Goal: Task Accomplishment & Management: Manage account settings

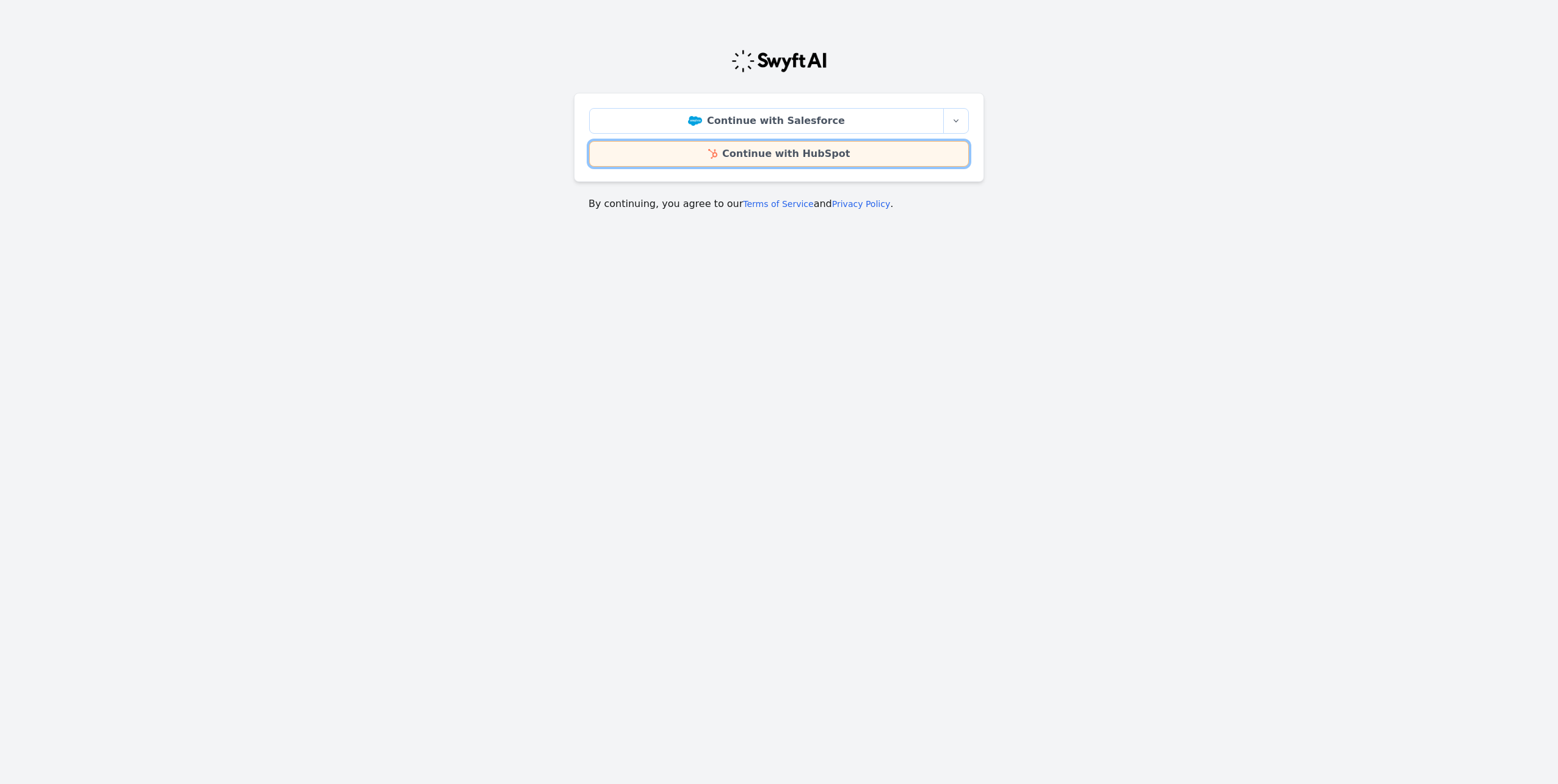
click at [735, 151] on link "Continue with HubSpot" at bounding box center [779, 154] width 380 height 26
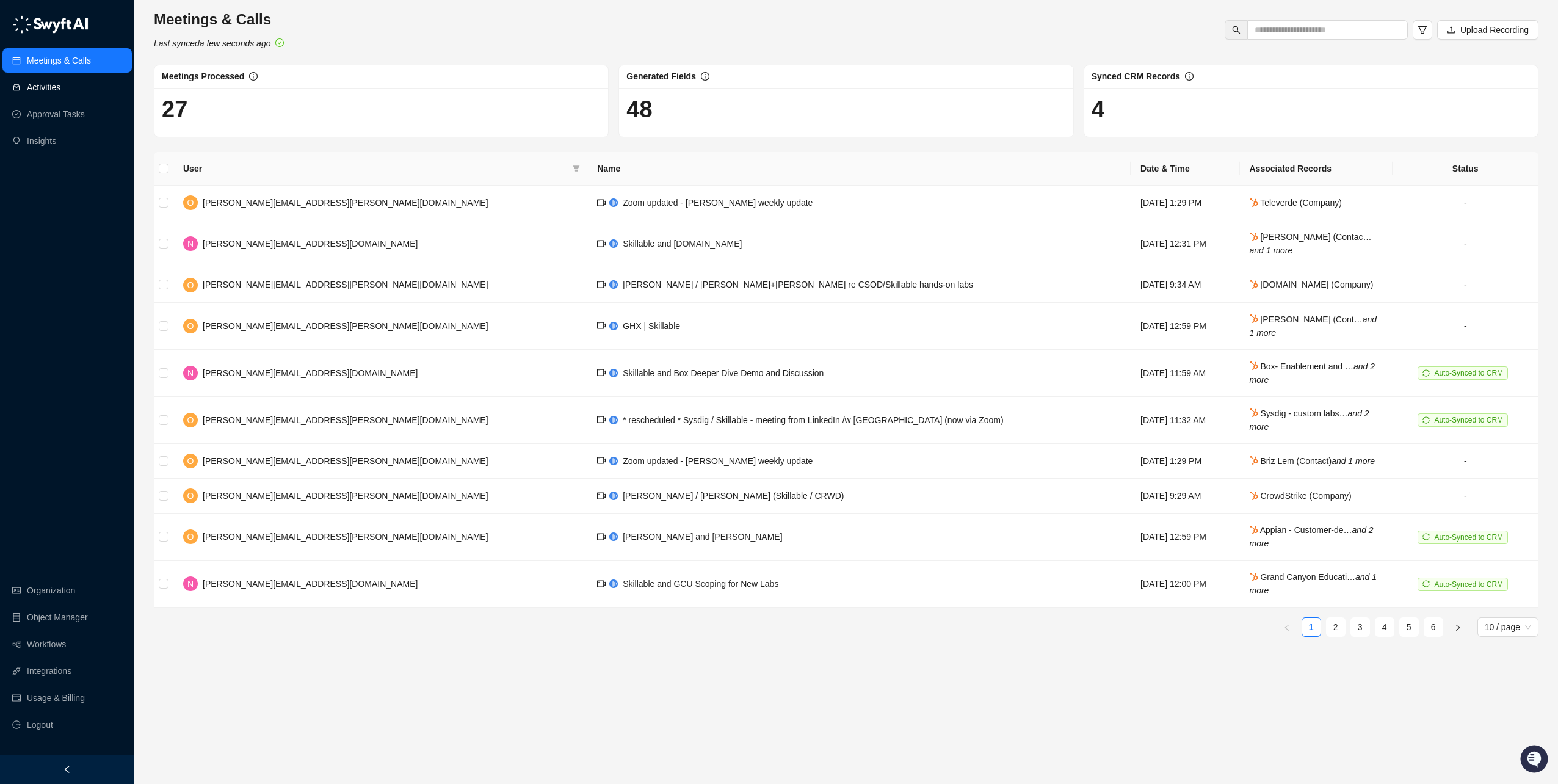
click at [61, 91] on link "Activities" at bounding box center [44, 87] width 33 height 25
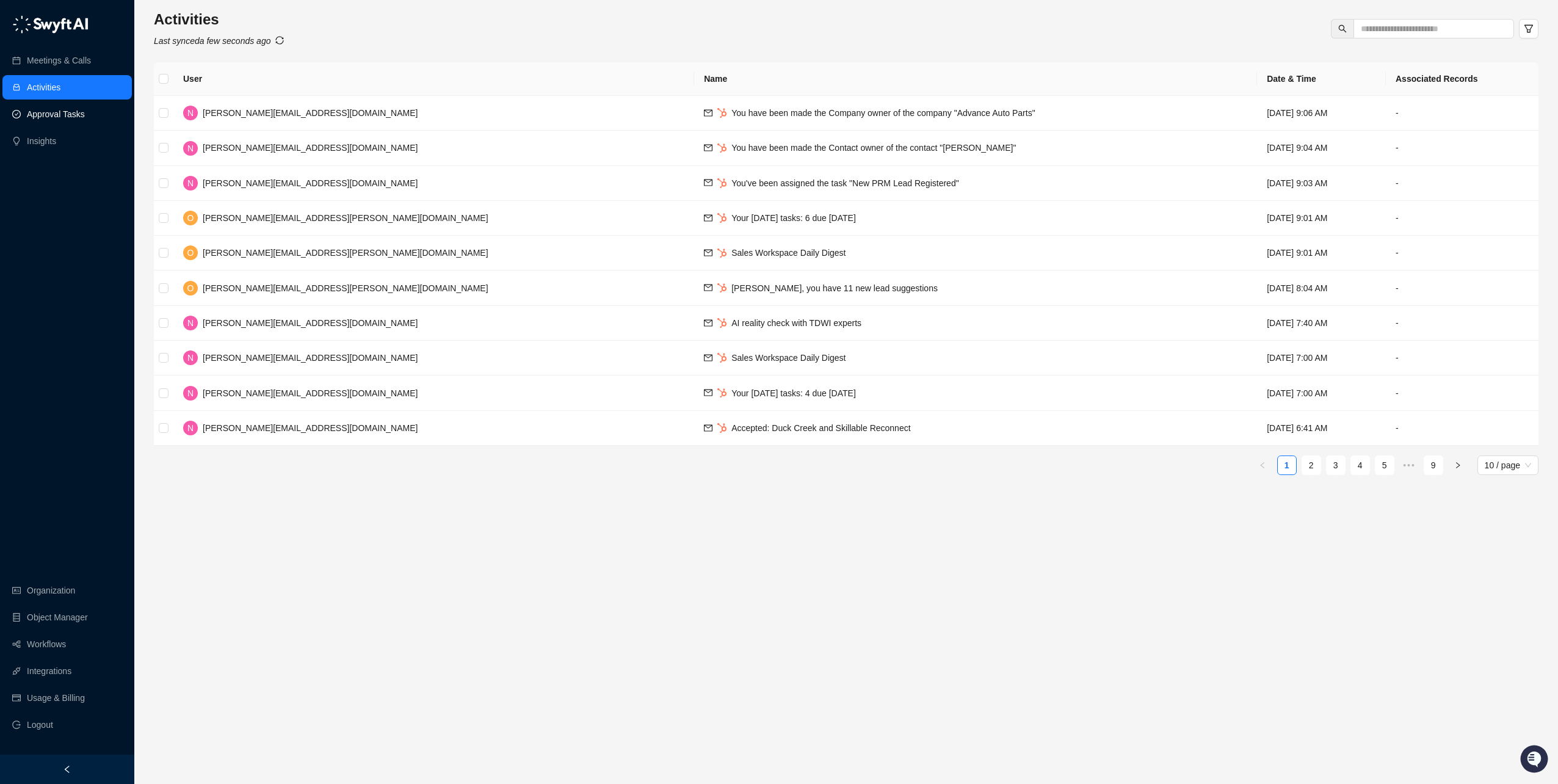
click at [85, 116] on link "Approval Tasks" at bounding box center [56, 114] width 58 height 25
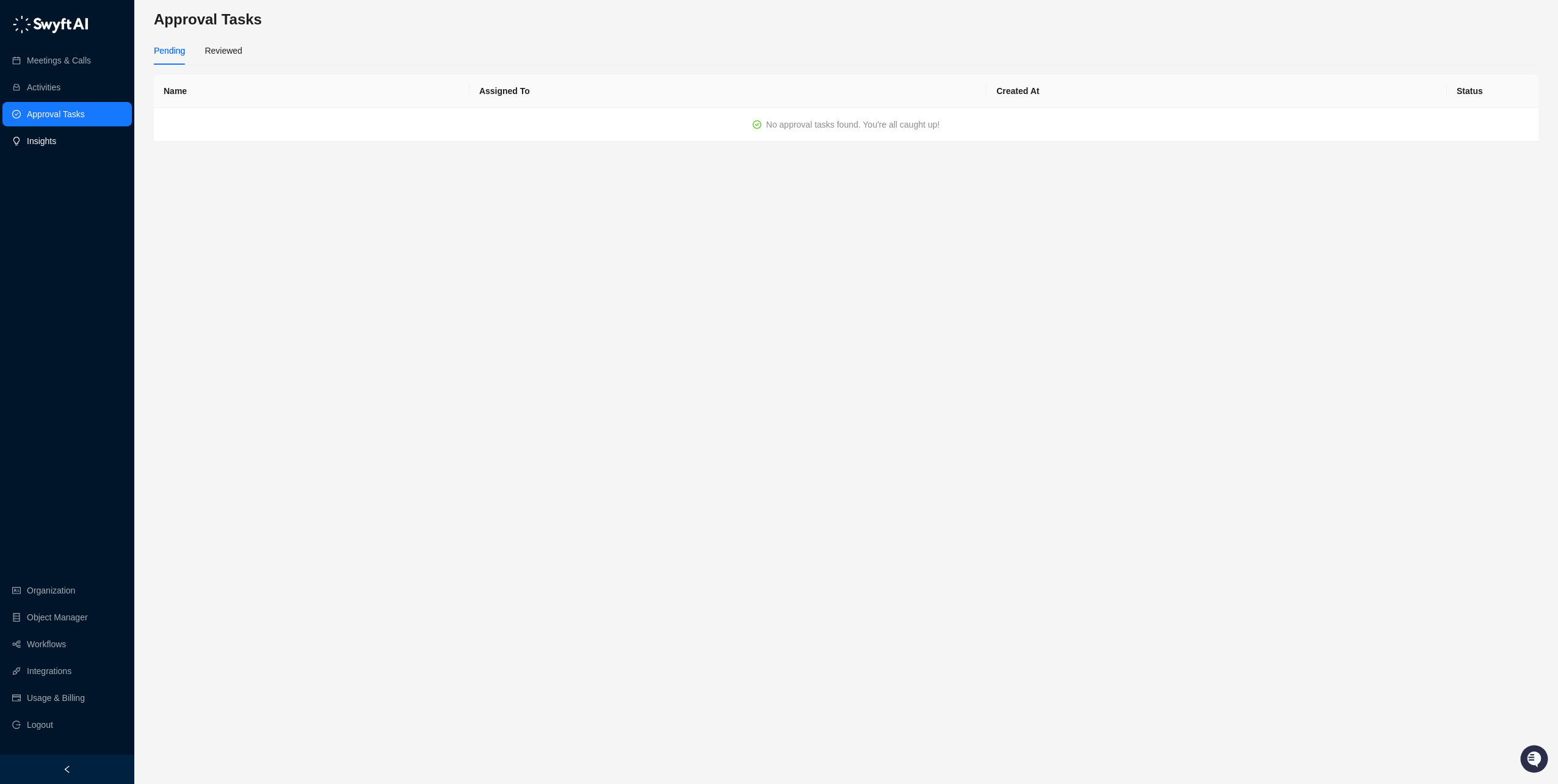
click at [56, 149] on link "Insights" at bounding box center [42, 141] width 29 height 25
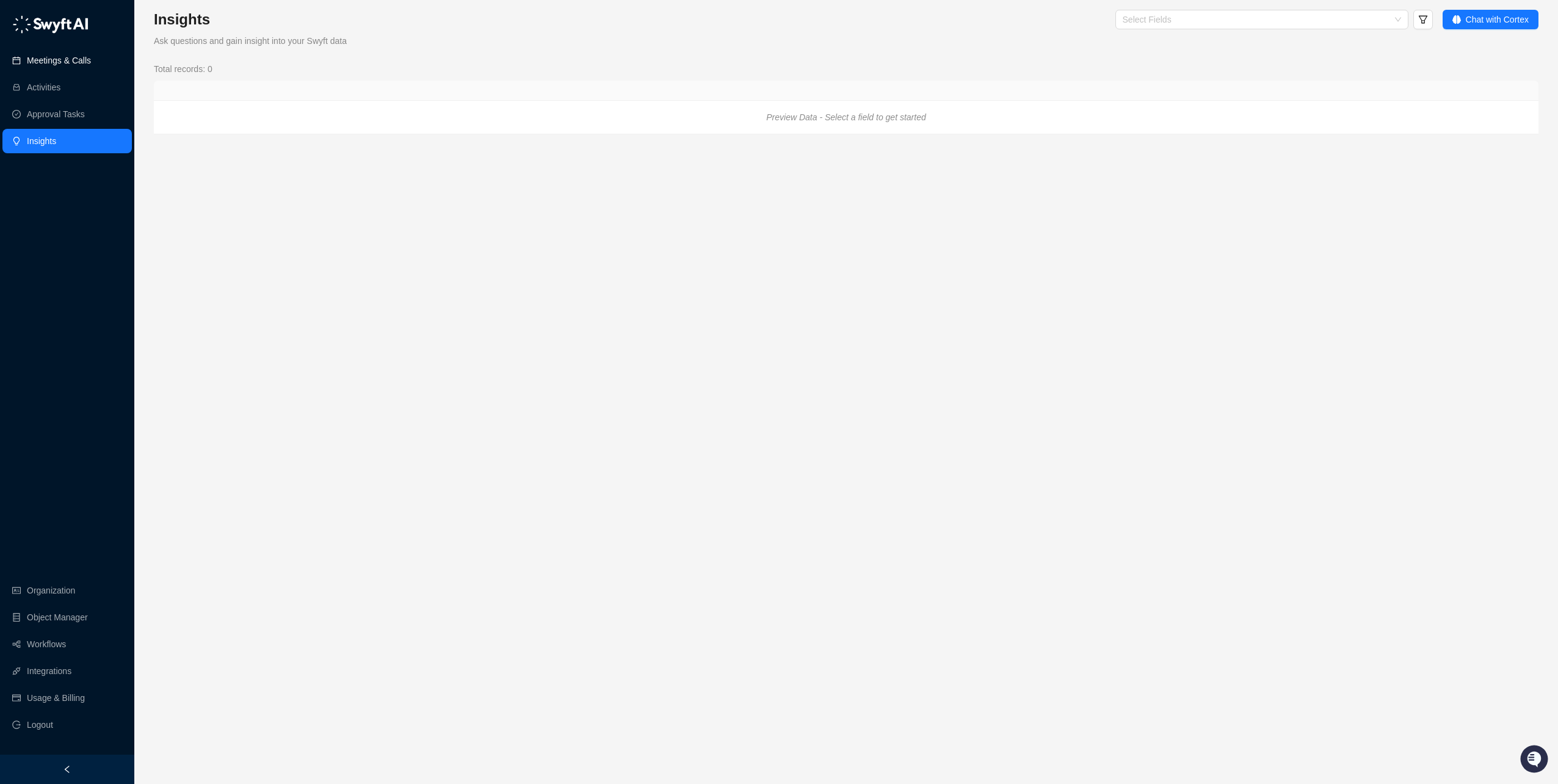
click at [63, 52] on link "Meetings & Calls" at bounding box center [59, 60] width 64 height 25
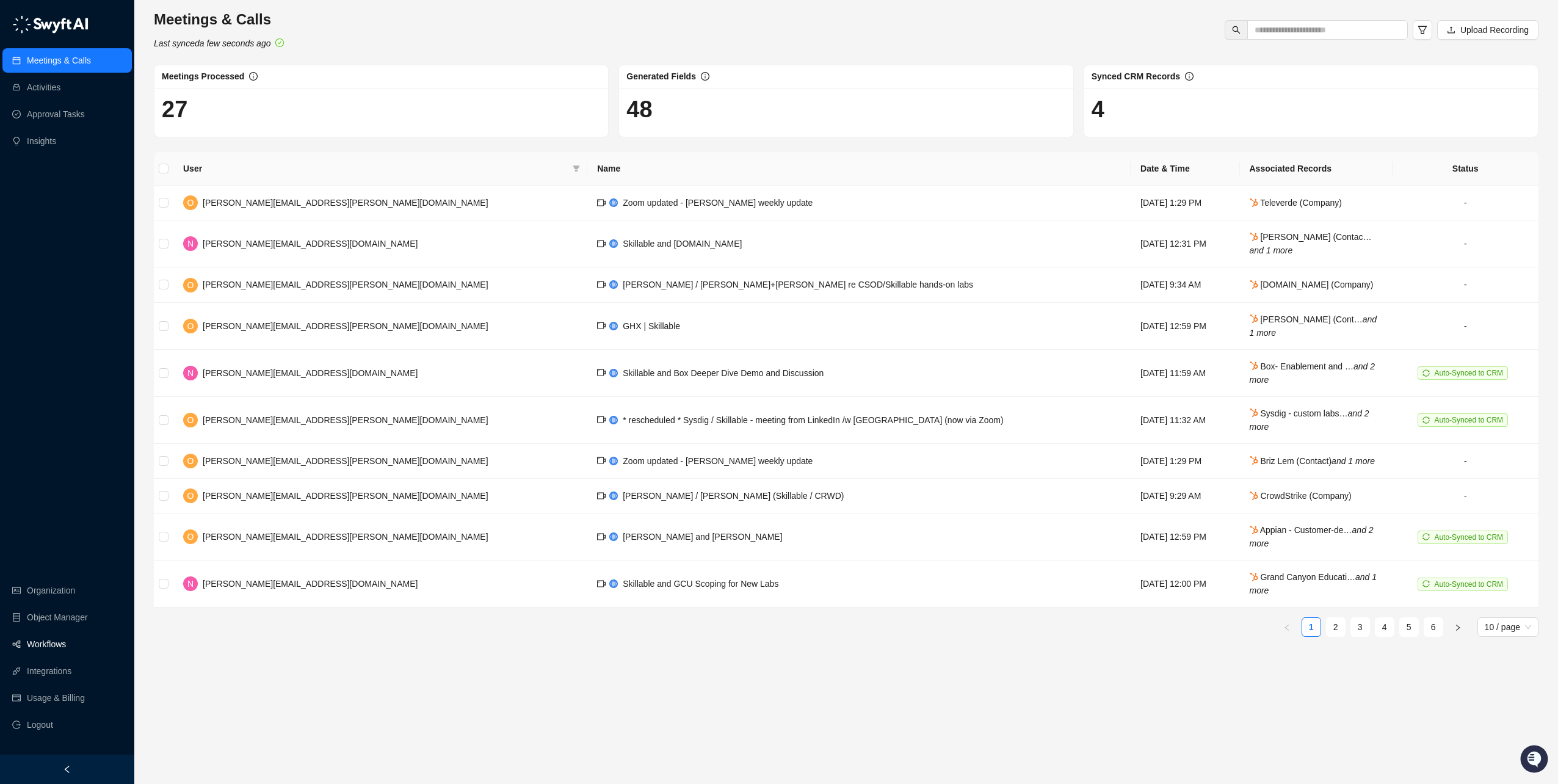
click at [50, 645] on link "Workflows" at bounding box center [47, 644] width 39 height 25
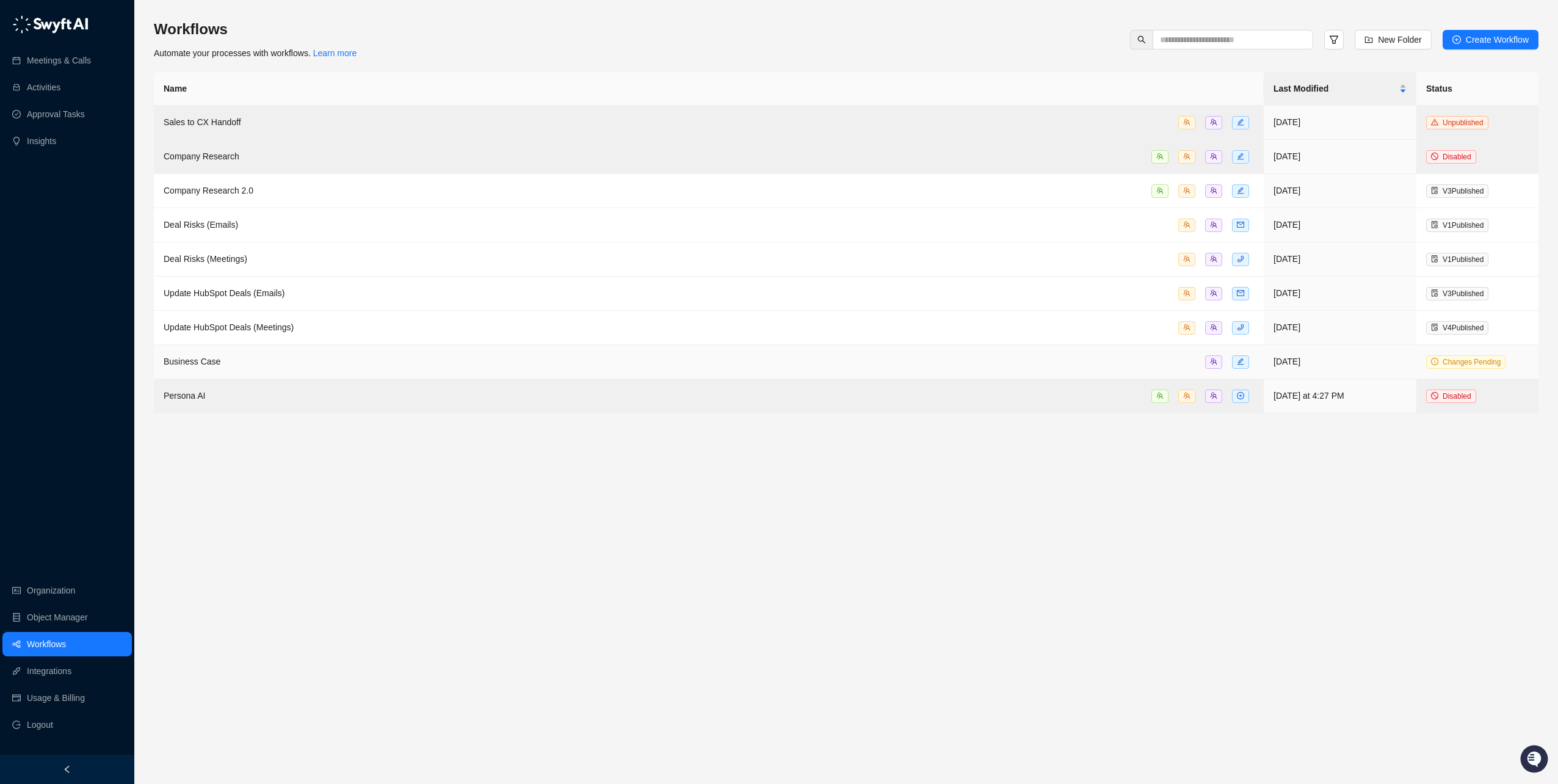
click at [244, 348] on td "Business Case" at bounding box center [709, 362] width 1110 height 34
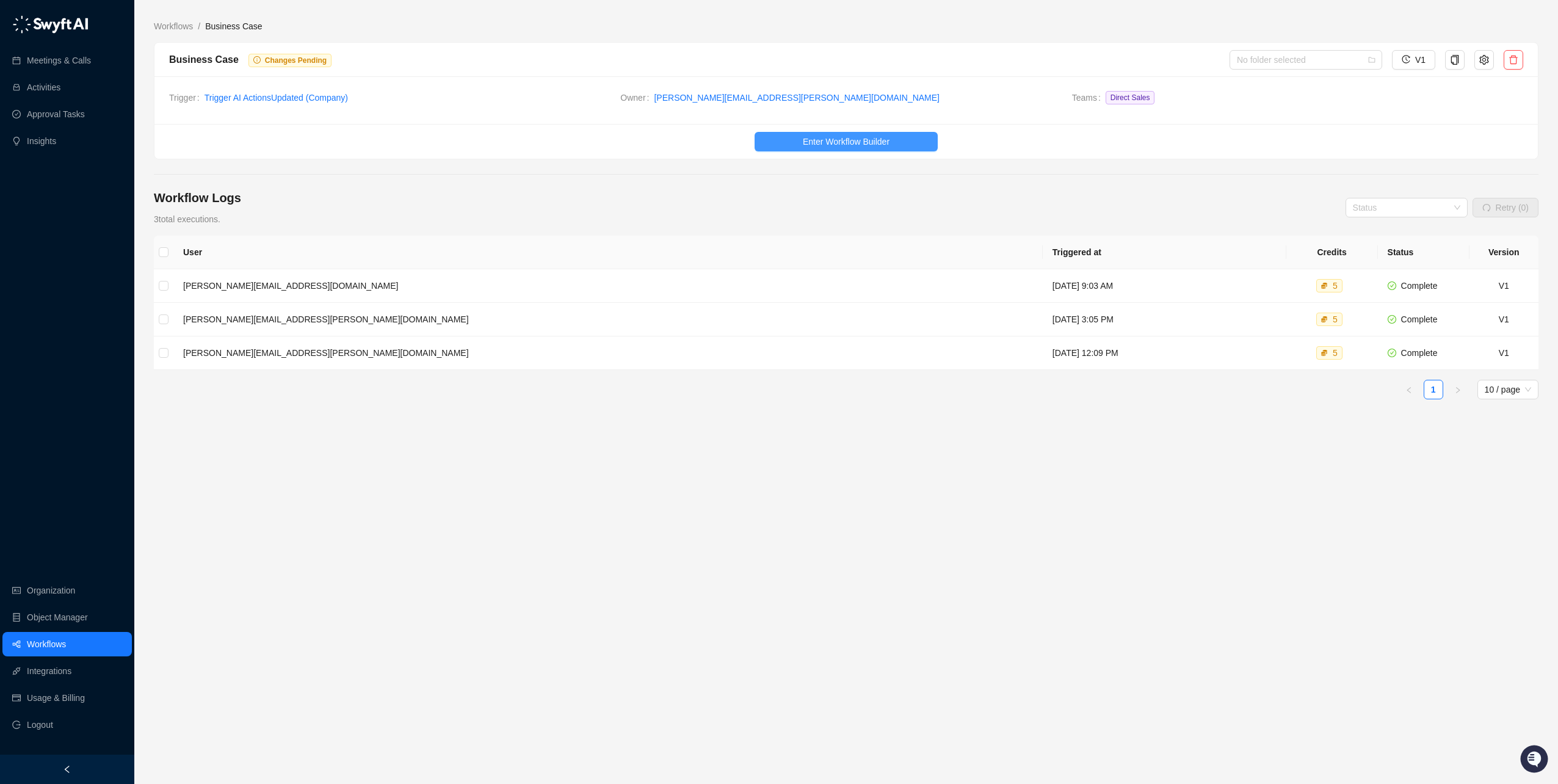
click at [873, 141] on span "Enter Workflow Builder" at bounding box center [846, 141] width 86 height 13
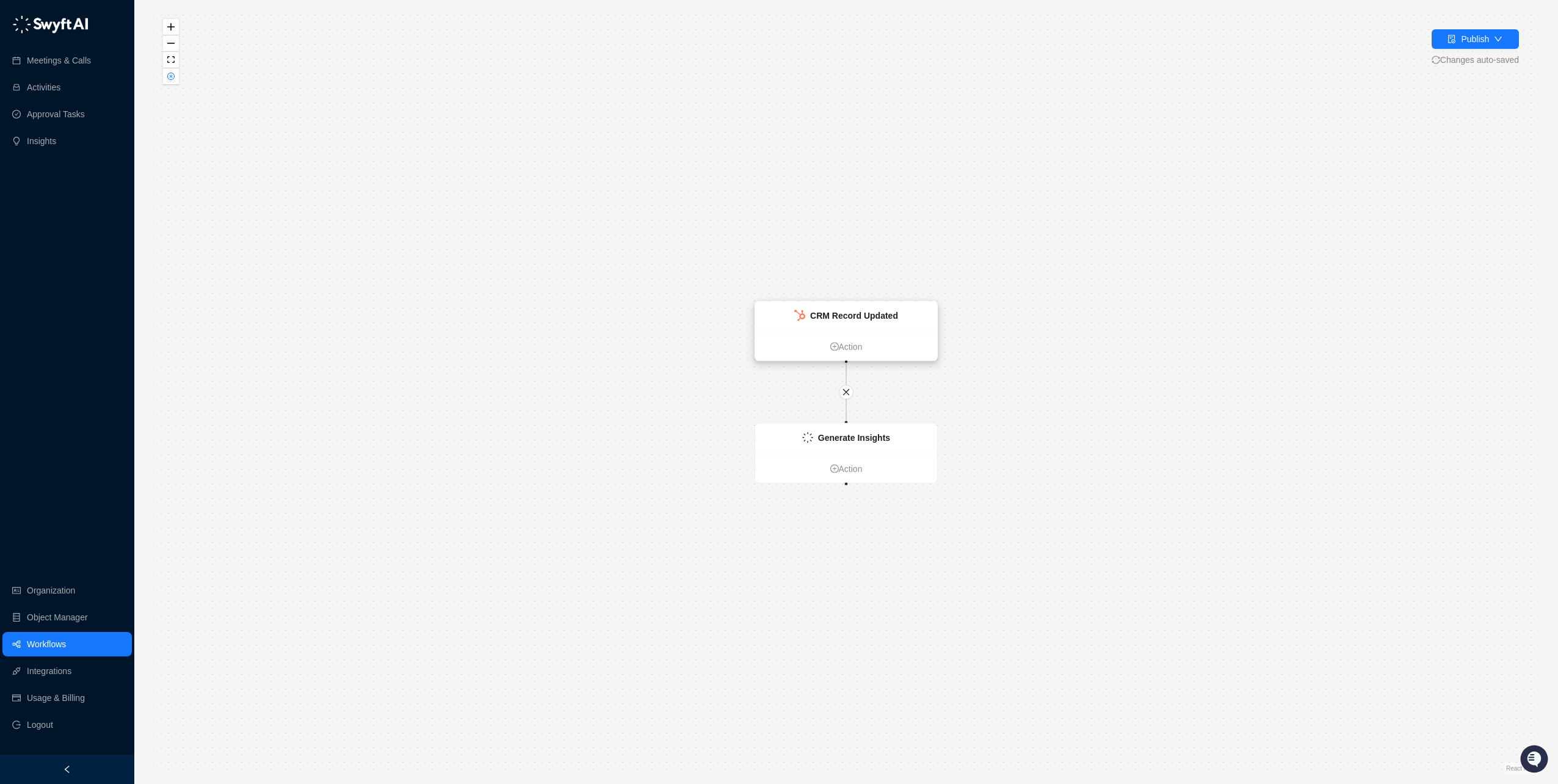
click at [835, 313] on strong "CRM Record Updated" at bounding box center [854, 315] width 88 height 9
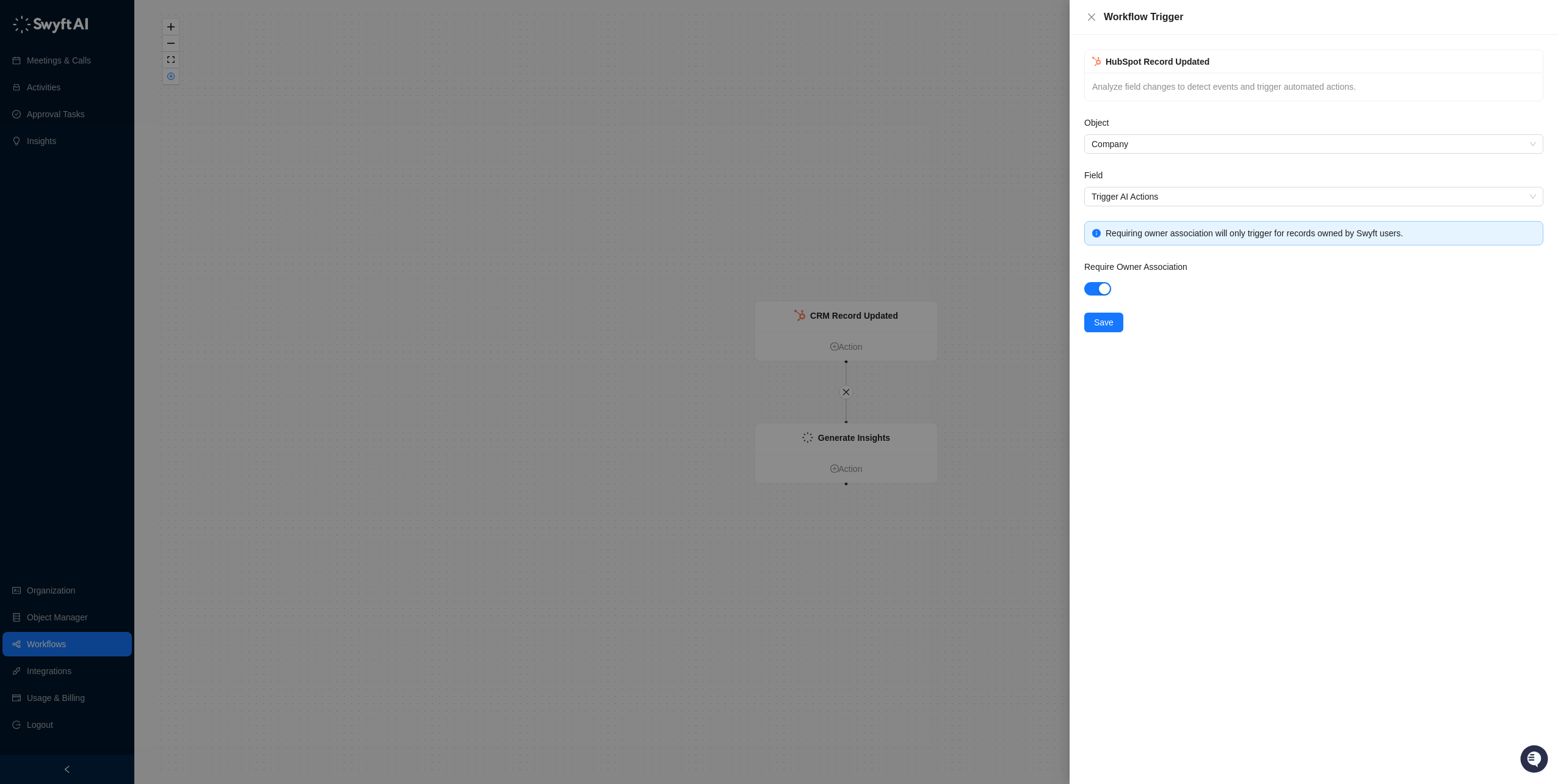
click at [1108, 296] on div at bounding box center [1314, 288] width 459 height 20
click at [1107, 289] on div "button" at bounding box center [1104, 288] width 11 height 11
click at [1107, 318] on span "Save" at bounding box center [1104, 322] width 20 height 13
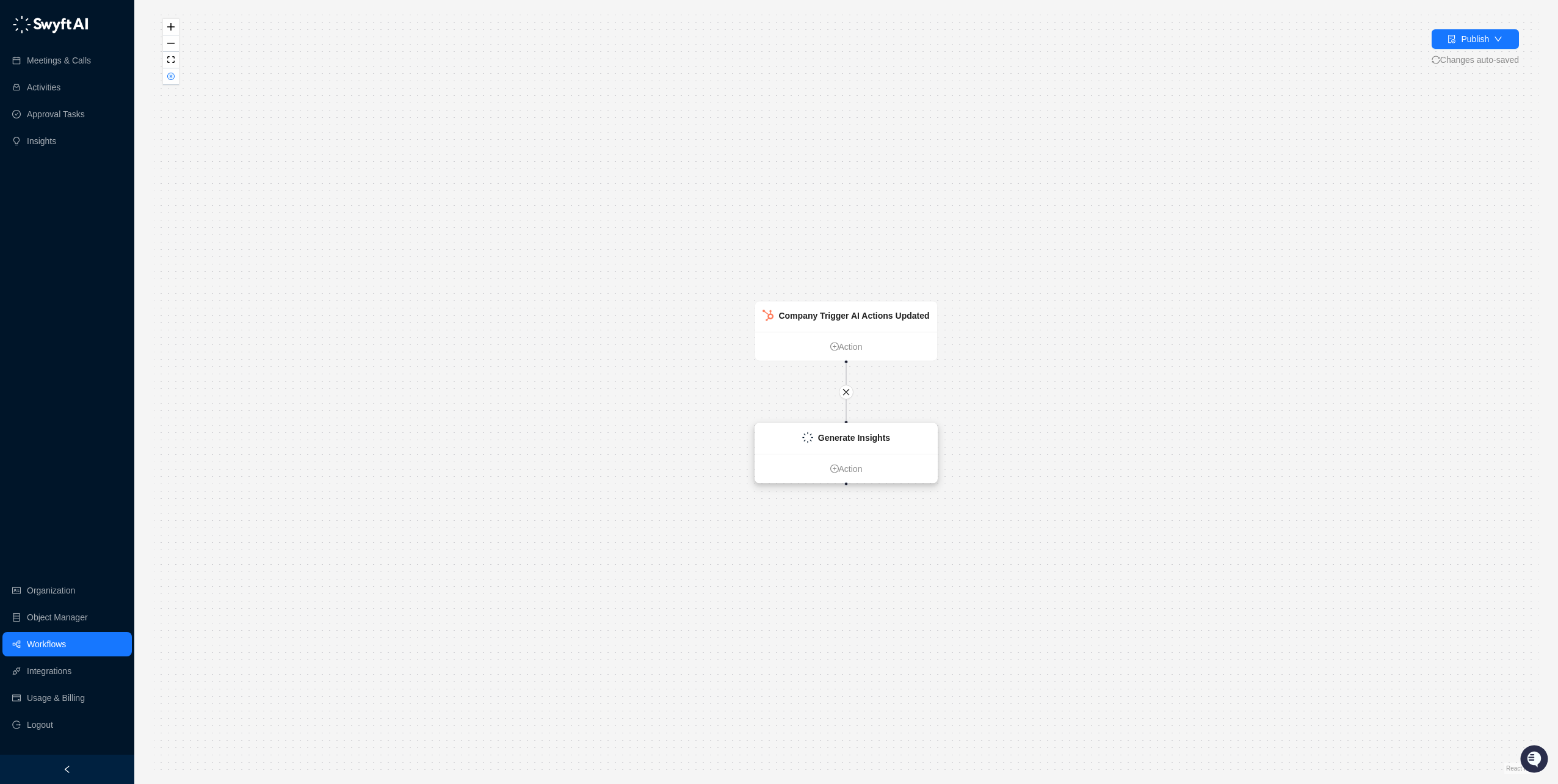
click at [870, 436] on strong "Generate Insights" at bounding box center [854, 437] width 72 height 9
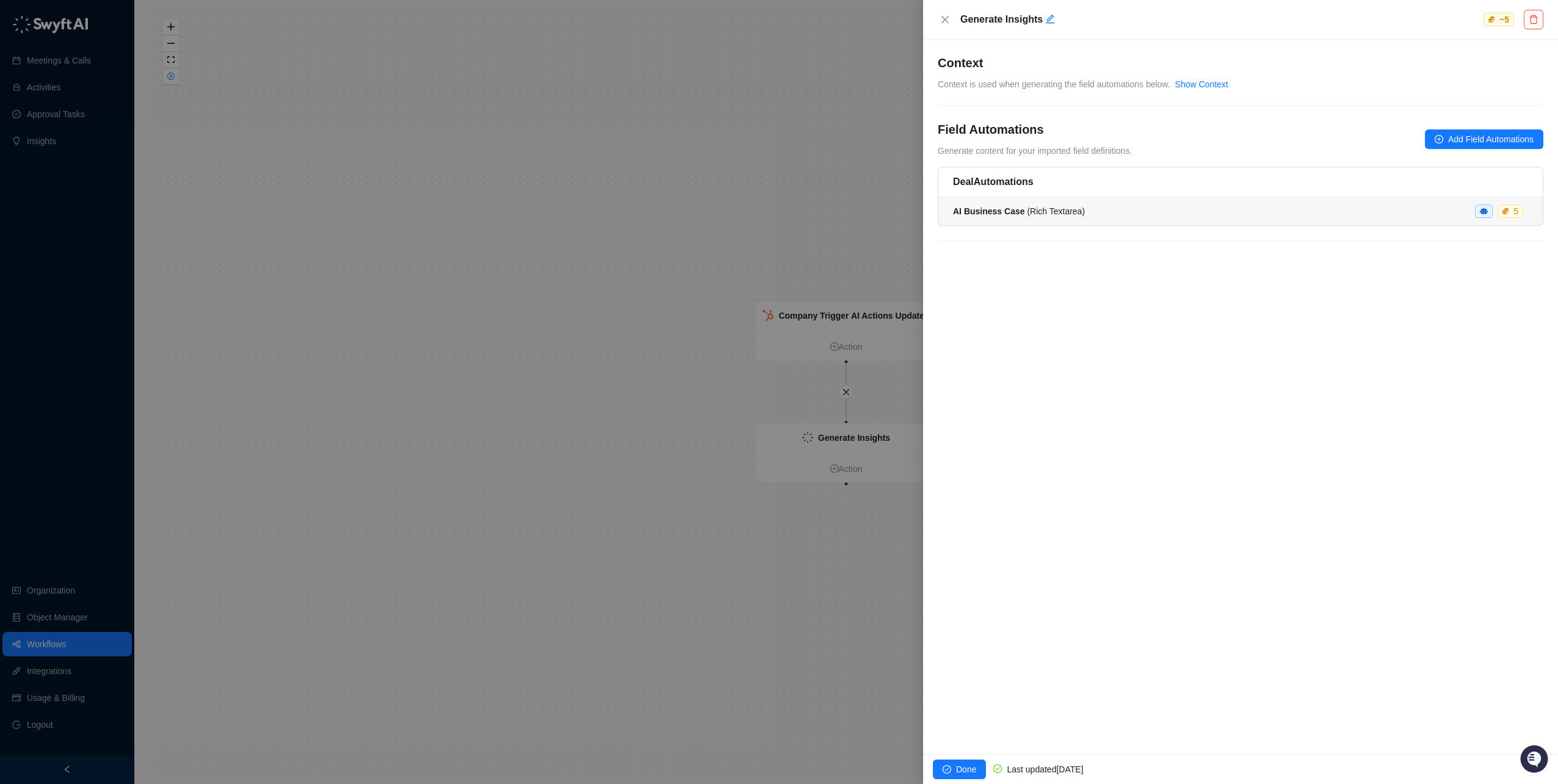
click at [1063, 210] on span "AI Business Case ( Rich Textarea )" at bounding box center [1019, 211] width 132 height 9
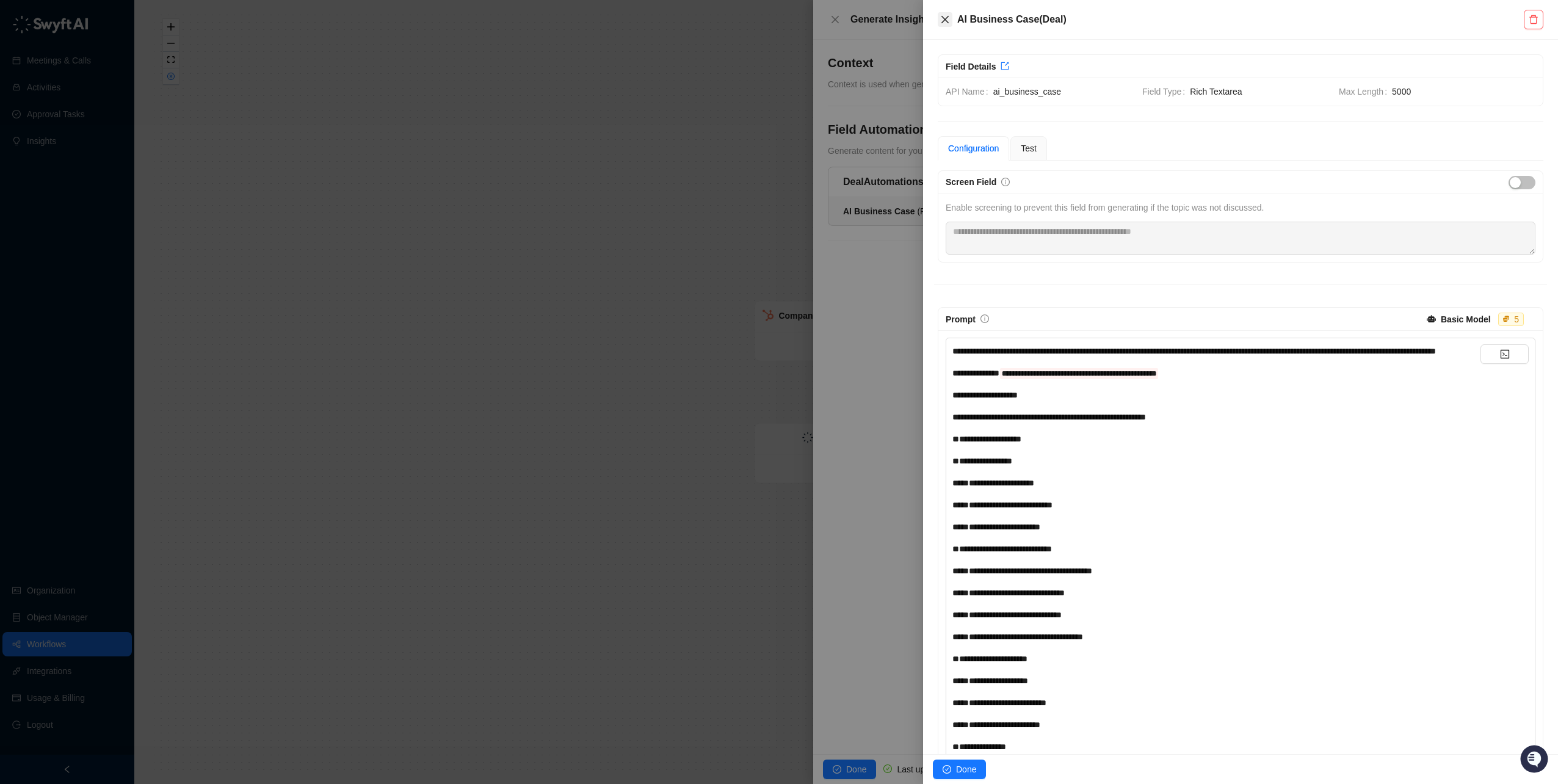
click at [940, 21] on icon "close" at bounding box center [945, 19] width 9 height 9
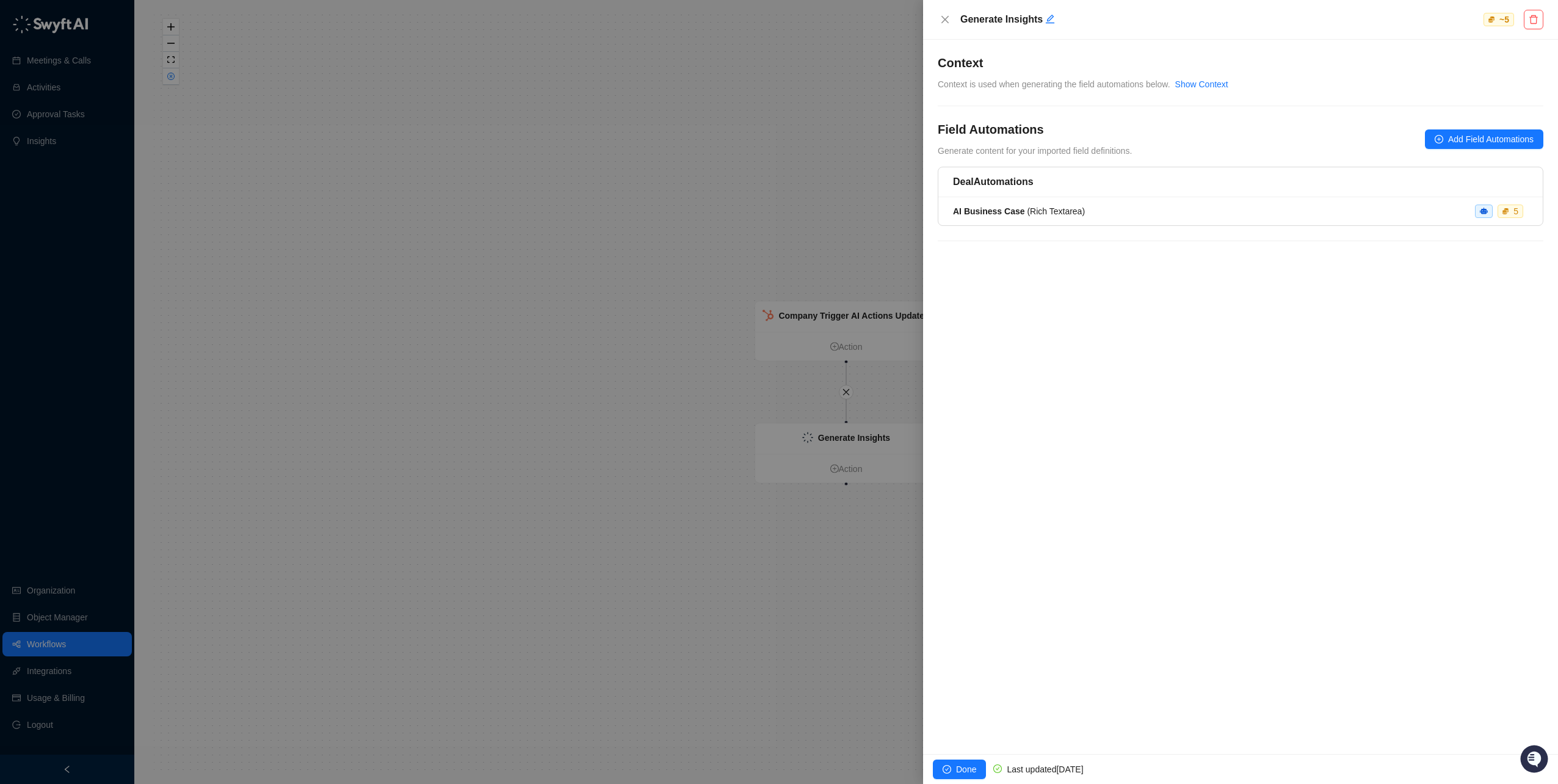
click at [727, 178] on div at bounding box center [779, 392] width 1558 height 784
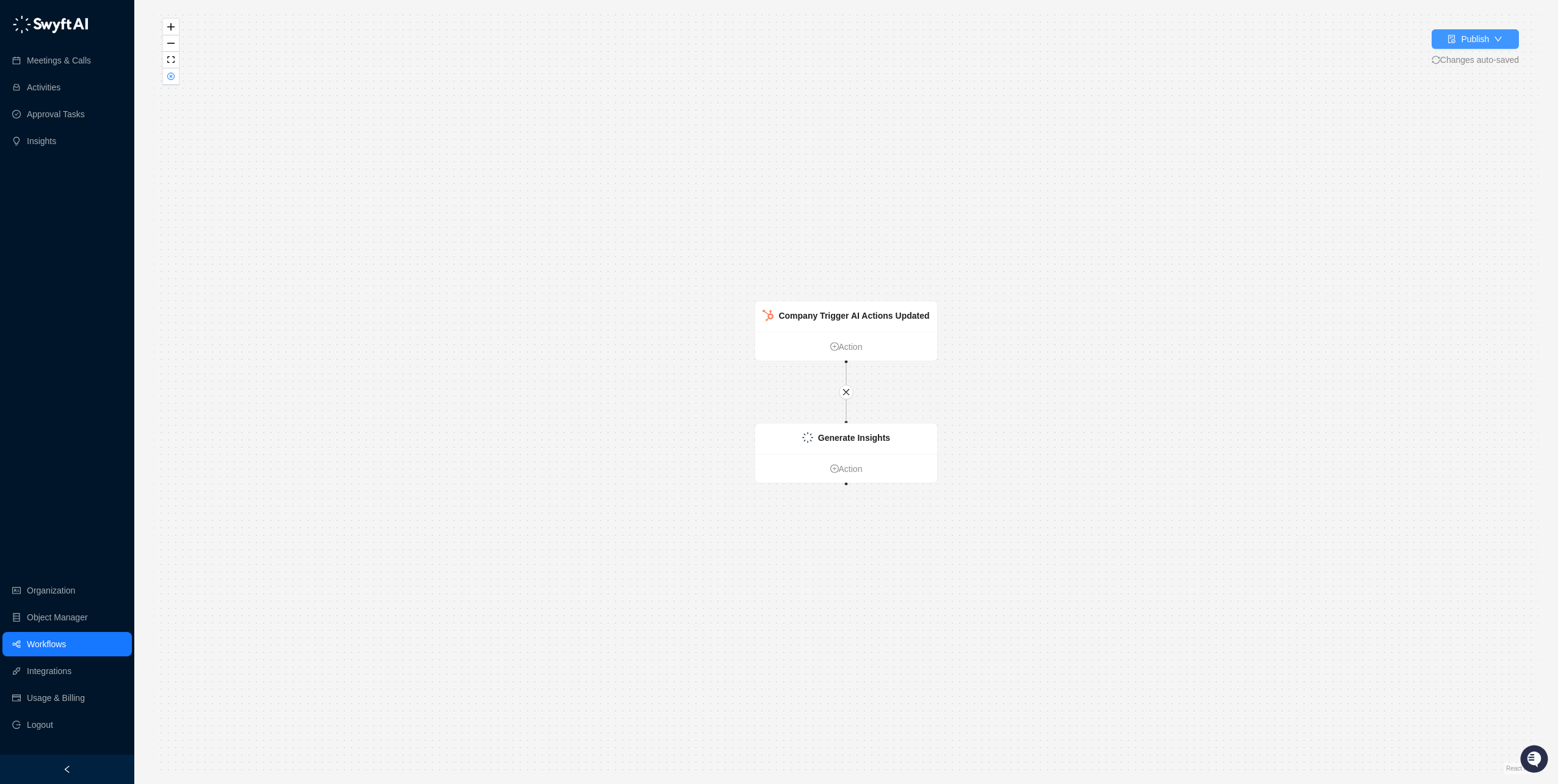
click at [1500, 37] on icon "down" at bounding box center [1499, 39] width 9 height 9
click at [1125, 132] on div "Generate Insights Action Company Trigger AI Actions Updated Action" at bounding box center [846, 392] width 1385 height 764
click at [1231, 171] on div "Generate Insights Action Company Trigger AI Actions Updated Action" at bounding box center [846, 392] width 1385 height 764
click at [1475, 42] on div "Publish" at bounding box center [1475, 38] width 28 height 13
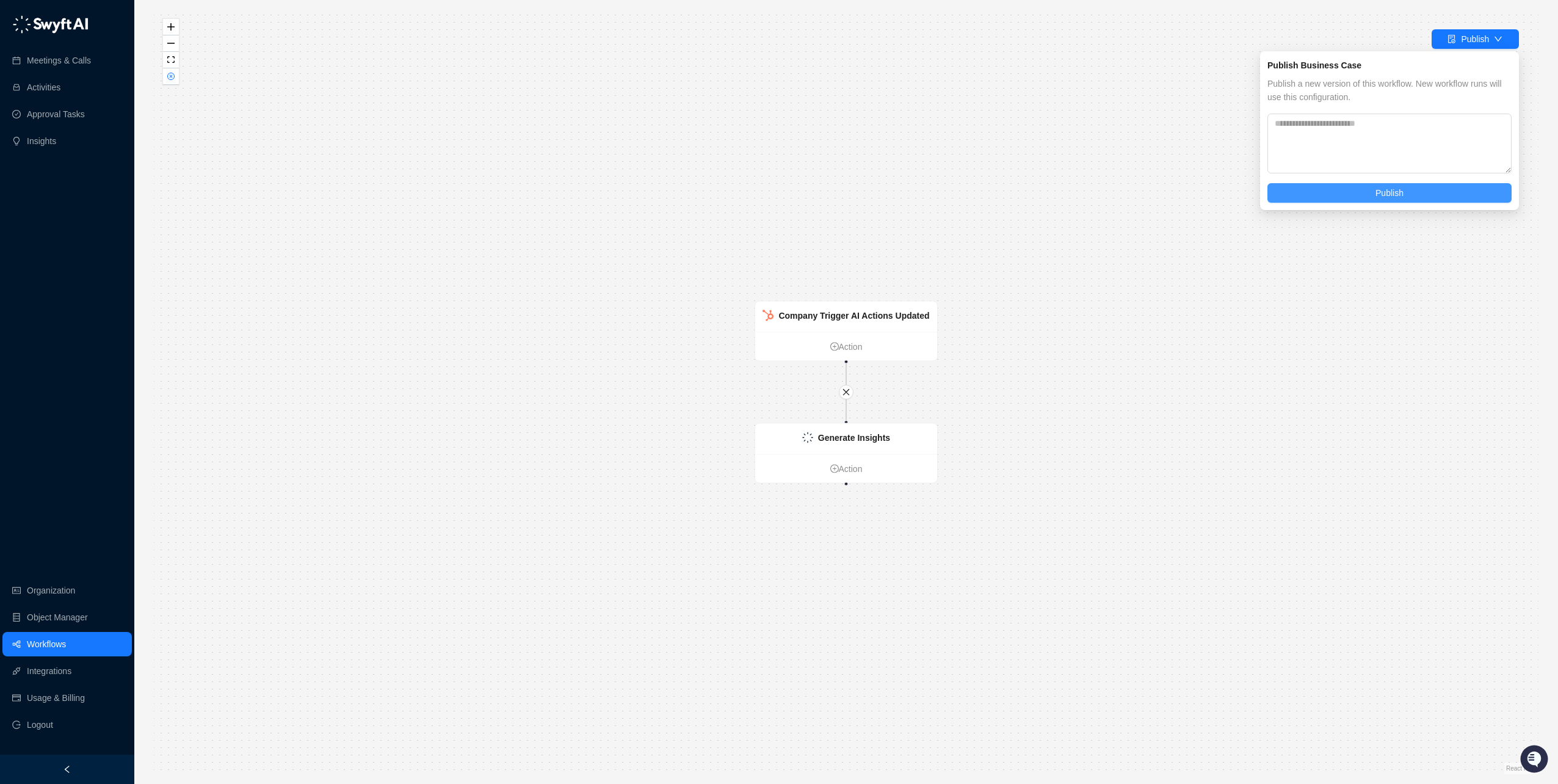
click at [1388, 188] on span "Publish" at bounding box center [1390, 192] width 28 height 13
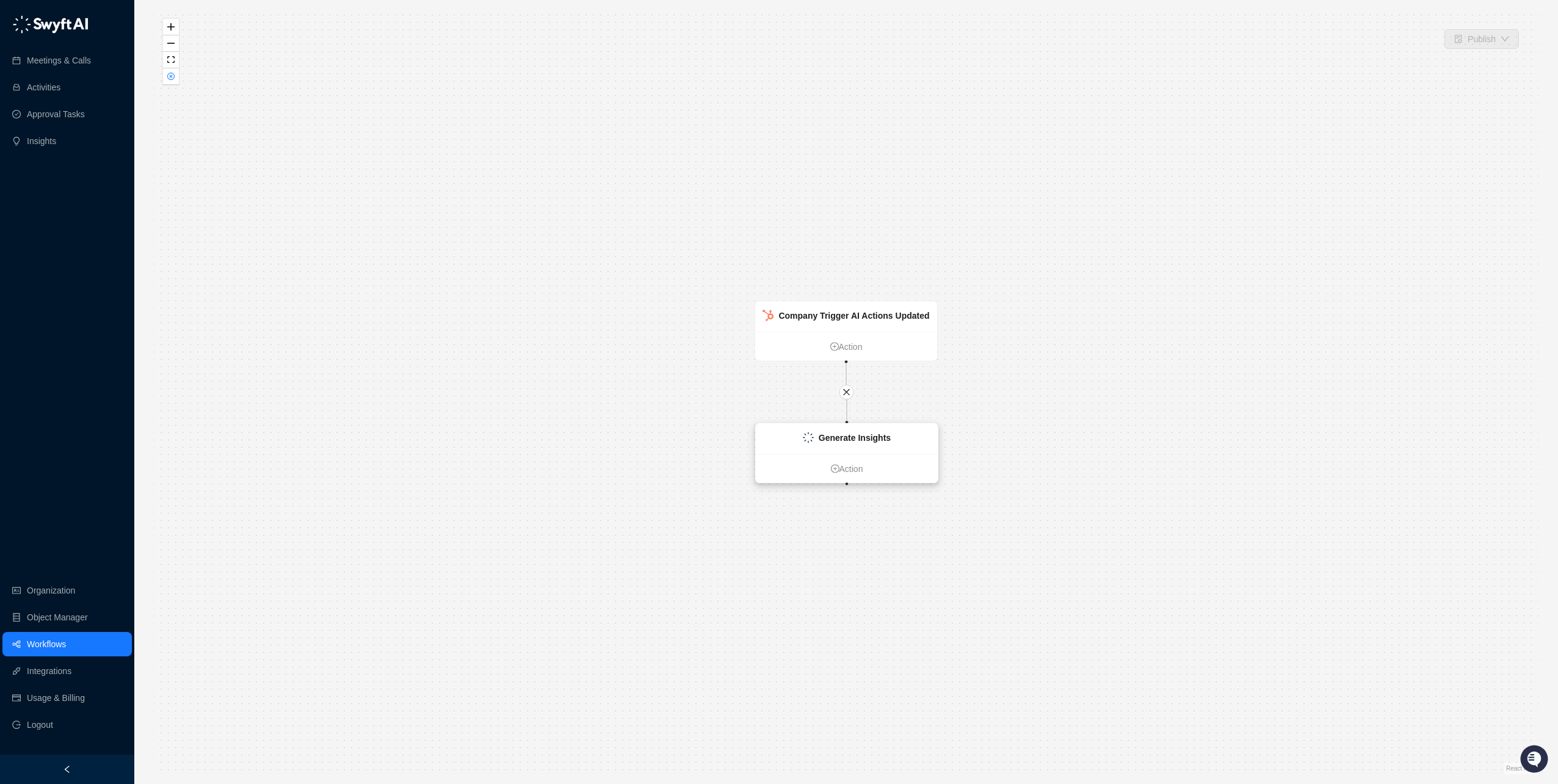
click at [827, 447] on div "Generate Insights" at bounding box center [846, 439] width 182 height 30
click at [841, 440] on strong "Generate Insights" at bounding box center [855, 437] width 72 height 9
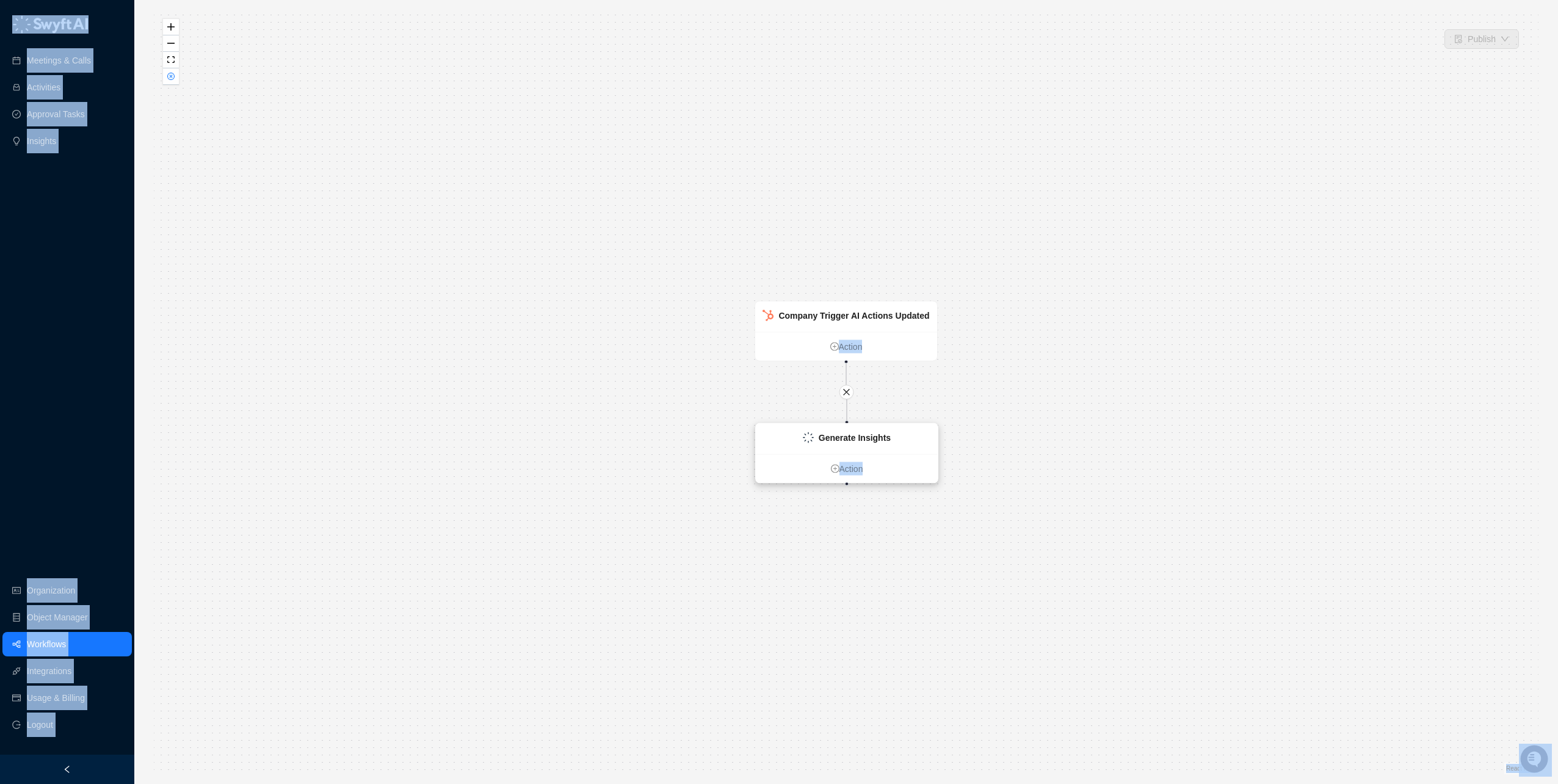
click at [841, 440] on strong "Generate Insights" at bounding box center [855, 437] width 72 height 9
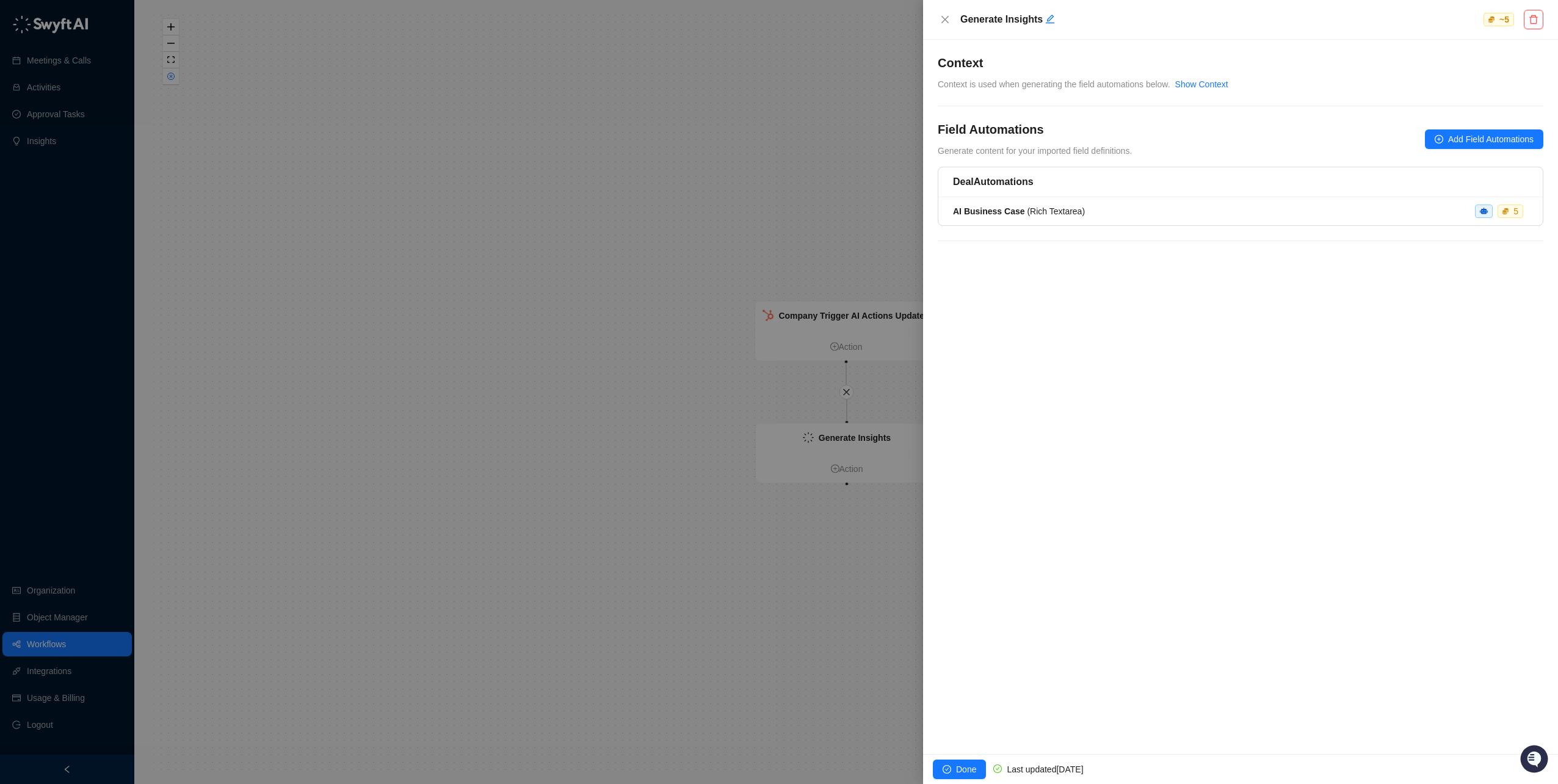
click at [49, 61] on div at bounding box center [779, 392] width 1558 height 784
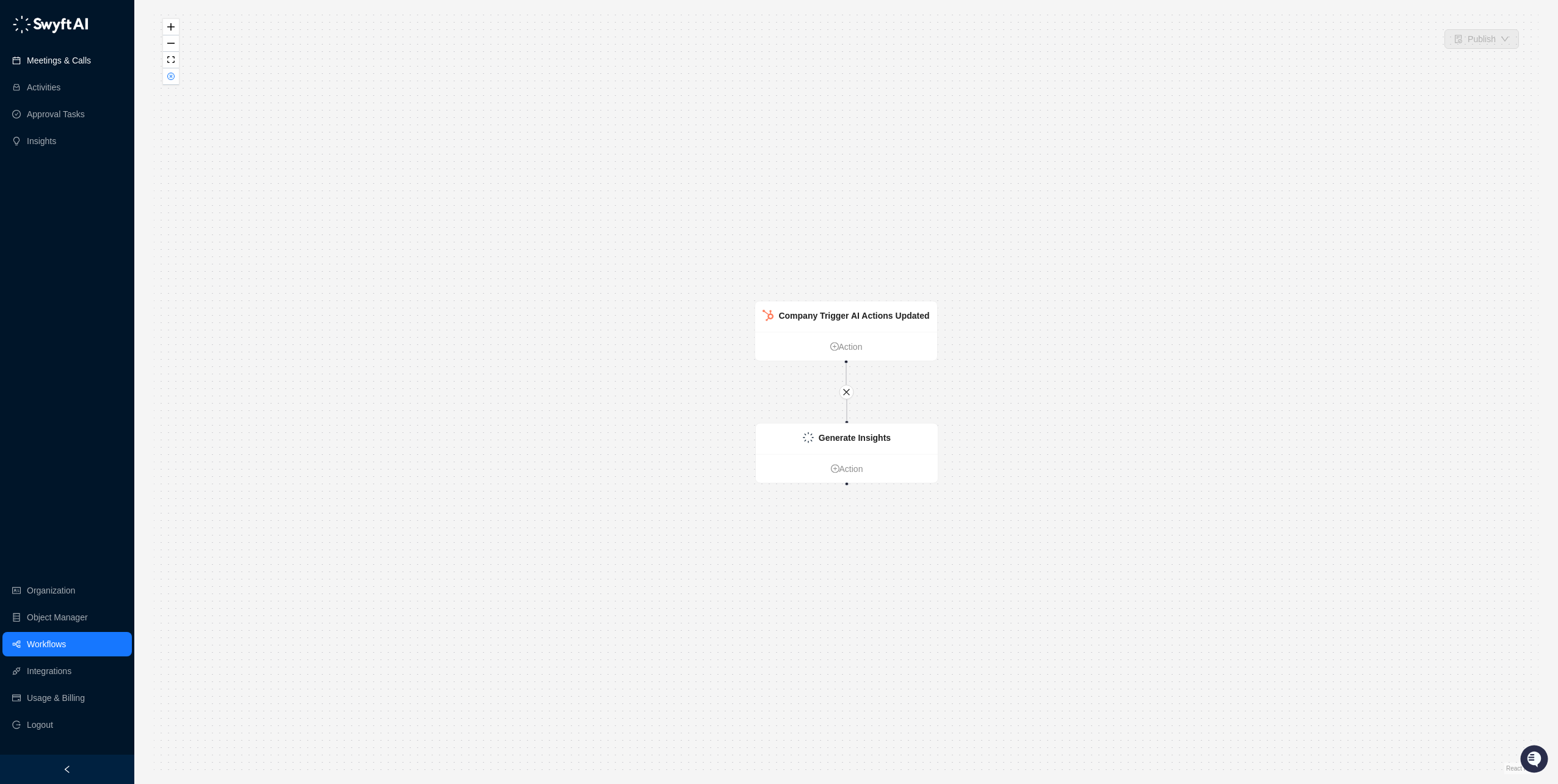
click at [53, 63] on link "Meetings & Calls" at bounding box center [59, 60] width 64 height 25
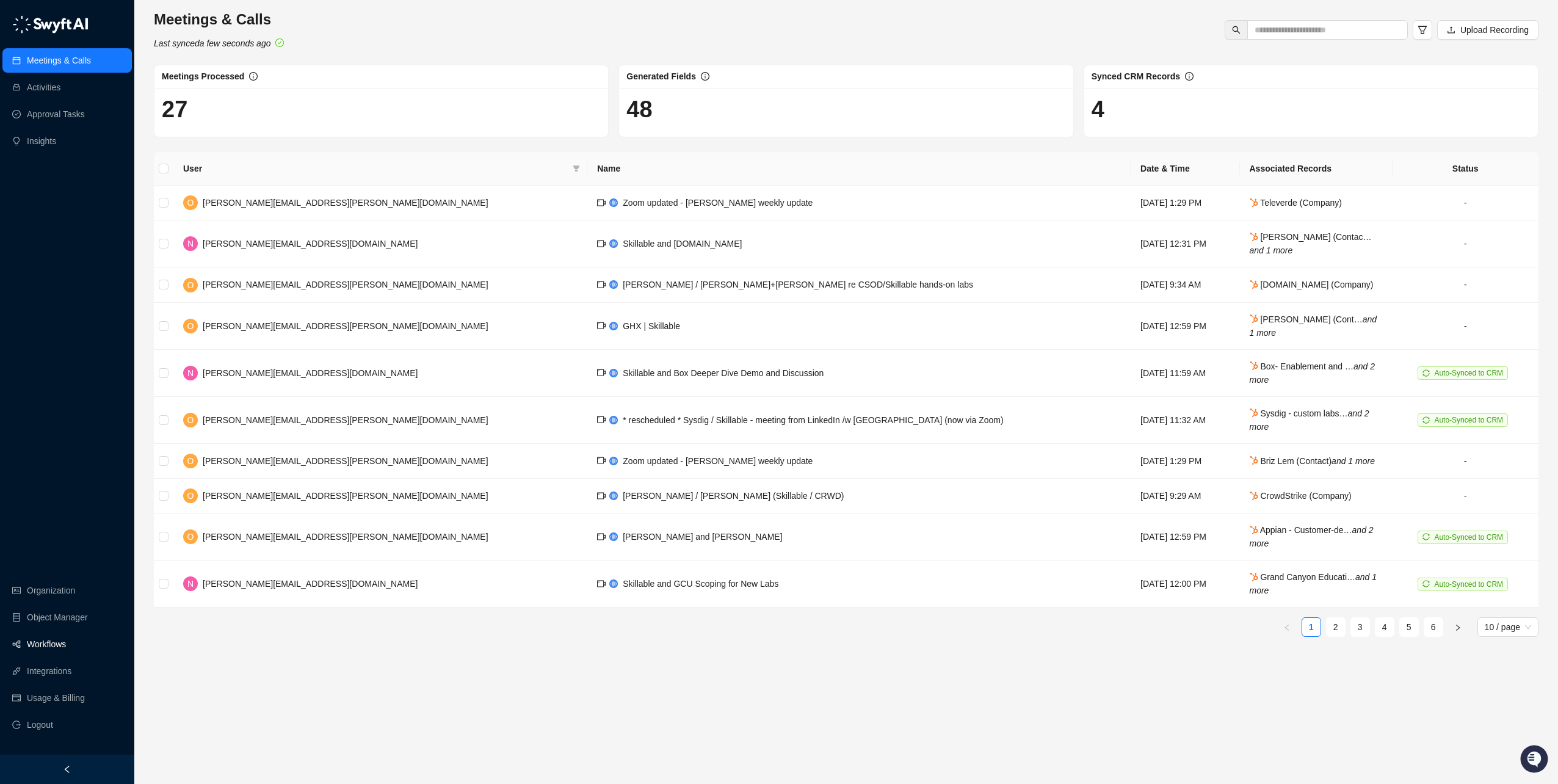
drag, startPoint x: 30, startPoint y: 621, endPoint x: 35, endPoint y: 636, distance: 15.8
click at [30, 621] on link "Object Manager" at bounding box center [57, 617] width 61 height 25
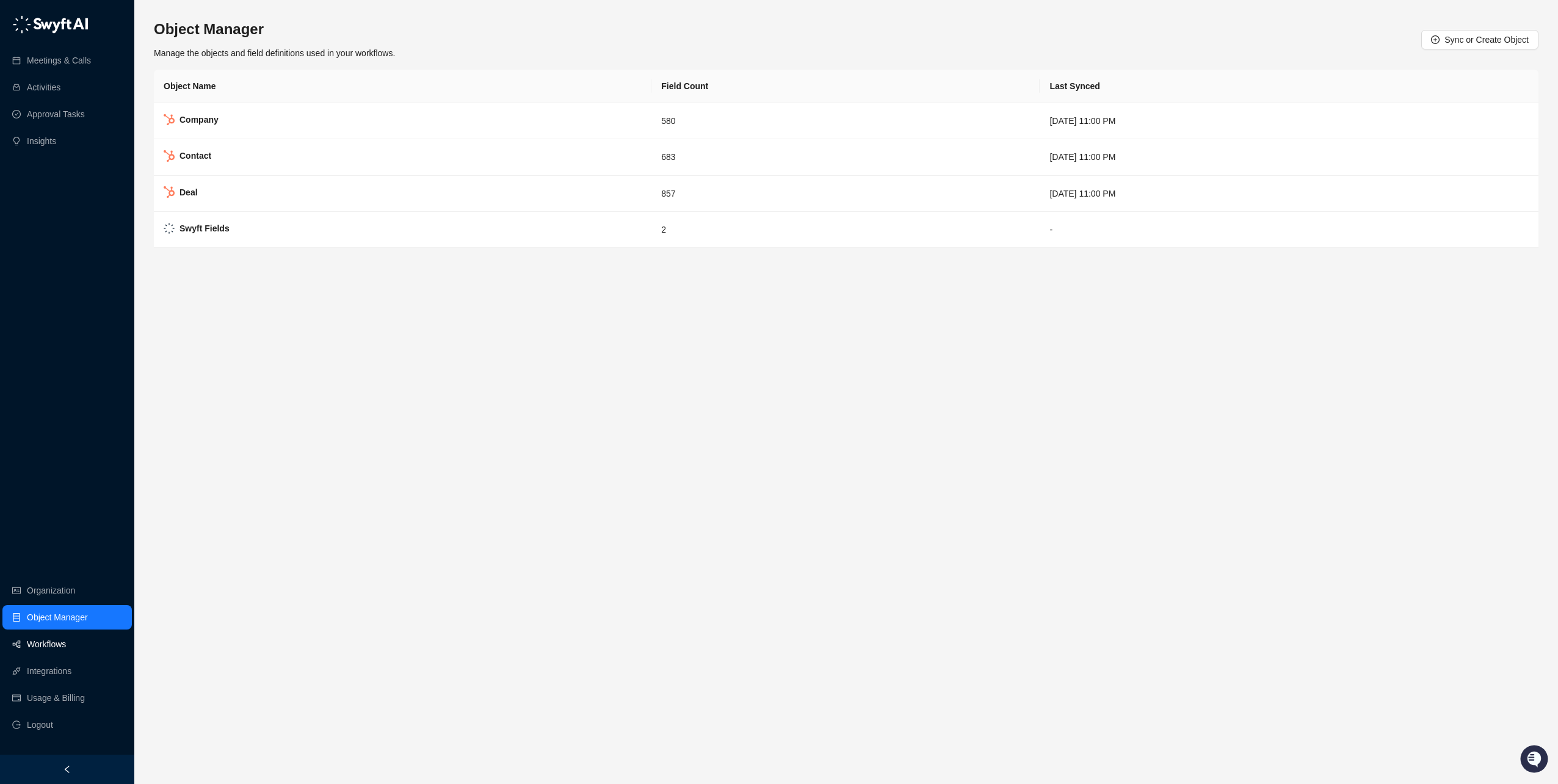
click at [48, 645] on link "Workflows" at bounding box center [47, 644] width 39 height 25
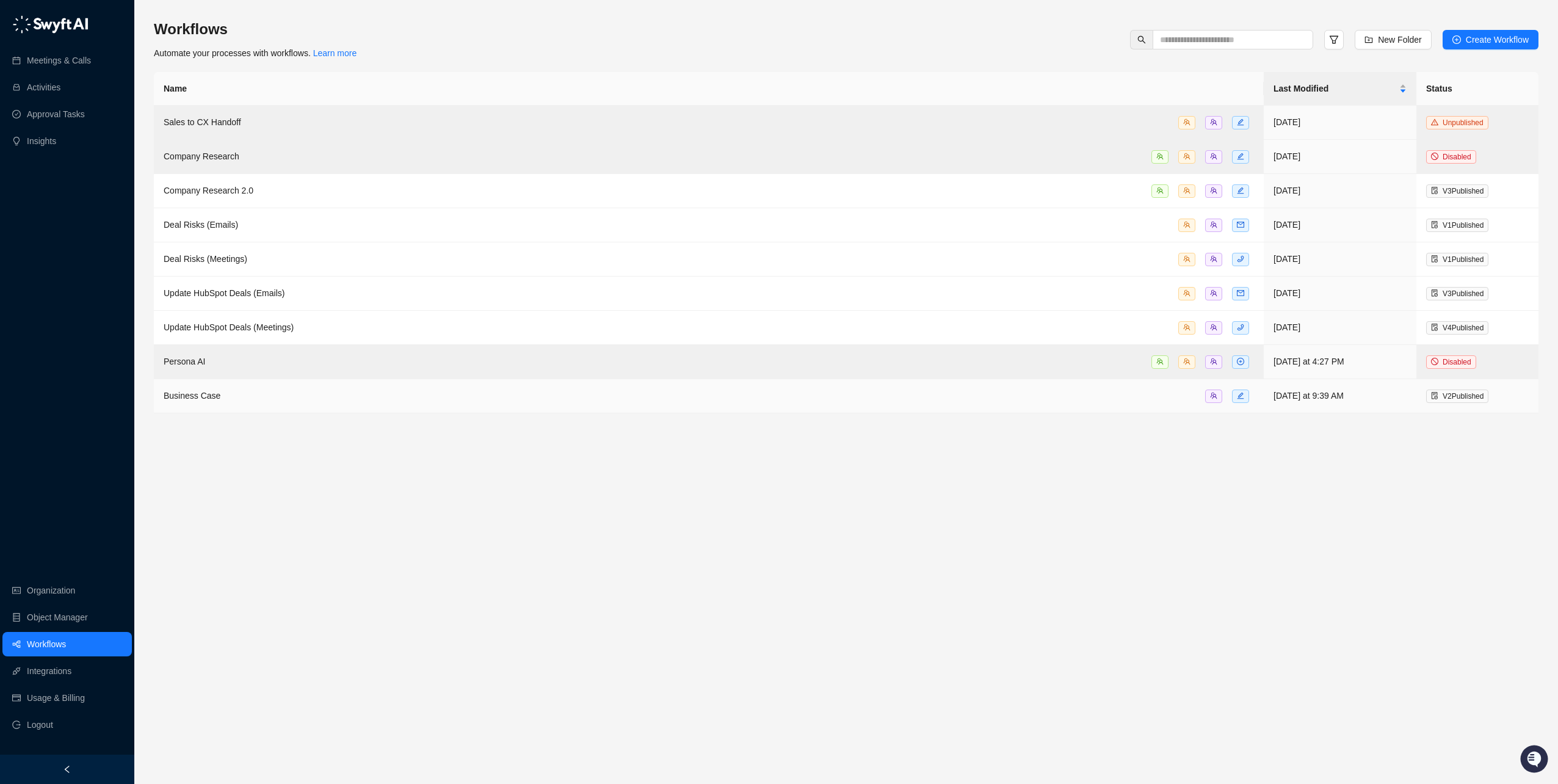
click at [190, 389] on div "Business Case" at bounding box center [192, 395] width 57 height 13
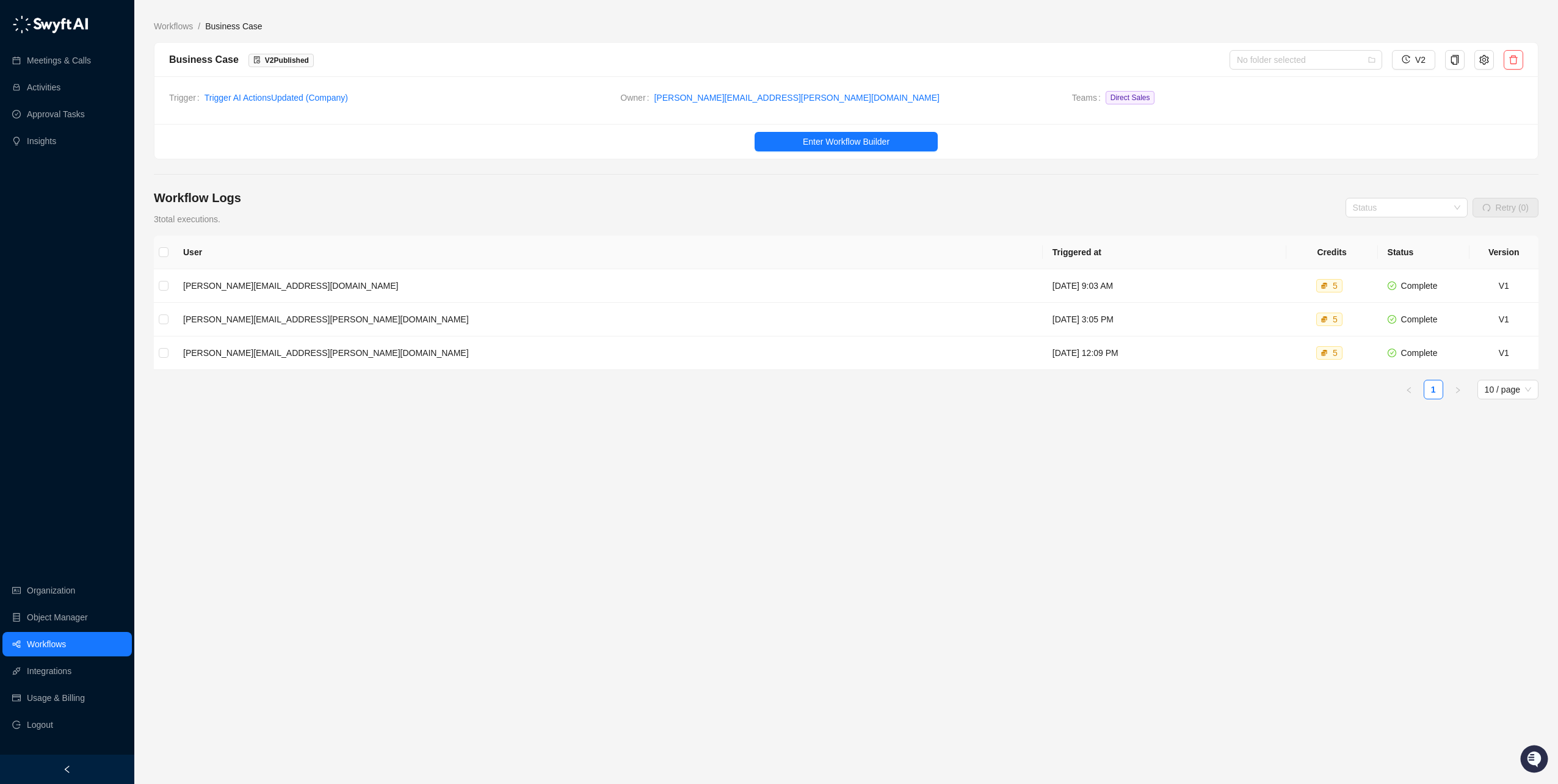
click at [577, 518] on main "Workflows / Business Case Business Case V 2 Published No folder selected V2 Tri…" at bounding box center [846, 397] width 1385 height 755
click at [872, 142] on span "Enter Workflow Builder" at bounding box center [846, 141] width 86 height 13
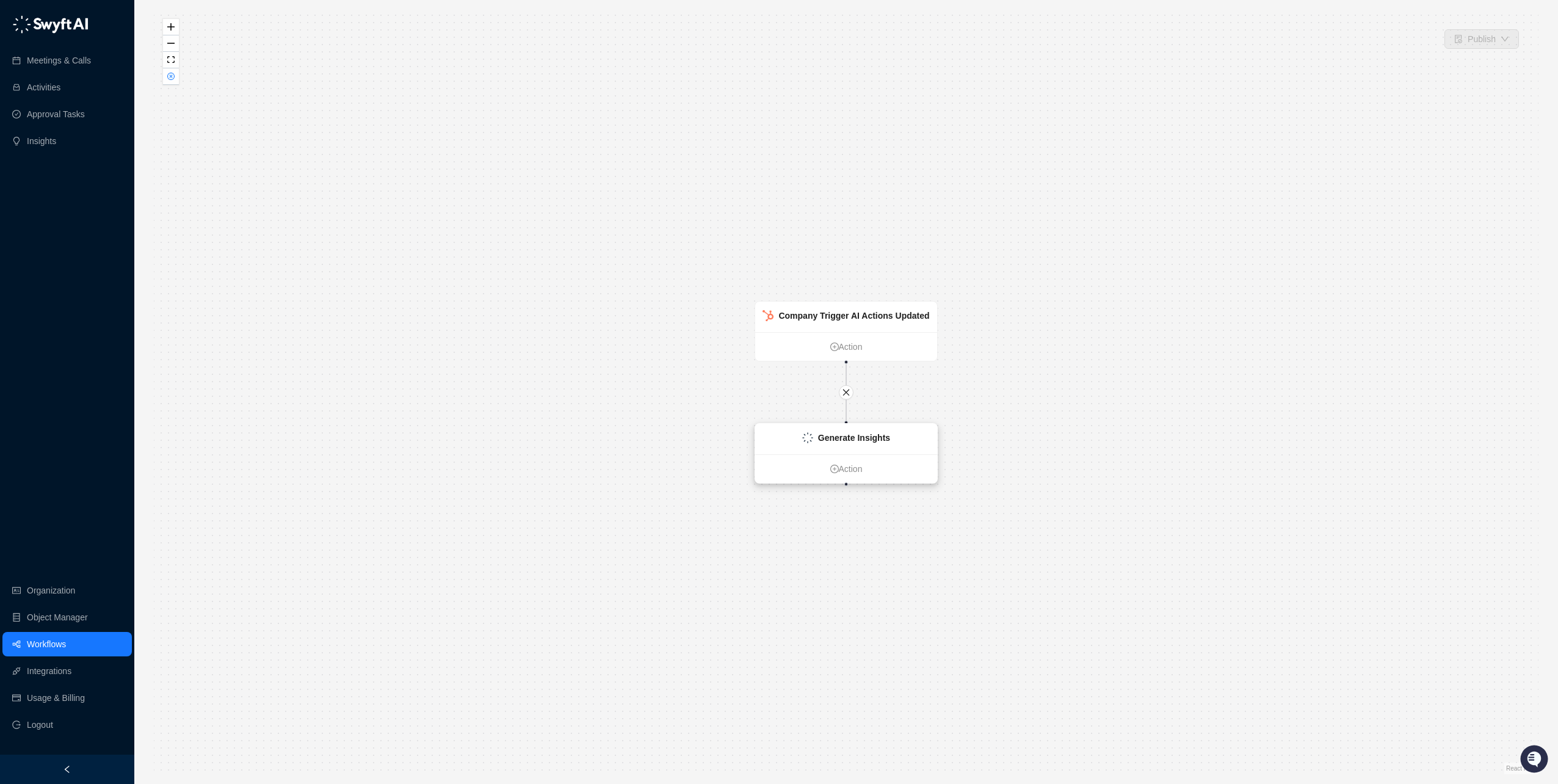
click at [858, 438] on strong "Generate Insights" at bounding box center [854, 437] width 72 height 9
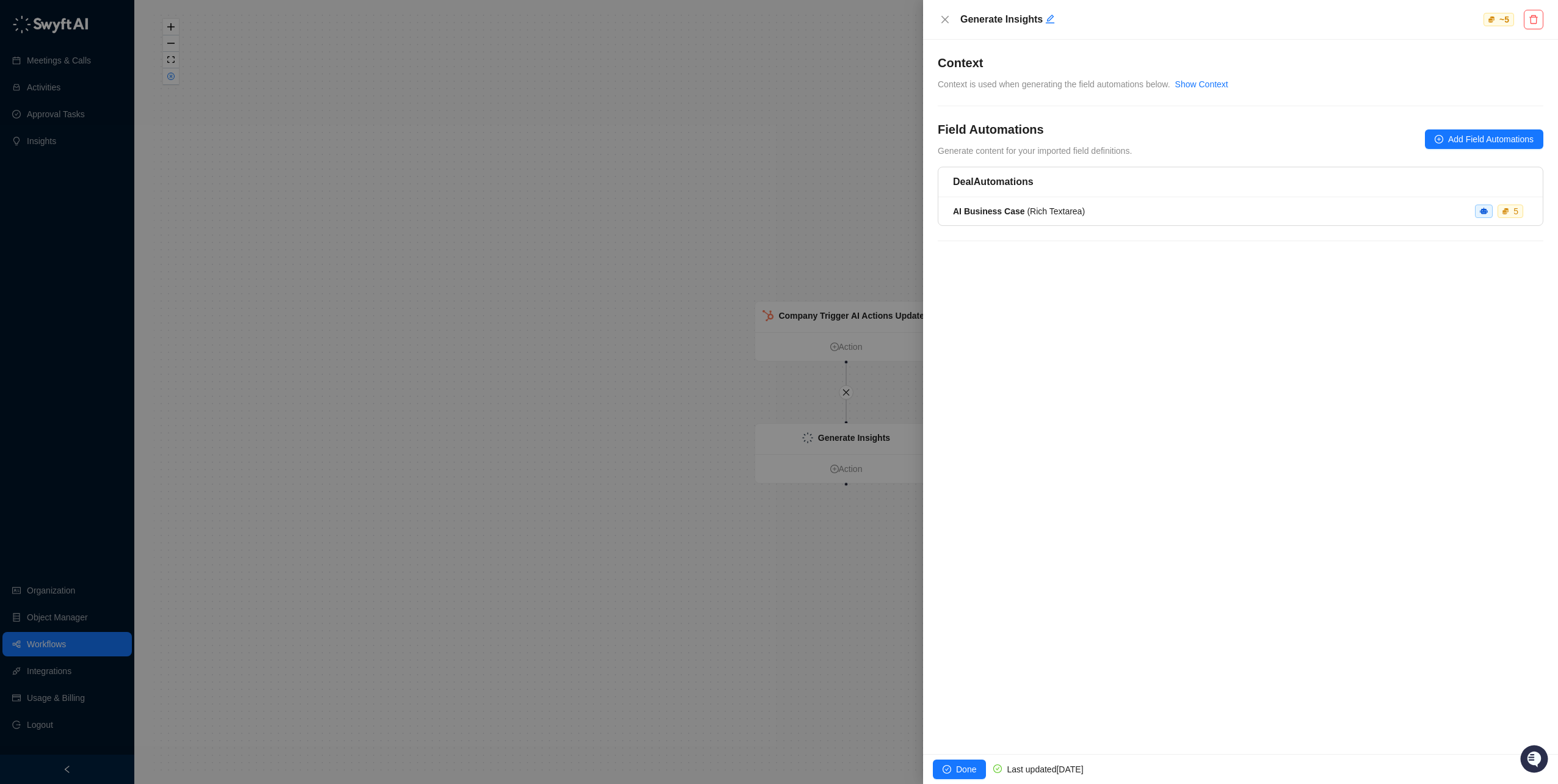
click at [1115, 148] on span "Generate content for your imported field definitions." at bounding box center [1035, 150] width 194 height 9
drag, startPoint x: 1144, startPoint y: 155, endPoint x: 942, endPoint y: 156, distance: 202.0
click at [942, 156] on div "Field Automations Generate content for your imported field definitions. Add Fie…" at bounding box center [1241, 139] width 606 height 37
click at [523, 177] on div at bounding box center [779, 392] width 1558 height 784
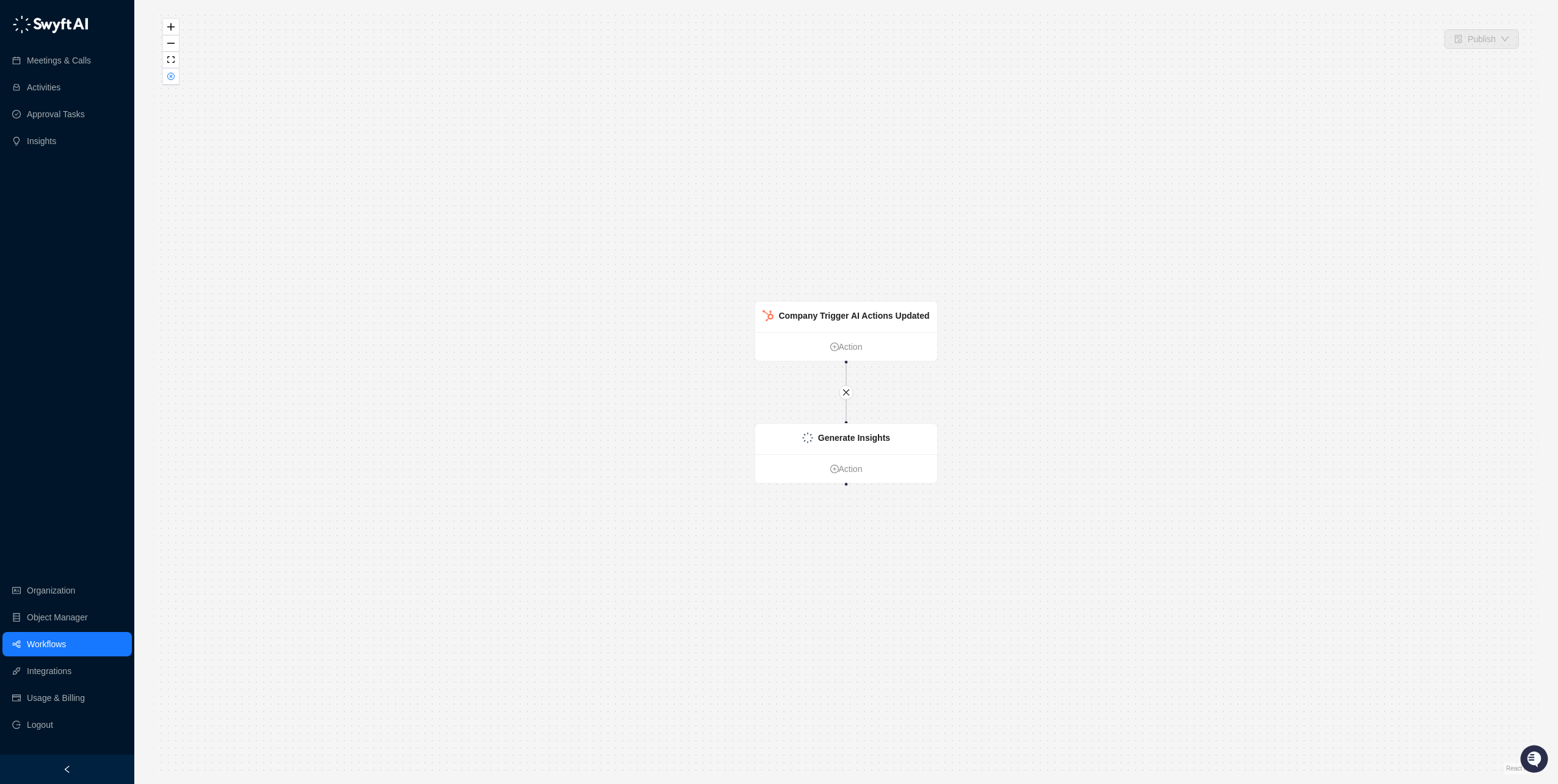
click at [66, 638] on link "Workflows" at bounding box center [47, 644] width 39 height 25
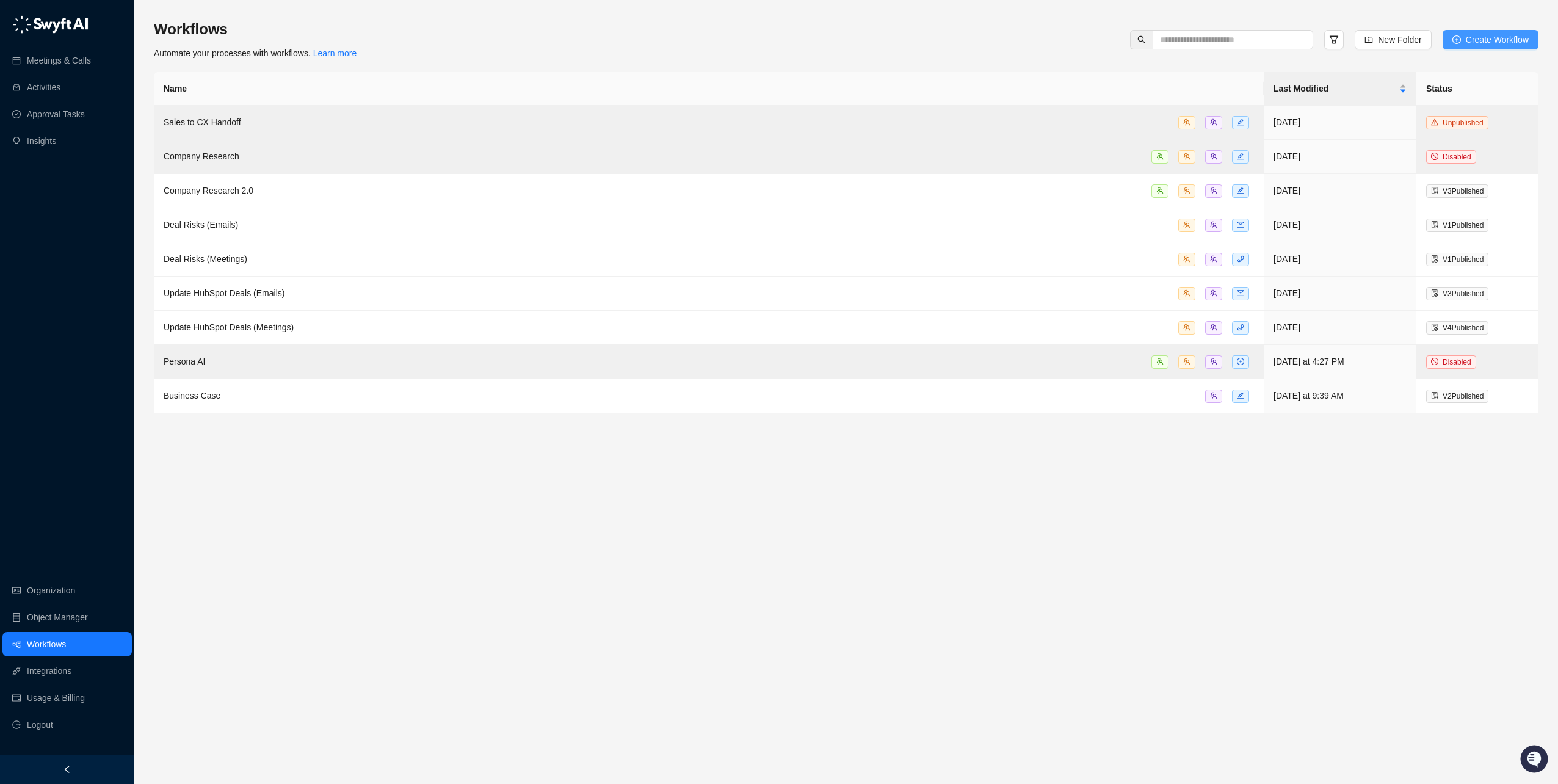
click at [1538, 33] on div "Create Workflow" at bounding box center [1491, 39] width 107 height 20
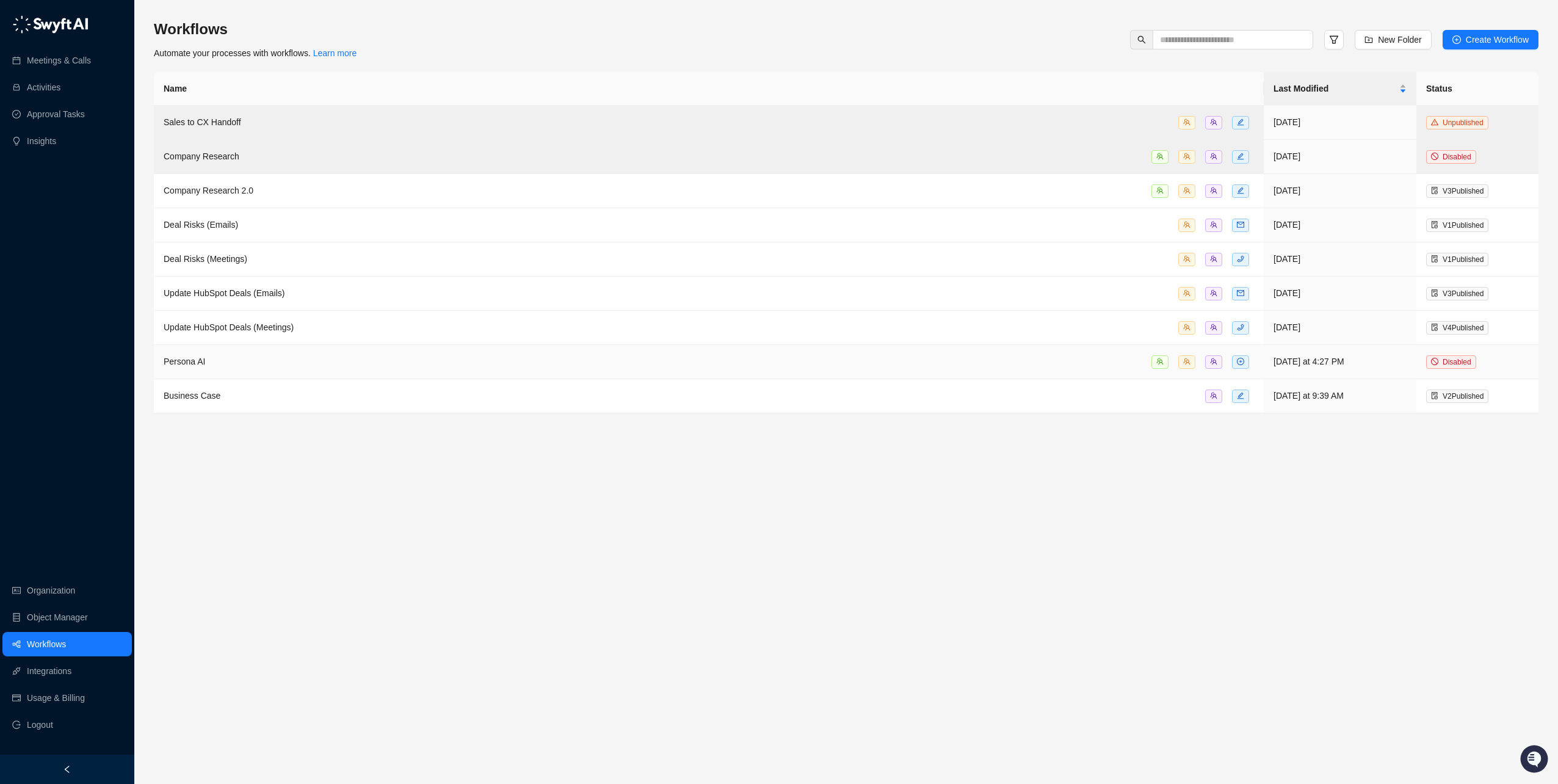
drag, startPoint x: 1513, startPoint y: 39, endPoint x: 1203, endPoint y: 754, distance: 779.3
click at [1203, 754] on main "Workflows Automate your processes with workflows. Learn more New Folder Create …" at bounding box center [846, 397] width 1385 height 755
click at [395, 518] on main "Workflows Automate your processes with workflows. Learn more New Folder Create …" at bounding box center [846, 397] width 1385 height 755
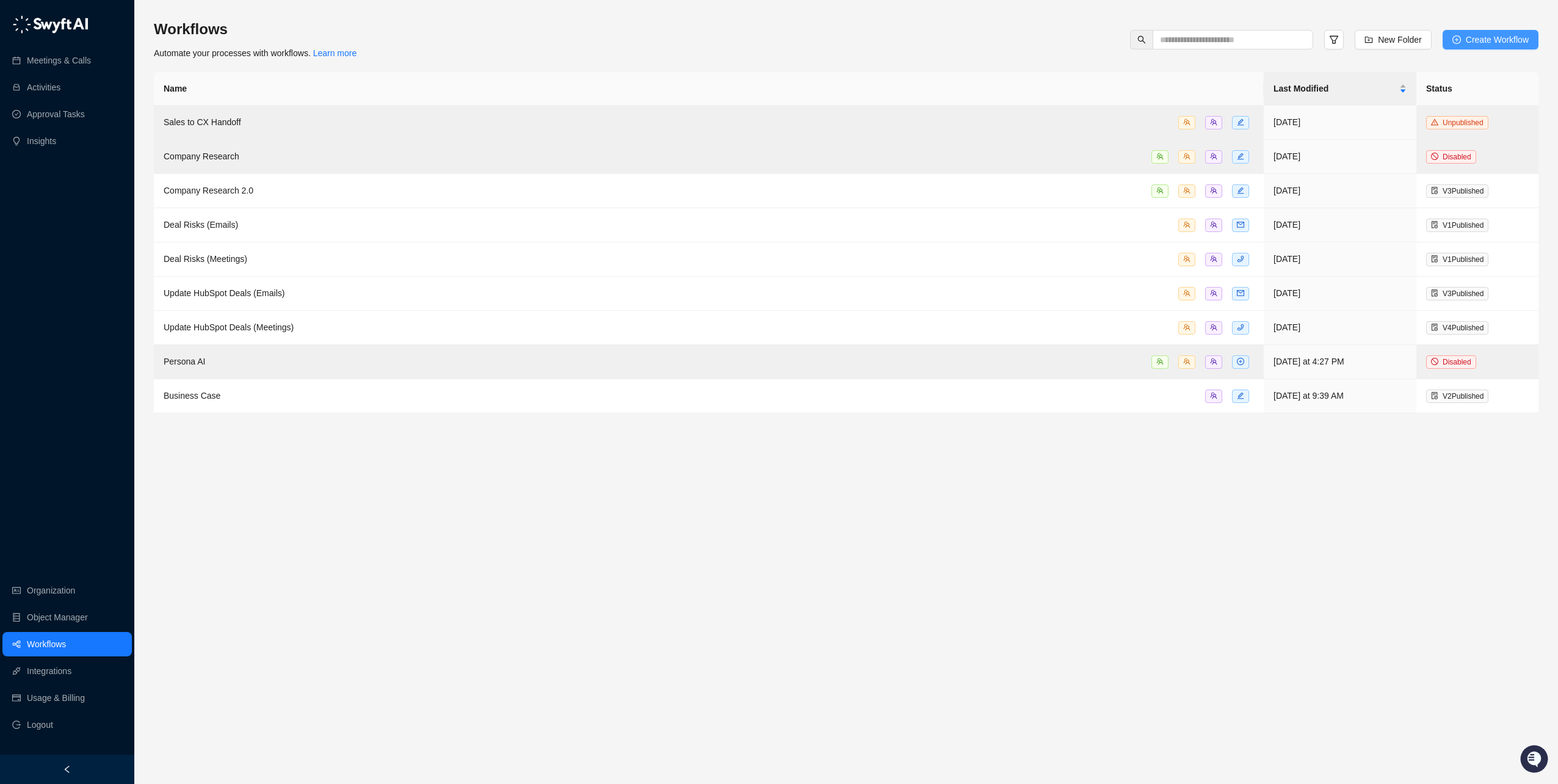
click at [1465, 39] on button "Create Workflow" at bounding box center [1491, 39] width 96 height 20
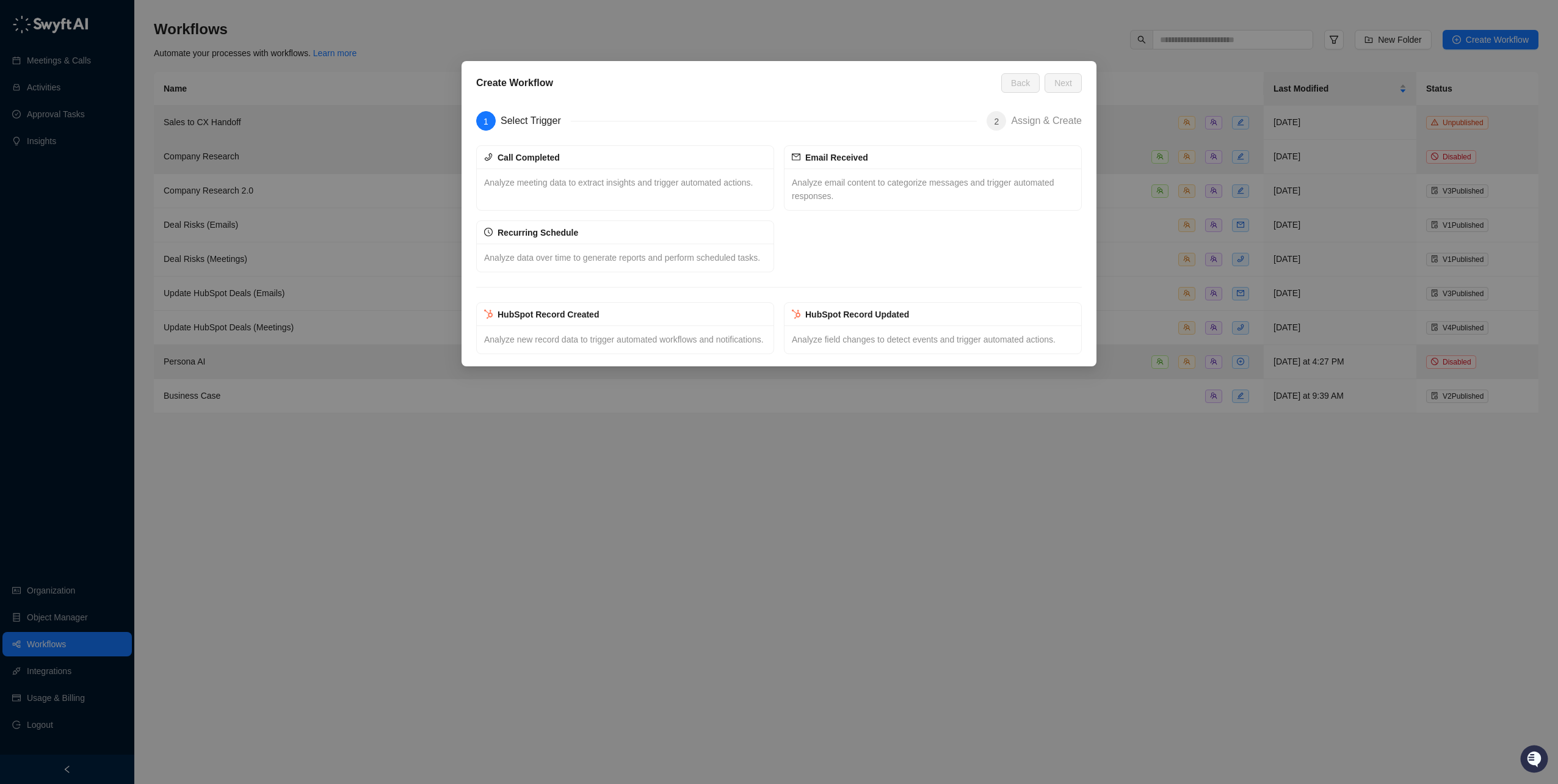
click at [371, 508] on div "Create Workflow Back Next 1 Select Trigger 2 Assign & Create Call Completed Ana…" at bounding box center [779, 392] width 1558 height 784
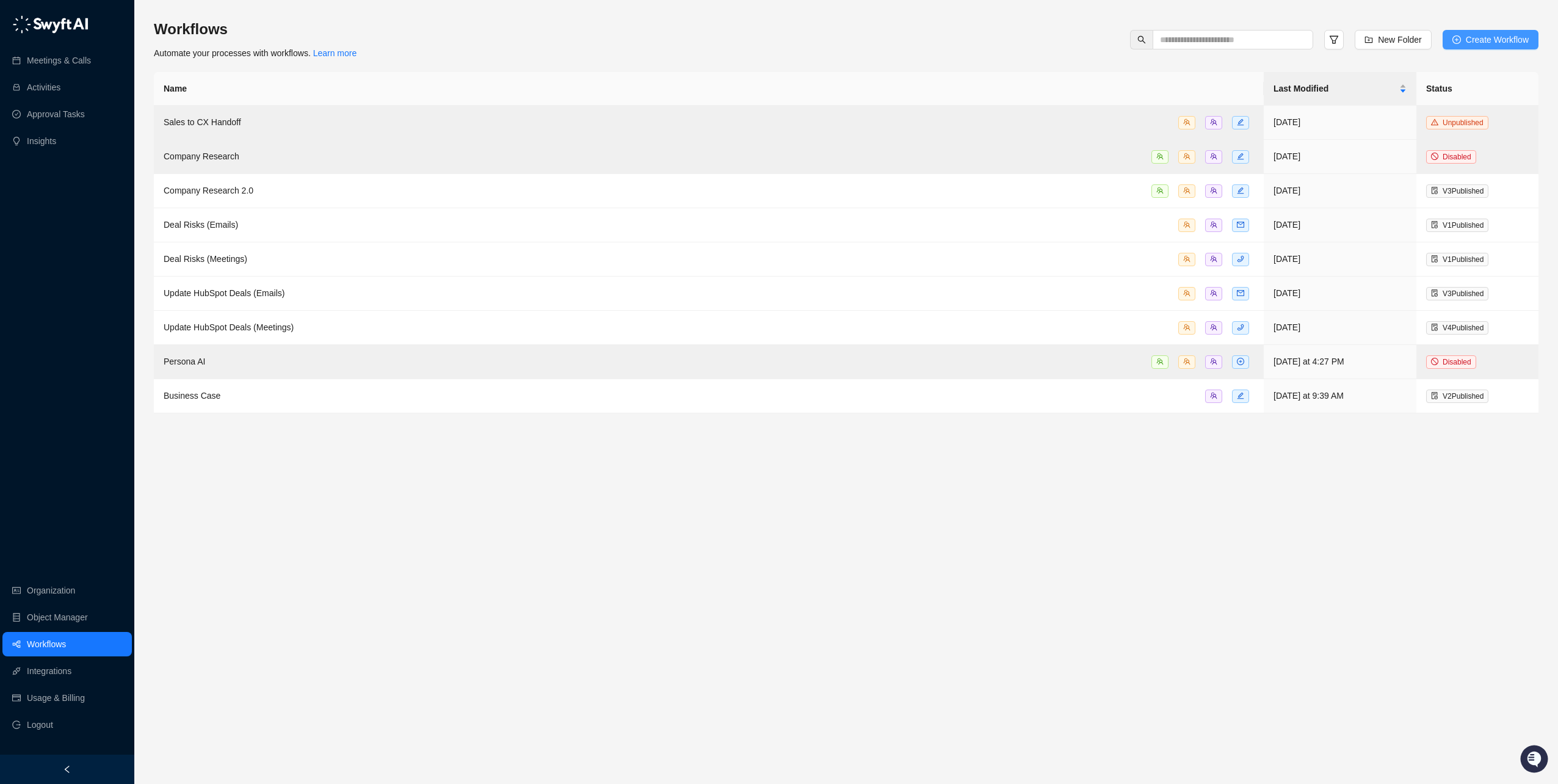
click at [1470, 47] on button "Create Workflow" at bounding box center [1491, 39] width 96 height 20
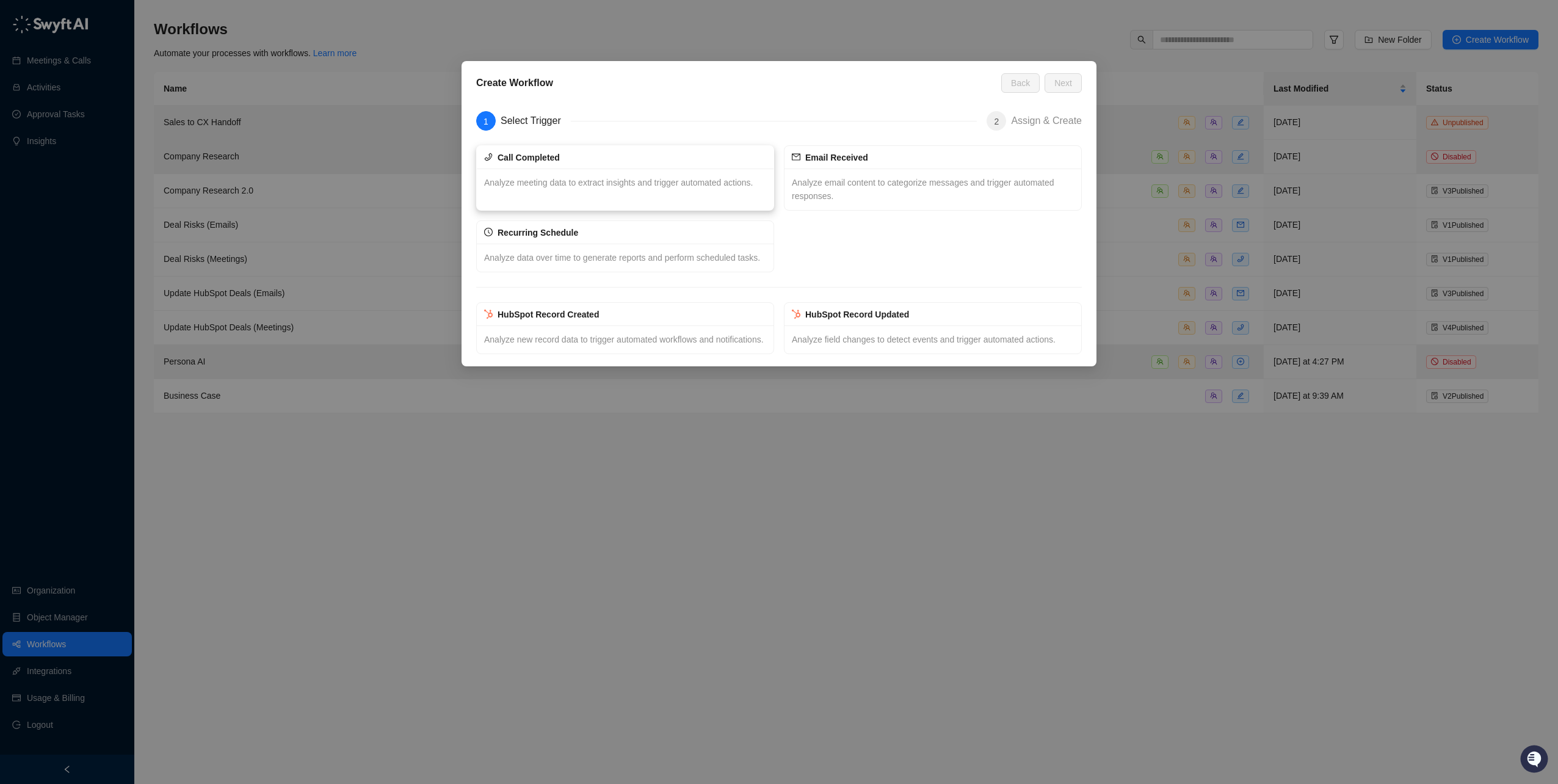
click at [600, 182] on span "Analyze meeting data to extract insights and trigger automated actions." at bounding box center [619, 182] width 269 height 9
click at [1063, 83] on span "Next" at bounding box center [1063, 83] width 18 height 13
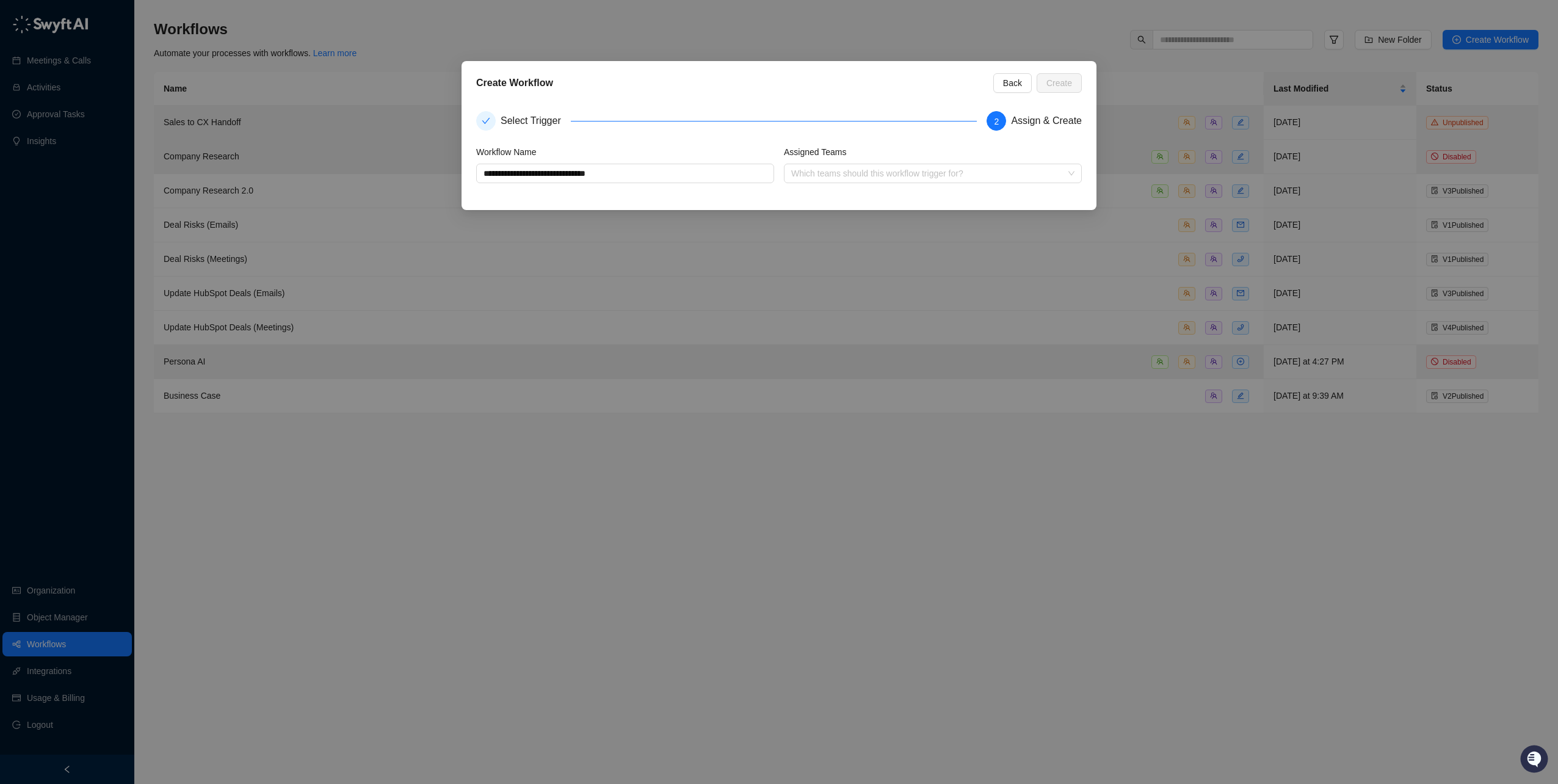
type input "**********"
click at [612, 161] on div "Workflow Name" at bounding box center [625, 154] width 298 height 18
click at [637, 174] on input "**********" at bounding box center [625, 173] width 298 height 20
click at [852, 177] on div at bounding box center [927, 173] width 280 height 9
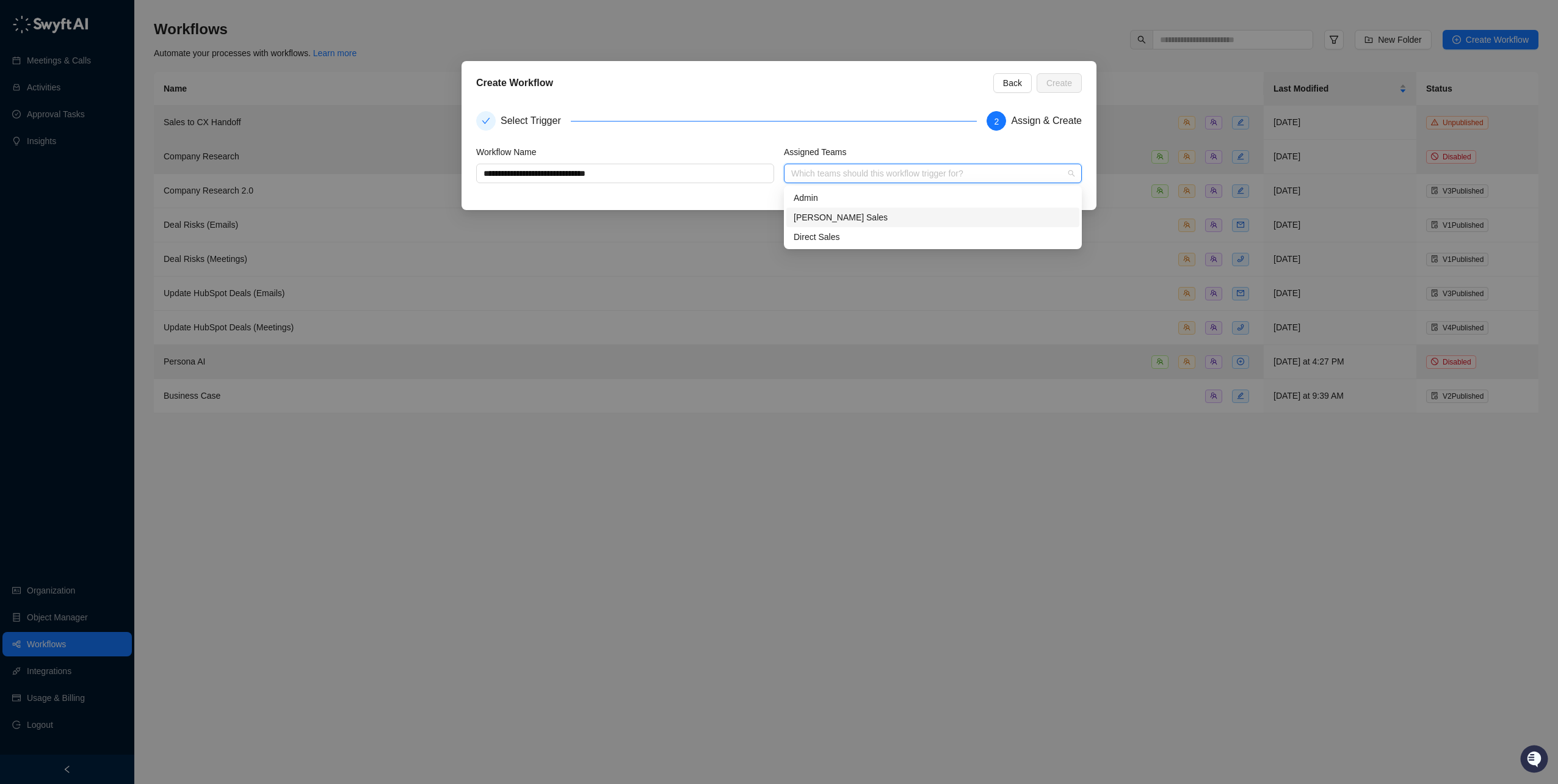
click at [816, 219] on div "Channell Sales" at bounding box center [932, 217] width 278 height 13
click at [823, 232] on div "Direct Sales" at bounding box center [932, 237] width 278 height 13
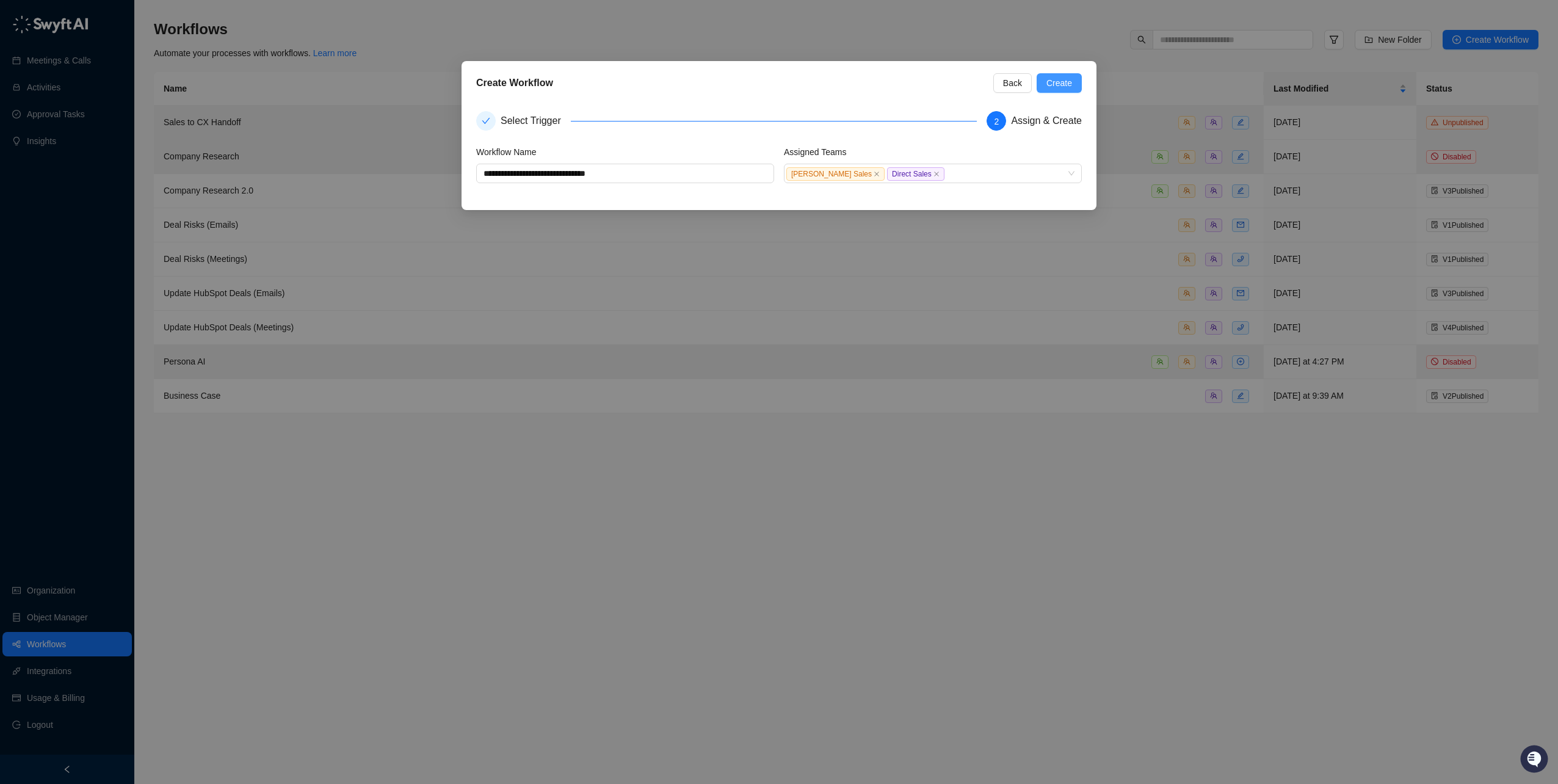
click at [1067, 84] on span "Create" at bounding box center [1059, 83] width 26 height 13
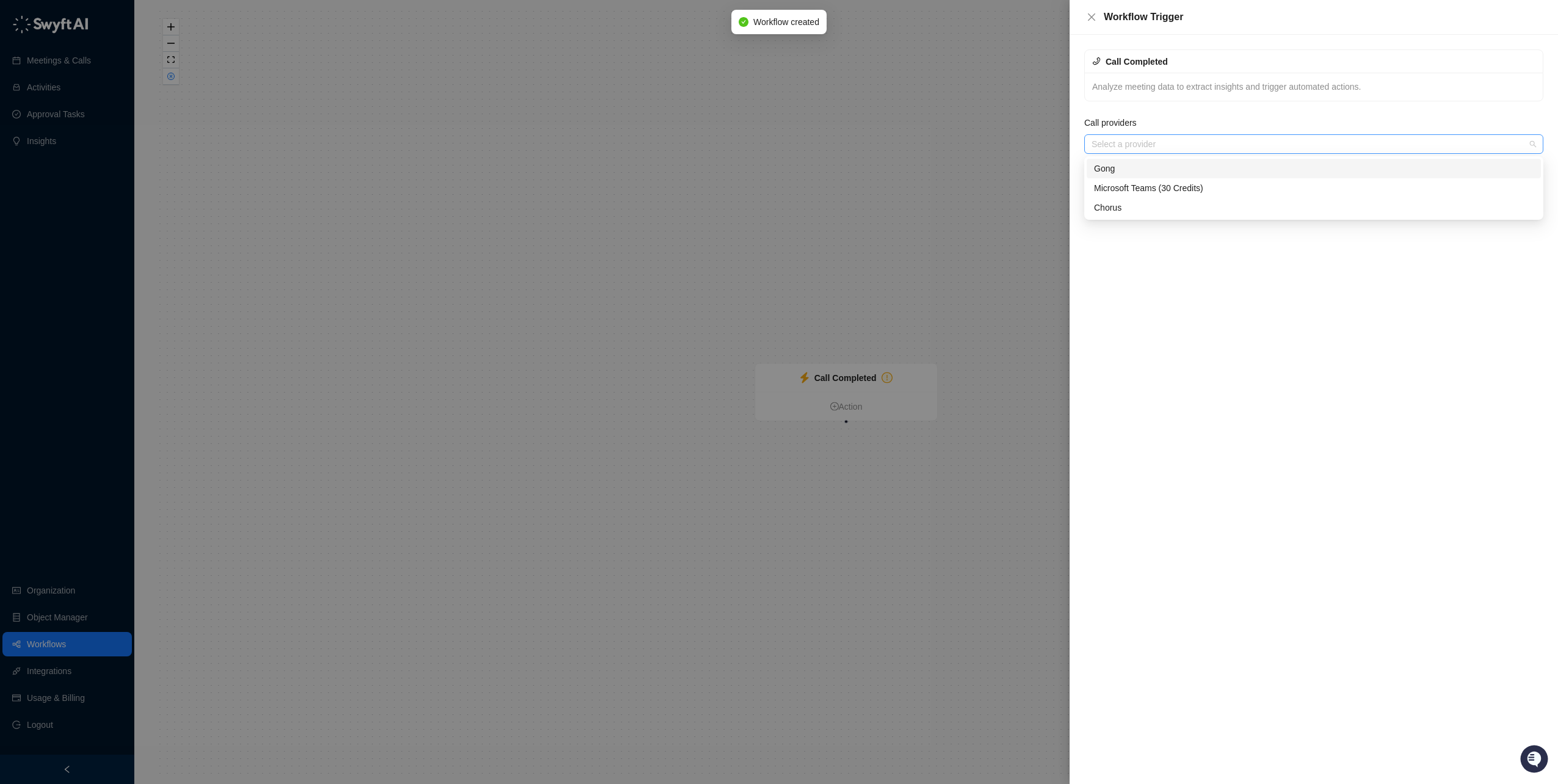
click at [1142, 144] on div at bounding box center [1308, 144] width 442 height 9
click at [1118, 201] on div "Chorus" at bounding box center [1314, 207] width 440 height 13
click at [1134, 270] on div "Call Completed Analyze meeting data to extract insights and trigger automated a…" at bounding box center [1314, 409] width 488 height 749
click at [1136, 137] on div "Chorus" at bounding box center [1308, 144] width 442 height 17
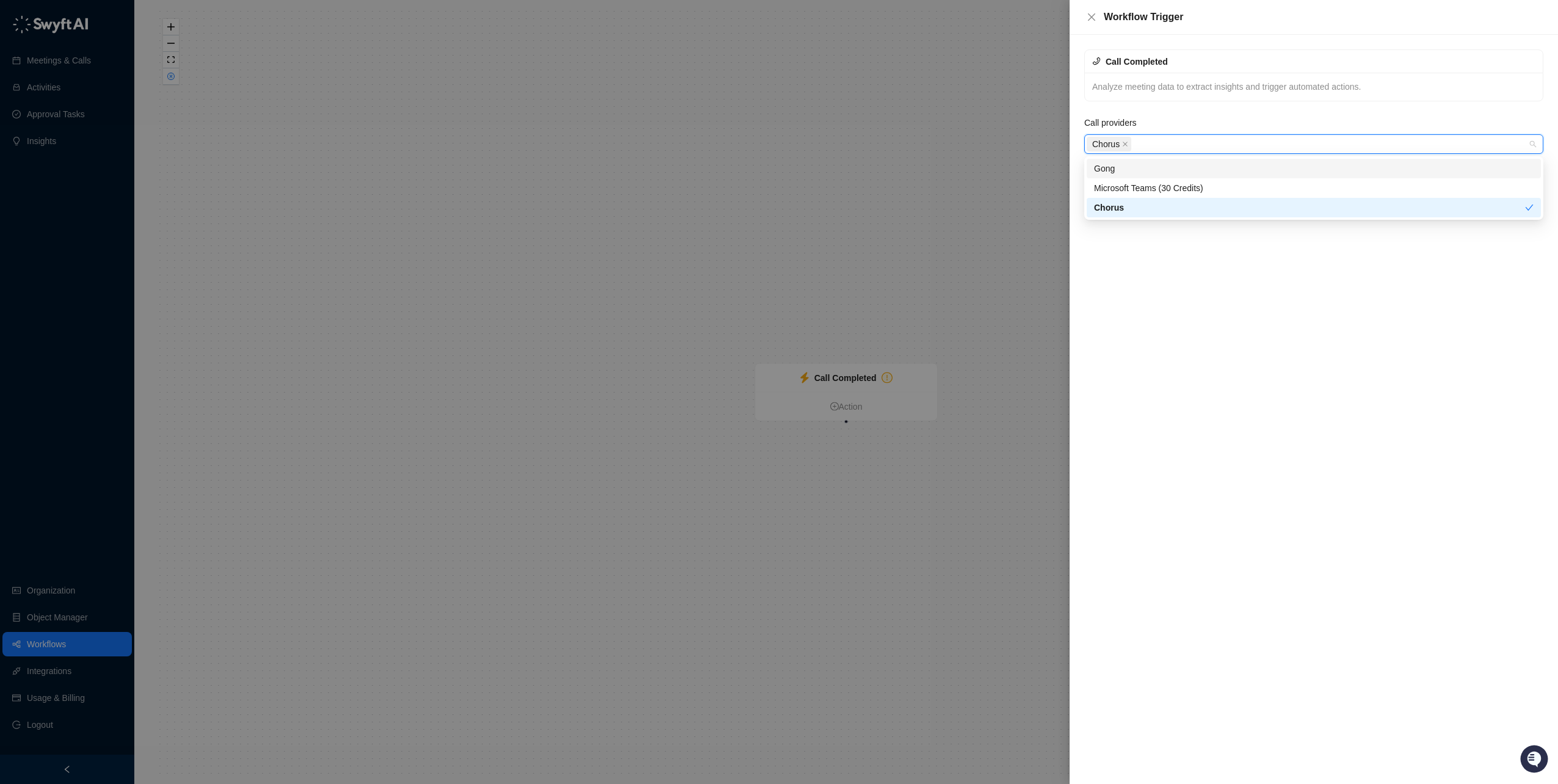
click at [1119, 164] on div "Gong" at bounding box center [1314, 168] width 440 height 13
click at [1128, 267] on div "Call Completed Analyze meeting data to extract insights and trigger automated a…" at bounding box center [1314, 409] width 488 height 749
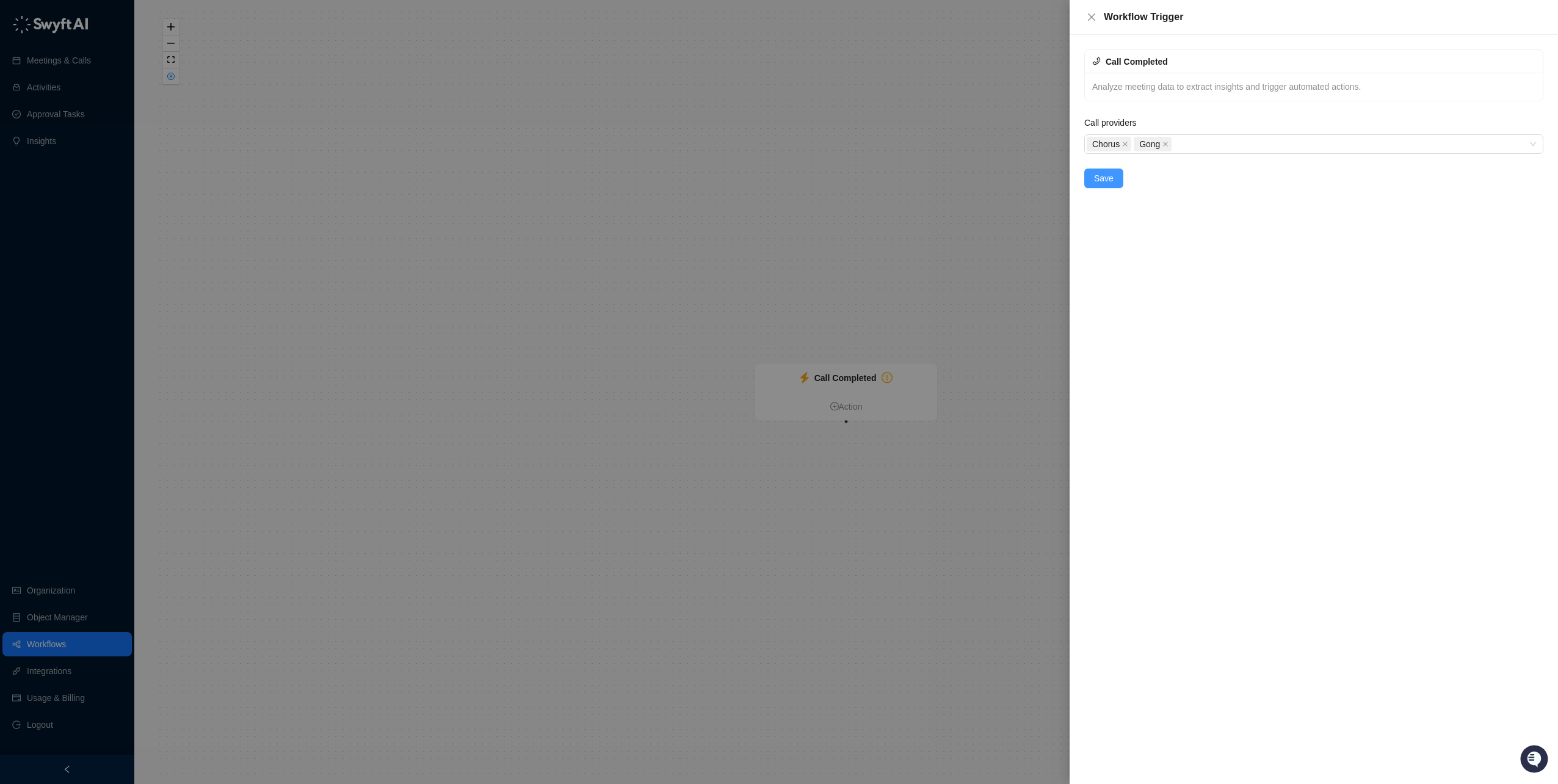
click at [1106, 182] on span "Save" at bounding box center [1104, 178] width 20 height 13
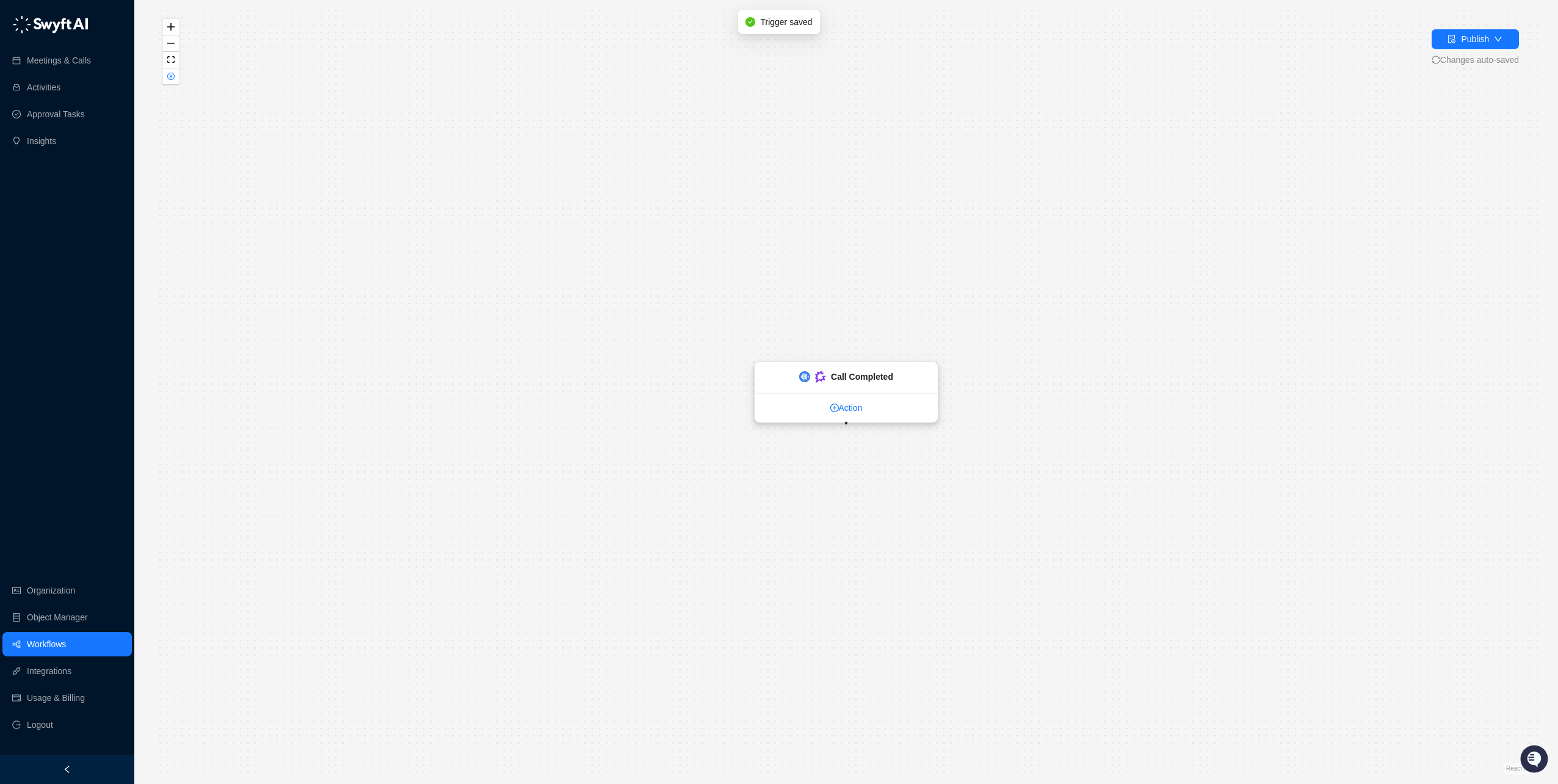
click at [831, 406] on icon "plus-circle" at bounding box center [835, 408] width 9 height 9
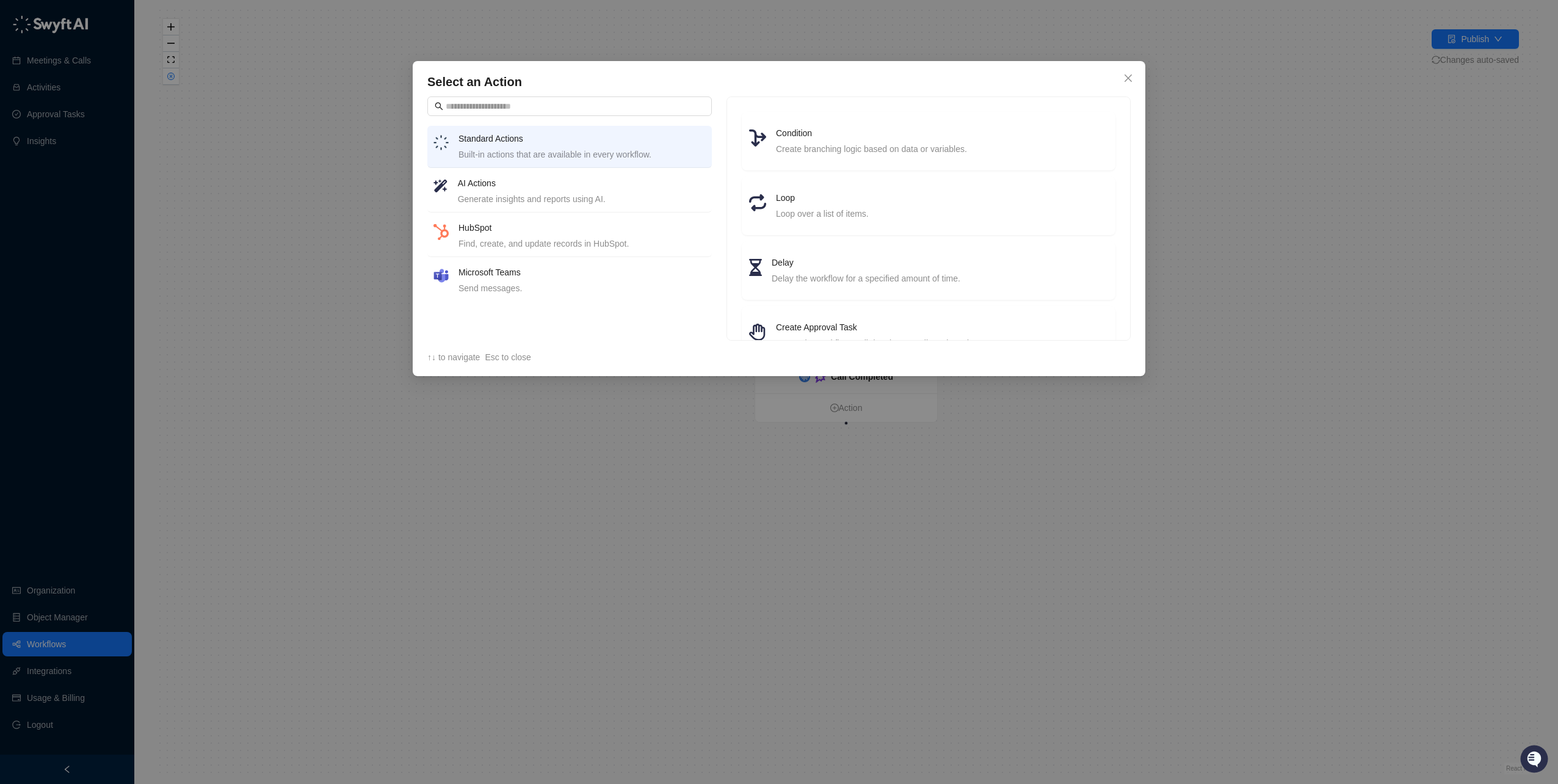
click at [495, 193] on div "Generate insights and reports using AI." at bounding box center [582, 199] width 248 height 13
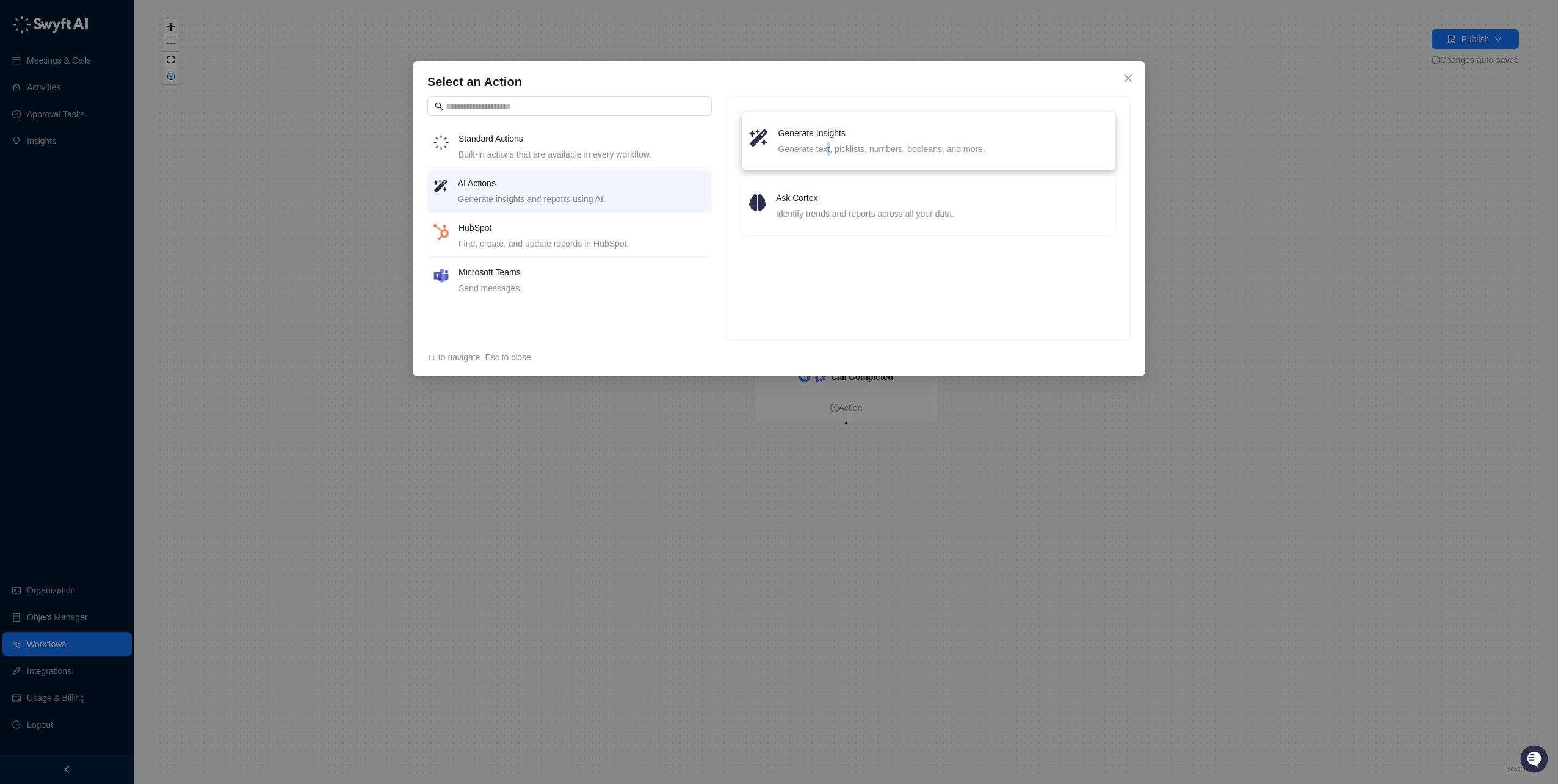
click at [828, 143] on div "Generate text, picklists, numbers, booleans, and more." at bounding box center [943, 149] width 330 height 13
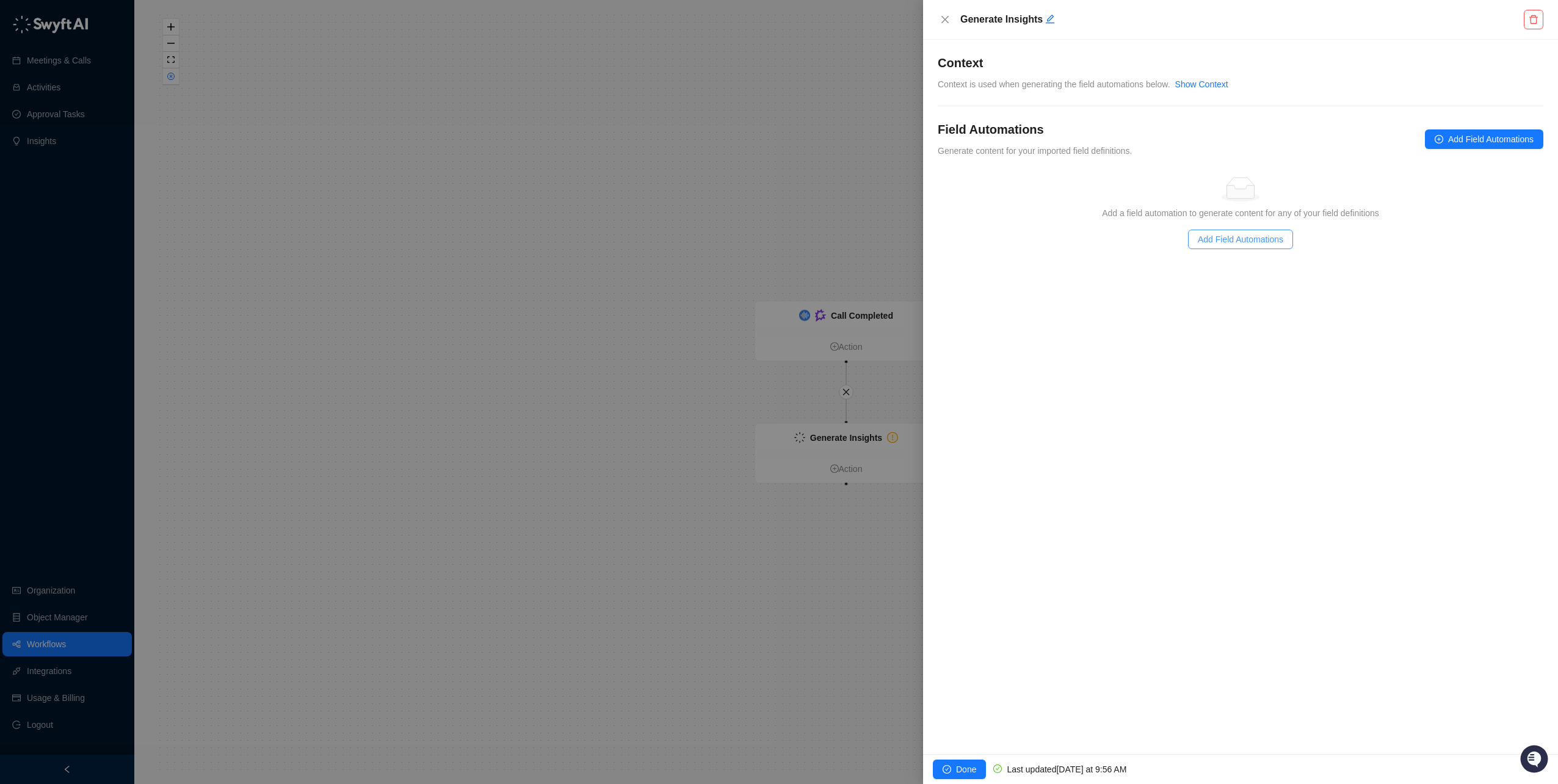
click at [1243, 240] on span "Add Field Automations" at bounding box center [1241, 239] width 86 height 13
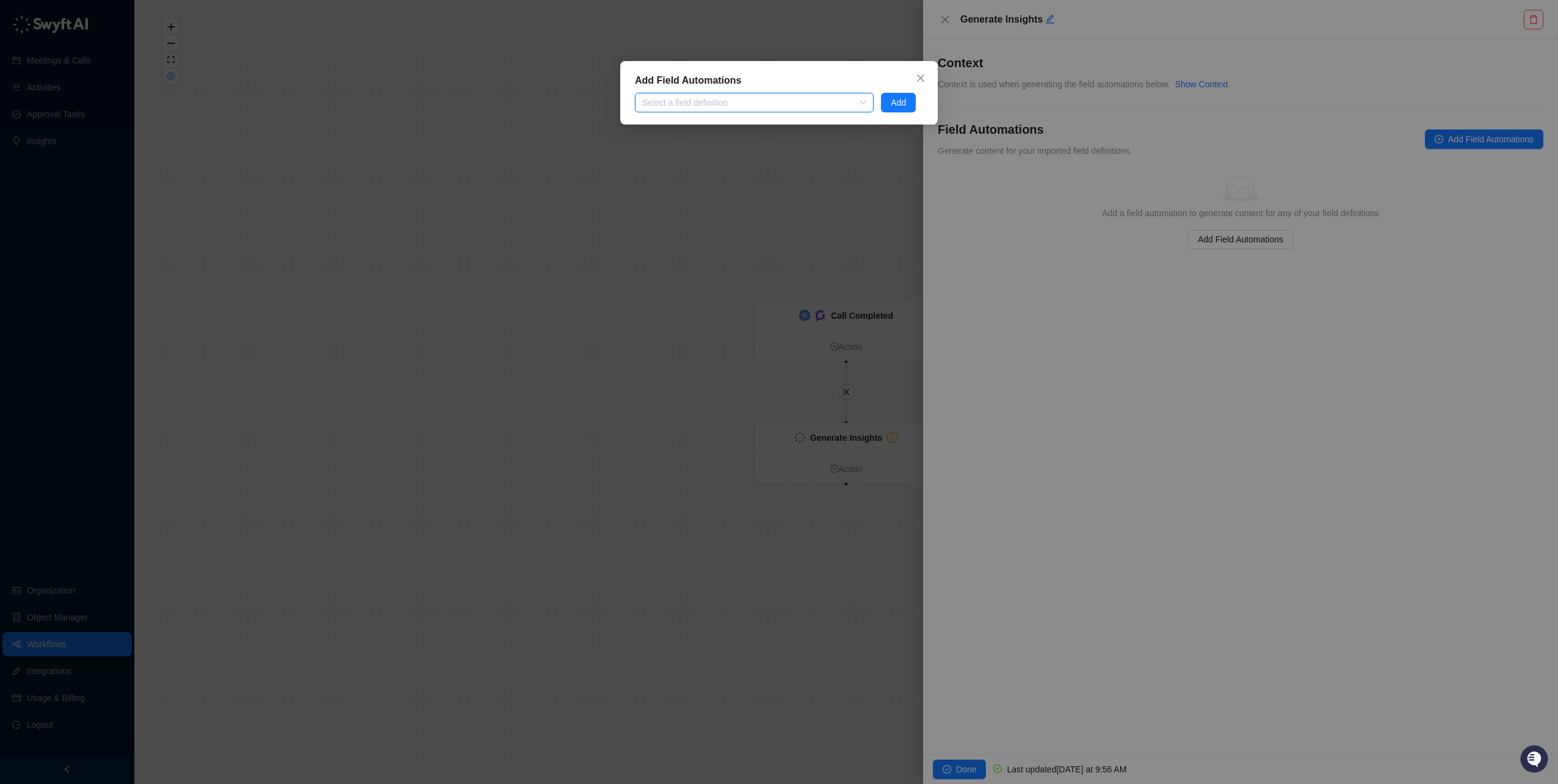
click at [670, 98] on div at bounding box center [748, 103] width 221 height 9
click at [674, 107] on div at bounding box center [748, 103] width 221 height 9
type input "*****"
click at [680, 141] on div "AI Business Case" at bounding box center [758, 146] width 212 height 13
click at [903, 97] on span "Add" at bounding box center [898, 102] width 15 height 13
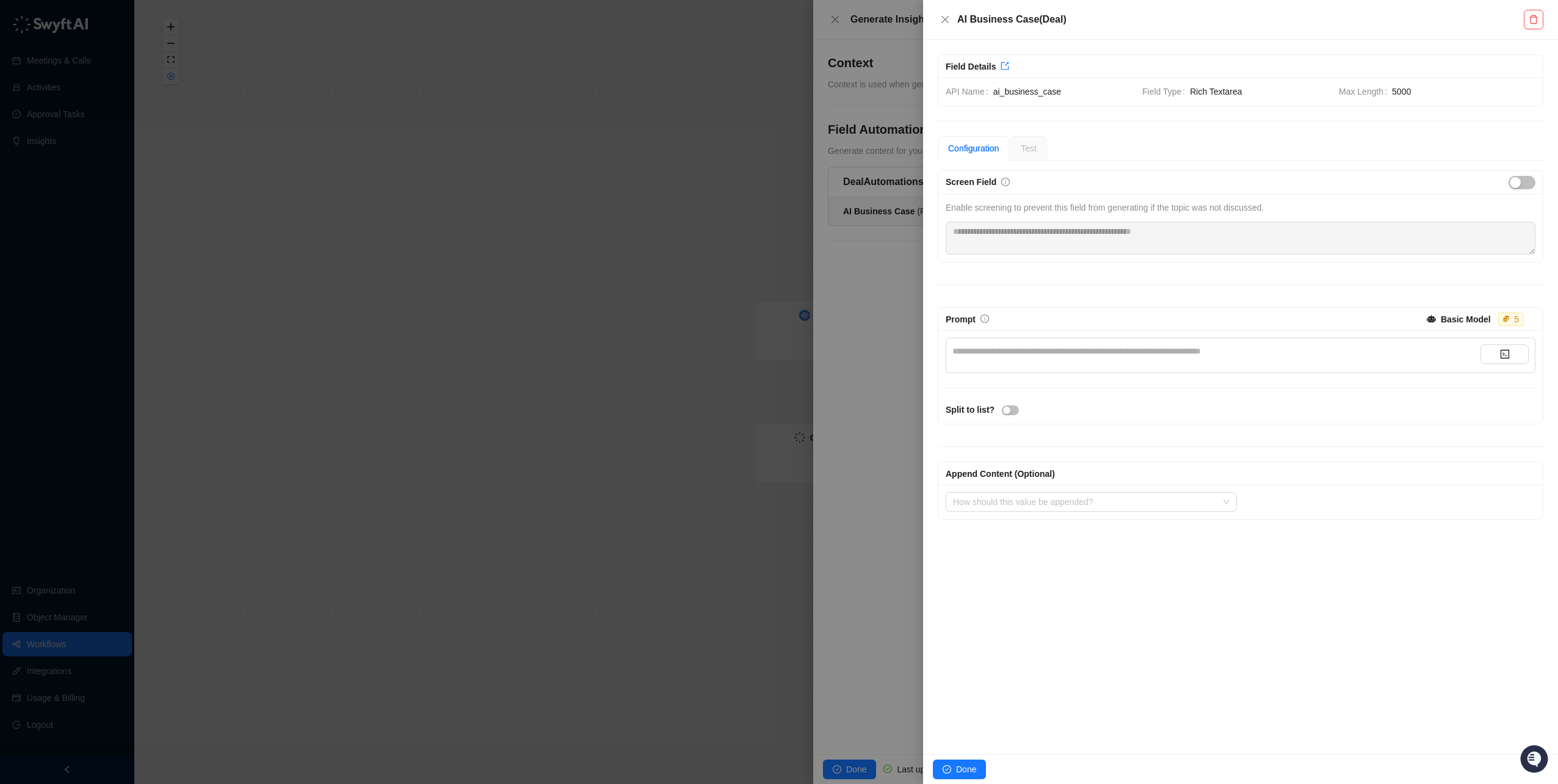
click at [1048, 353] on div "**********" at bounding box center [1216, 351] width 528 height 13
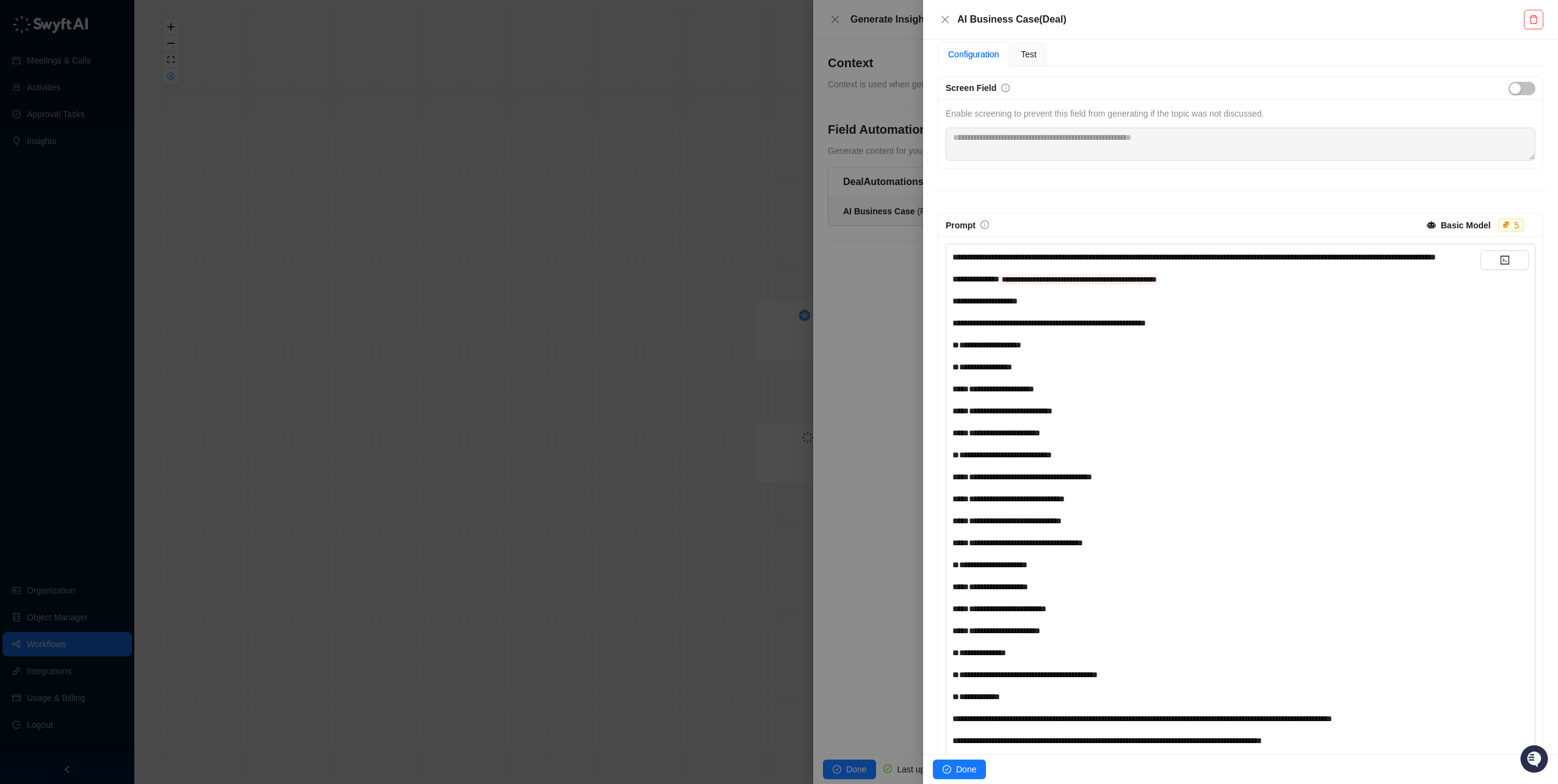
scroll to position [16, 0]
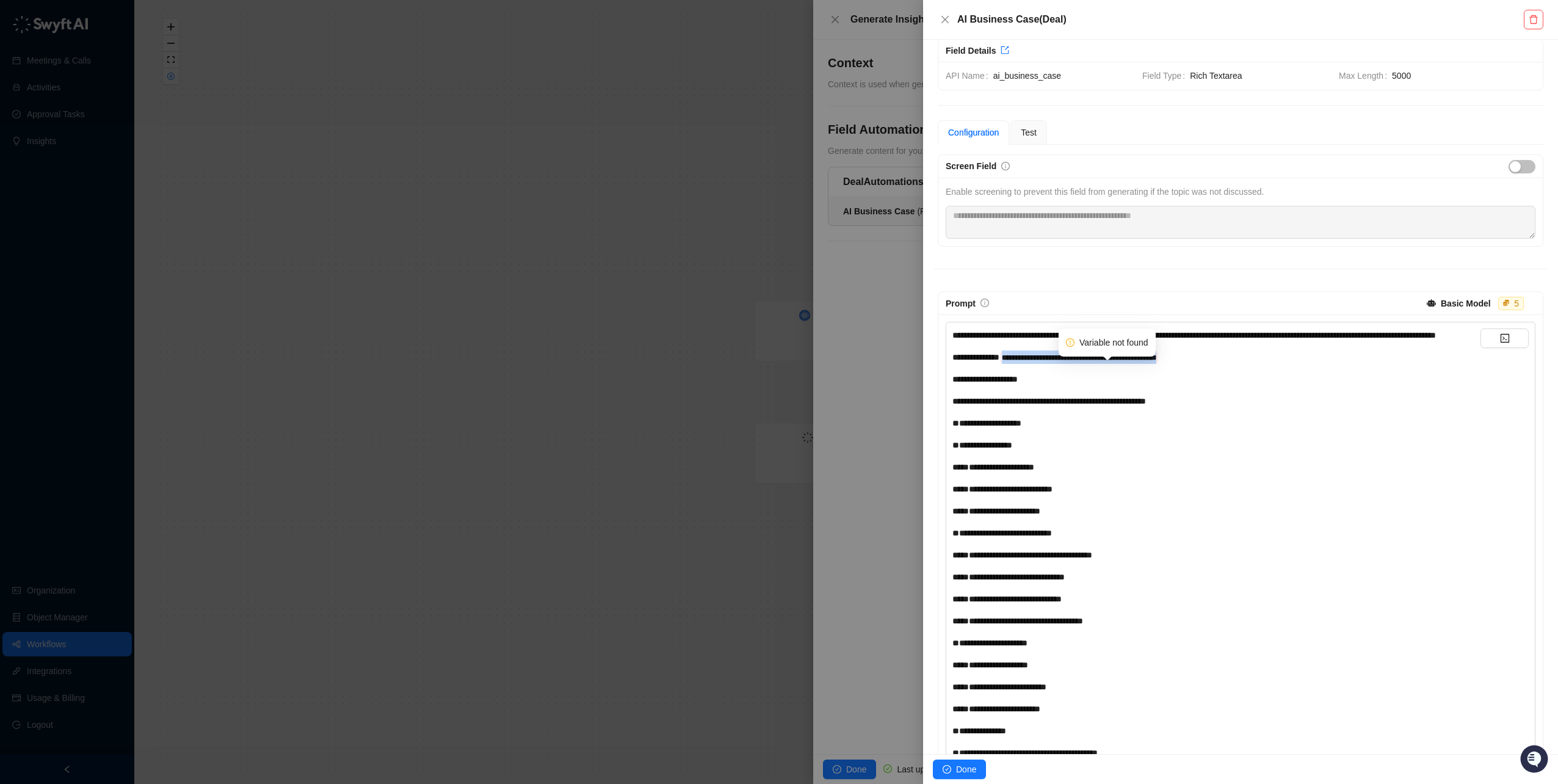
drag, startPoint x: 1204, startPoint y: 370, endPoint x: 1067, endPoint y: 367, distance: 137.0
click at [1067, 364] on div "**********" at bounding box center [1216, 357] width 528 height 13
click at [1274, 385] on div "**********" at bounding box center [1216, 599] width 528 height 541
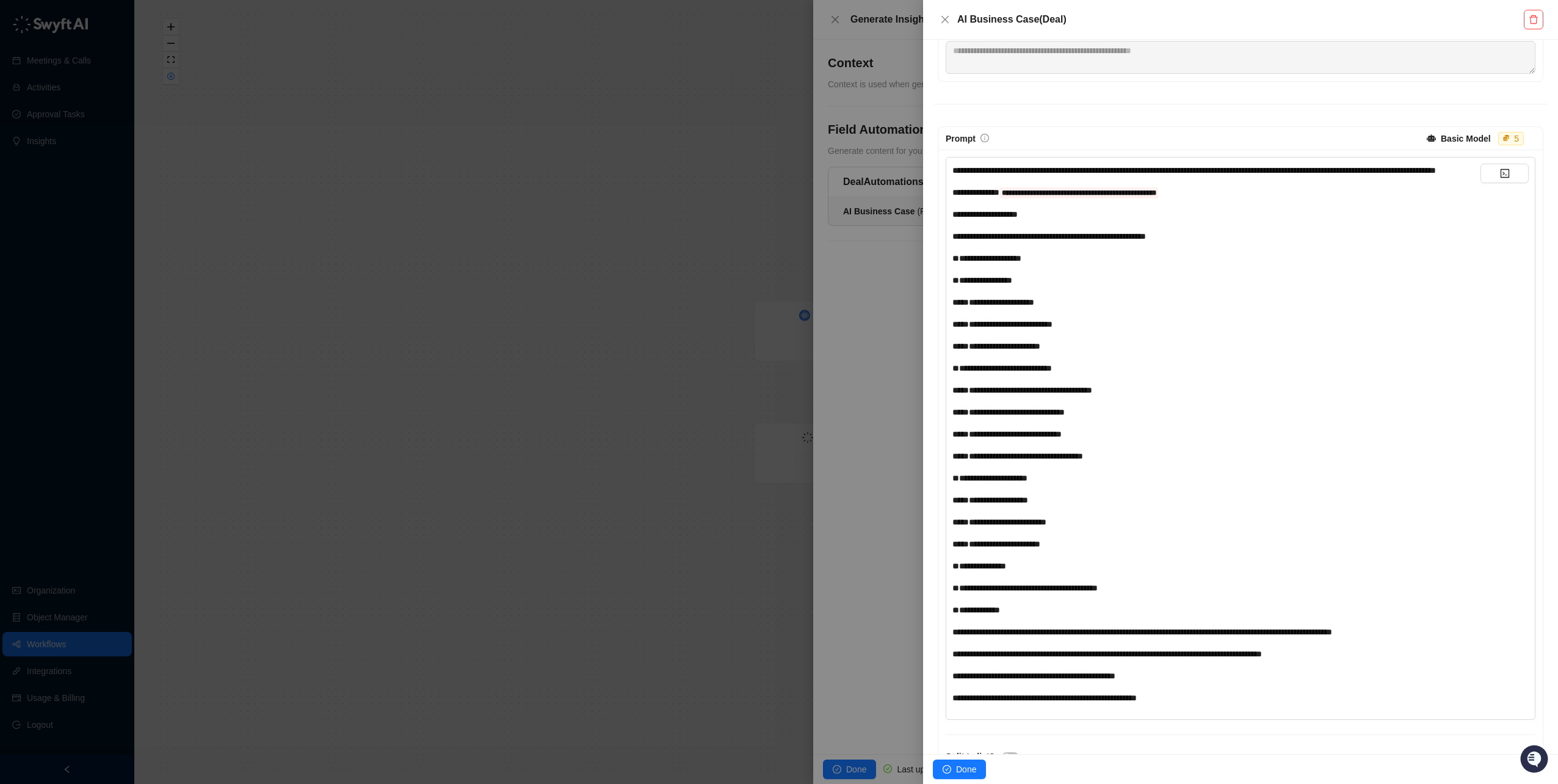
scroll to position [0, 0]
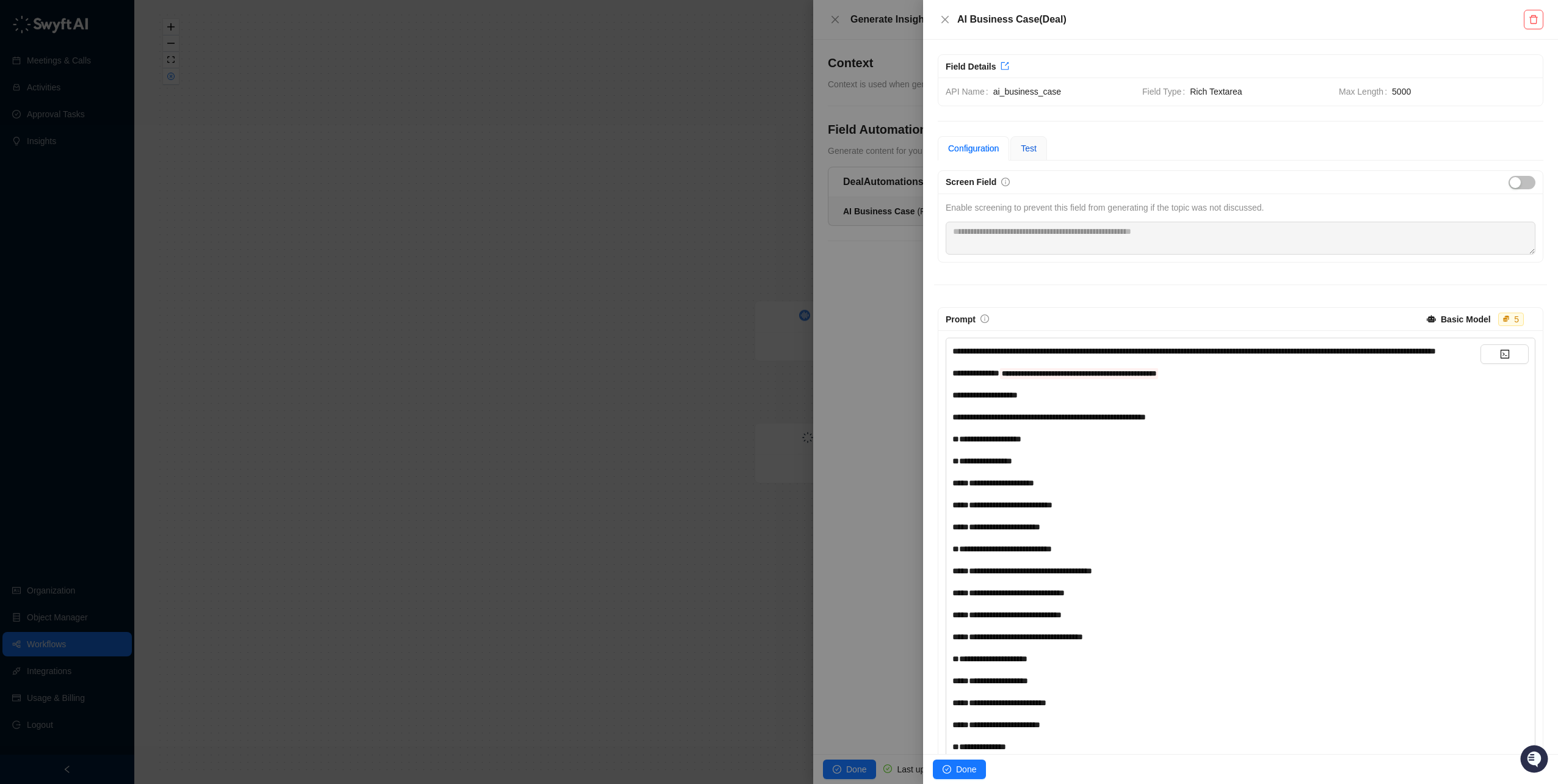
click at [1029, 150] on span "Test" at bounding box center [1029, 148] width 16 height 9
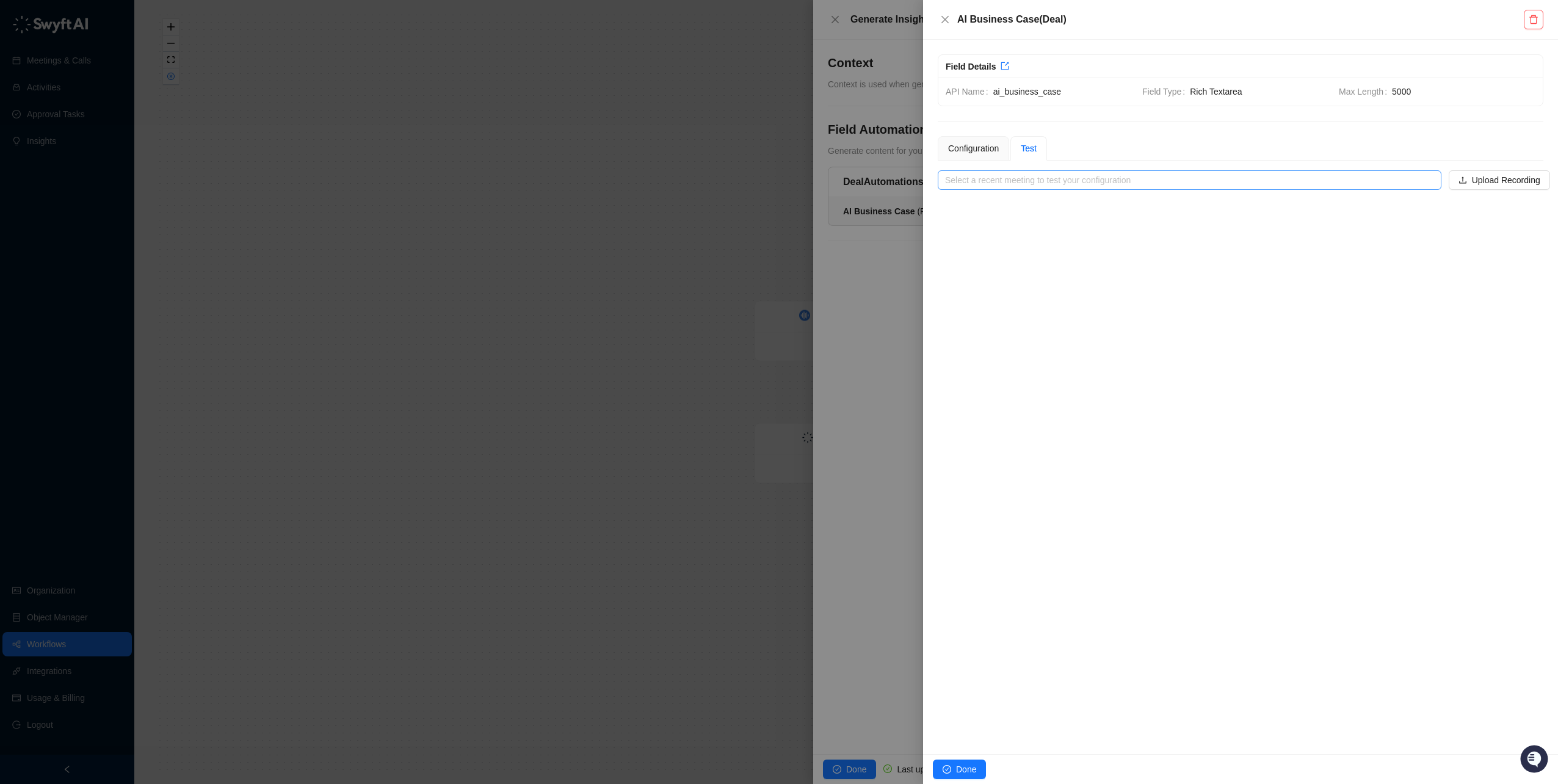
click at [1040, 182] on input "search" at bounding box center [1186, 180] width 482 height 18
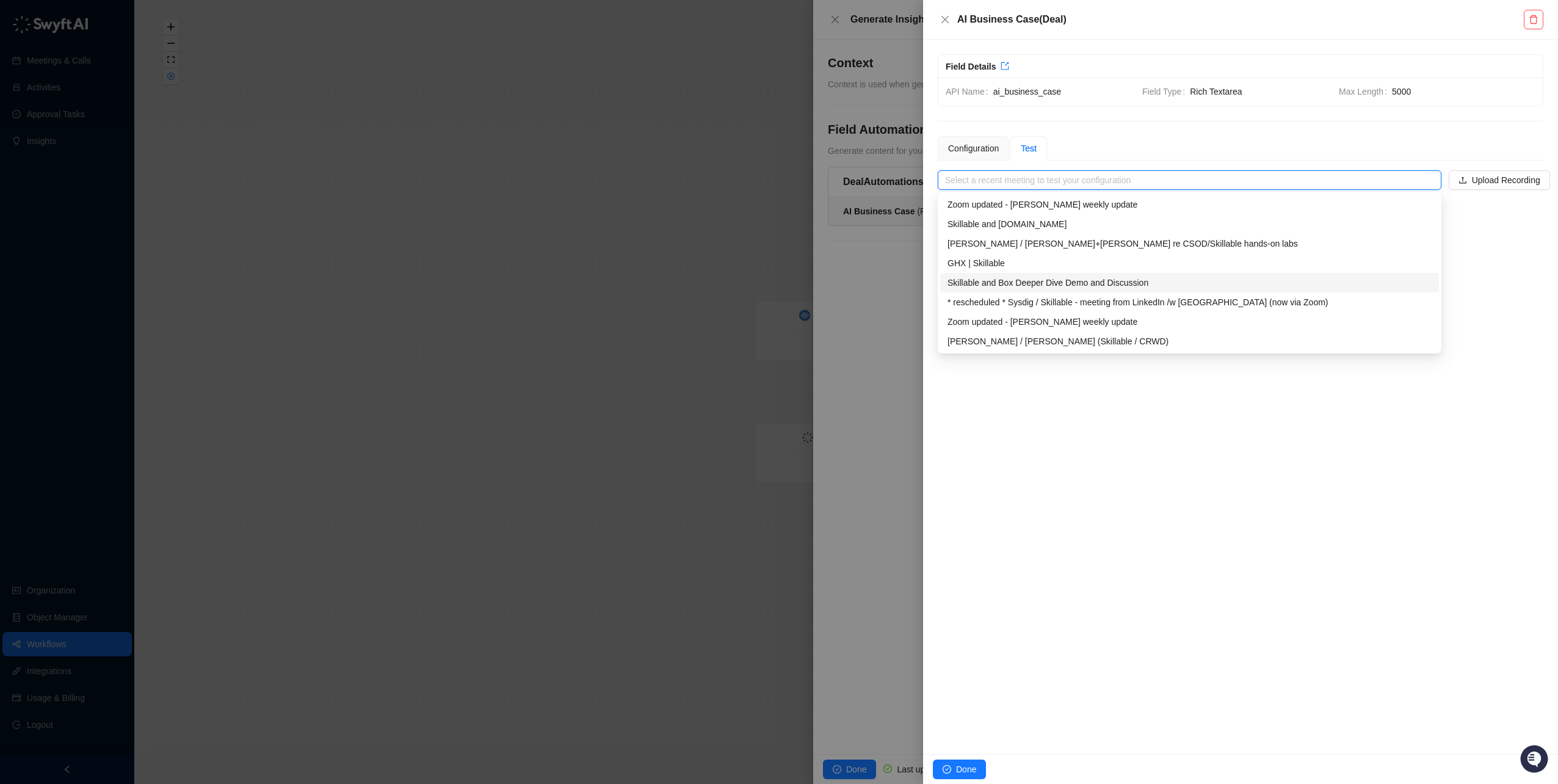
click at [1028, 282] on div "Skillable and Box Deeper Dive Demo and Discussion" at bounding box center [1190, 283] width 484 height 13
type input "**********"
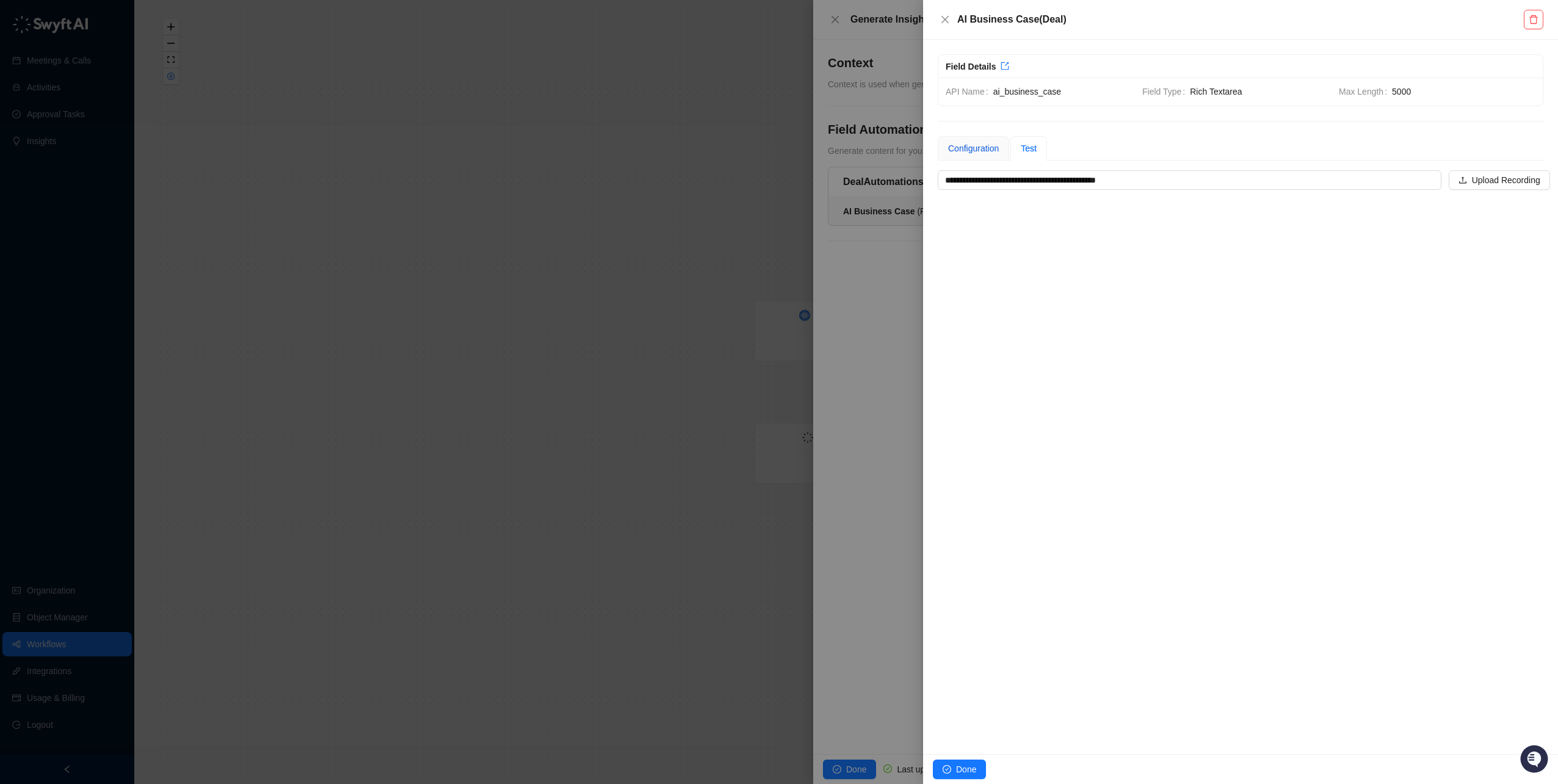
click at [966, 145] on div "Configuration" at bounding box center [973, 148] width 50 height 13
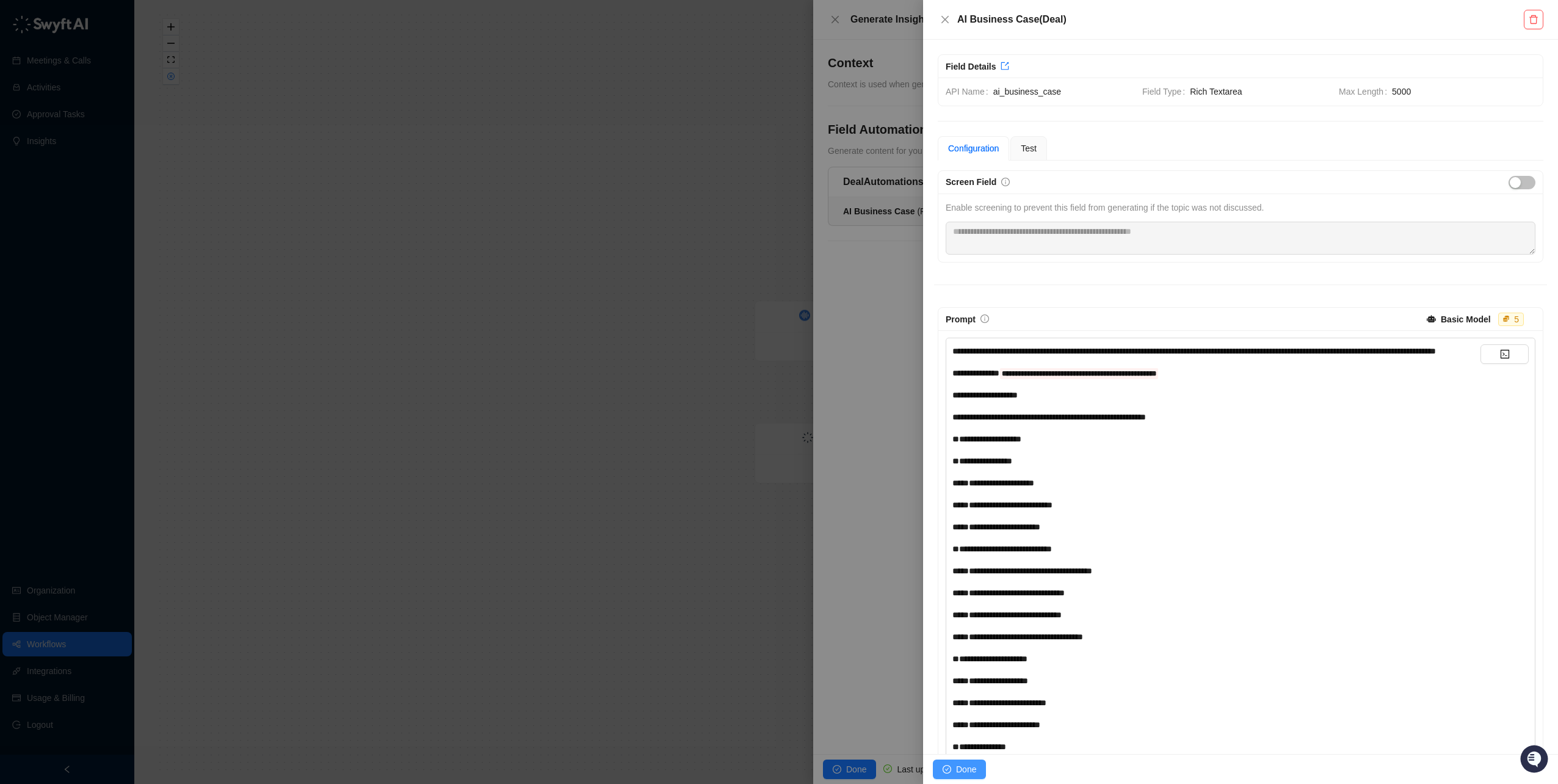
click at [969, 763] on span "Done" at bounding box center [966, 769] width 20 height 13
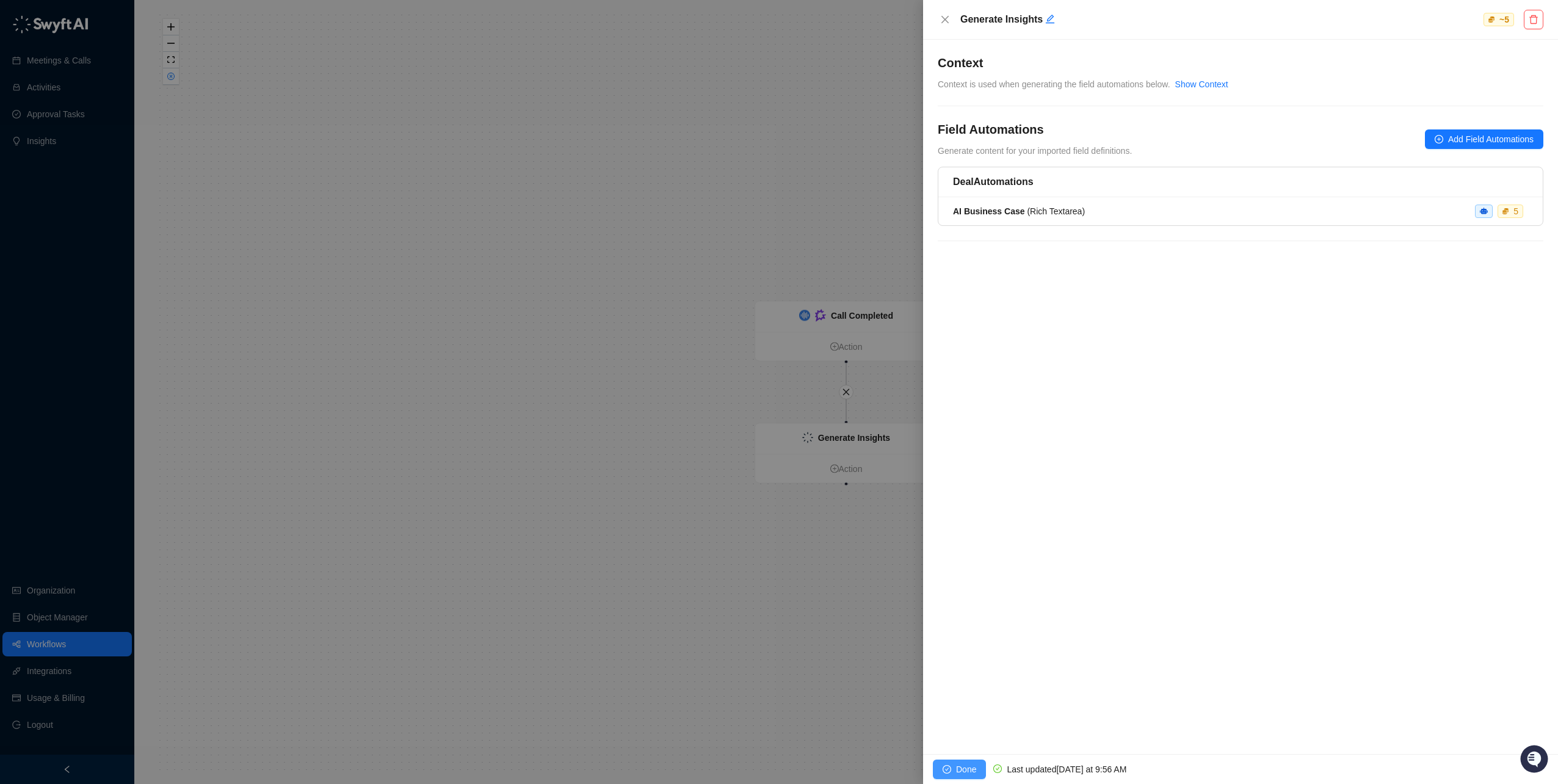
click at [966, 773] on span "Done" at bounding box center [966, 769] width 20 height 13
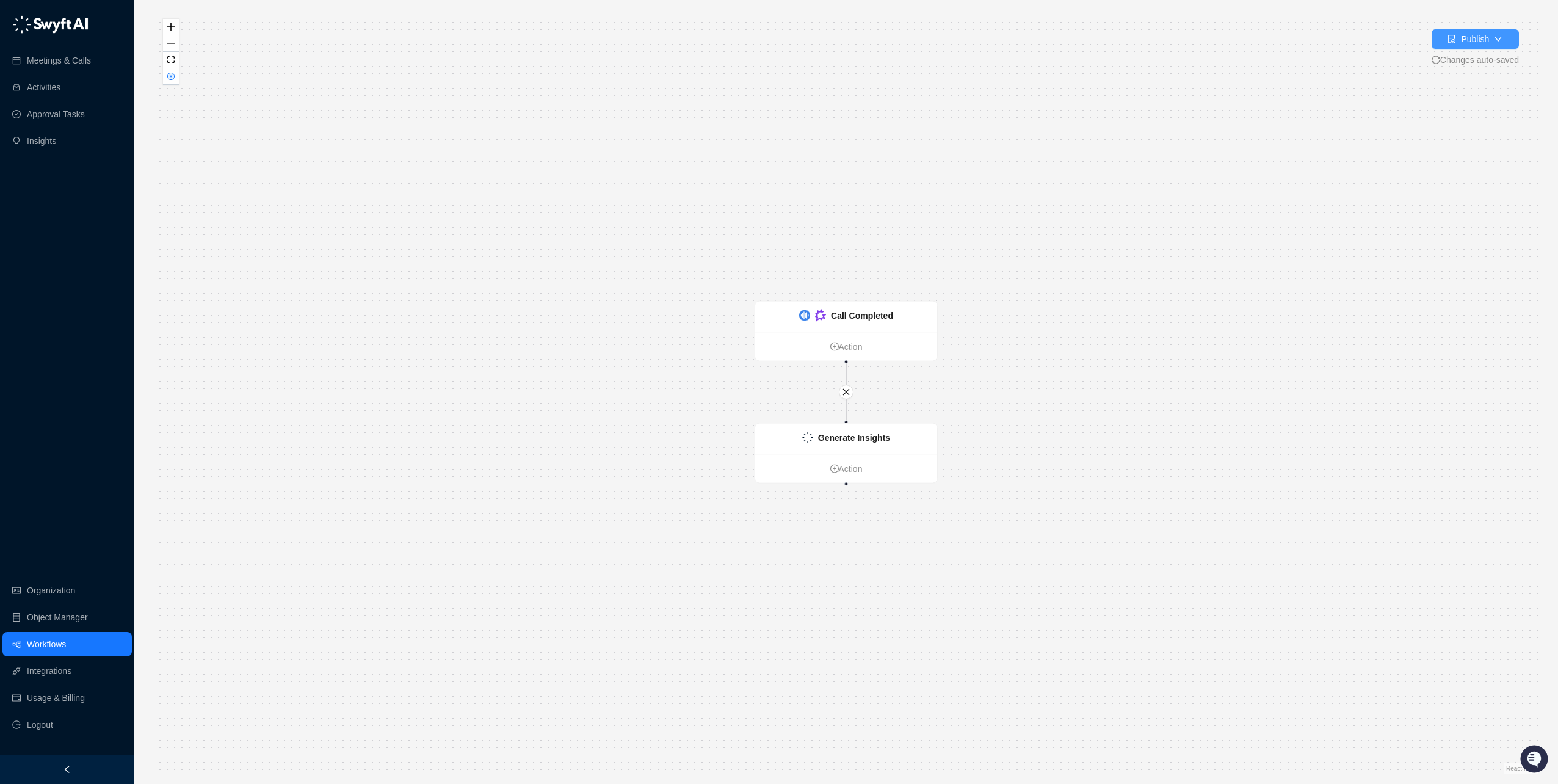
click at [1497, 44] on span "button" at bounding box center [1499, 39] width 9 height 9
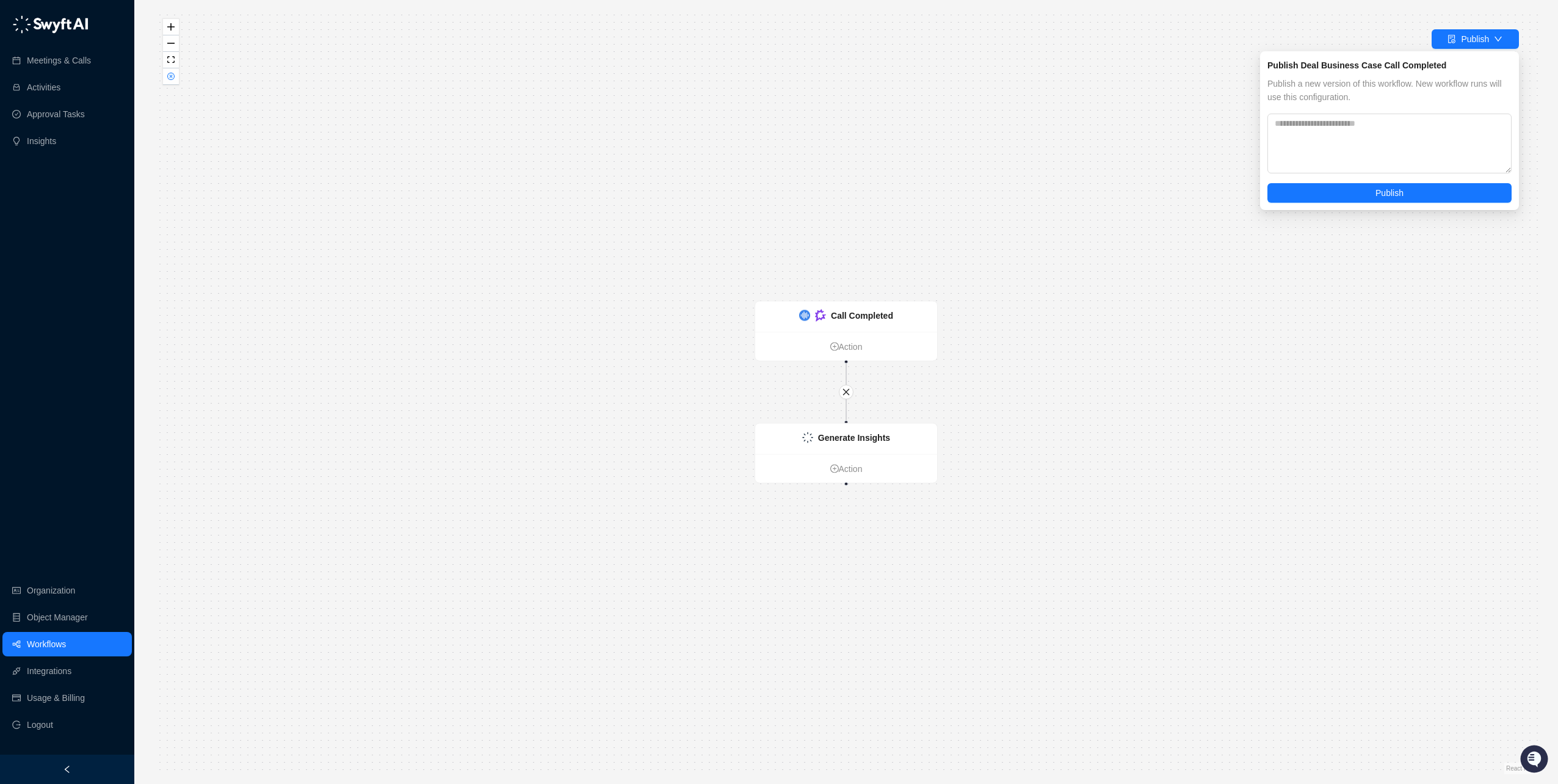
click at [1113, 274] on div "Call Completed Action Generate Insights Action" at bounding box center [846, 392] width 1385 height 764
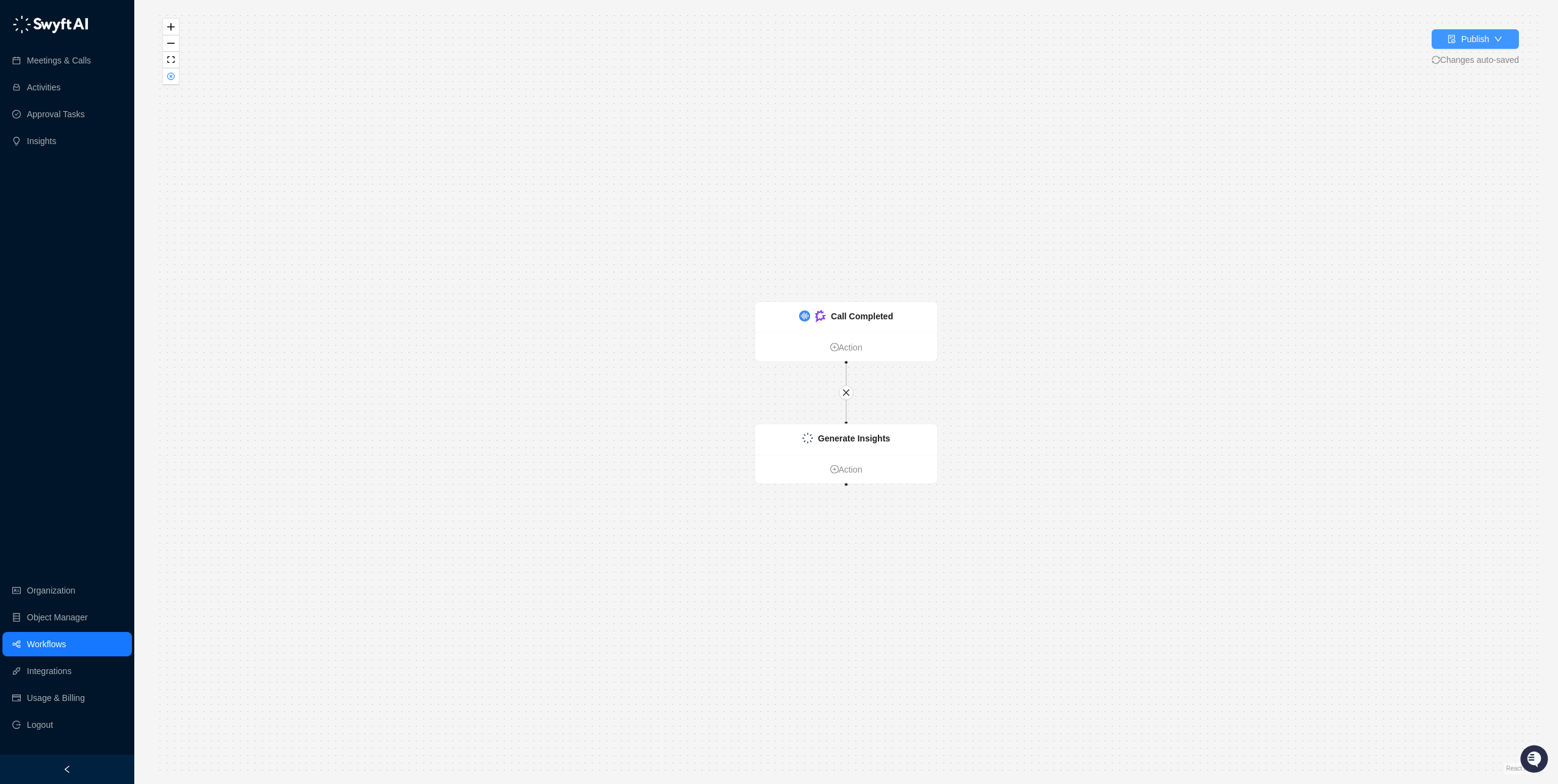
click at [1482, 43] on div "Publish" at bounding box center [1475, 38] width 28 height 13
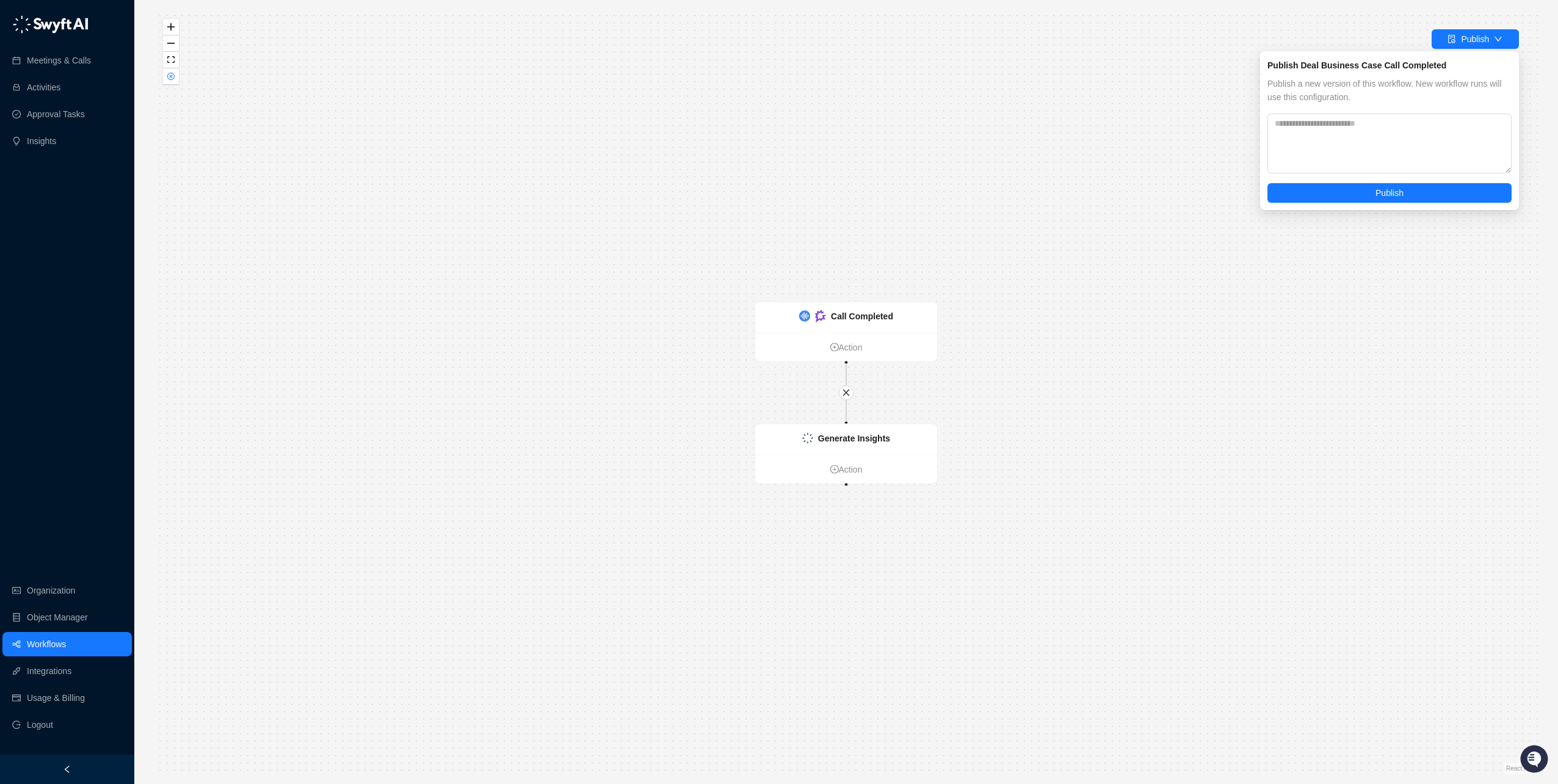
drag, startPoint x: 1326, startPoint y: 196, endPoint x: 980, endPoint y: 315, distance: 365.9
click at [1014, 320] on body "Meetings & Calls Activities Approval Tasks Insights Organization Object Manager…" at bounding box center [779, 438] width 1558 height 875
click at [1344, 204] on div "Publish Deal Business Case Call Completed Publish a new version of this workflo…" at bounding box center [1390, 131] width 259 height 159
click at [1361, 192] on button "Publish" at bounding box center [1390, 192] width 244 height 20
click at [500, 311] on div "Call Completed Action Generate Insights Action" at bounding box center [846, 392] width 1385 height 764
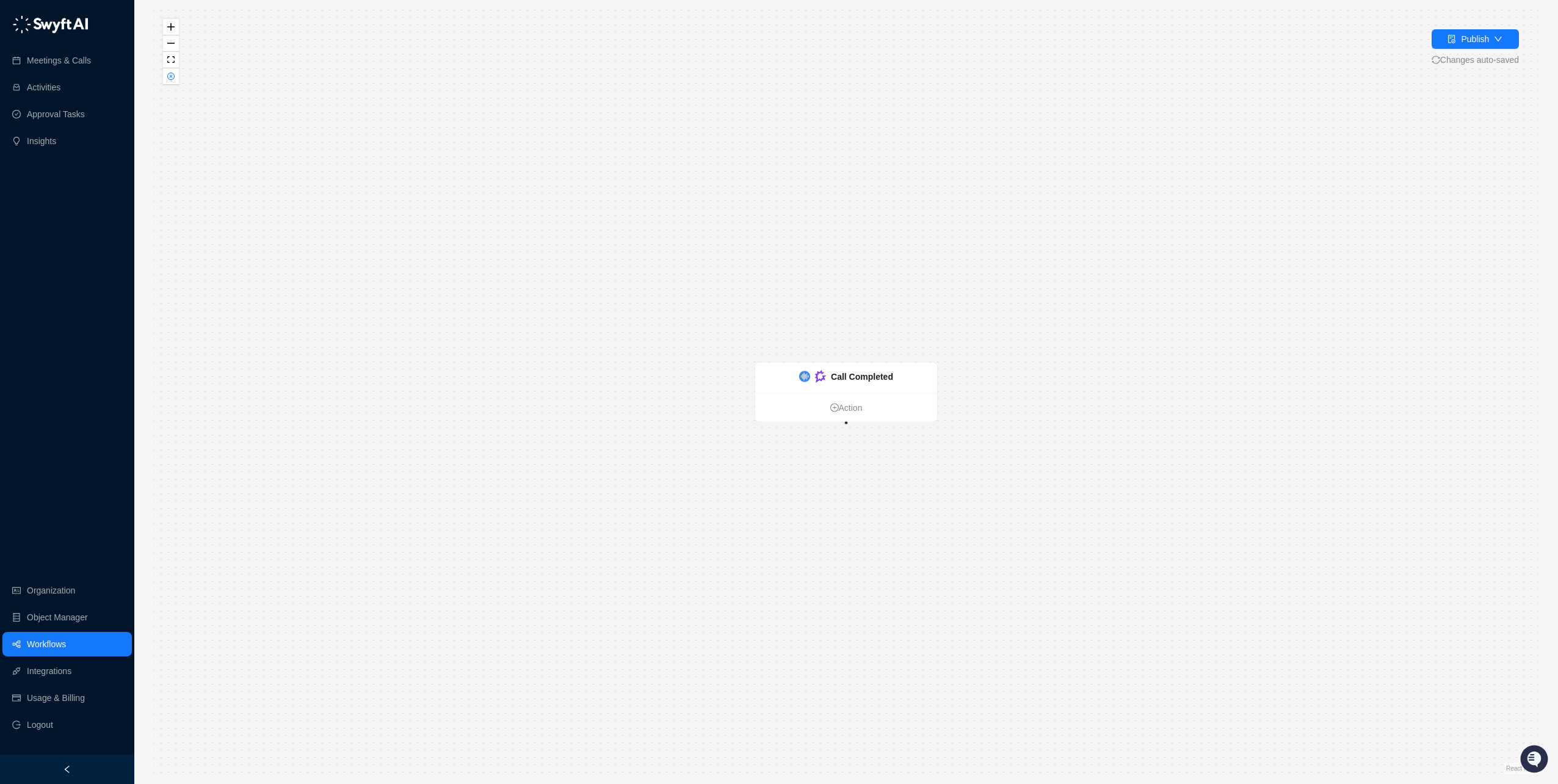
click at [45, 649] on link "Workflows" at bounding box center [47, 644] width 39 height 25
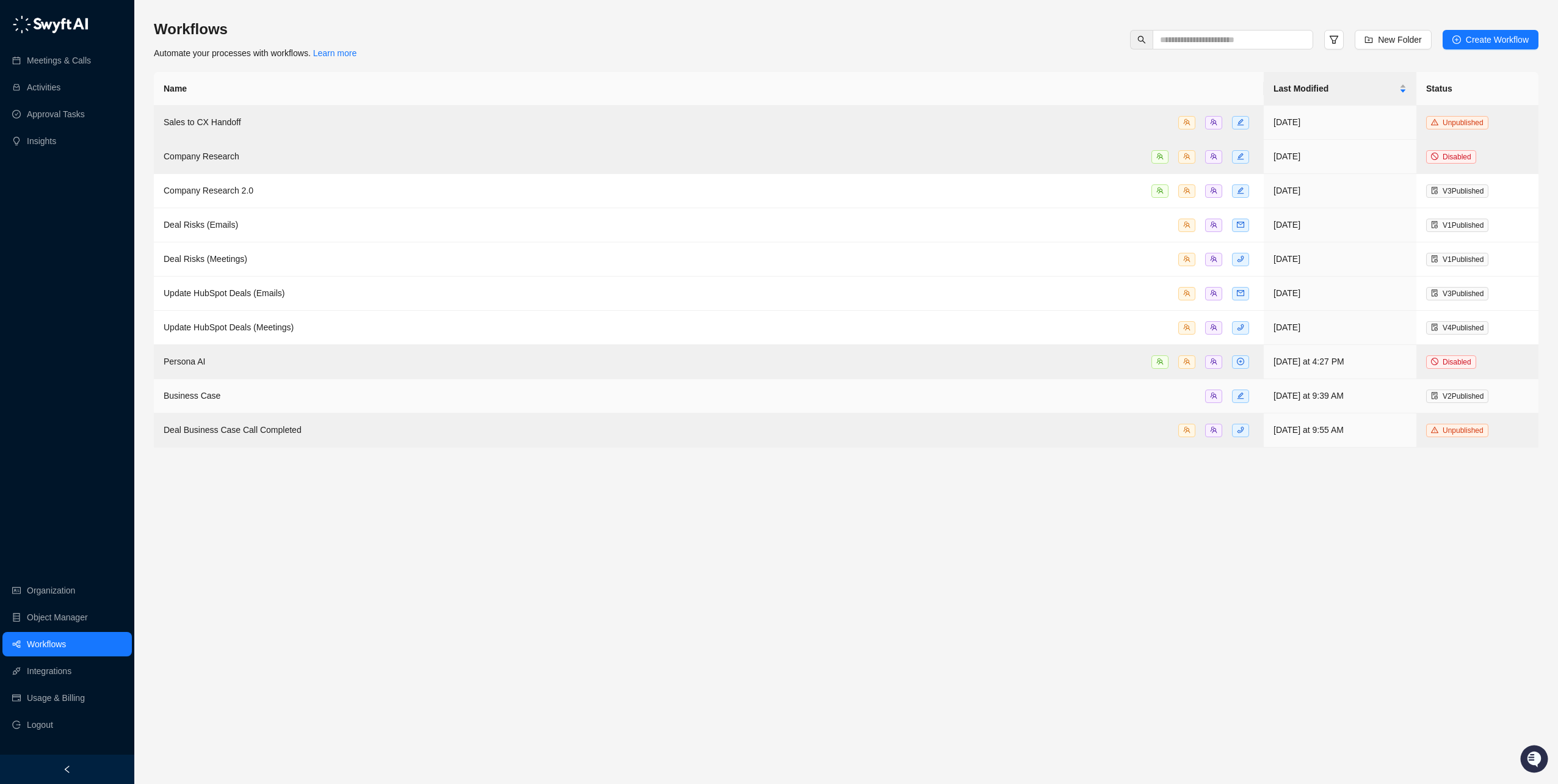
click at [281, 389] on div "Business Case" at bounding box center [708, 396] width 1091 height 14
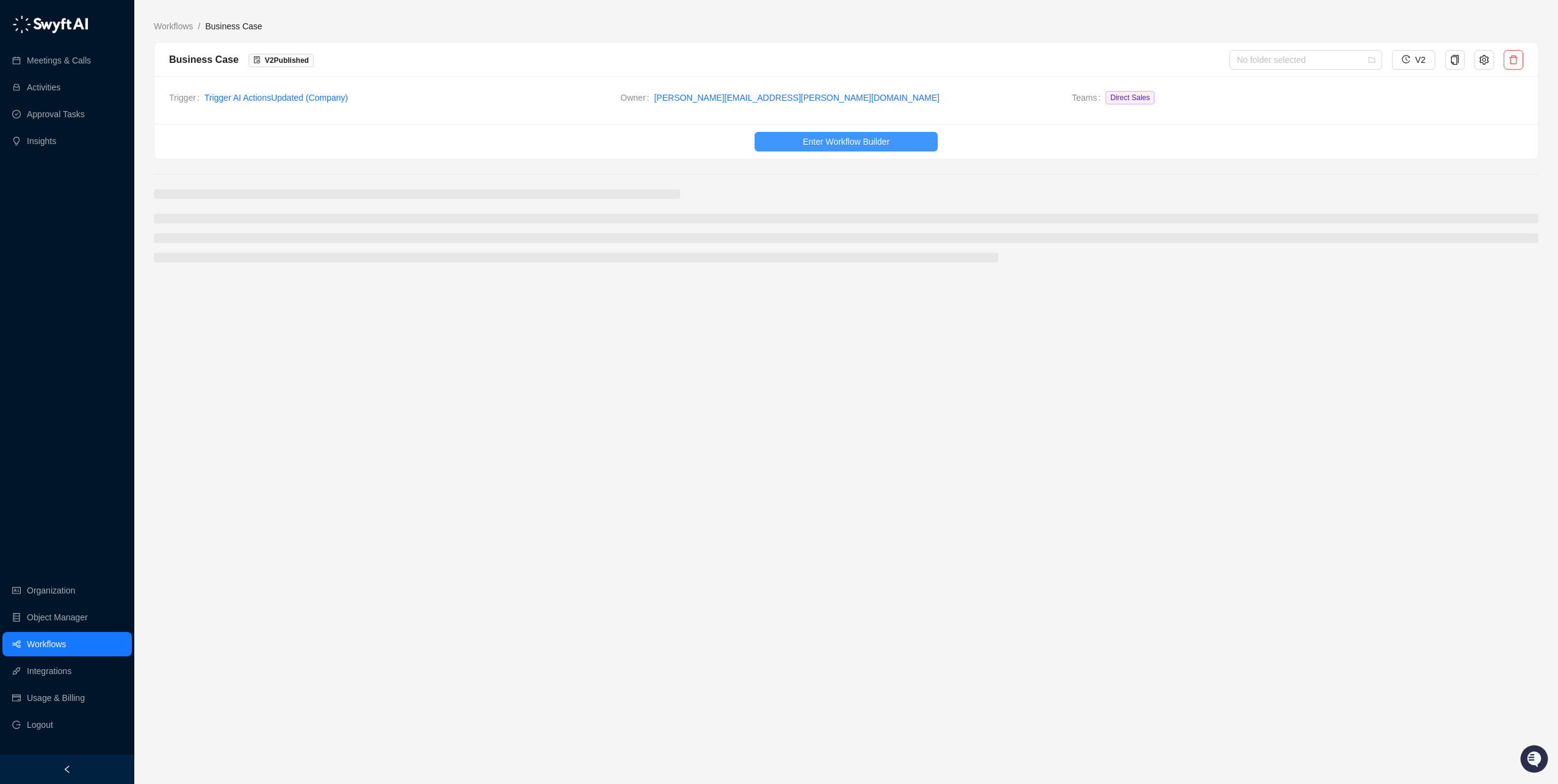
click at [868, 138] on span "Enter Workflow Builder" at bounding box center [846, 141] width 86 height 13
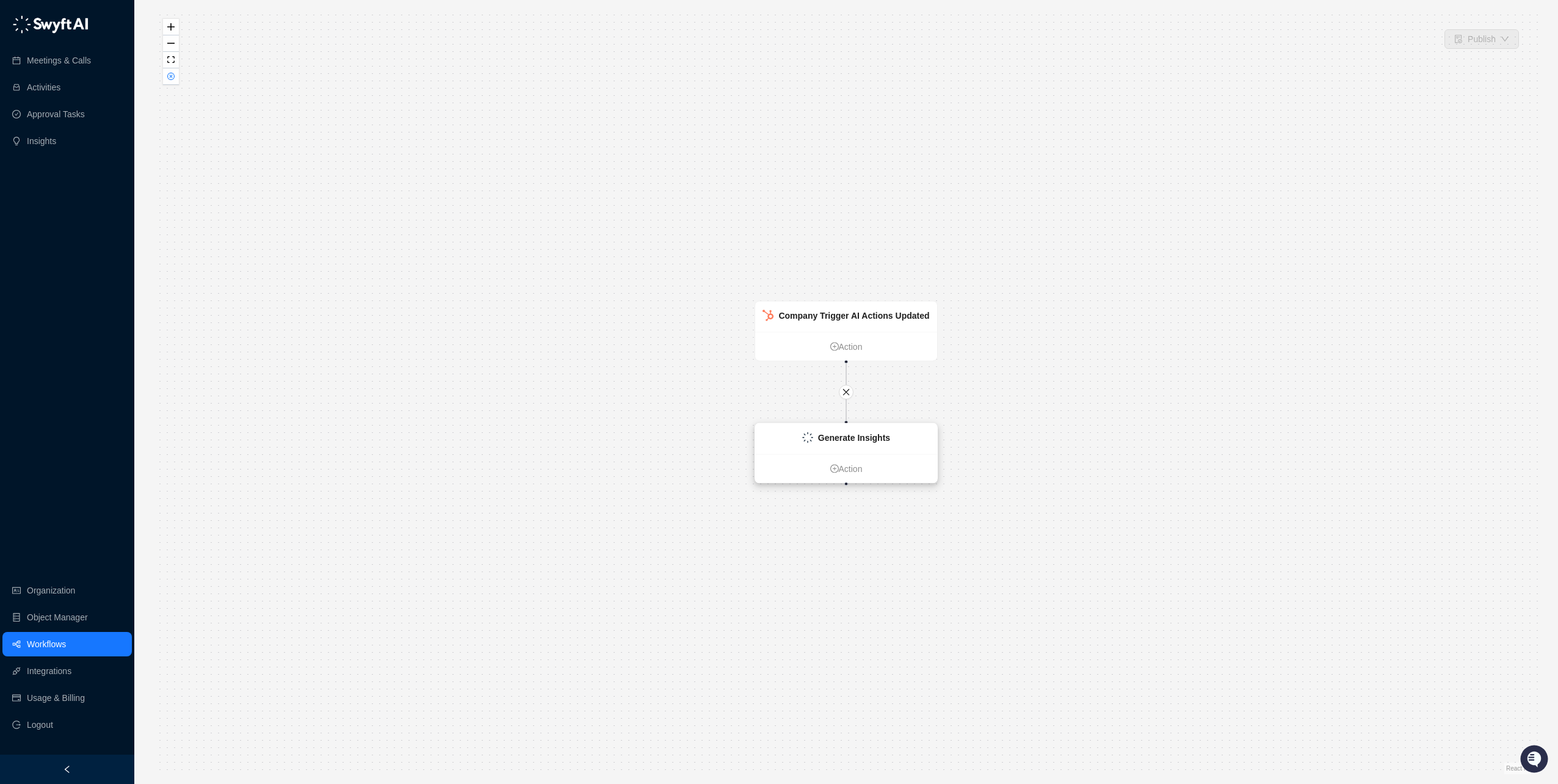
click at [861, 442] on strong "Generate Insights" at bounding box center [854, 437] width 72 height 9
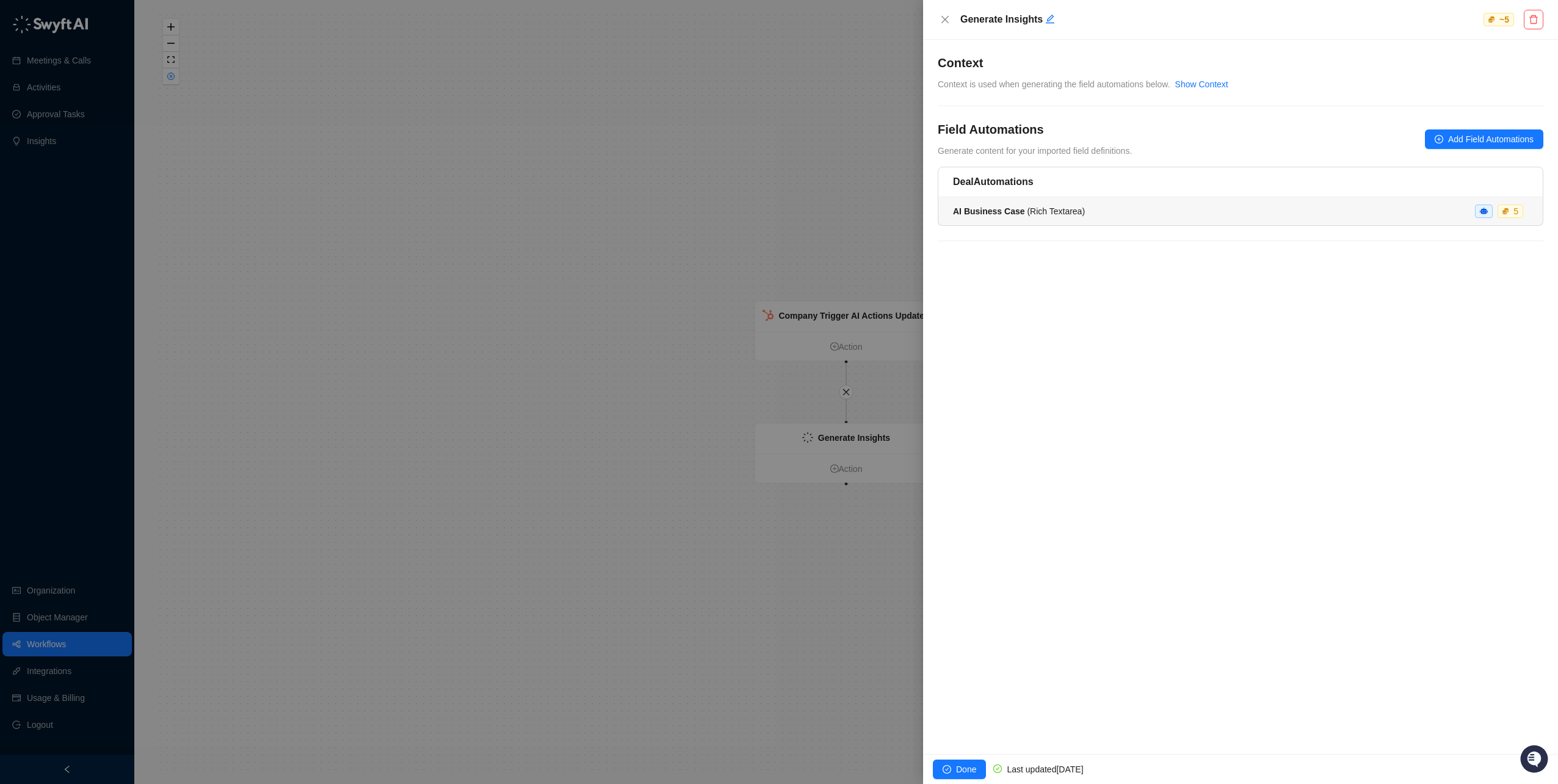
click at [1145, 216] on div "AI Business Case ( Rich Textarea ) 5" at bounding box center [1241, 211] width 575 height 13
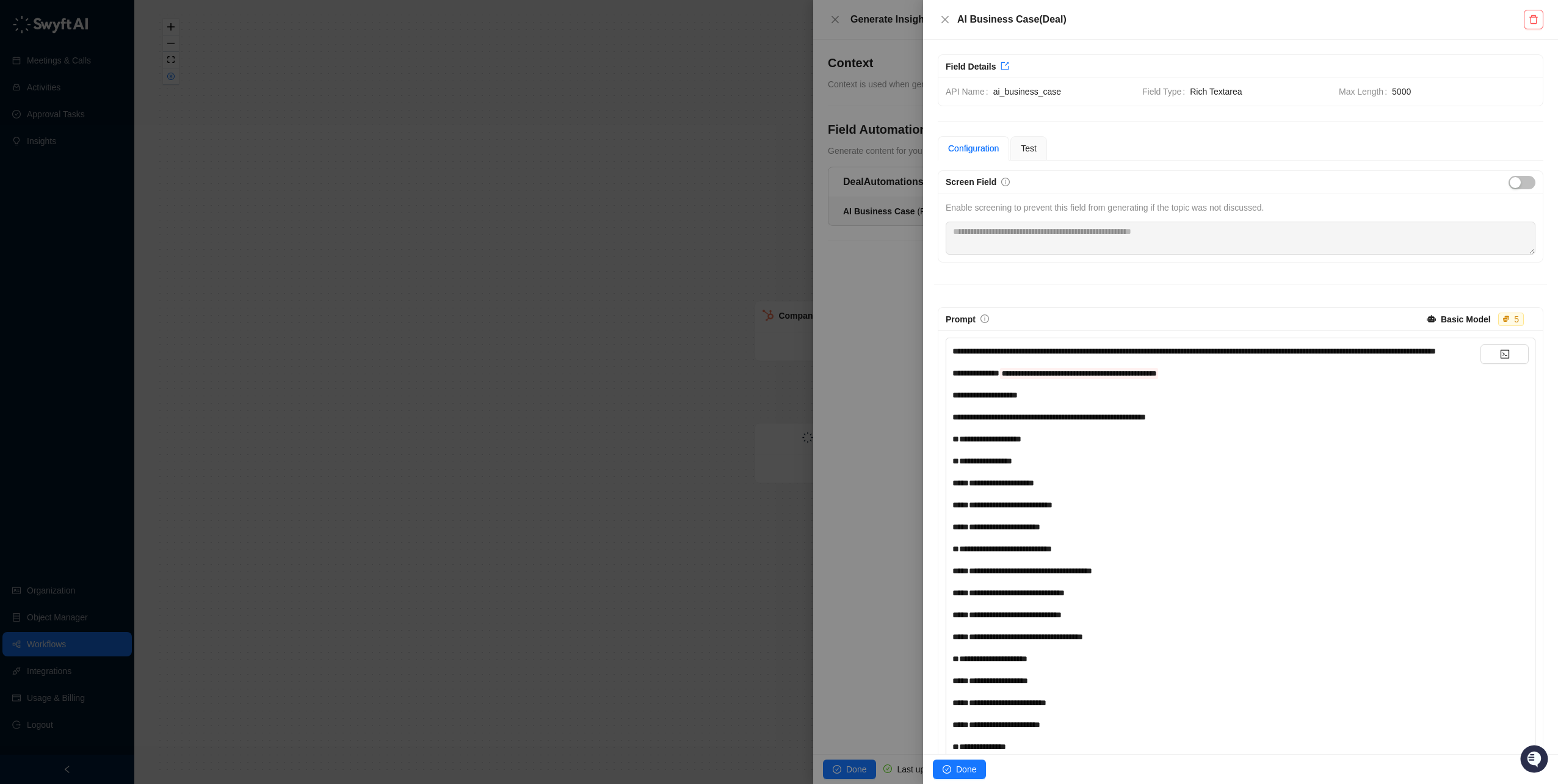
click at [958, 353] on span "**********" at bounding box center [1194, 351] width 484 height 9
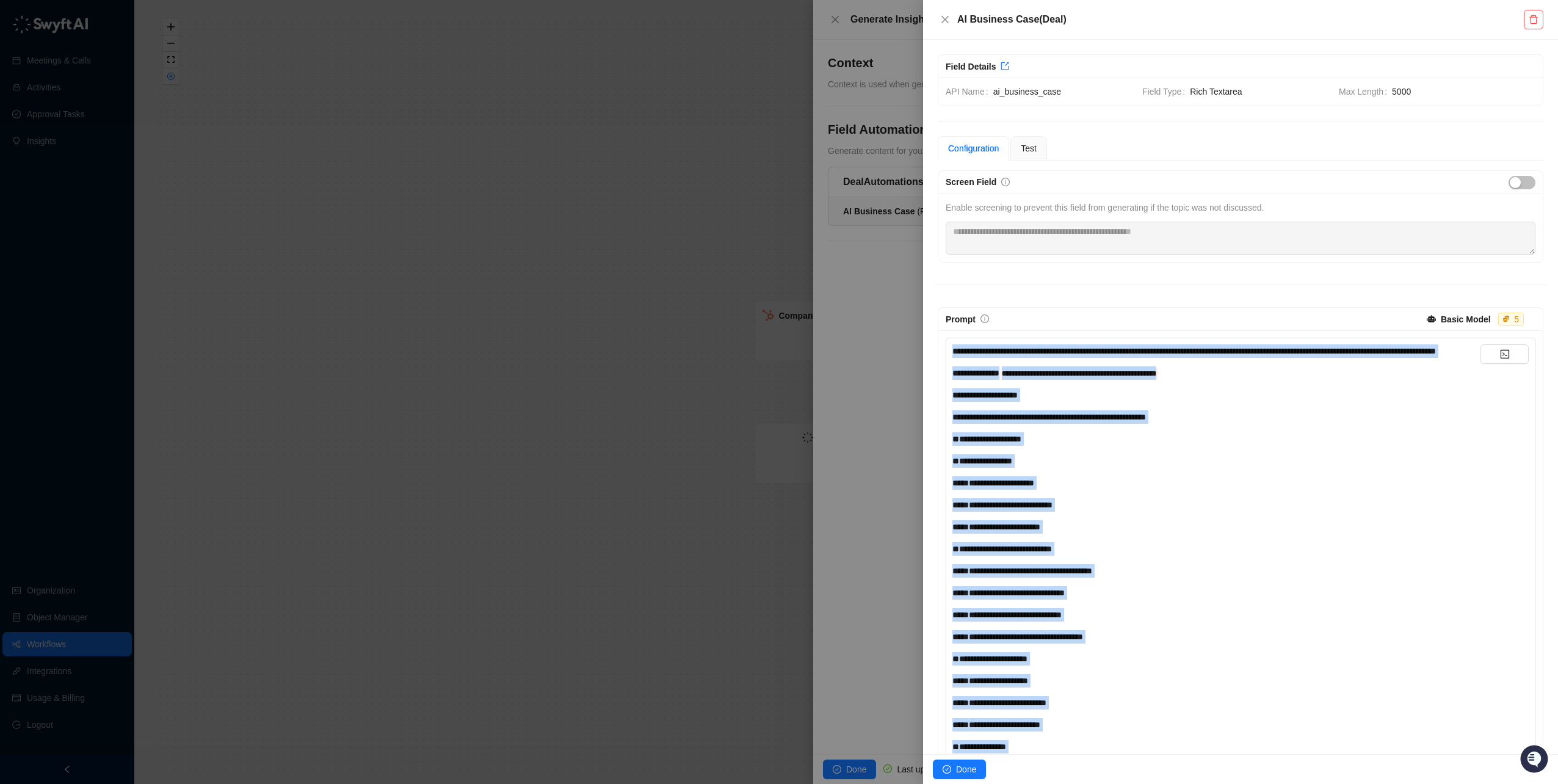
copy div "**********"
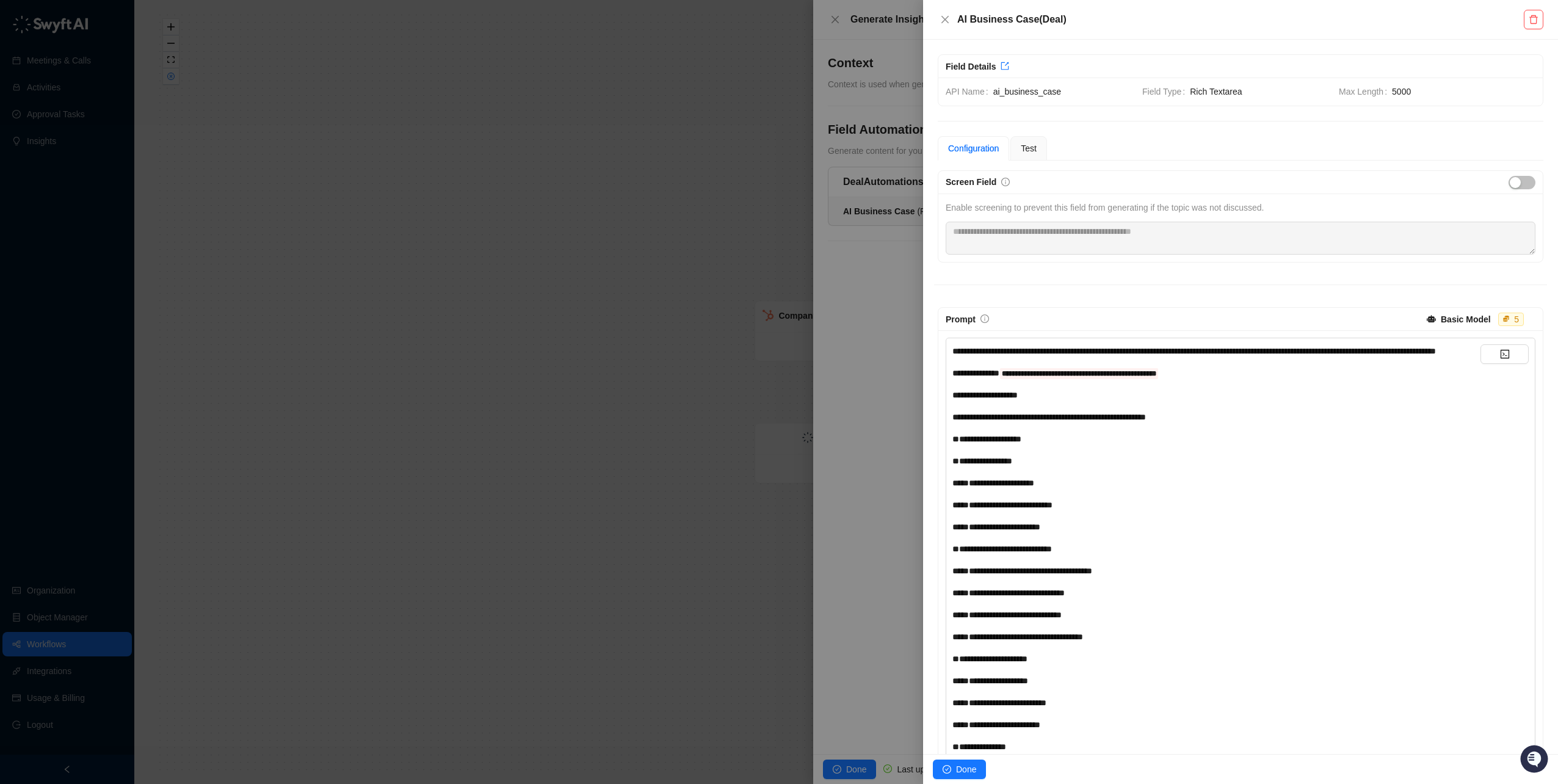
drag, startPoint x: 894, startPoint y: 428, endPoint x: 891, endPoint y: 404, distance: 24.2
click at [893, 427] on div at bounding box center [779, 392] width 1558 height 784
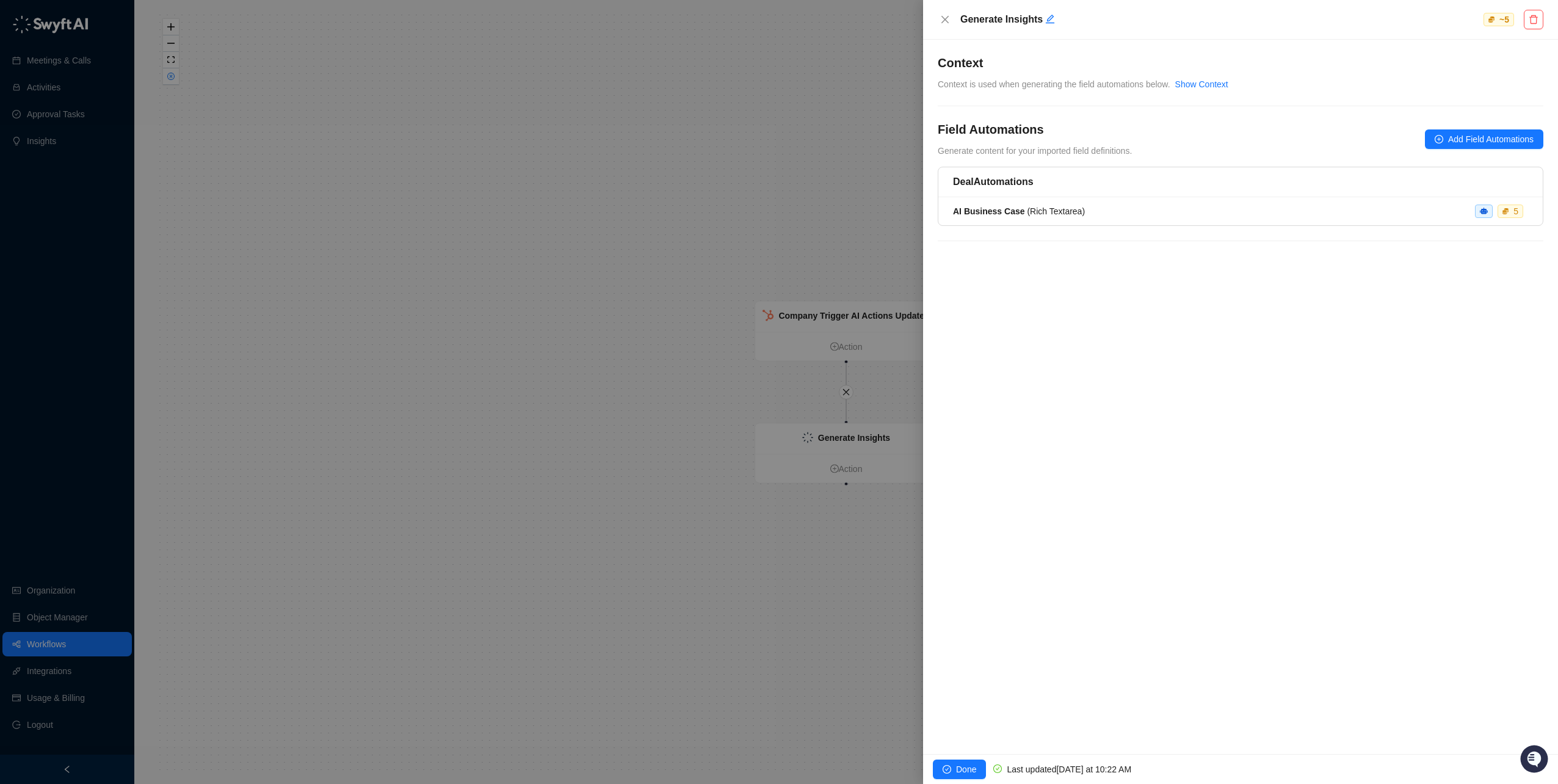
click at [90, 638] on div at bounding box center [779, 392] width 1558 height 784
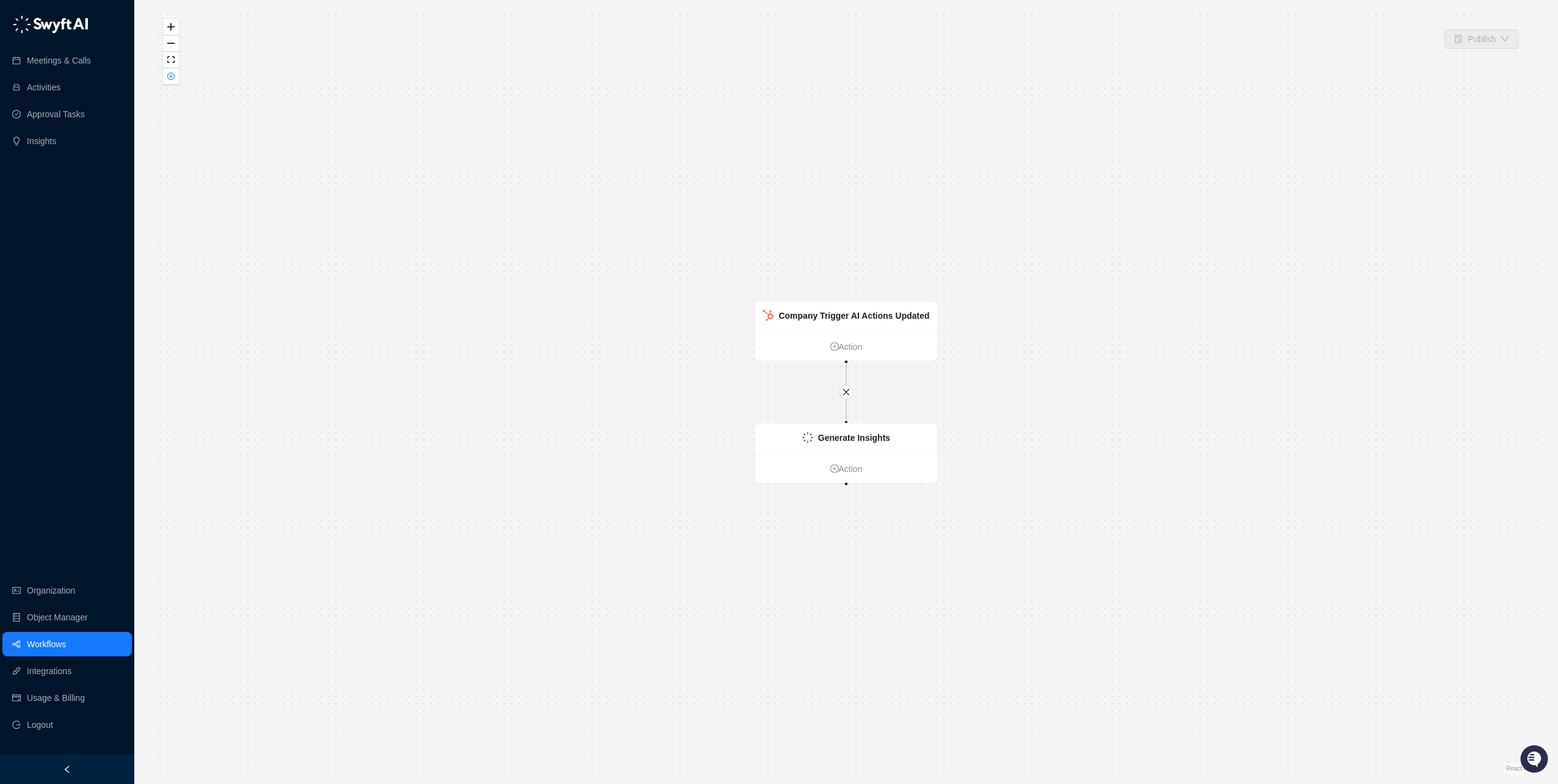
click at [59, 643] on link "Workflows" at bounding box center [47, 644] width 39 height 25
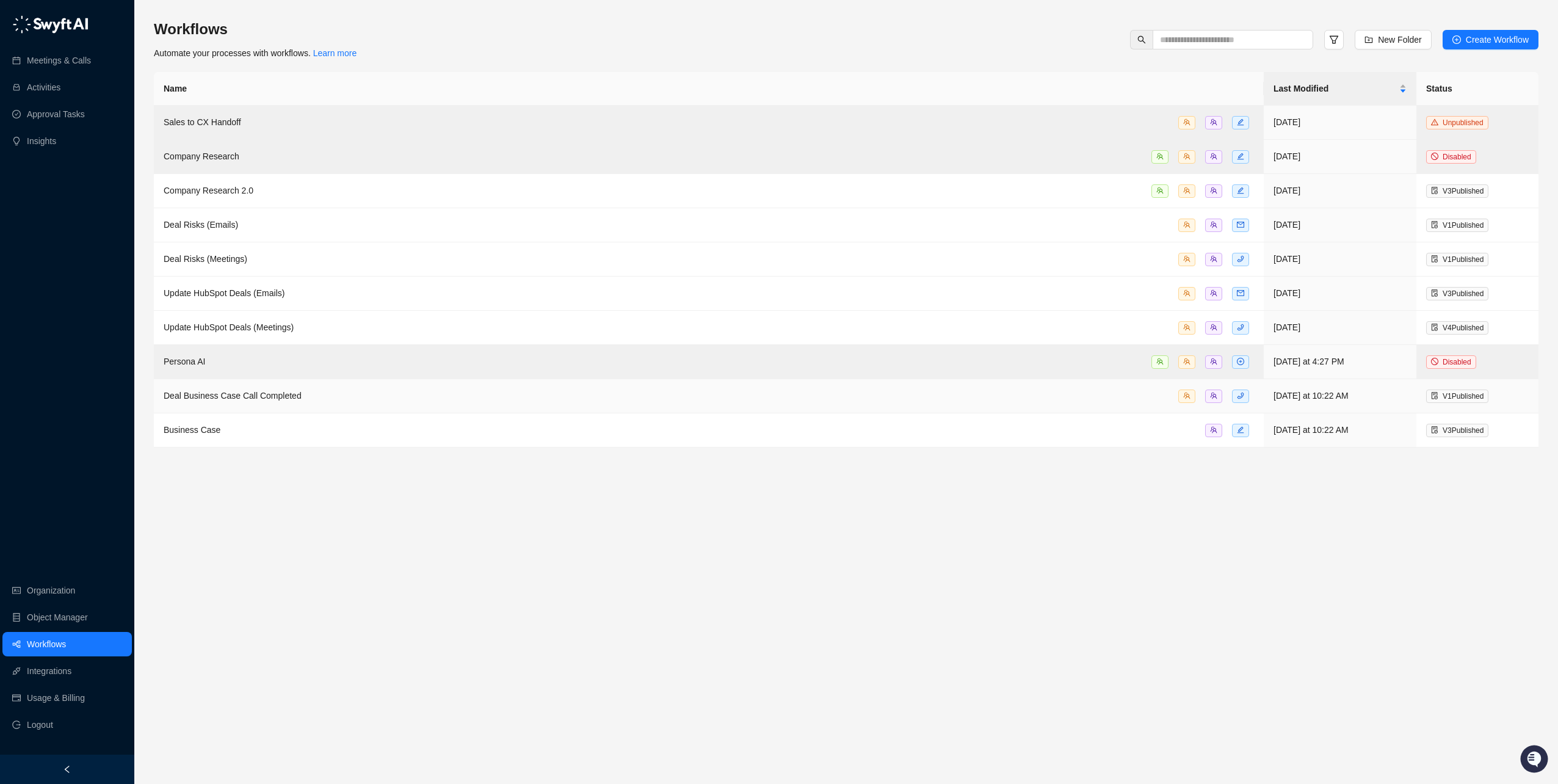
click at [264, 393] on span "Deal Business Case Call Completed" at bounding box center [232, 395] width 138 height 9
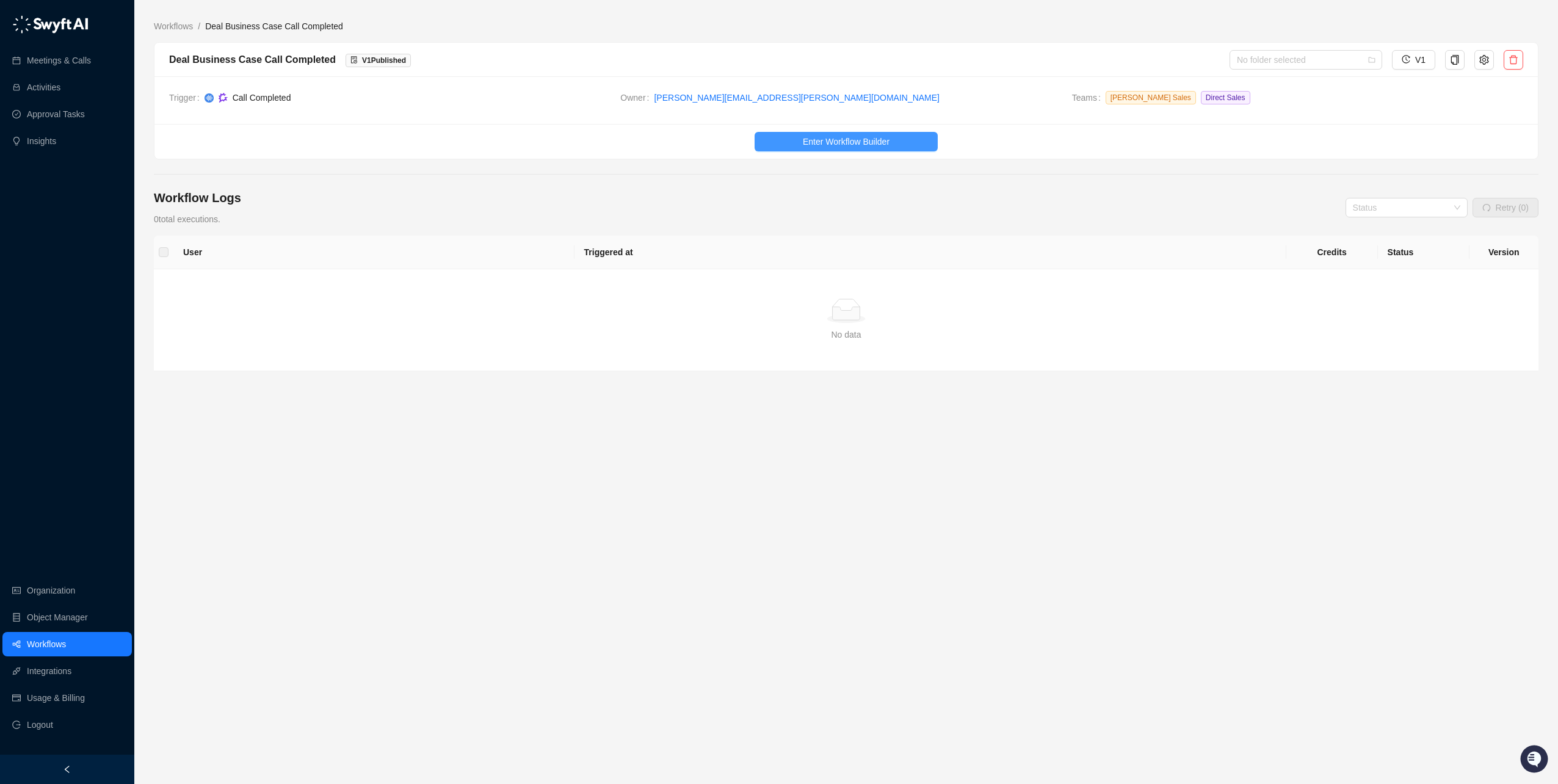
click at [855, 134] on button "Enter Workflow Builder" at bounding box center [846, 141] width 183 height 20
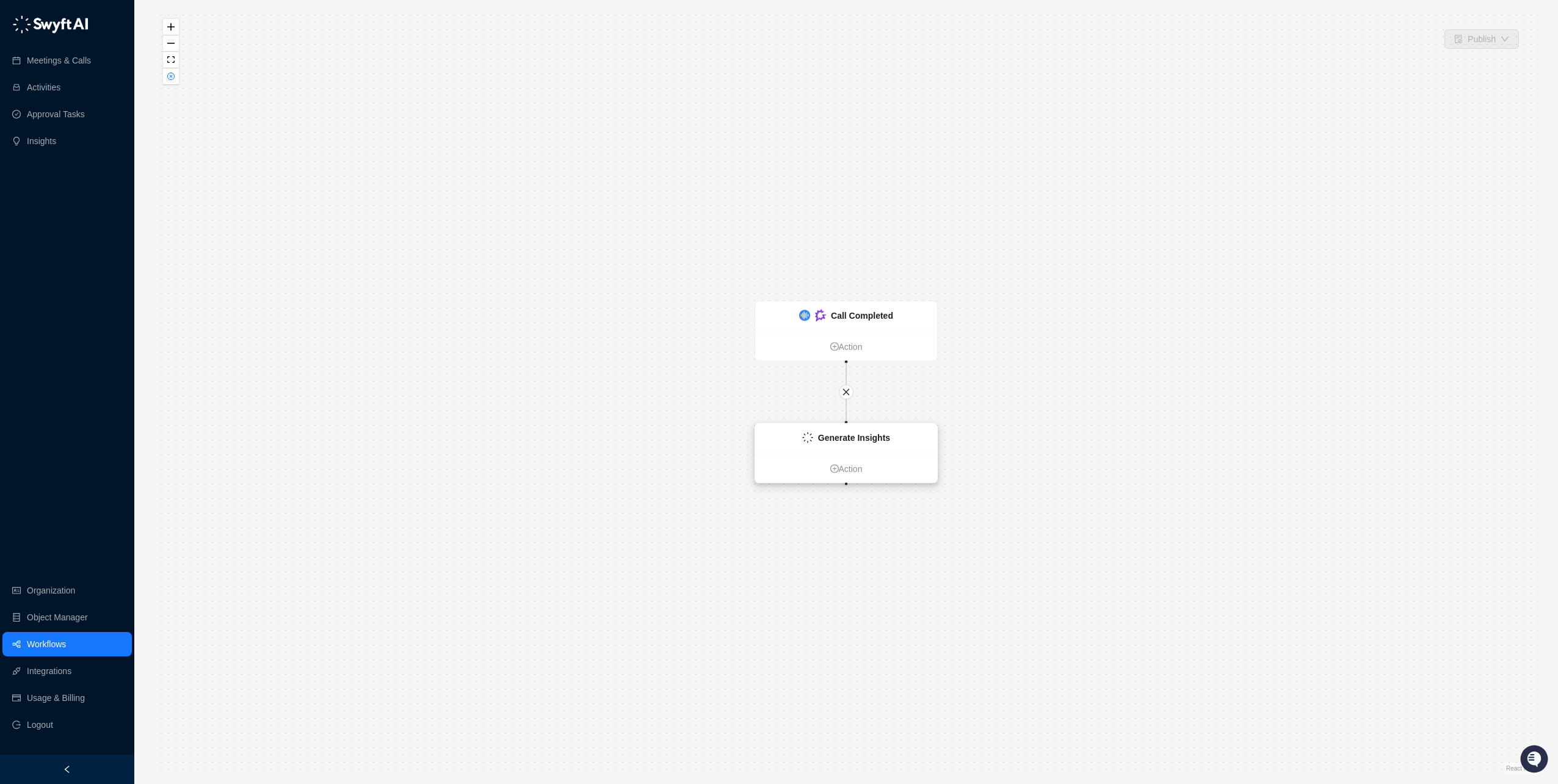
click at [857, 444] on div "Generate Insights" at bounding box center [854, 437] width 72 height 13
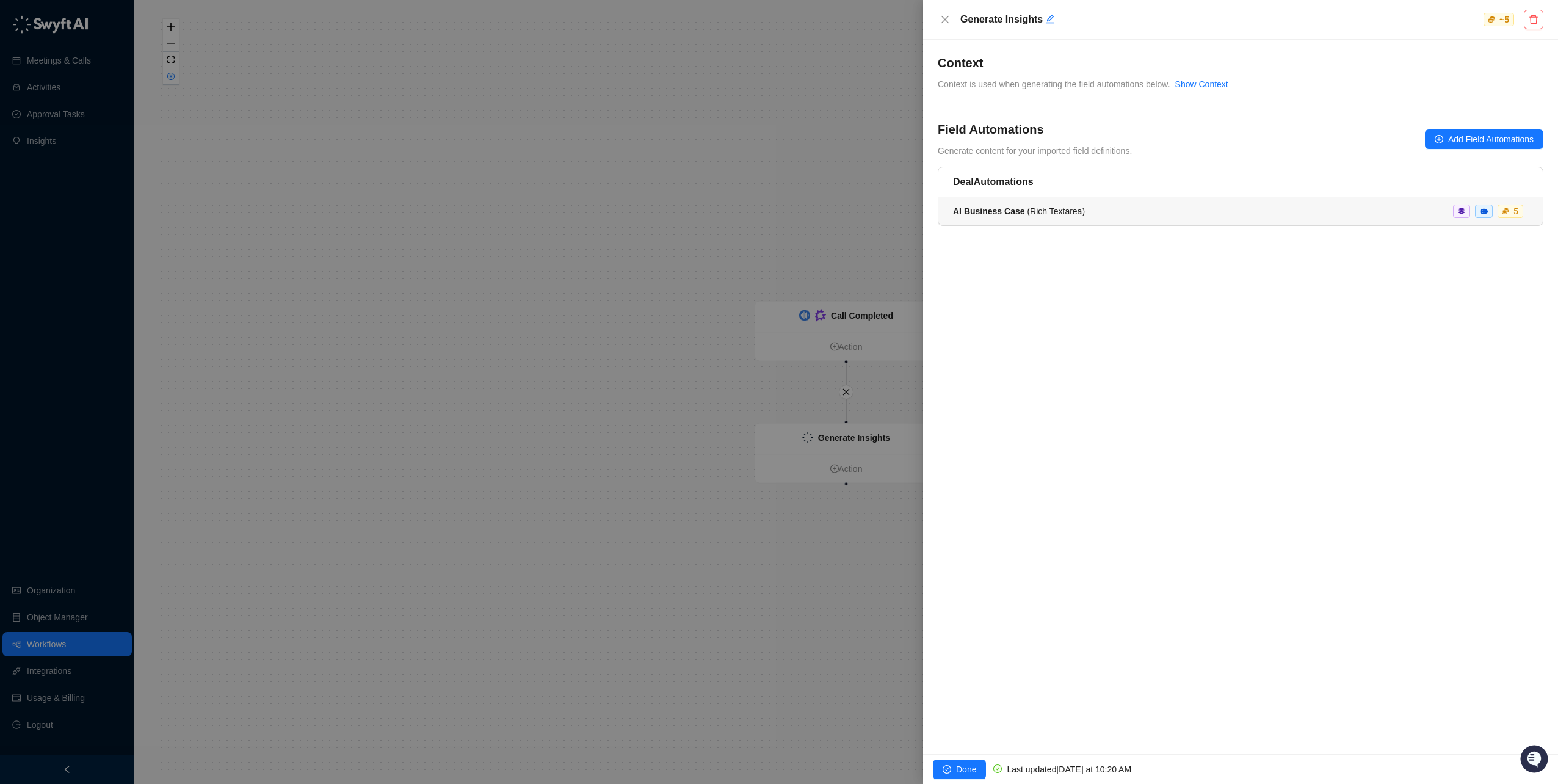
click at [1173, 203] on li "AI Business Case ( Rich Textarea ) 5" at bounding box center [1241, 211] width 604 height 28
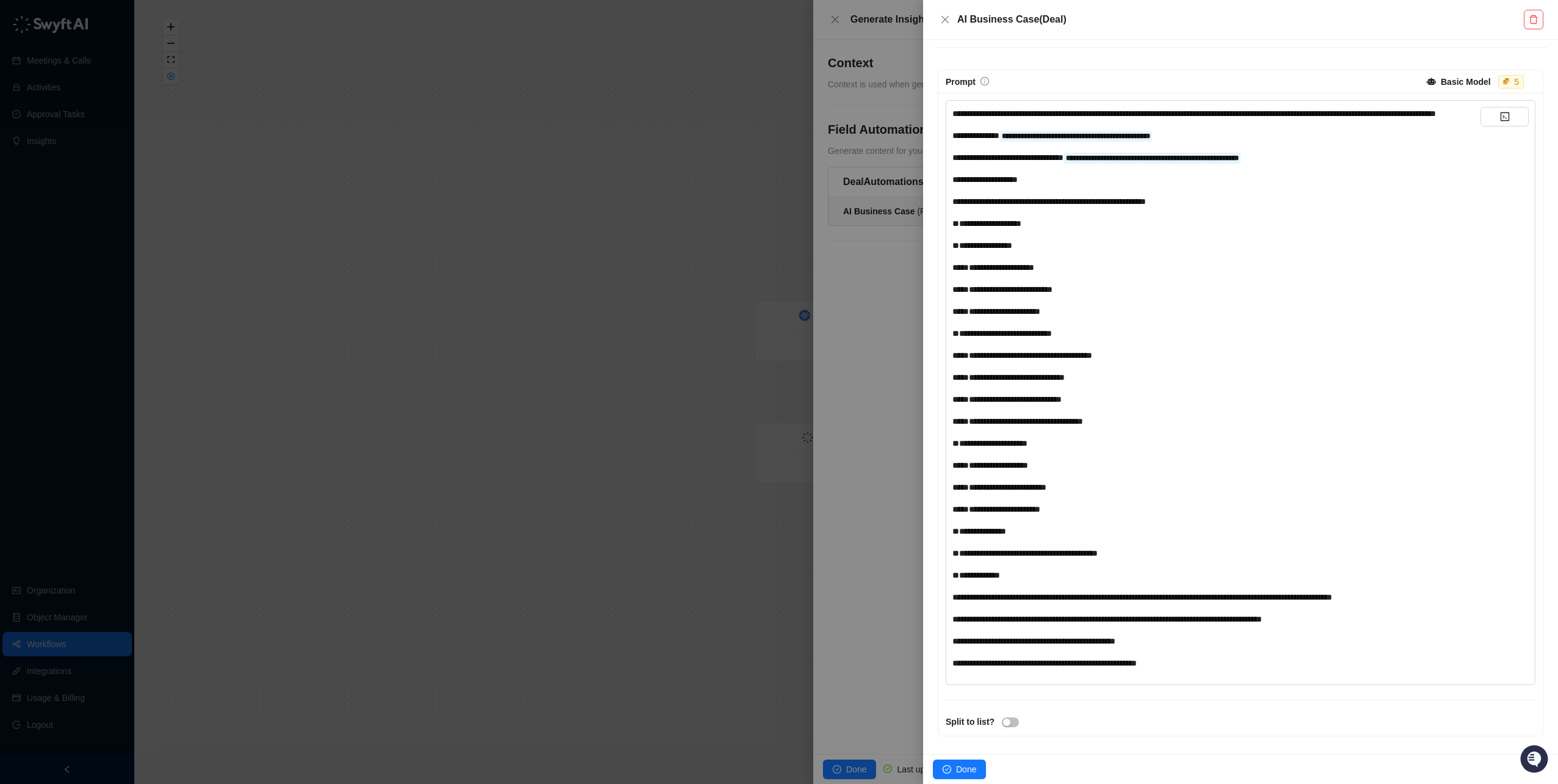
scroll to position [343, 0]
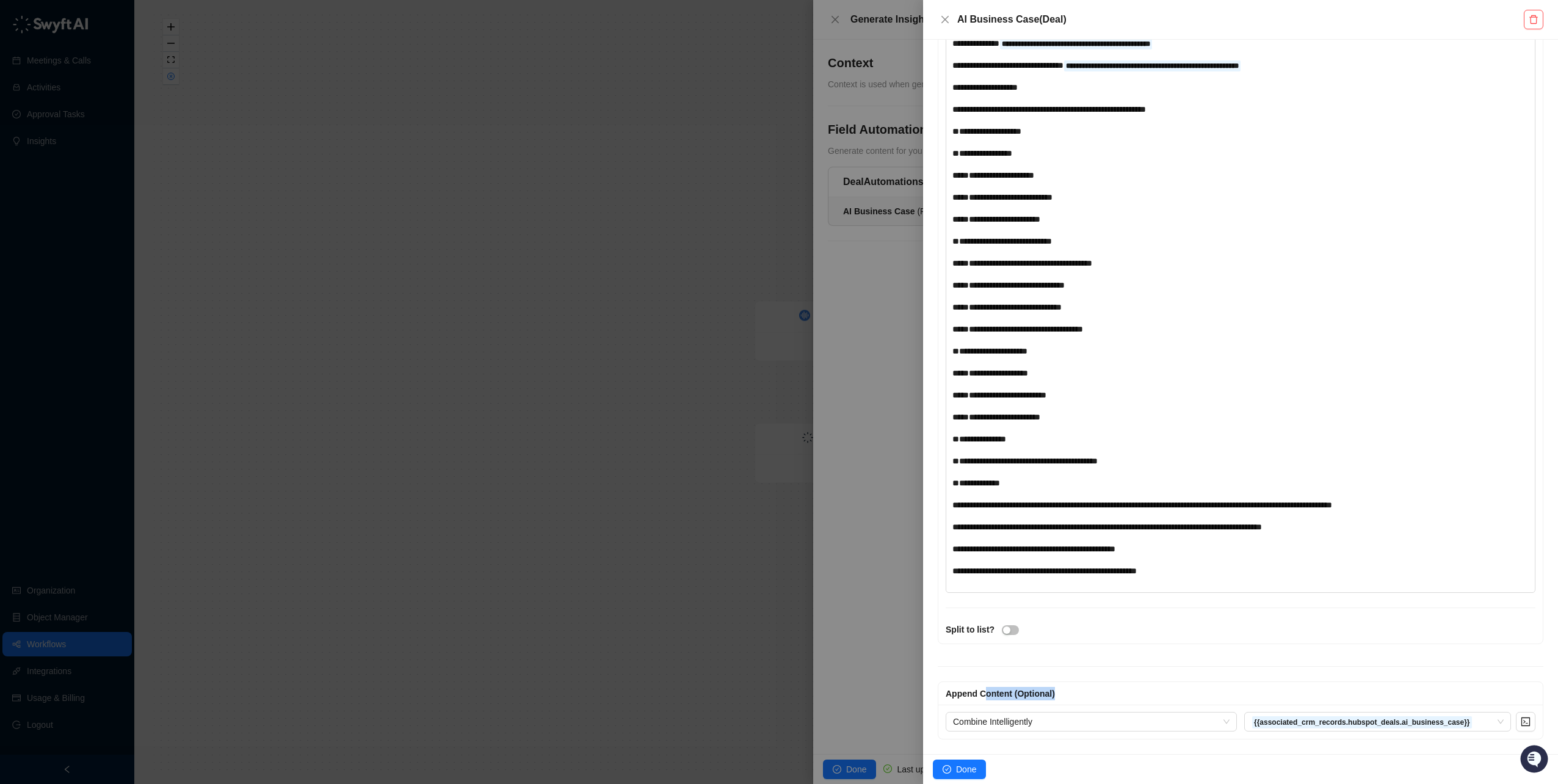
drag, startPoint x: 990, startPoint y: 694, endPoint x: 1176, endPoint y: 691, distance: 186.0
click at [1176, 691] on div "Append Content (Optional)" at bounding box center [1241, 693] width 590 height 13
drag, startPoint x: 1176, startPoint y: 691, endPoint x: 1263, endPoint y: 673, distance: 88.8
click at [1261, 673] on div "Append Content (Optional) Combine Intelligently {{associated_crm_records.hubspo…" at bounding box center [1241, 695] width 613 height 88
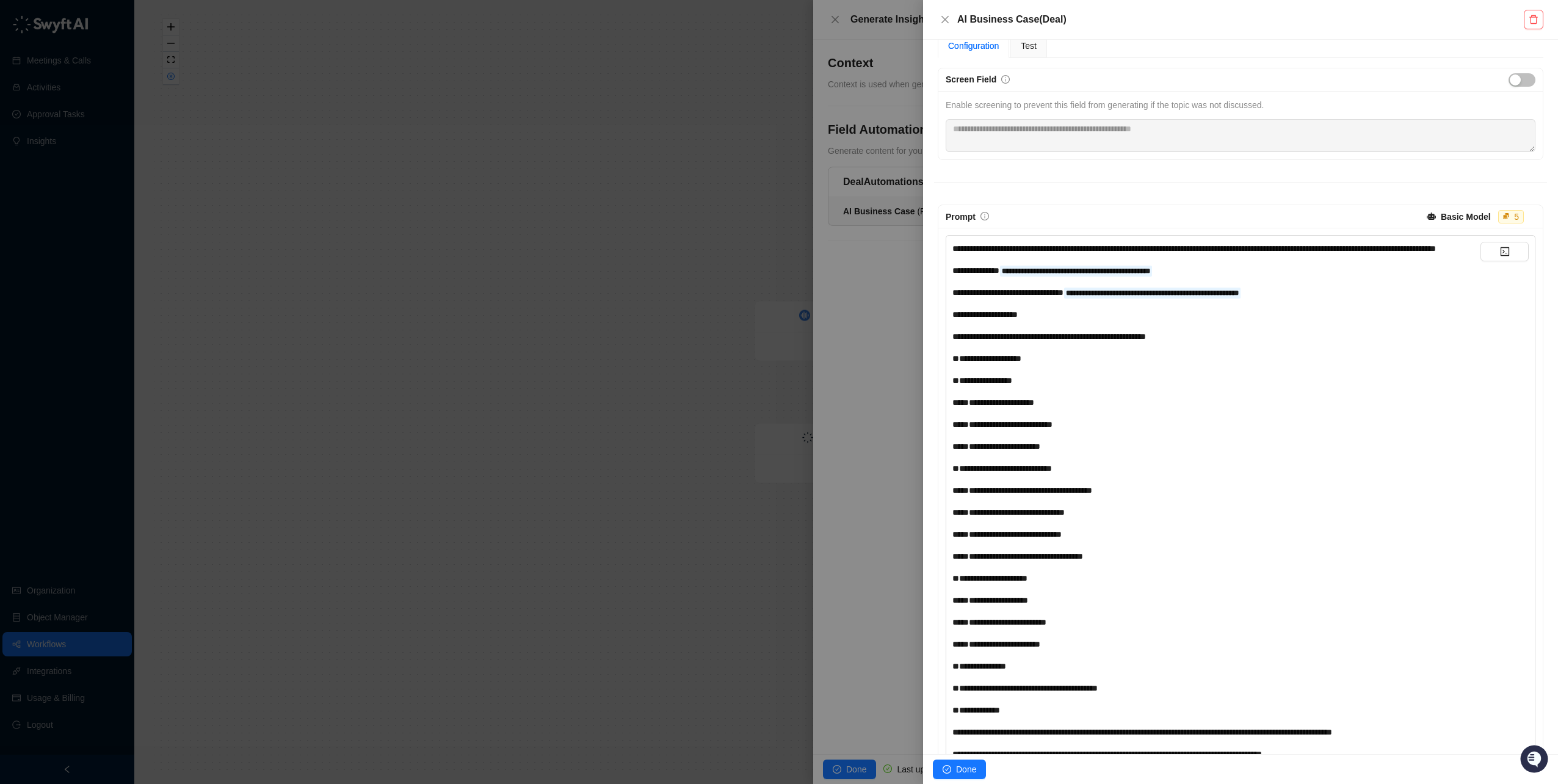
scroll to position [0, 0]
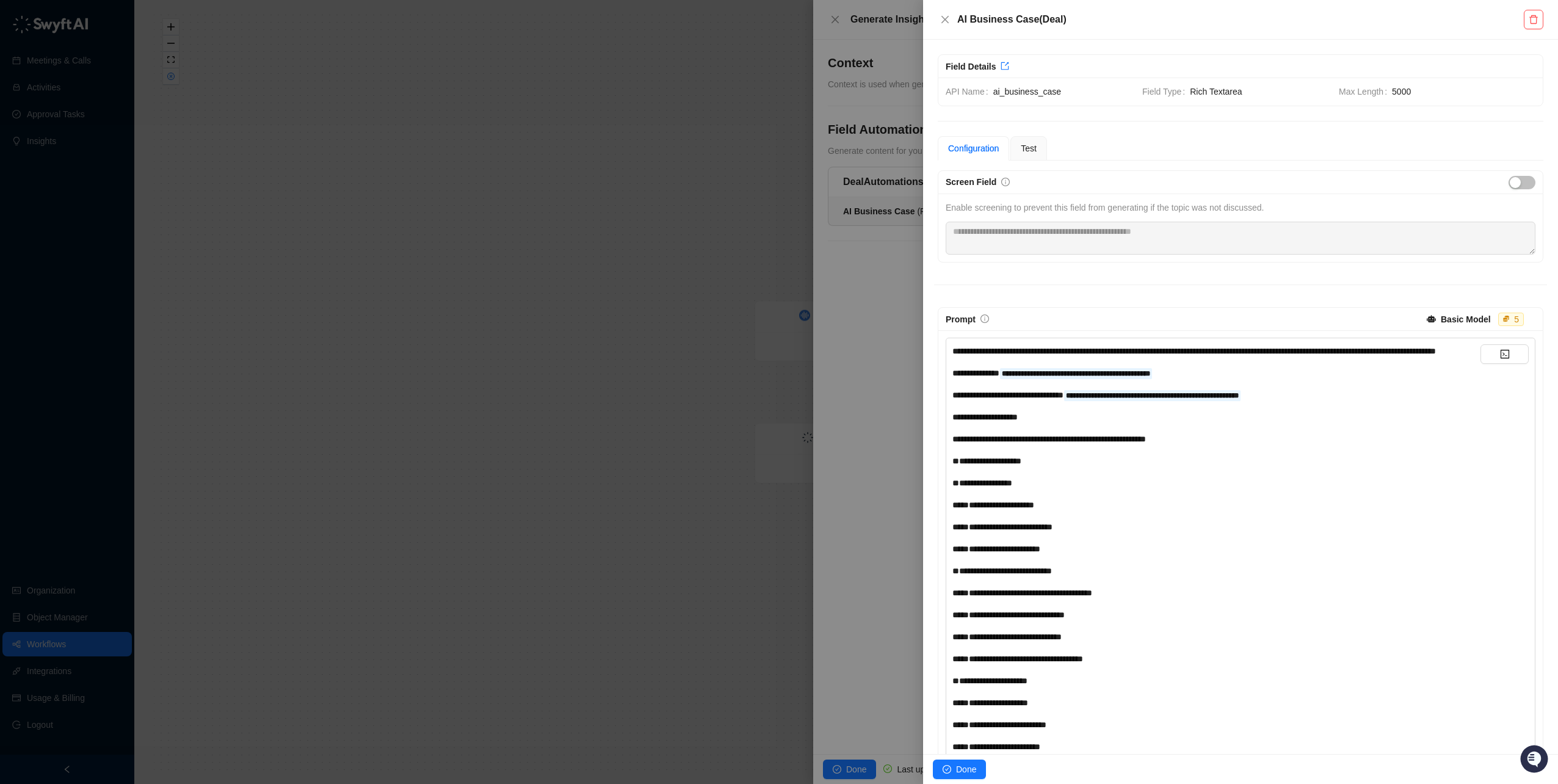
click at [735, 136] on div at bounding box center [779, 392] width 1558 height 784
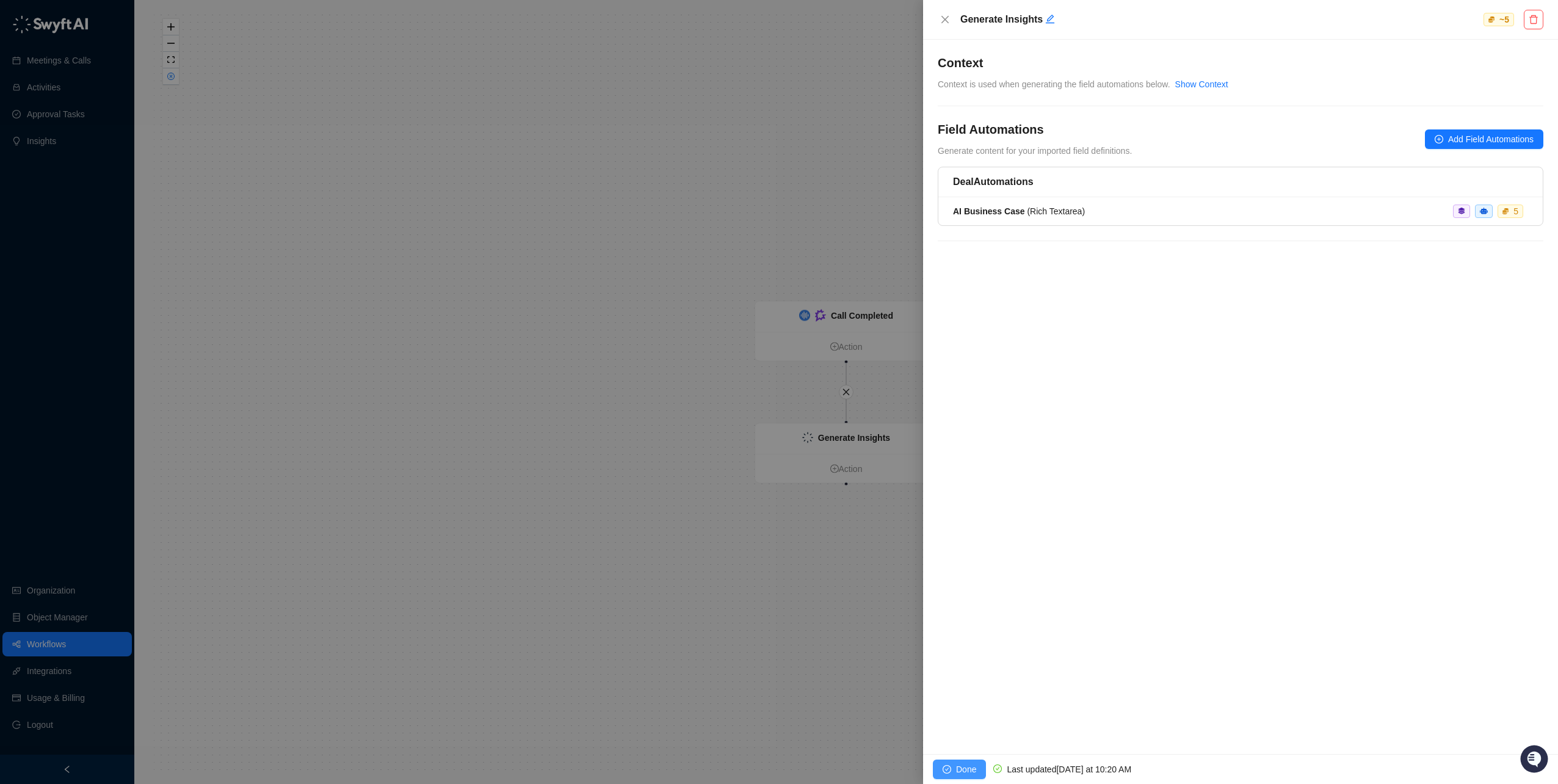
click at [974, 766] on span "Done" at bounding box center [966, 769] width 20 height 13
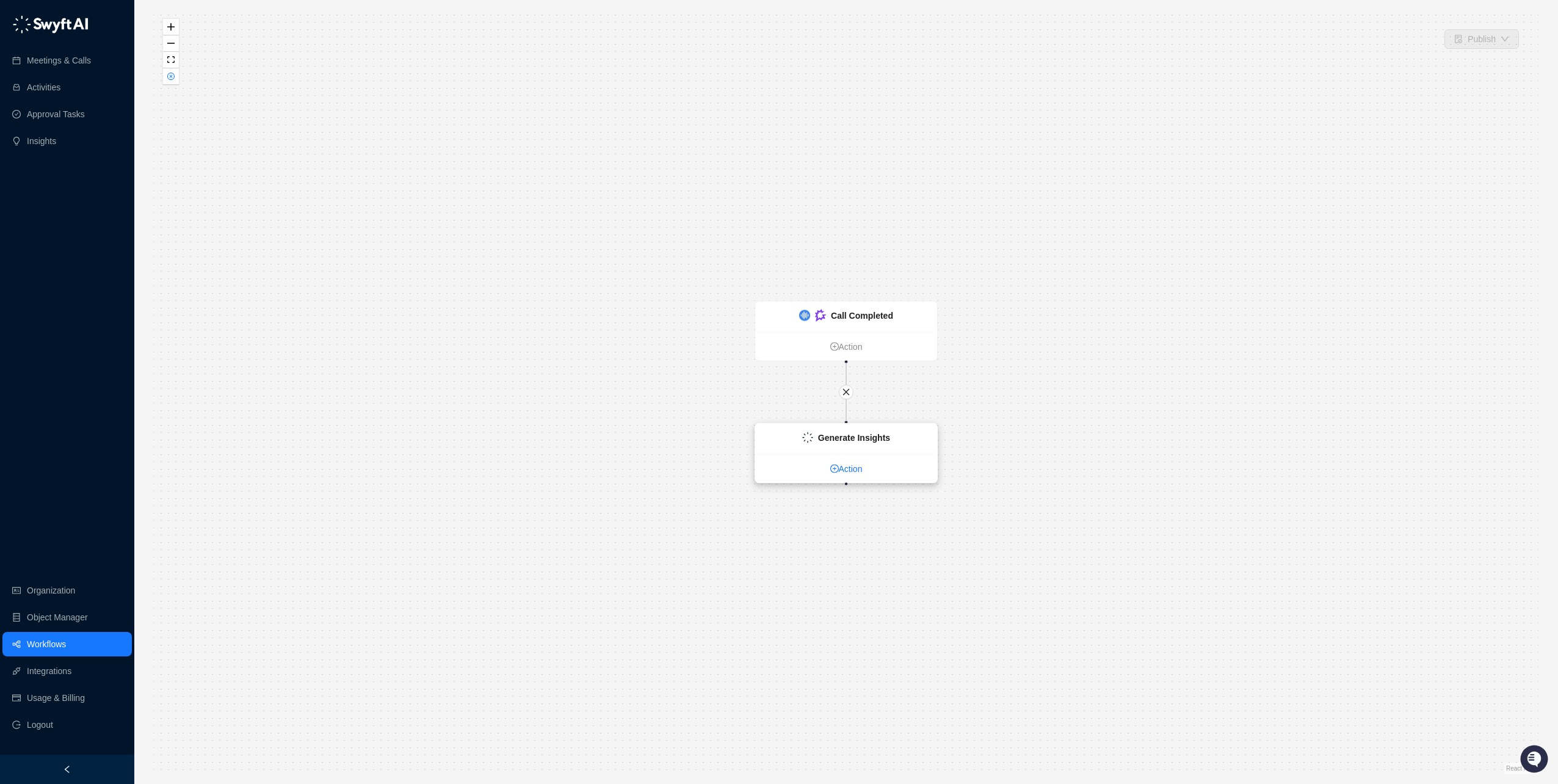
click at [844, 473] on link "Action" at bounding box center [846, 469] width 182 height 13
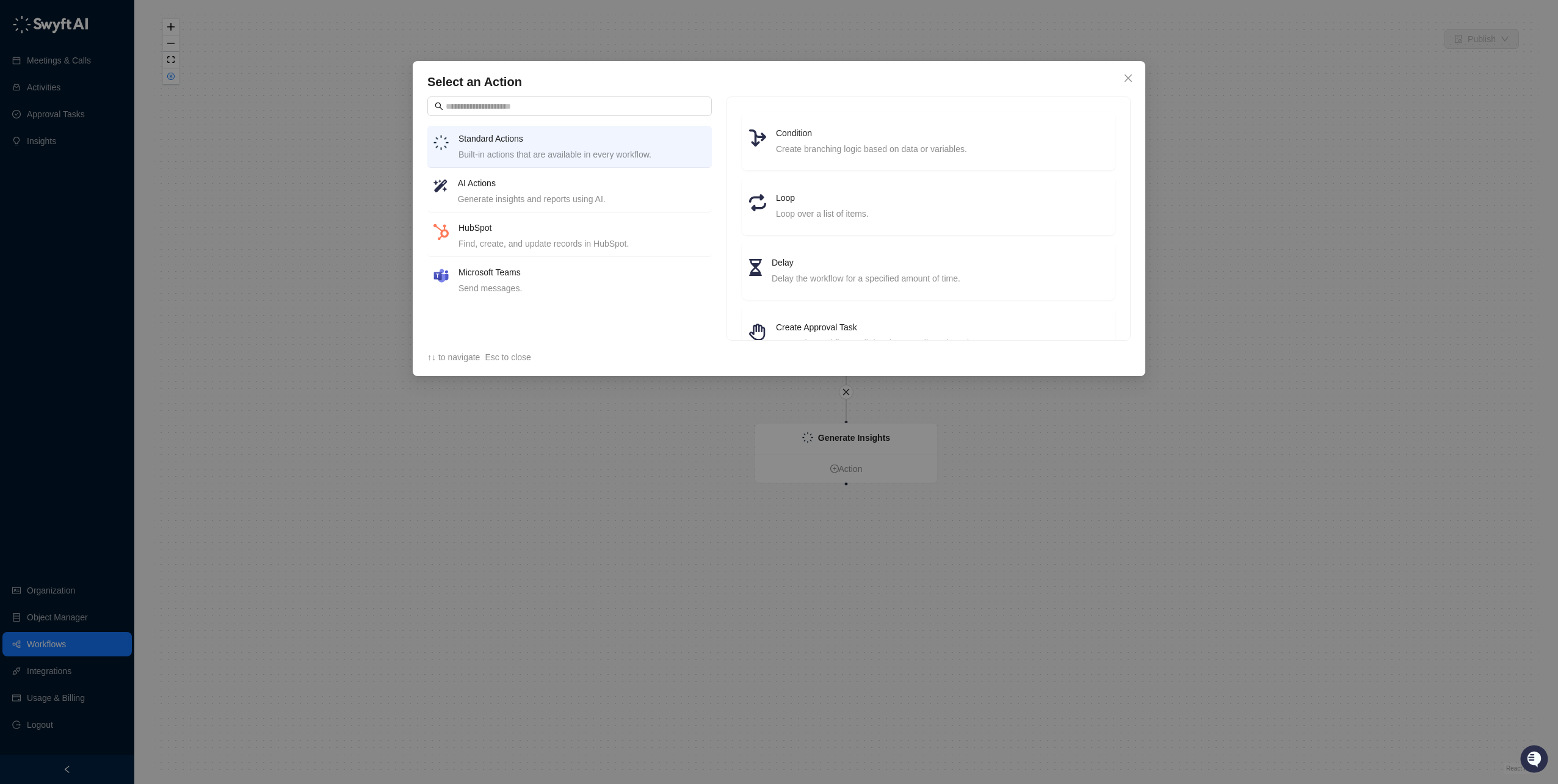
click at [459, 231] on h4 "HubSpot" at bounding box center [582, 227] width 247 height 13
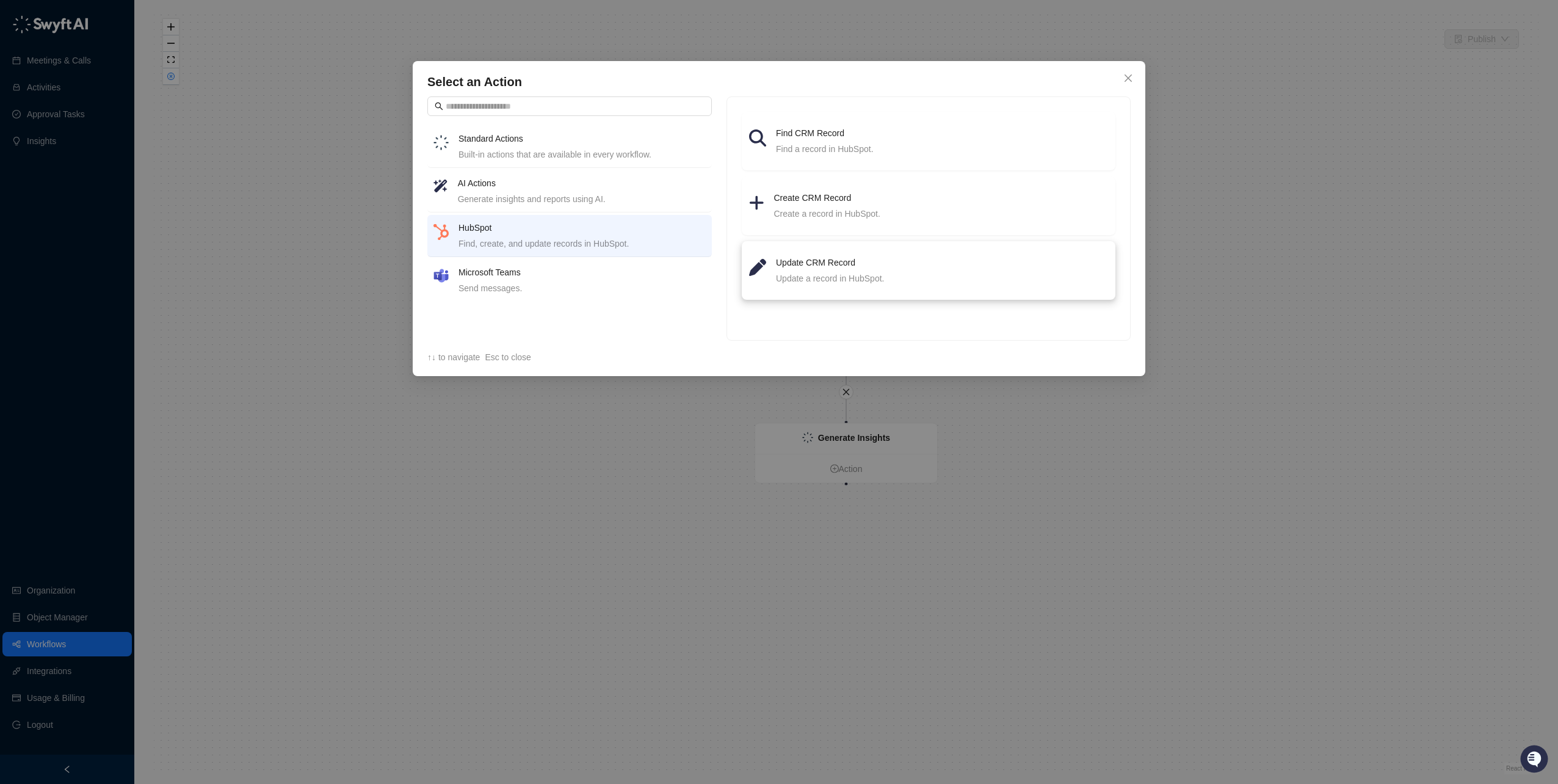
click at [798, 269] on div "Update CRM Record Update a record in HubSpot." at bounding box center [942, 271] width 332 height 29
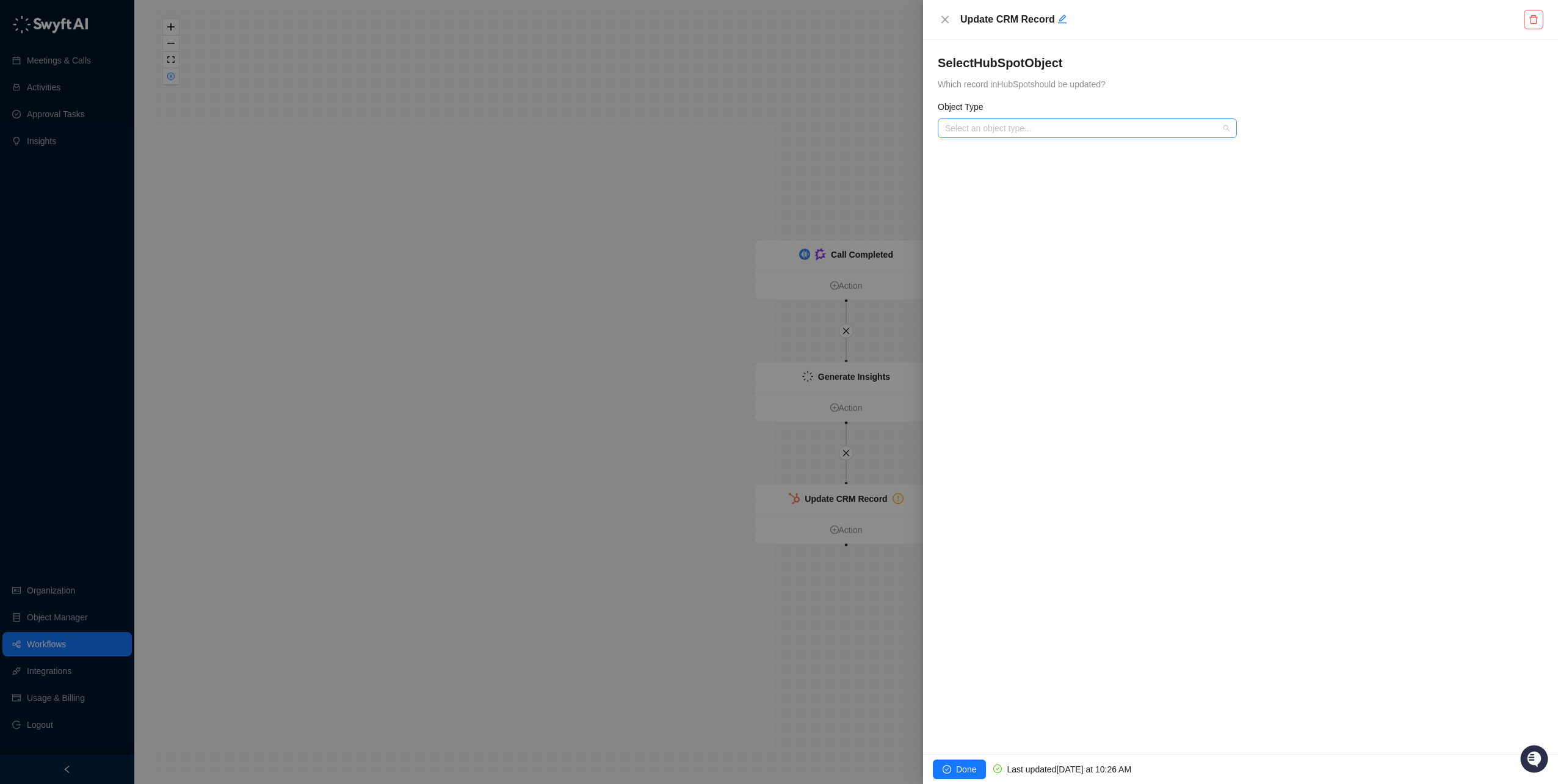
click at [983, 124] on input "search" at bounding box center [1084, 128] width 277 height 18
click at [977, 177] on div "Deal (deals)" at bounding box center [1087, 172] width 279 height 13
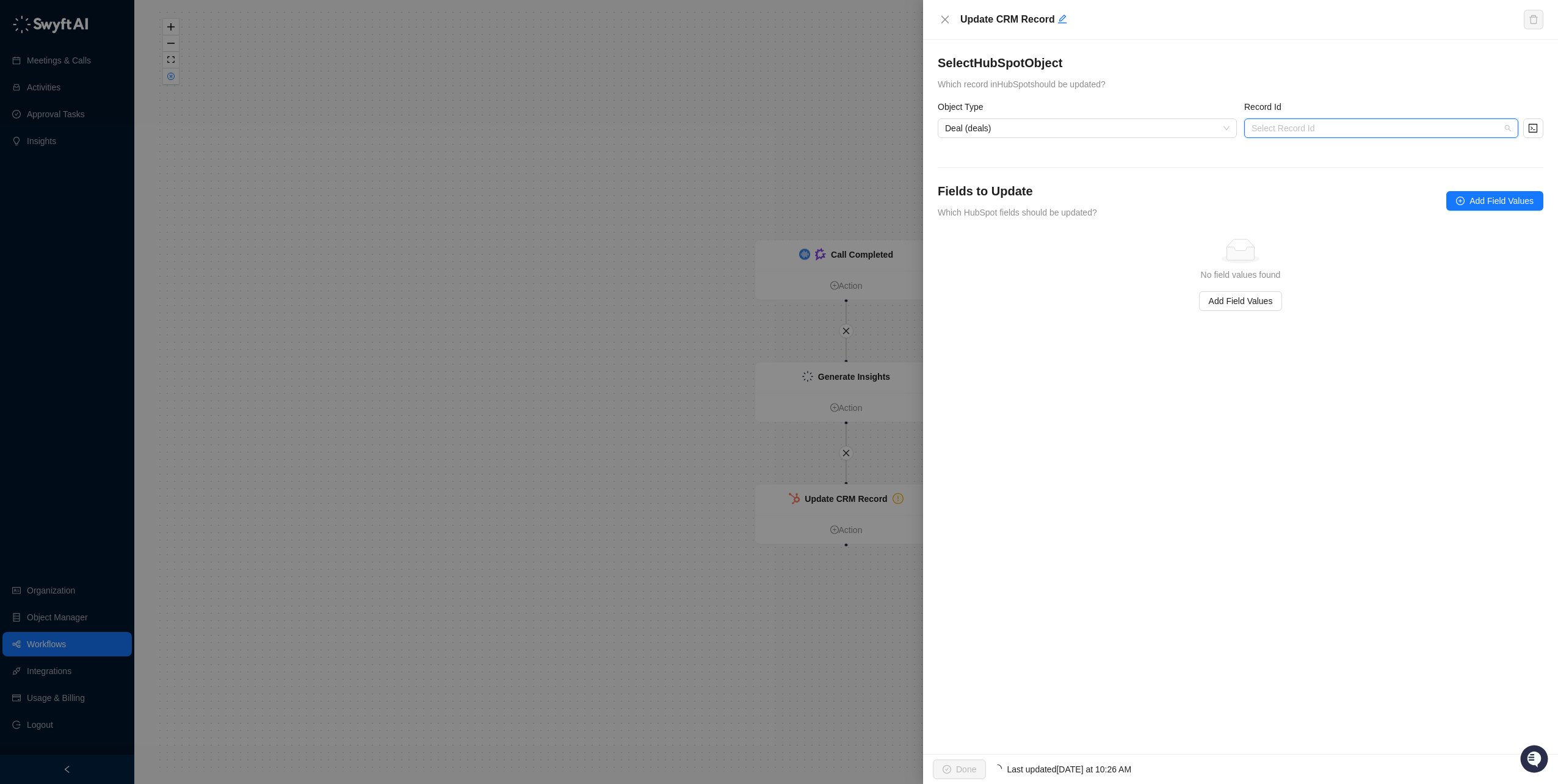
click at [1292, 132] on input "search" at bounding box center [1378, 128] width 252 height 18
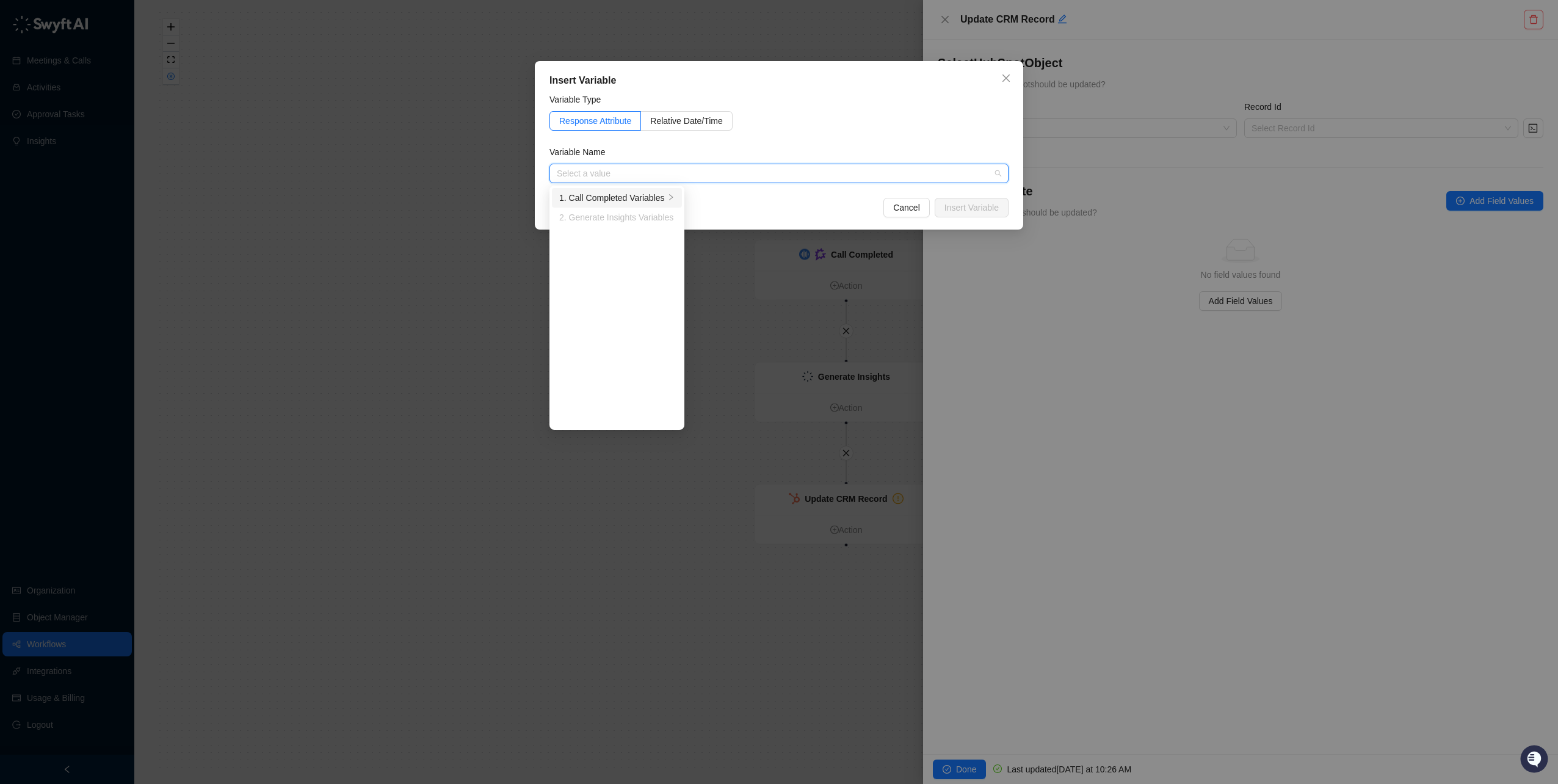
click at [615, 194] on div "1. Call Completed Variables" at bounding box center [612, 197] width 105 height 13
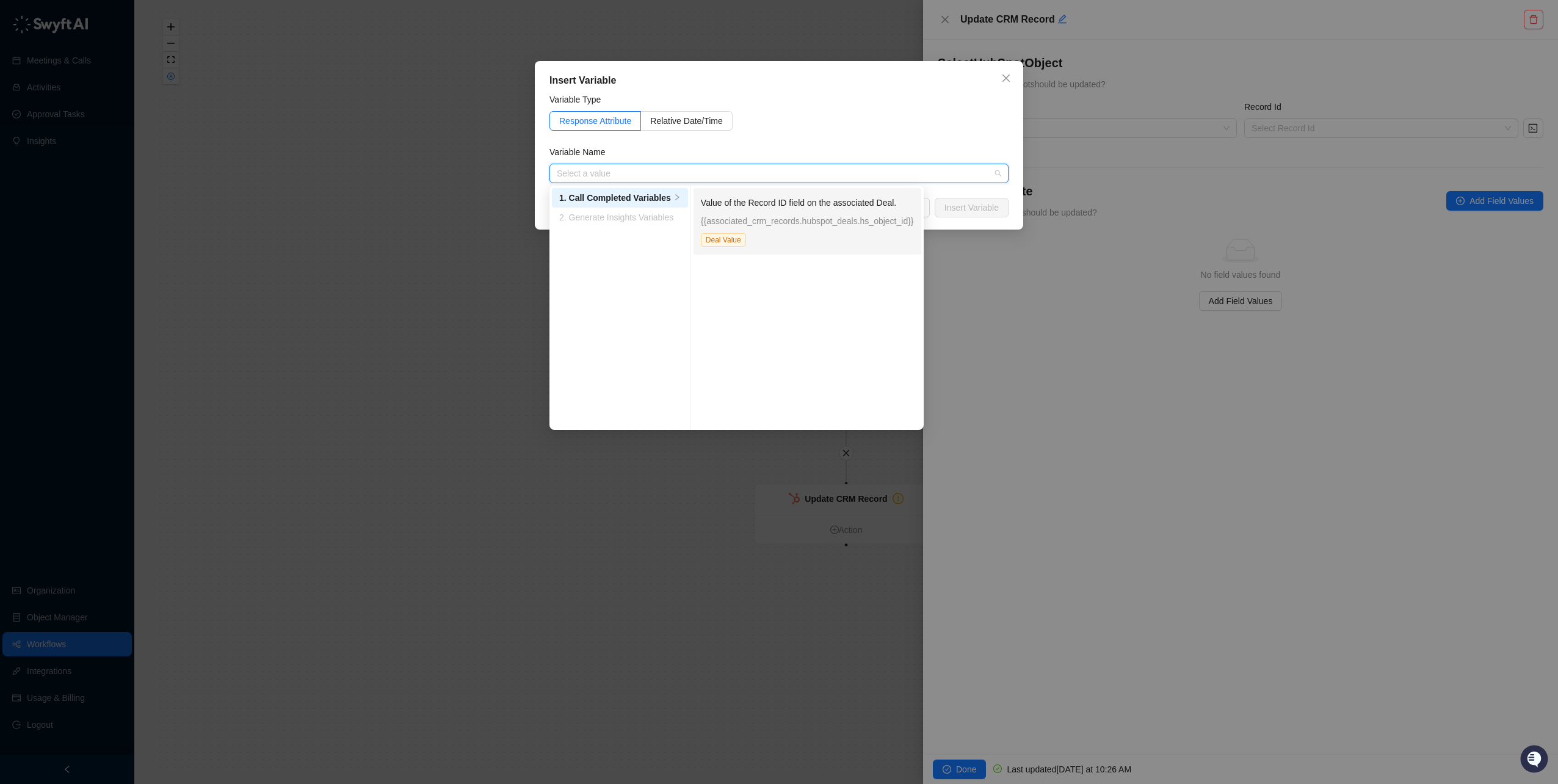
click at [773, 211] on div "Value of the Record ID field on the associated Deal. {{associated_crm_records.h…" at bounding box center [807, 221] width 213 height 50
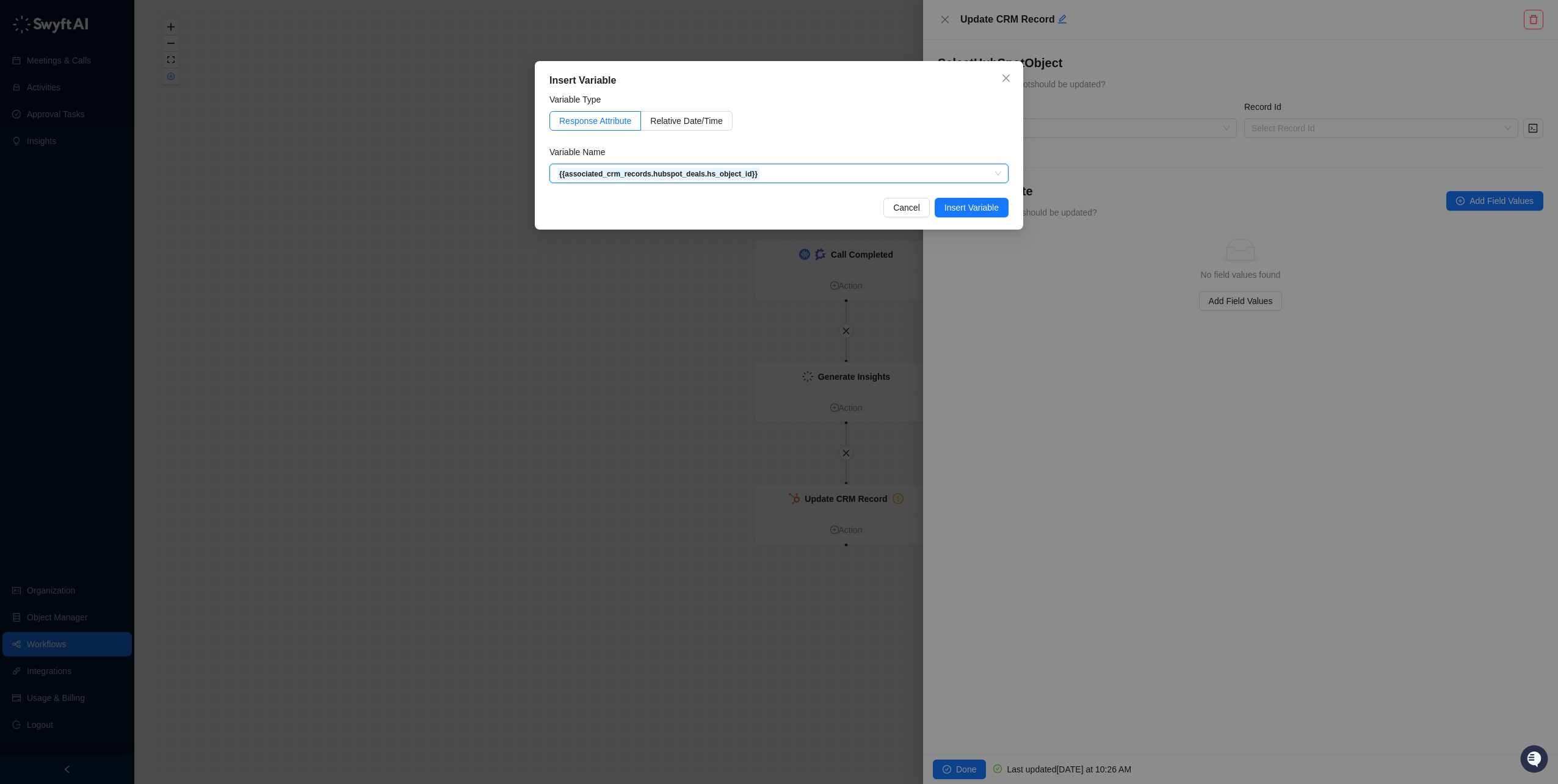
click at [999, 205] on span "Insert Variable" at bounding box center [972, 207] width 54 height 13
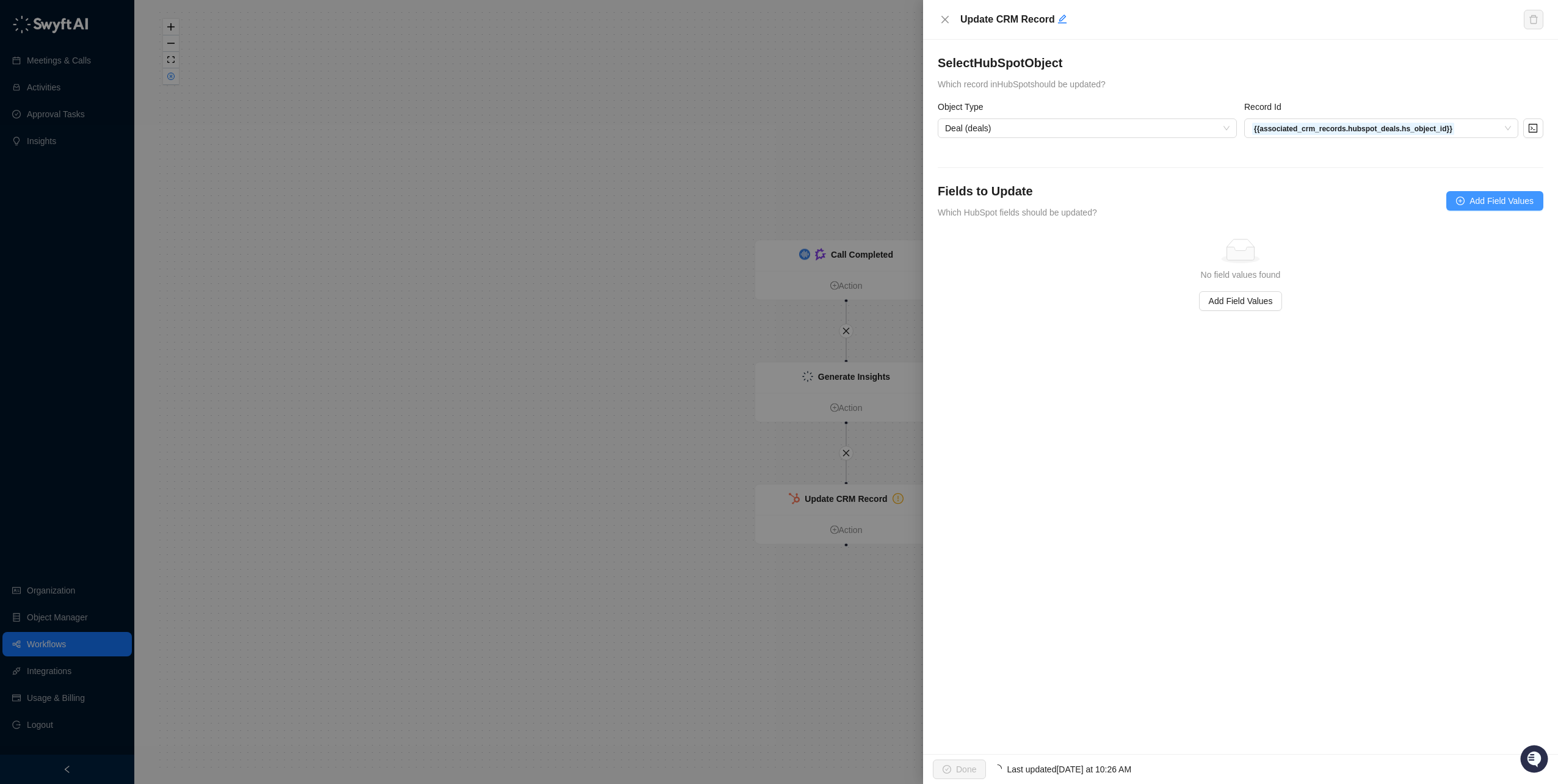
click at [1500, 202] on span "Add Field Values" at bounding box center [1502, 201] width 64 height 13
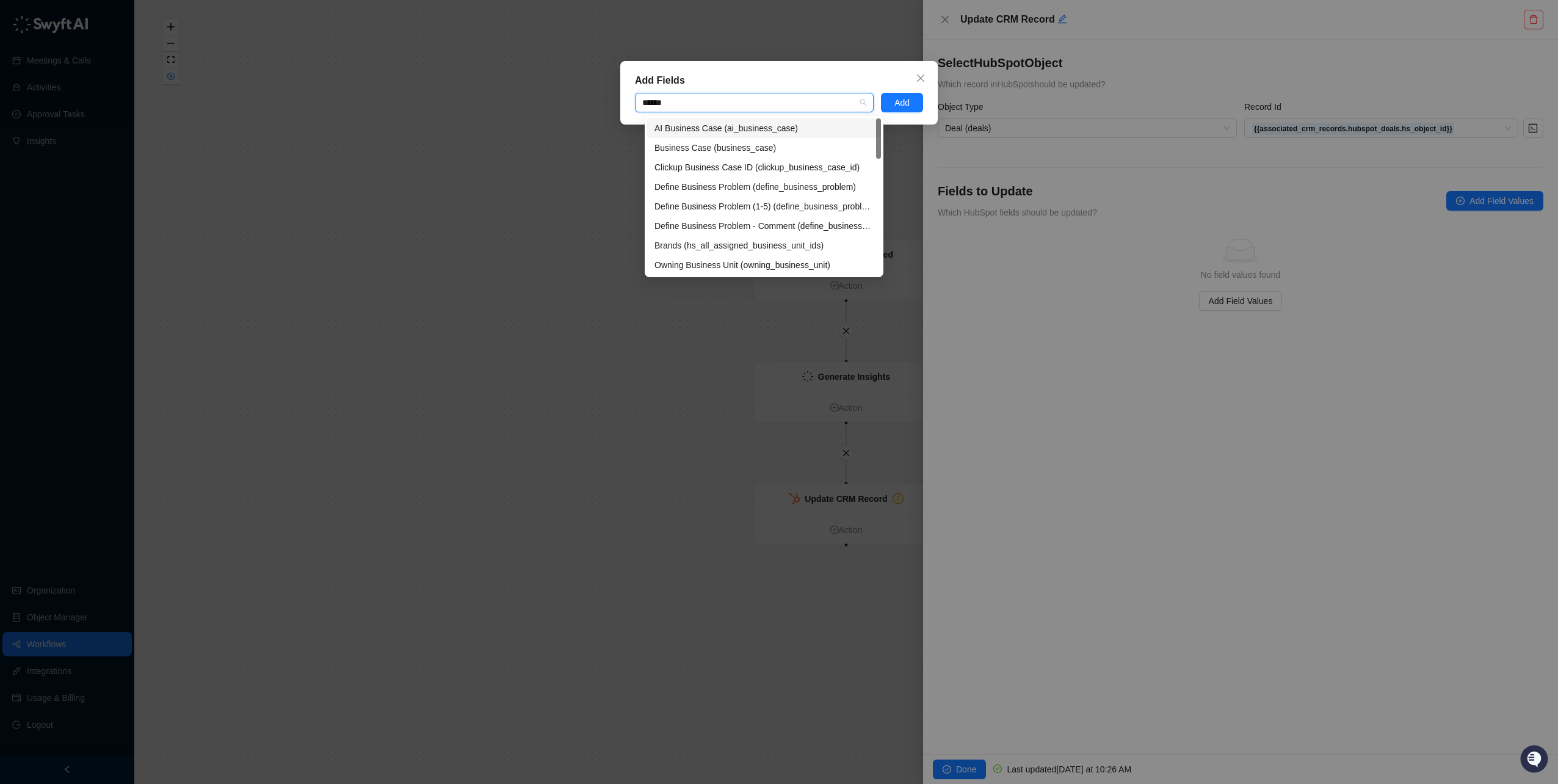
type input "*******"
click at [767, 124] on div "AI Business Case (ai_business_case)" at bounding box center [764, 128] width 220 height 13
click at [908, 103] on span "Add" at bounding box center [902, 102] width 15 height 13
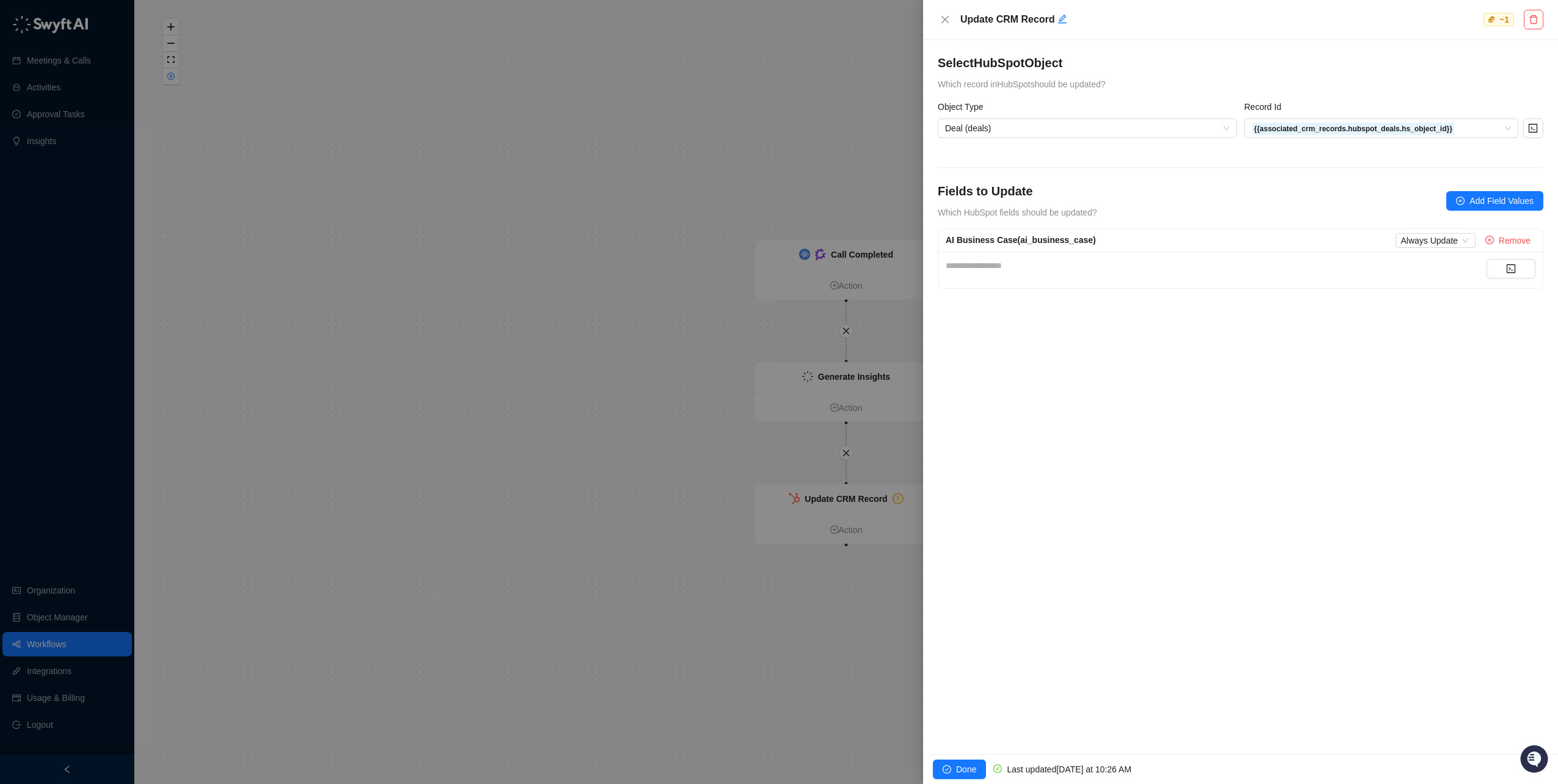
click at [1045, 270] on div "**********" at bounding box center [1217, 265] width 541 height 13
click at [1514, 270] on icon "code" at bounding box center [1511, 268] width 9 height 9
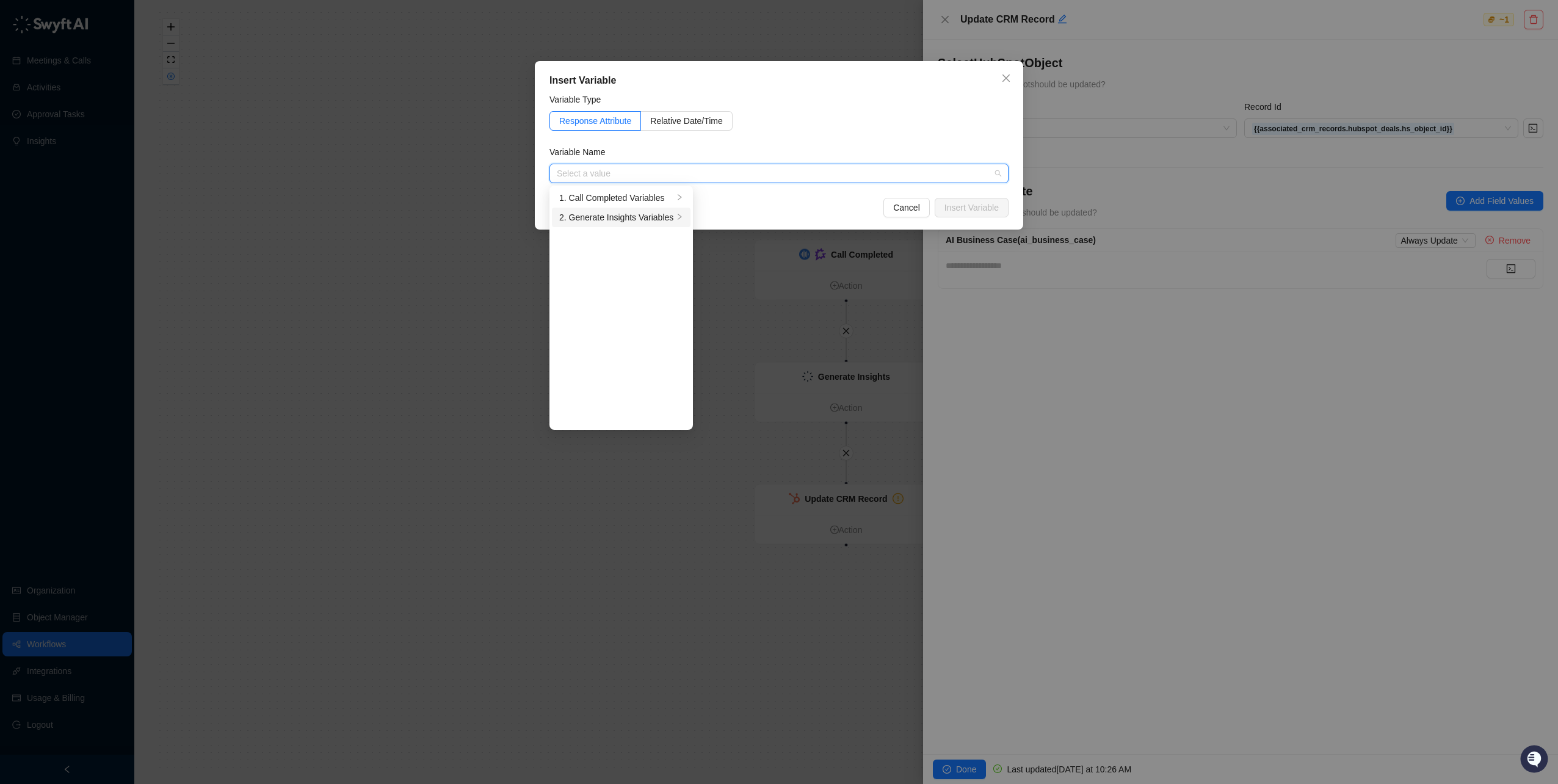
click at [614, 219] on div "2. Generate Insights Variables" at bounding box center [616, 217] width 114 height 13
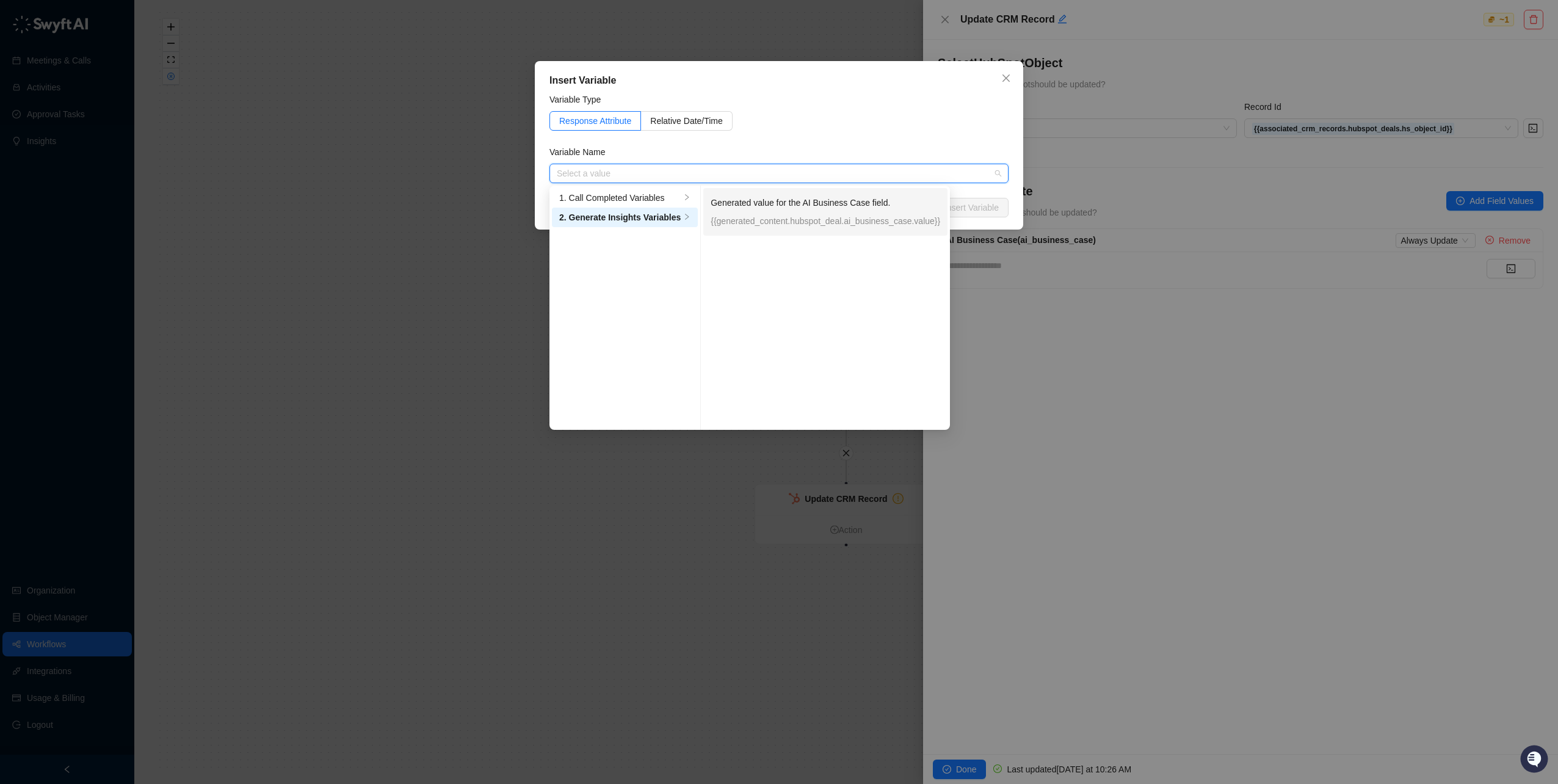
click at [782, 220] on p "{{generated_content.hubspot_deal.ai_business_case.value}}" at bounding box center [826, 221] width 230 height 13
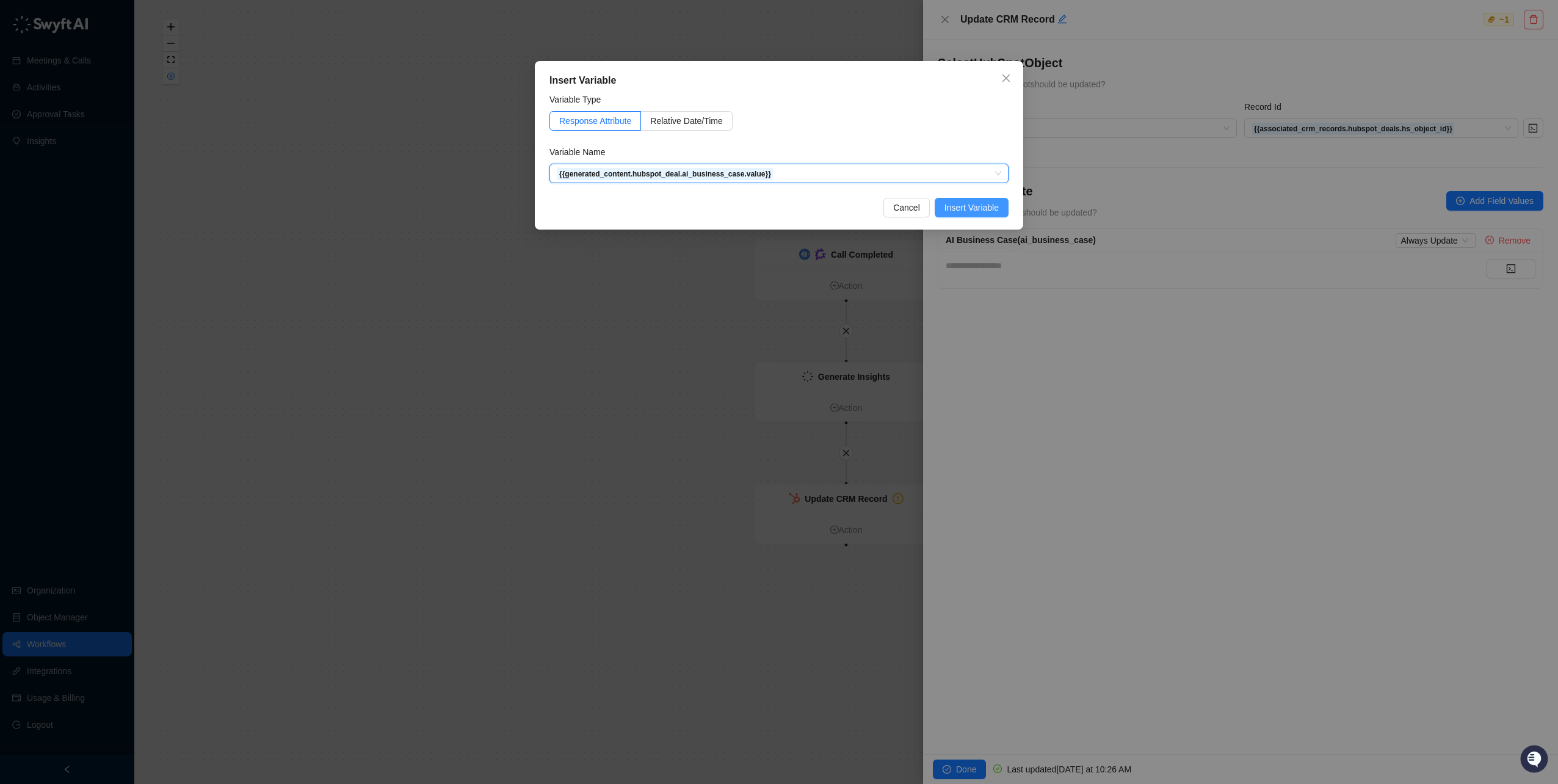
click at [956, 204] on span "Insert Variable" at bounding box center [972, 207] width 54 height 13
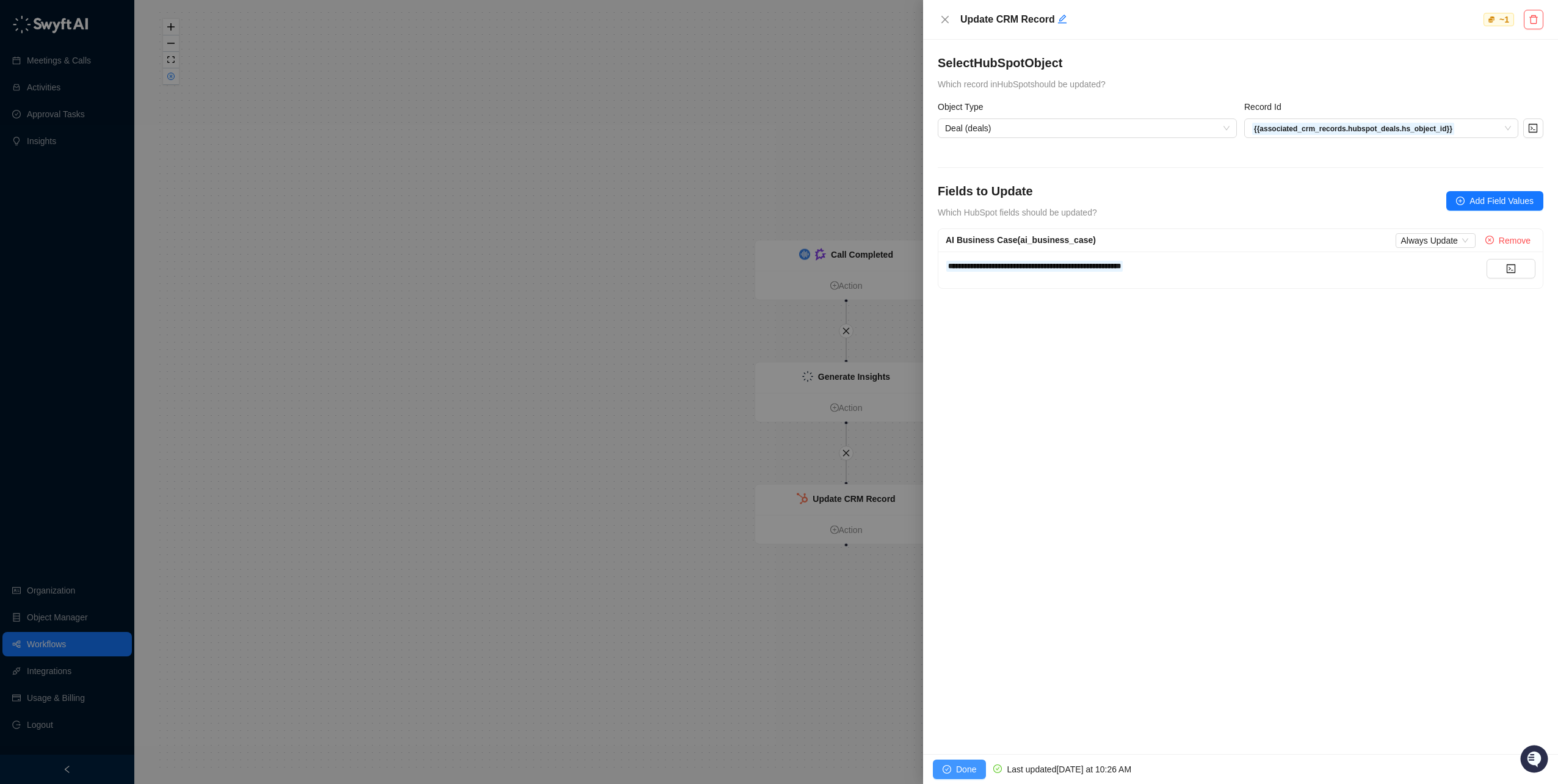
click at [962, 763] on span "Done" at bounding box center [966, 769] width 20 height 13
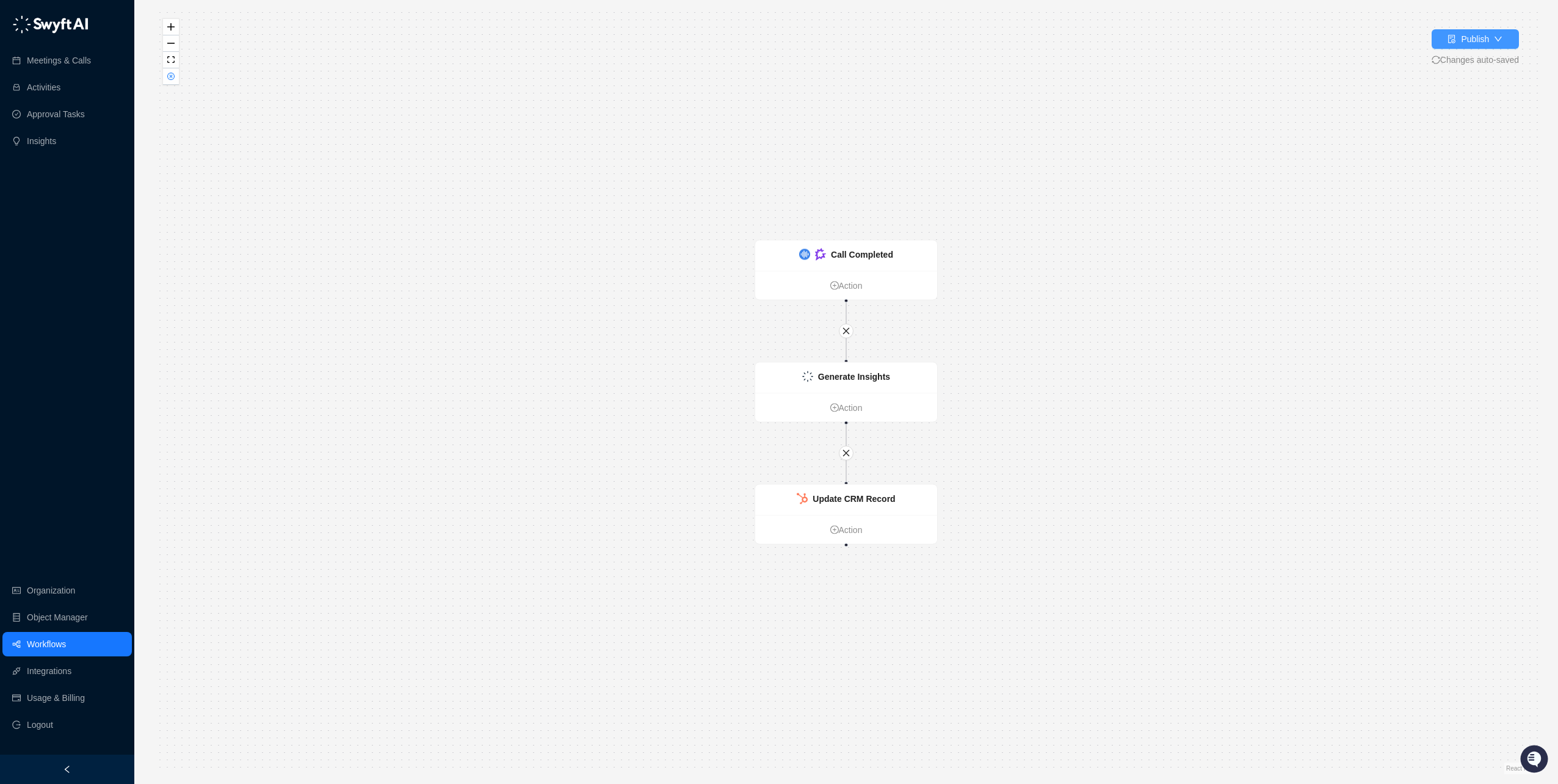
click at [1468, 38] on div "Publish" at bounding box center [1475, 38] width 28 height 13
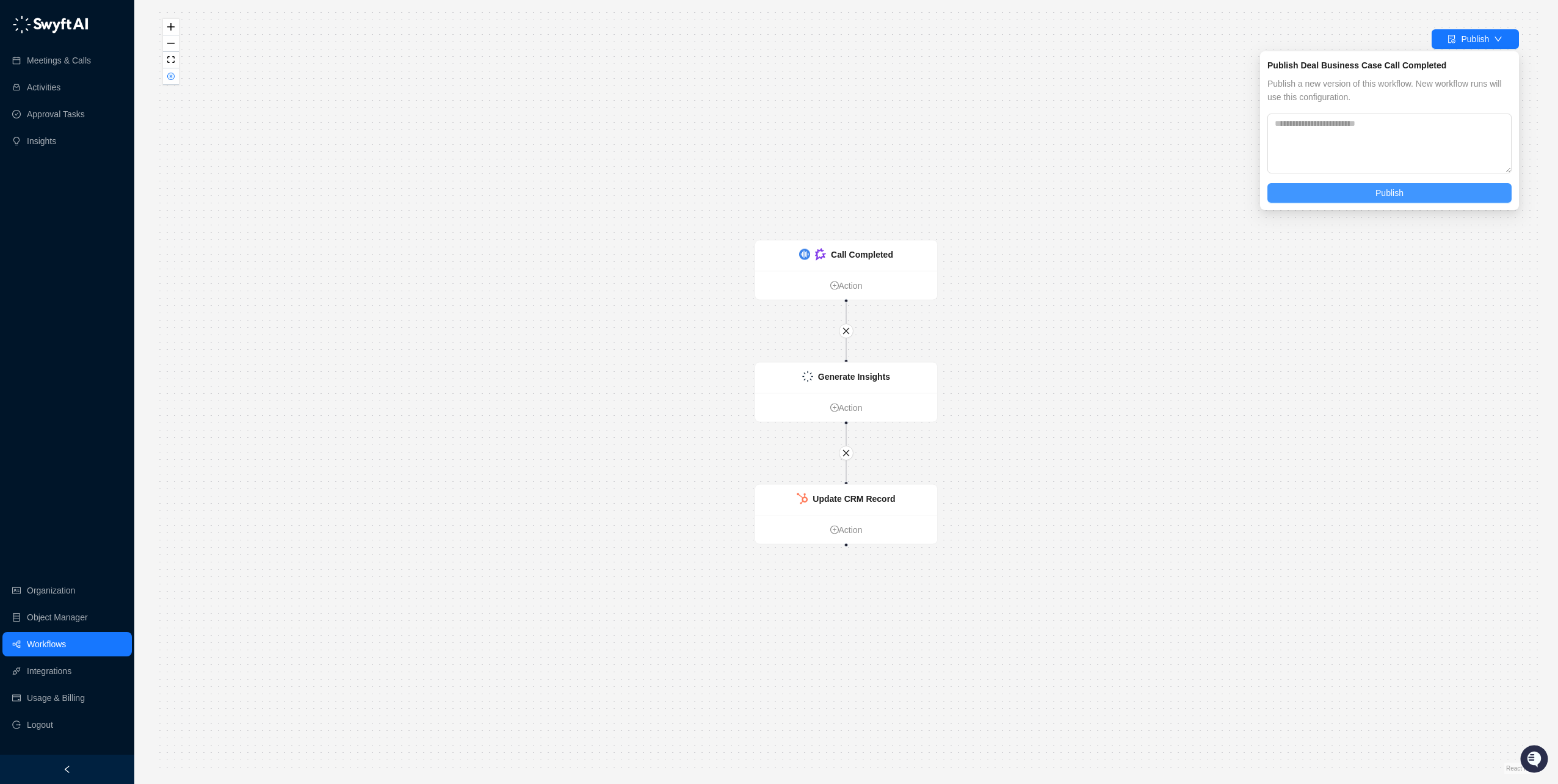
click at [1394, 193] on span "Publish" at bounding box center [1390, 192] width 28 height 13
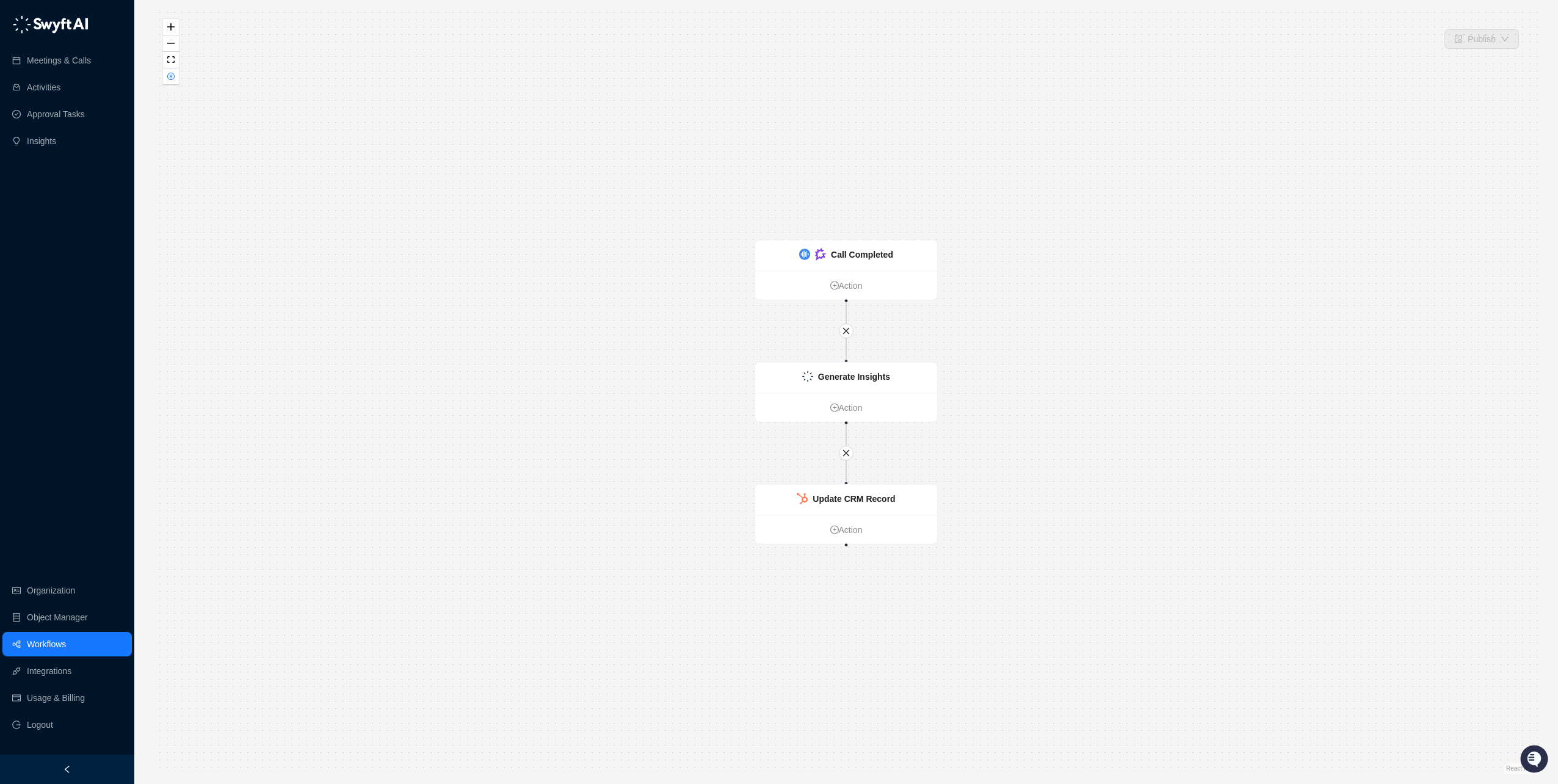
drag, startPoint x: 525, startPoint y: 275, endPoint x: 369, endPoint y: 223, distance: 164.4
click at [524, 275] on div "Update CRM Record Action Call Completed Action Generate Insights Action" at bounding box center [846, 392] width 1385 height 764
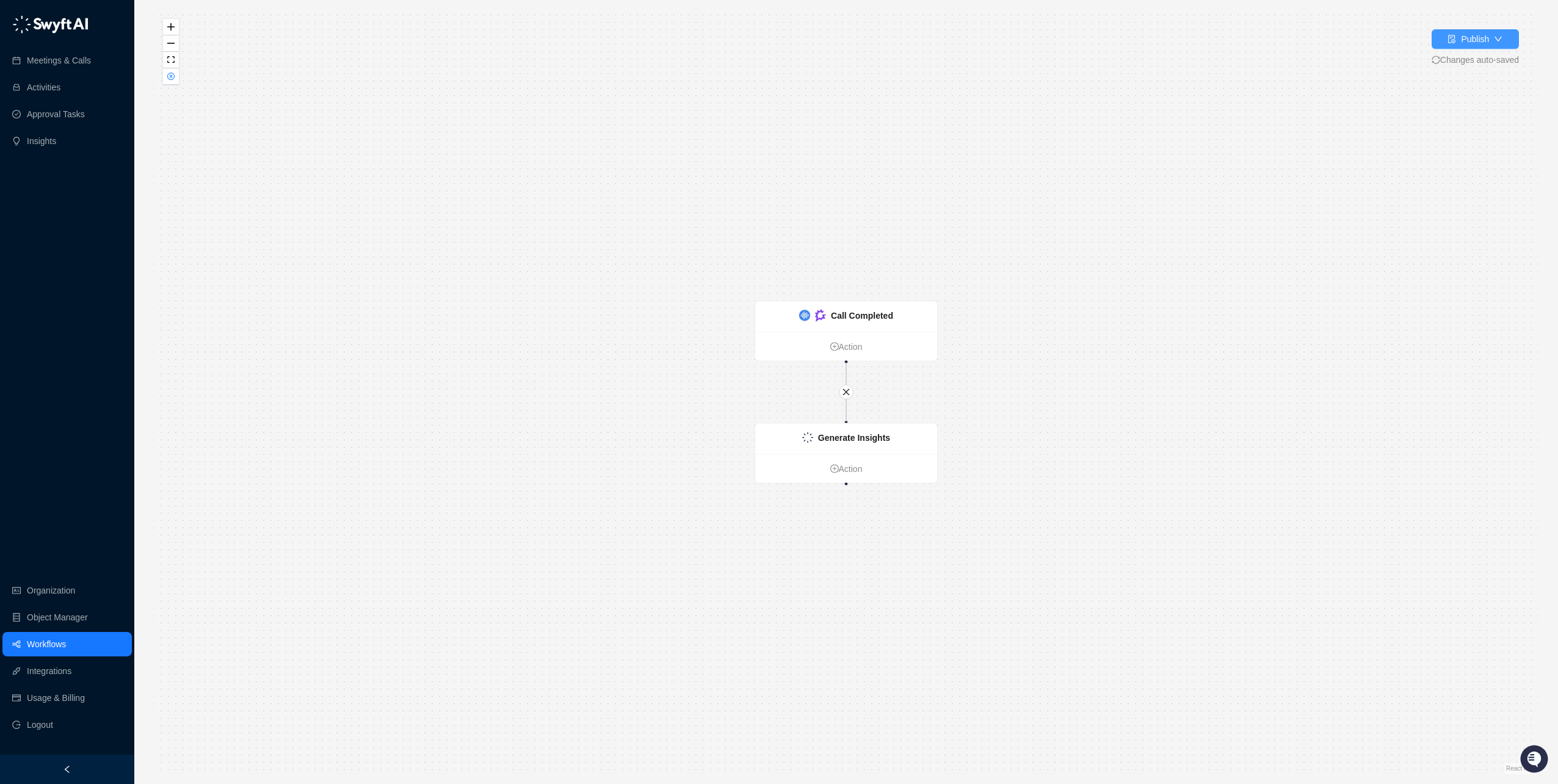
click at [1474, 43] on div "Publish" at bounding box center [1475, 38] width 28 height 13
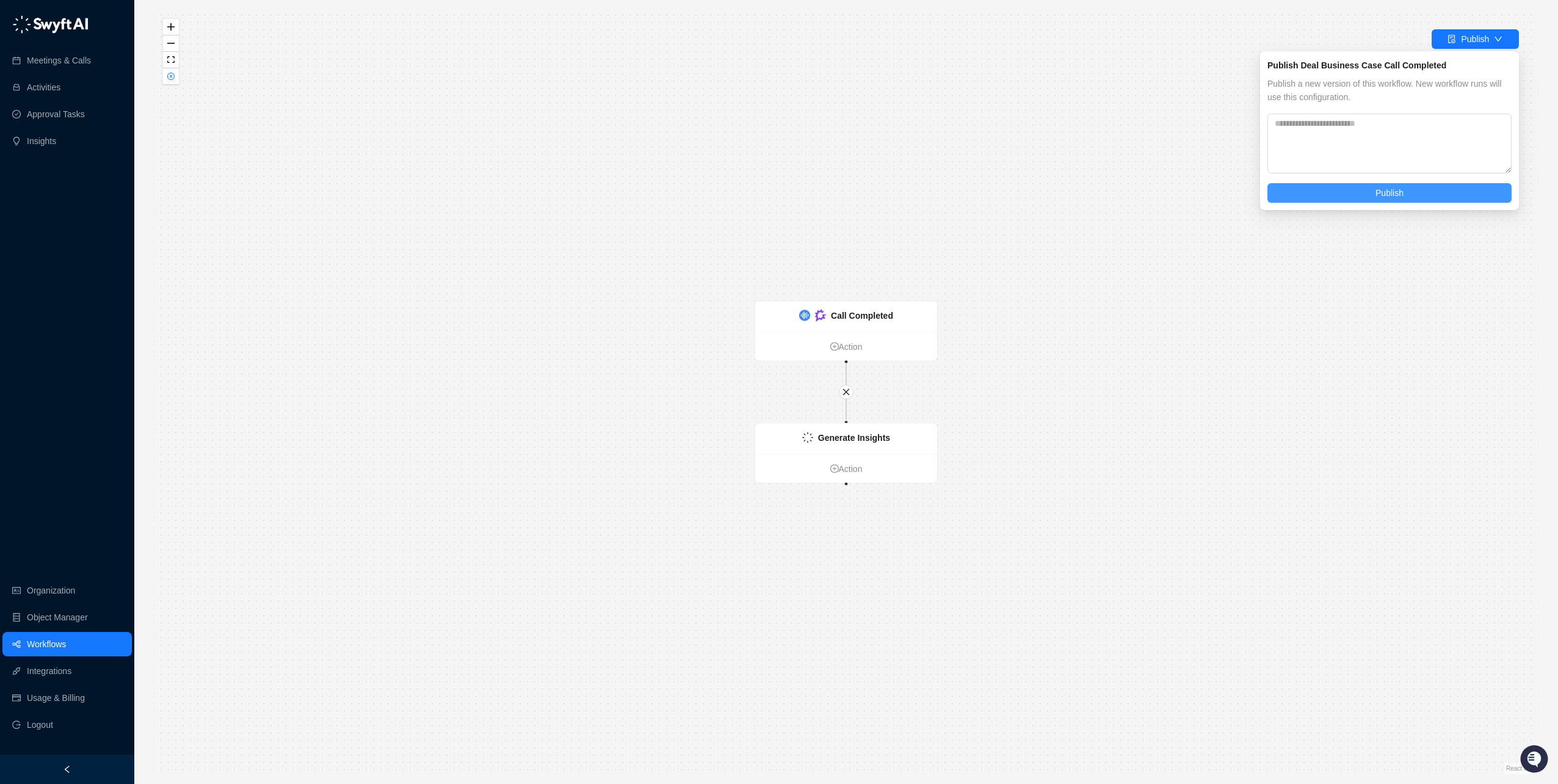
click at [1349, 199] on button "Publish" at bounding box center [1390, 192] width 244 height 20
click at [844, 457] on ul "Action" at bounding box center [846, 468] width 182 height 28
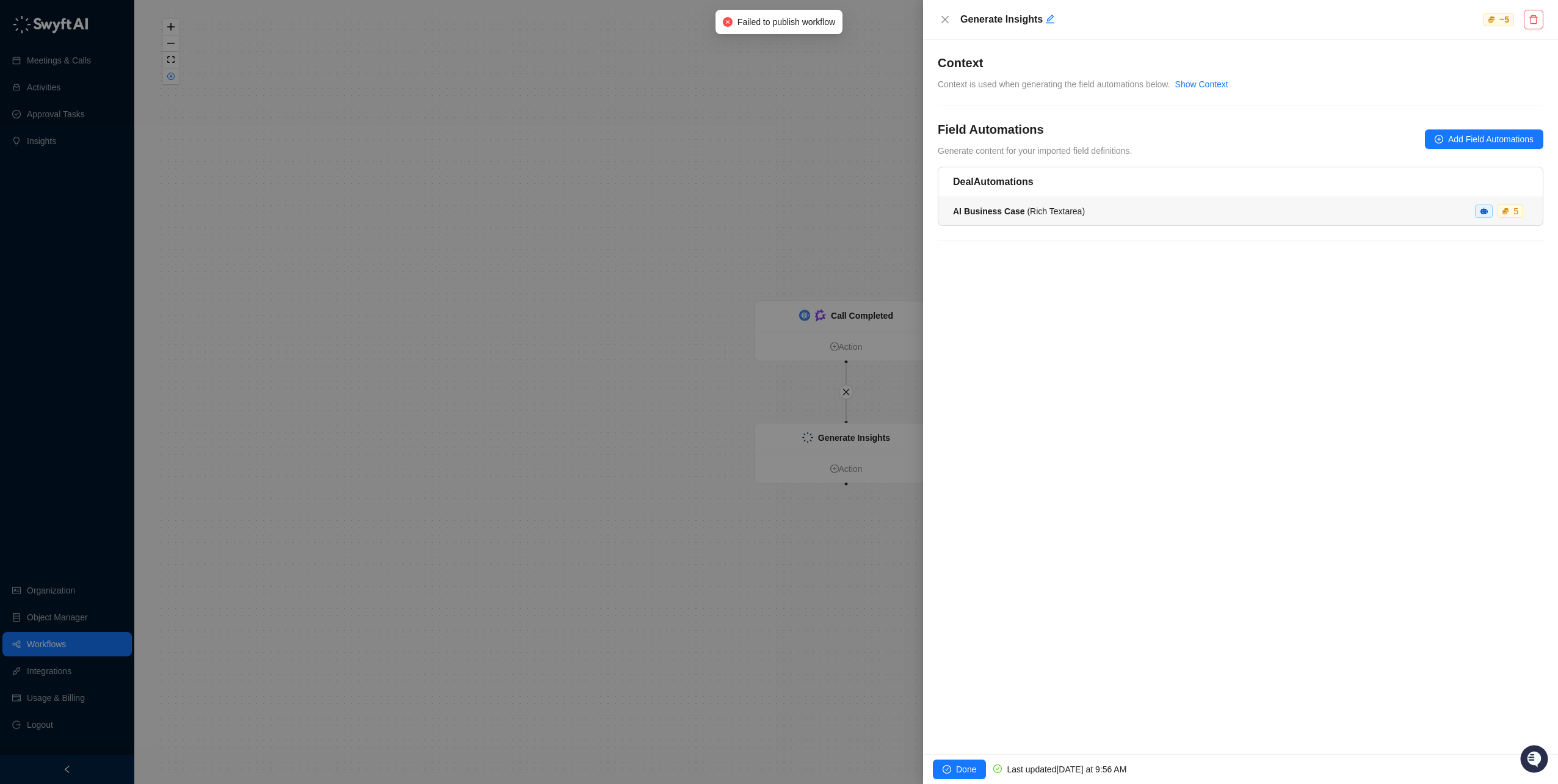
click at [1130, 209] on div "AI Business Case ( Rich Textarea ) 5" at bounding box center [1241, 211] width 575 height 13
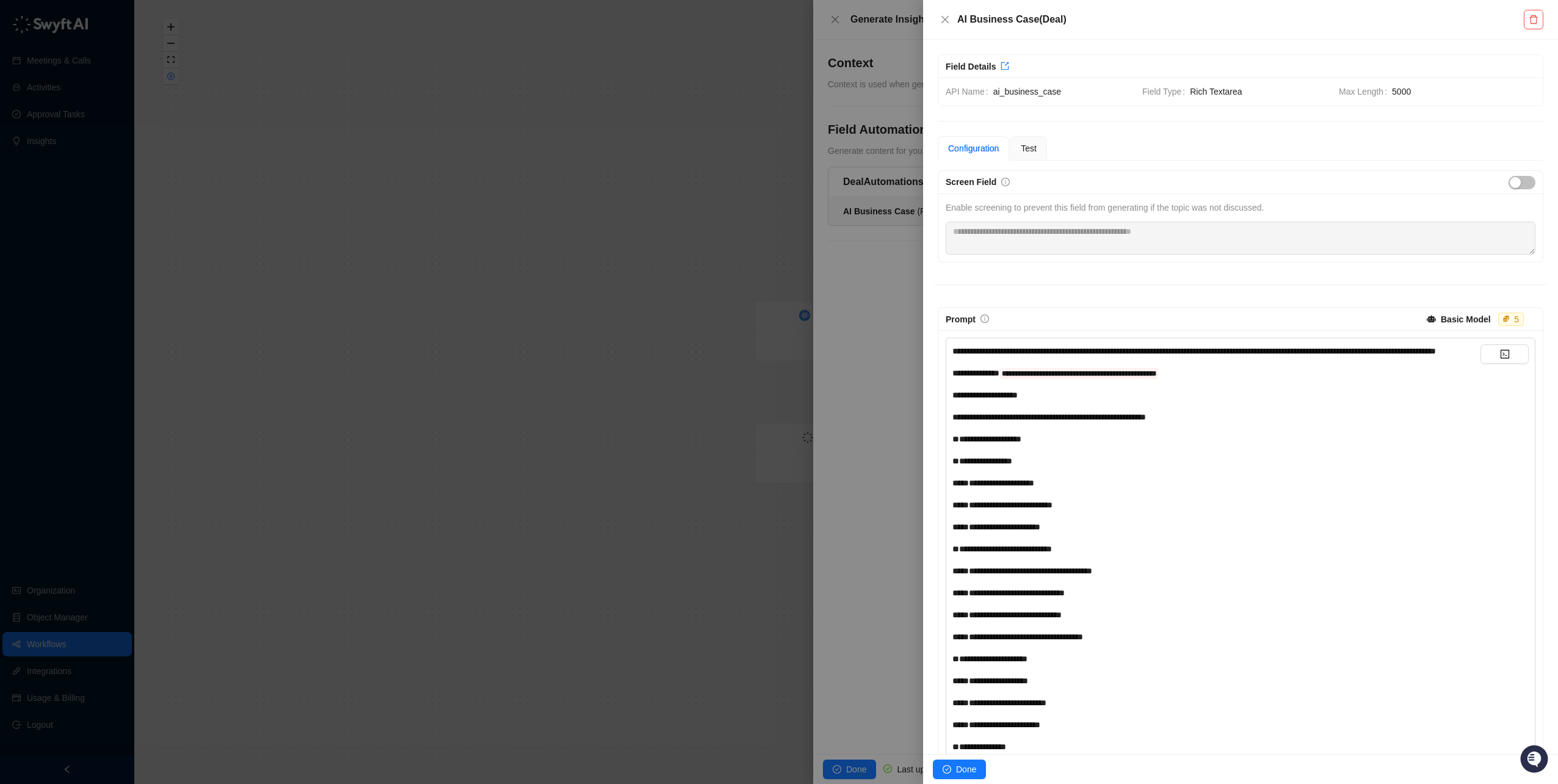
click at [1227, 380] on div "**********" at bounding box center [1216, 373] width 528 height 13
drag, startPoint x: 1213, startPoint y: 386, endPoint x: 1036, endPoint y: 385, distance: 177.0
click at [1033, 380] on div "**********" at bounding box center [1216, 373] width 528 height 13
click at [1216, 380] on div "**********" at bounding box center [1216, 373] width 528 height 13
click at [1156, 377] on span "**********" at bounding box center [1079, 374] width 155 height 8
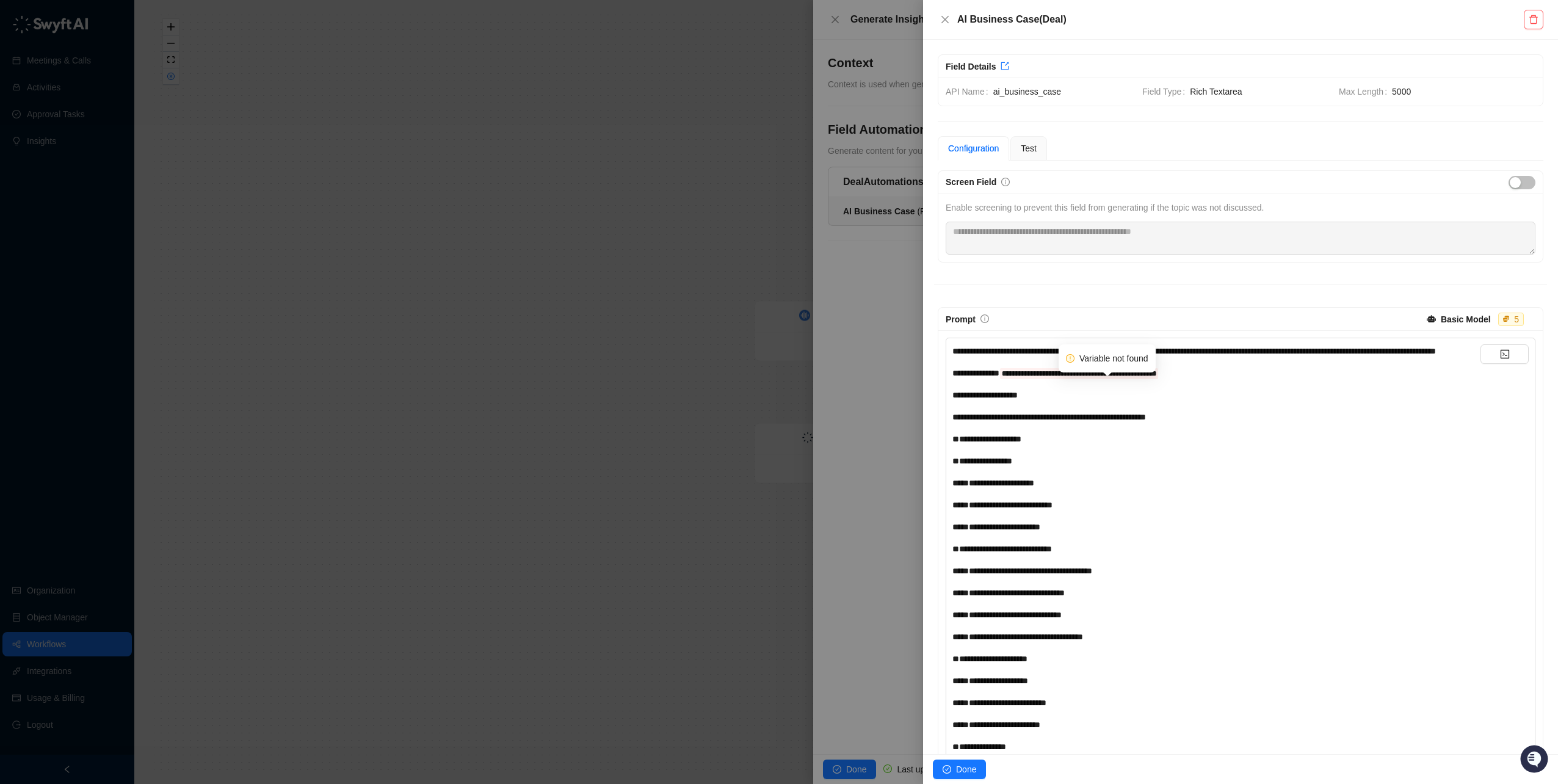
click at [1204, 380] on div "**********" at bounding box center [1216, 373] width 528 height 13
click at [1500, 356] on icon "code" at bounding box center [1504, 354] width 9 height 9
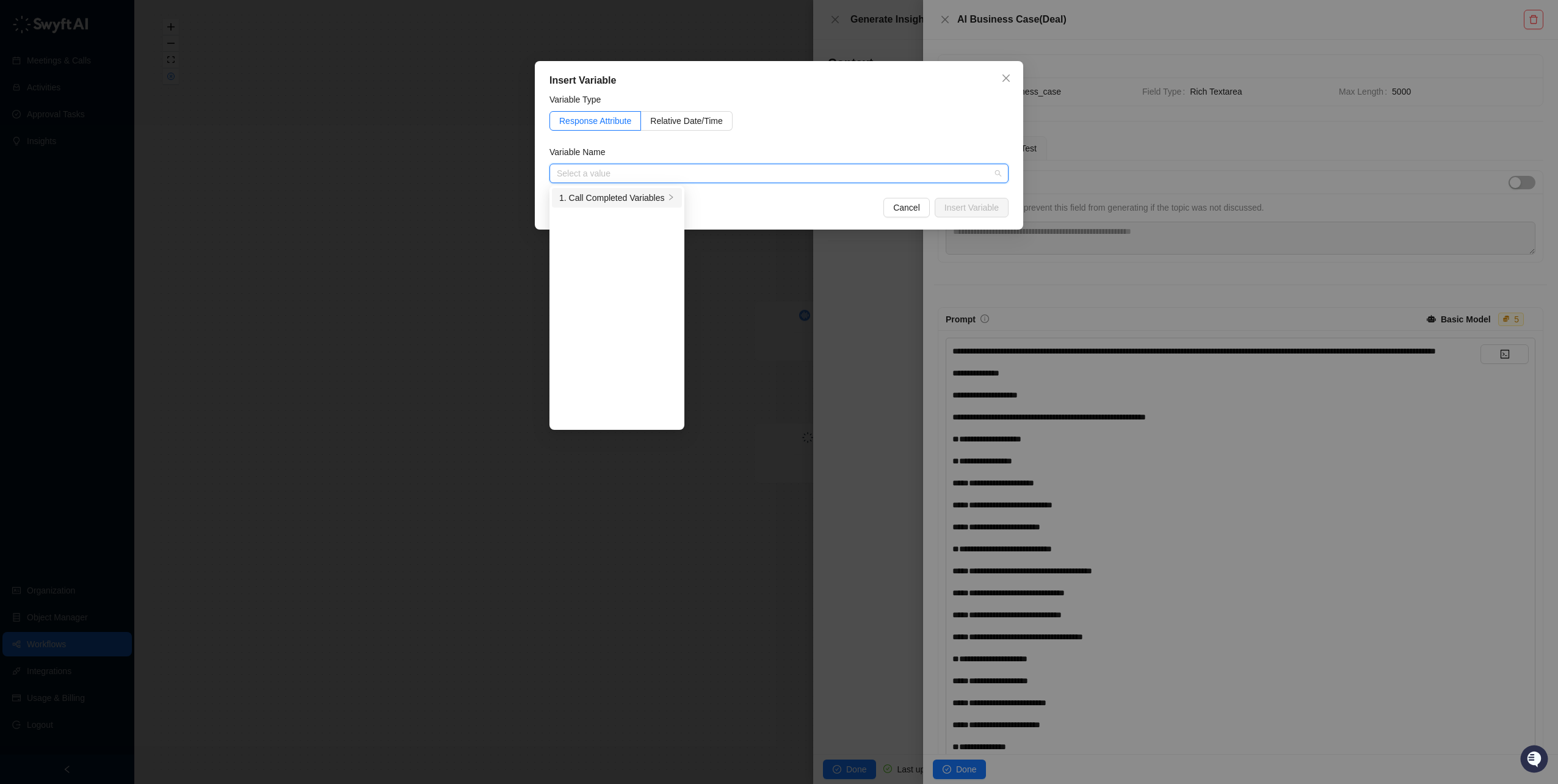
click at [621, 200] on div "1. Call Completed Variables" at bounding box center [612, 197] width 105 height 13
click at [627, 200] on div "1. Call Completed Variables" at bounding box center [612, 197] width 105 height 13
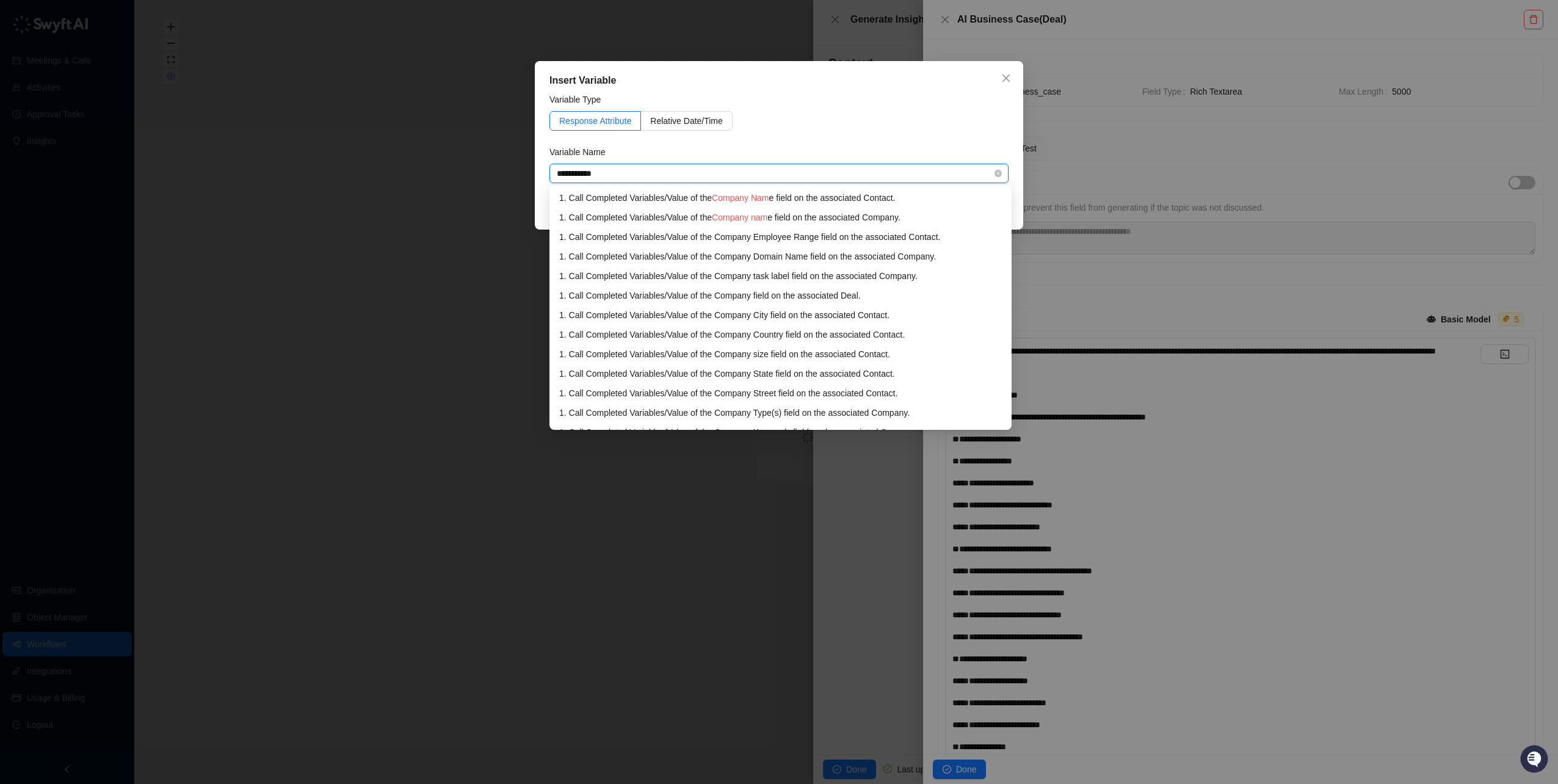
type input "**********"
click at [730, 216] on span "Company name" at bounding box center [742, 217] width 61 height 9
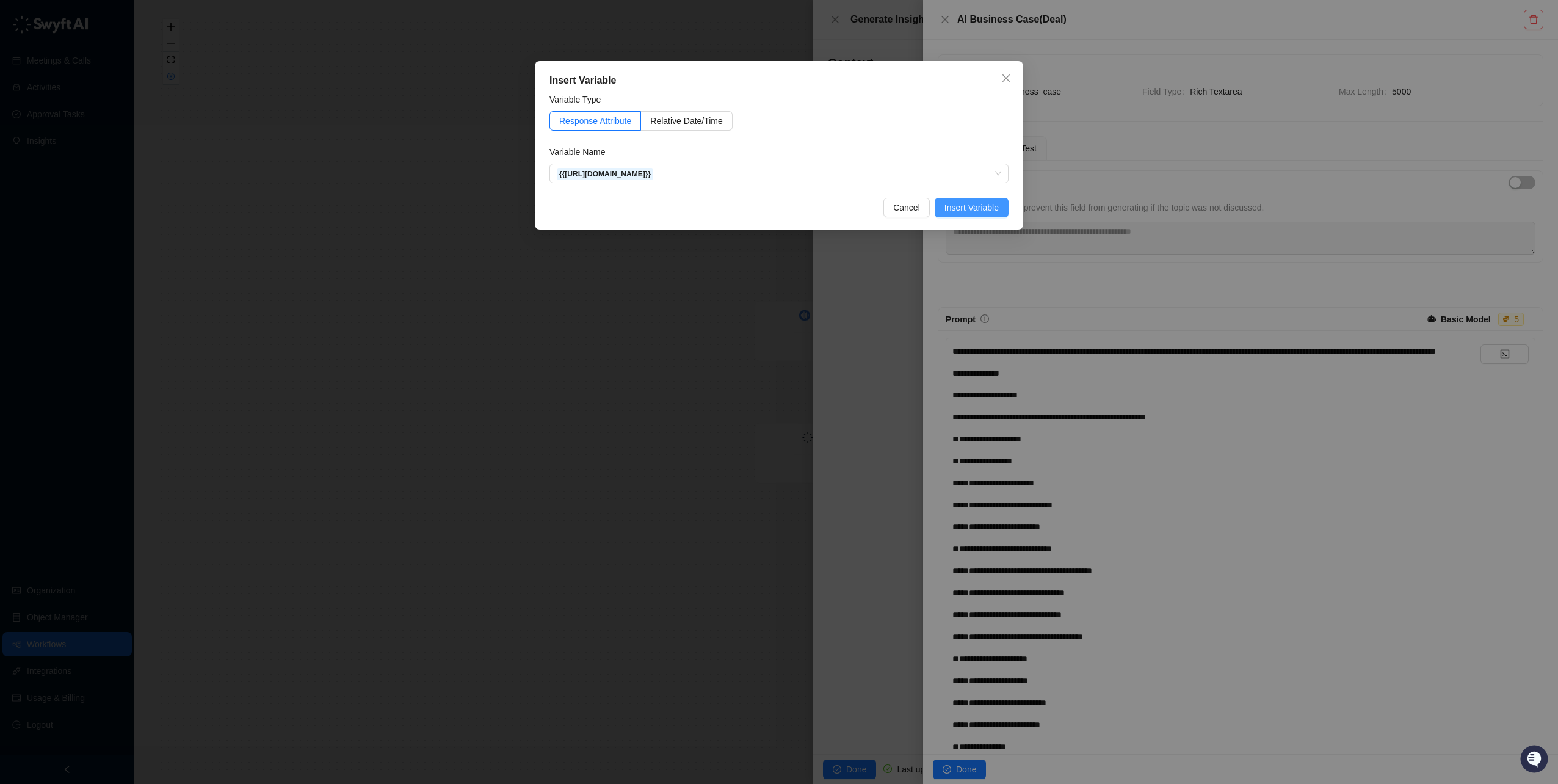
click at [983, 213] on span "Insert Variable" at bounding box center [972, 207] width 54 height 13
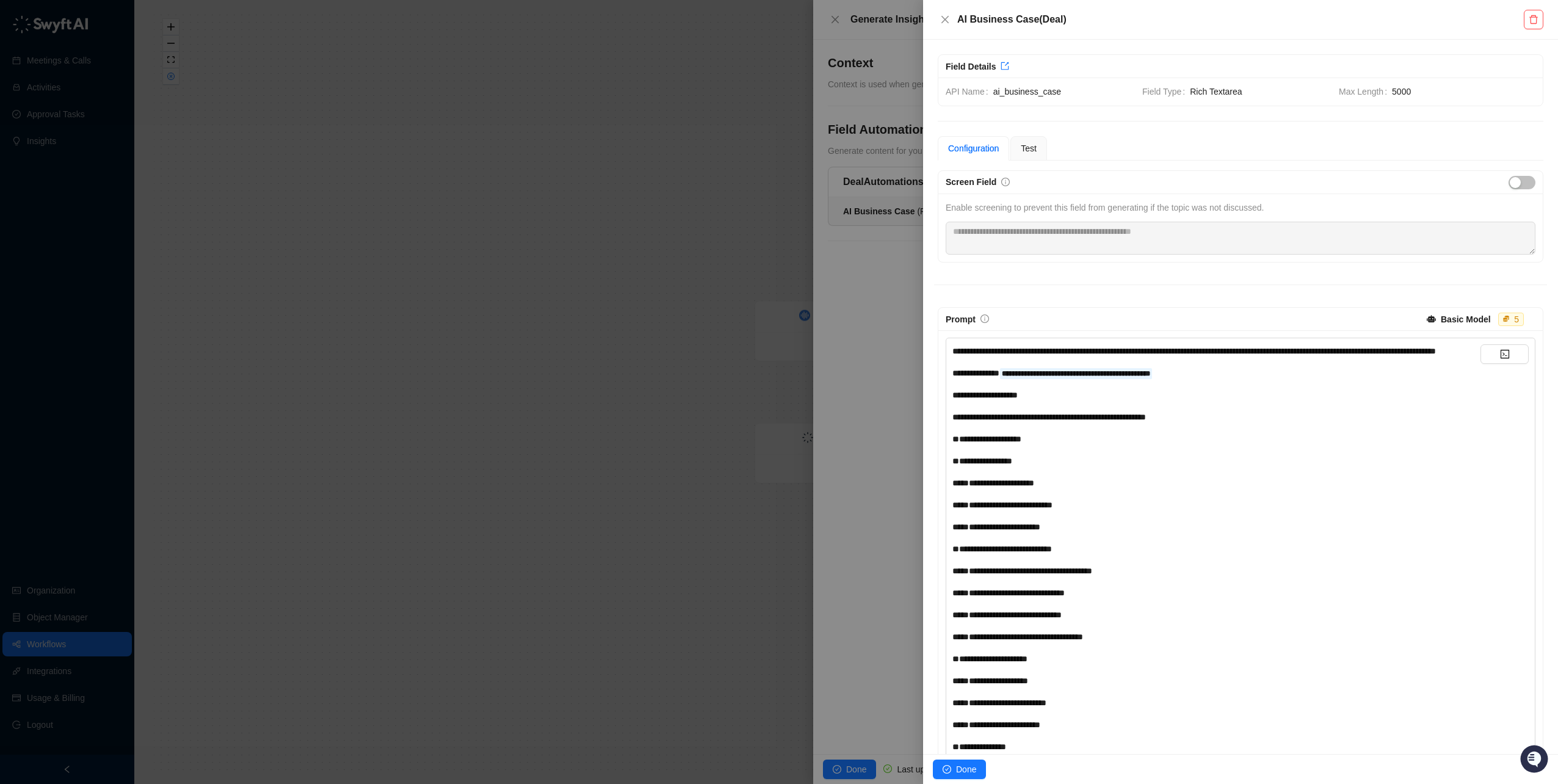
click at [1208, 380] on div "**********" at bounding box center [1216, 373] width 528 height 13
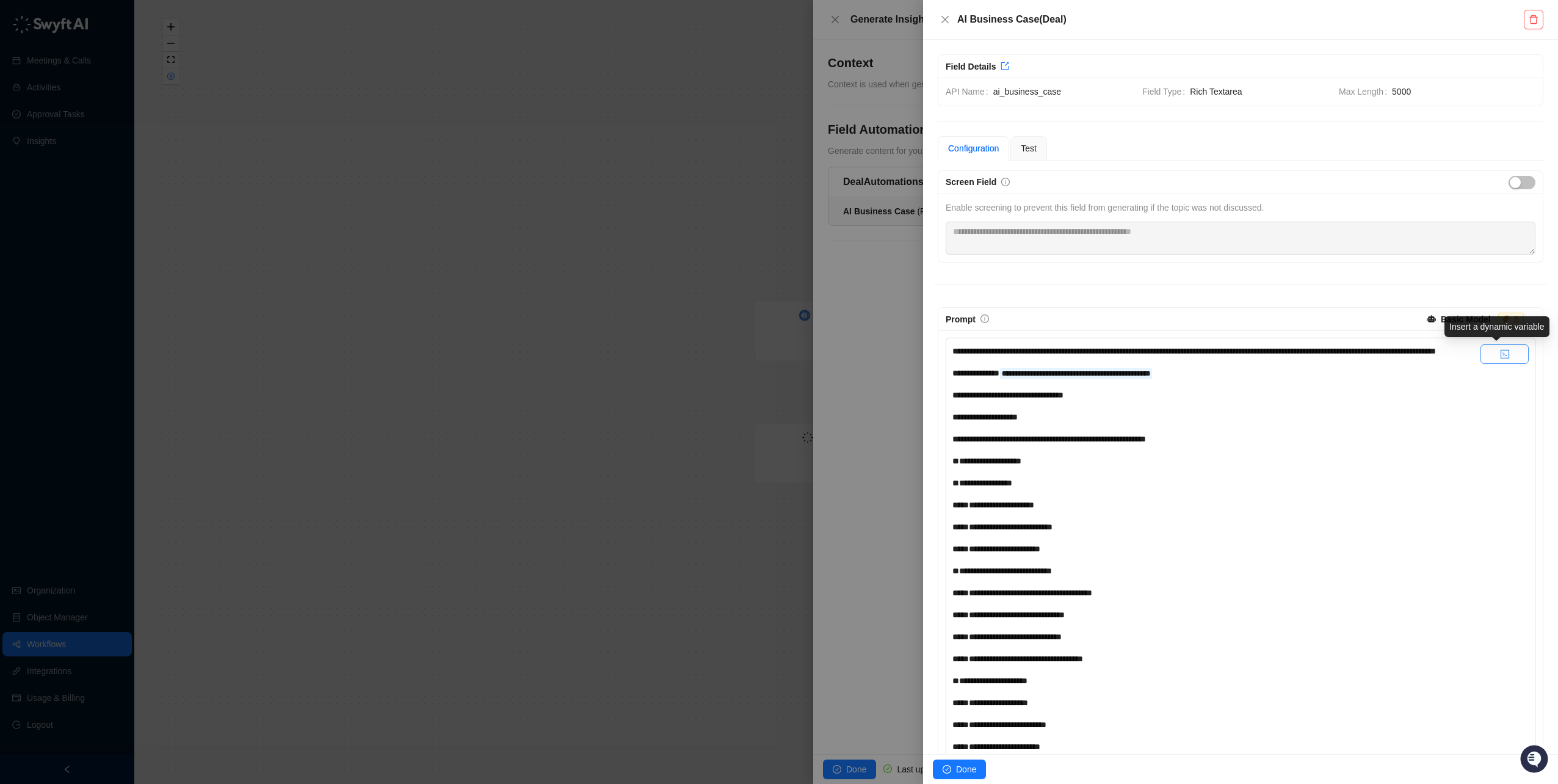
click at [1500, 356] on icon "code" at bounding box center [1504, 354] width 9 height 9
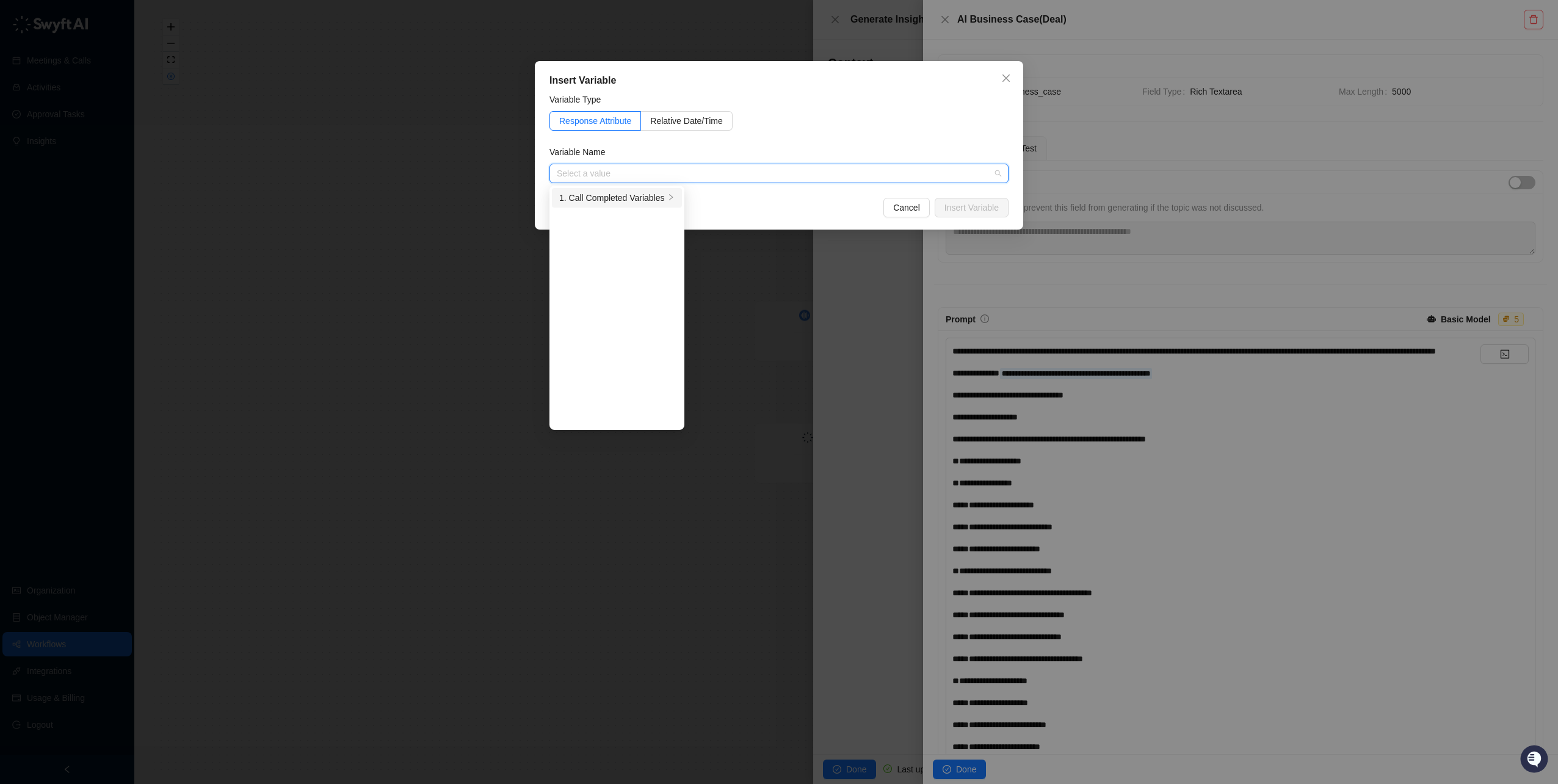
click at [630, 196] on div "1. Call Completed Variables" at bounding box center [612, 197] width 105 height 13
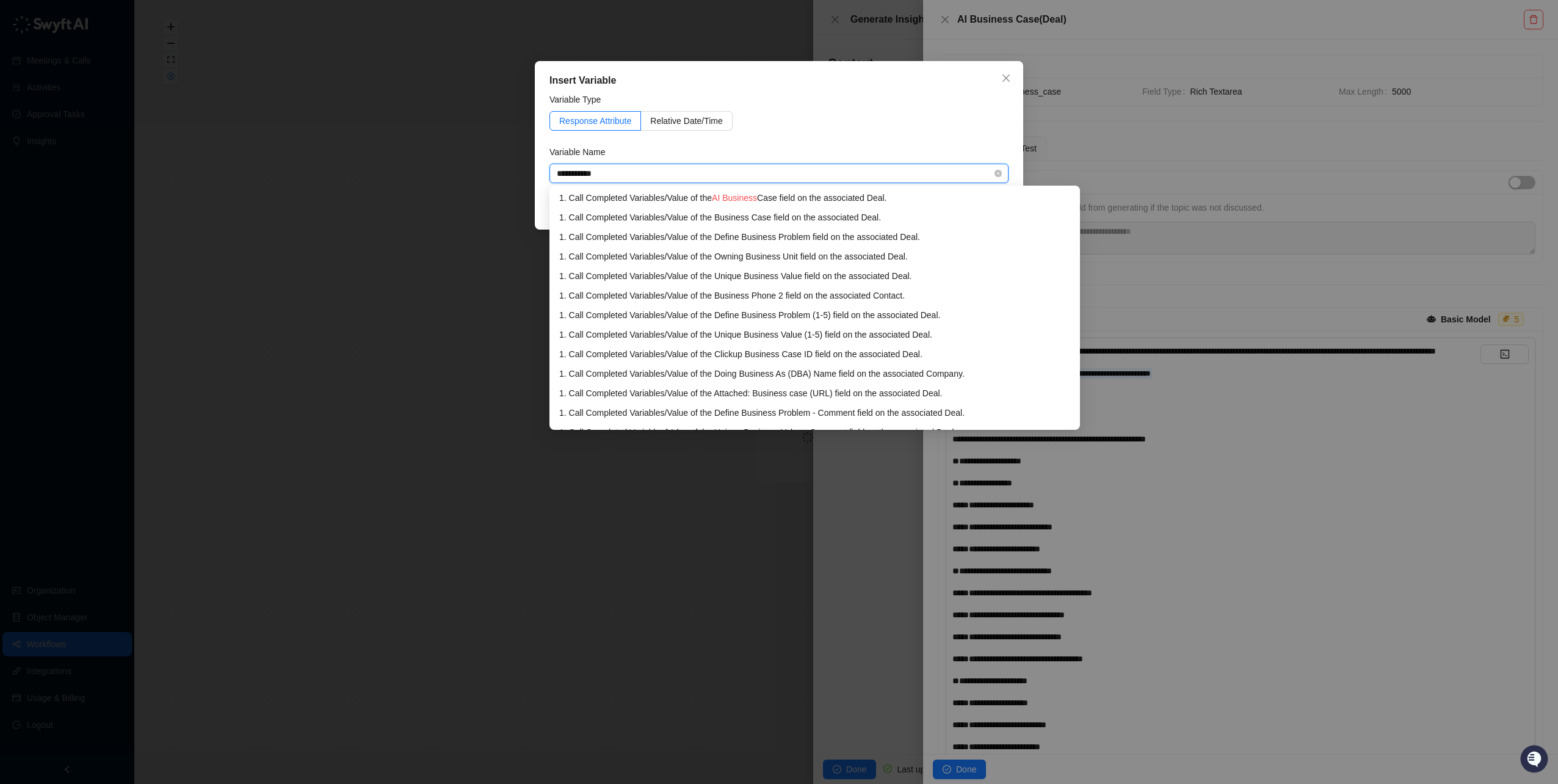
type input "**********"
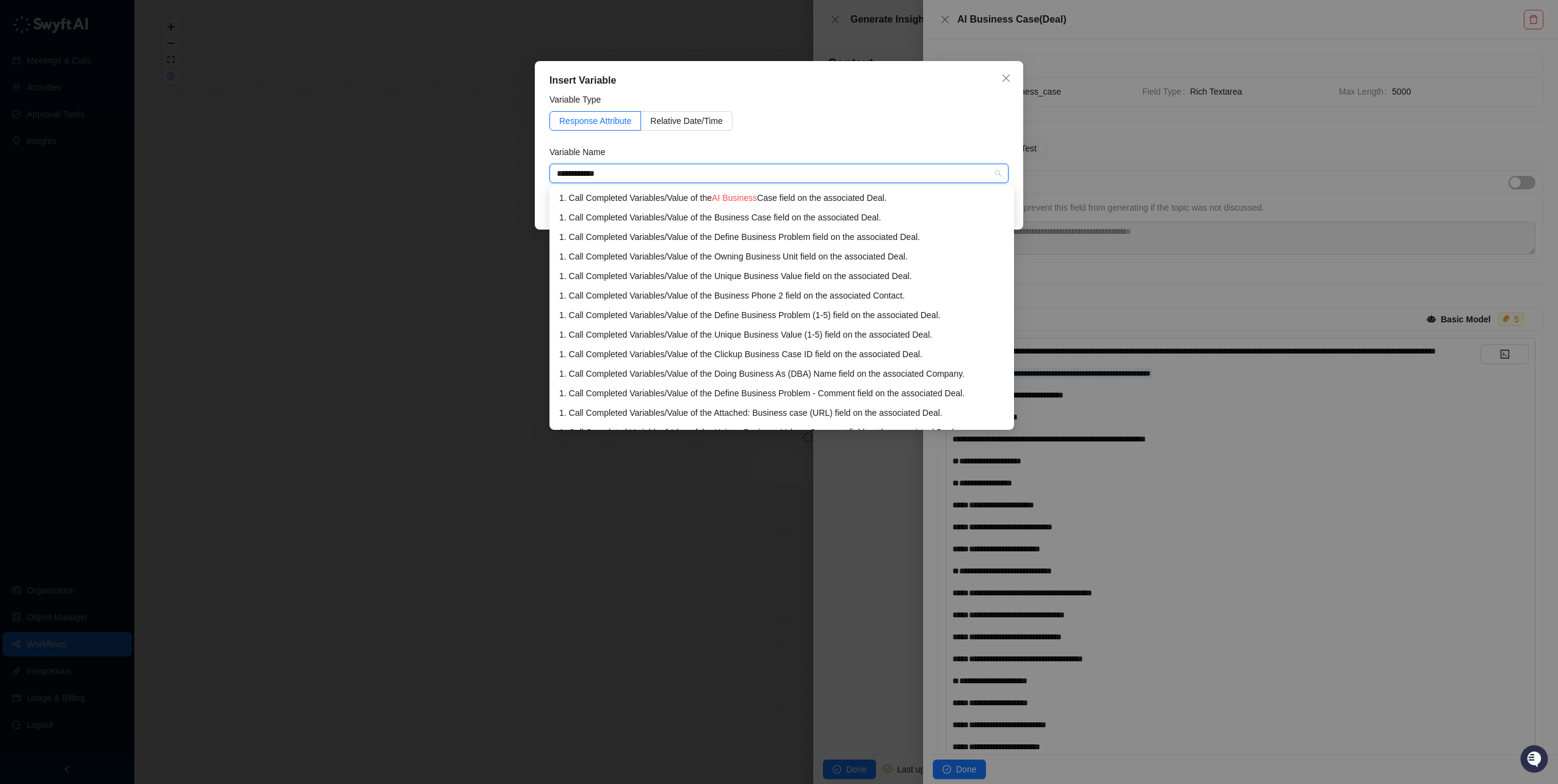
click at [638, 194] on div "1. Call Completed Variables / Value of the AI Business Case field on the associ…" at bounding box center [782, 197] width 445 height 13
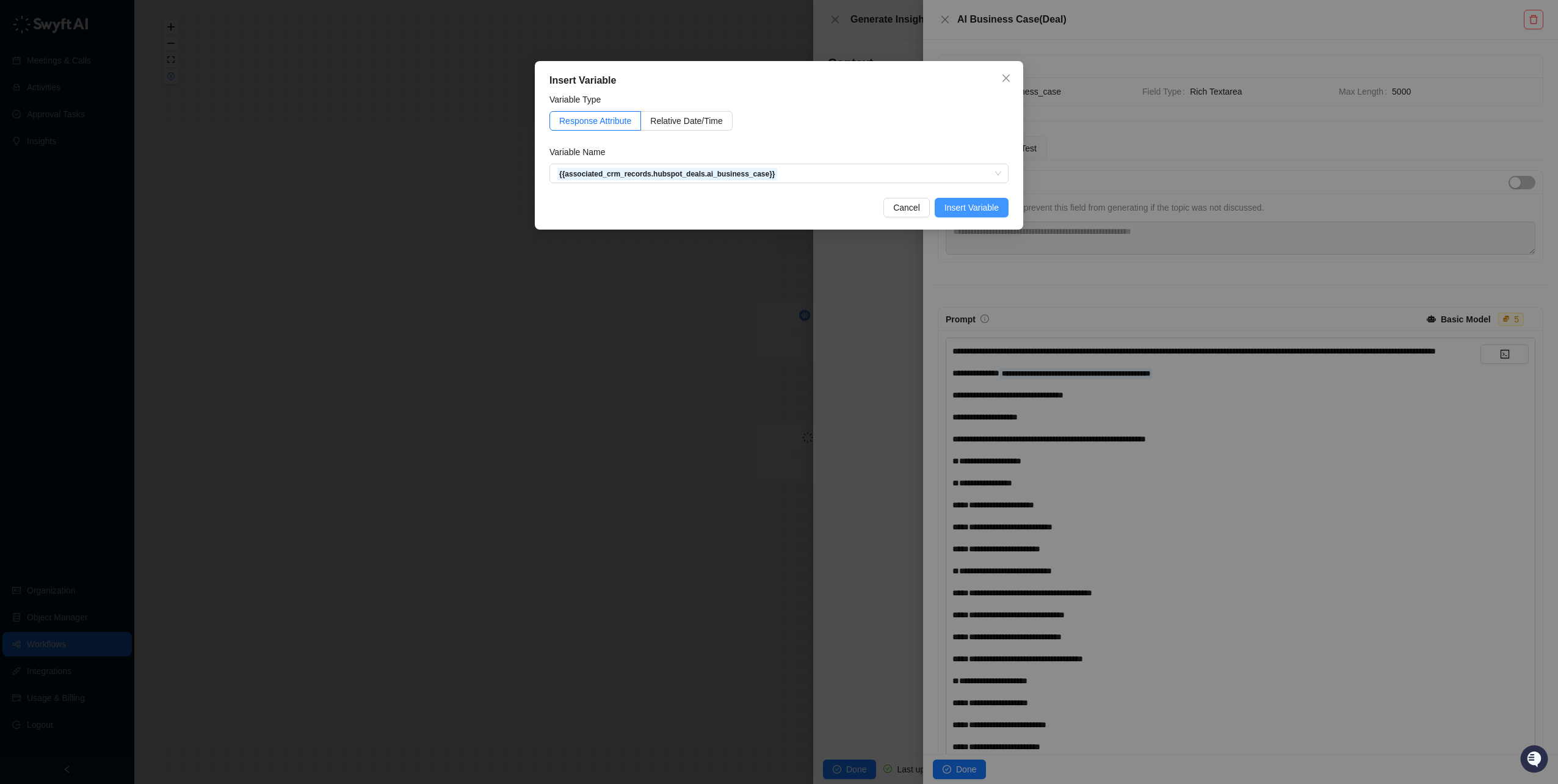
click at [969, 214] on button "Insert Variable" at bounding box center [971, 208] width 74 height 20
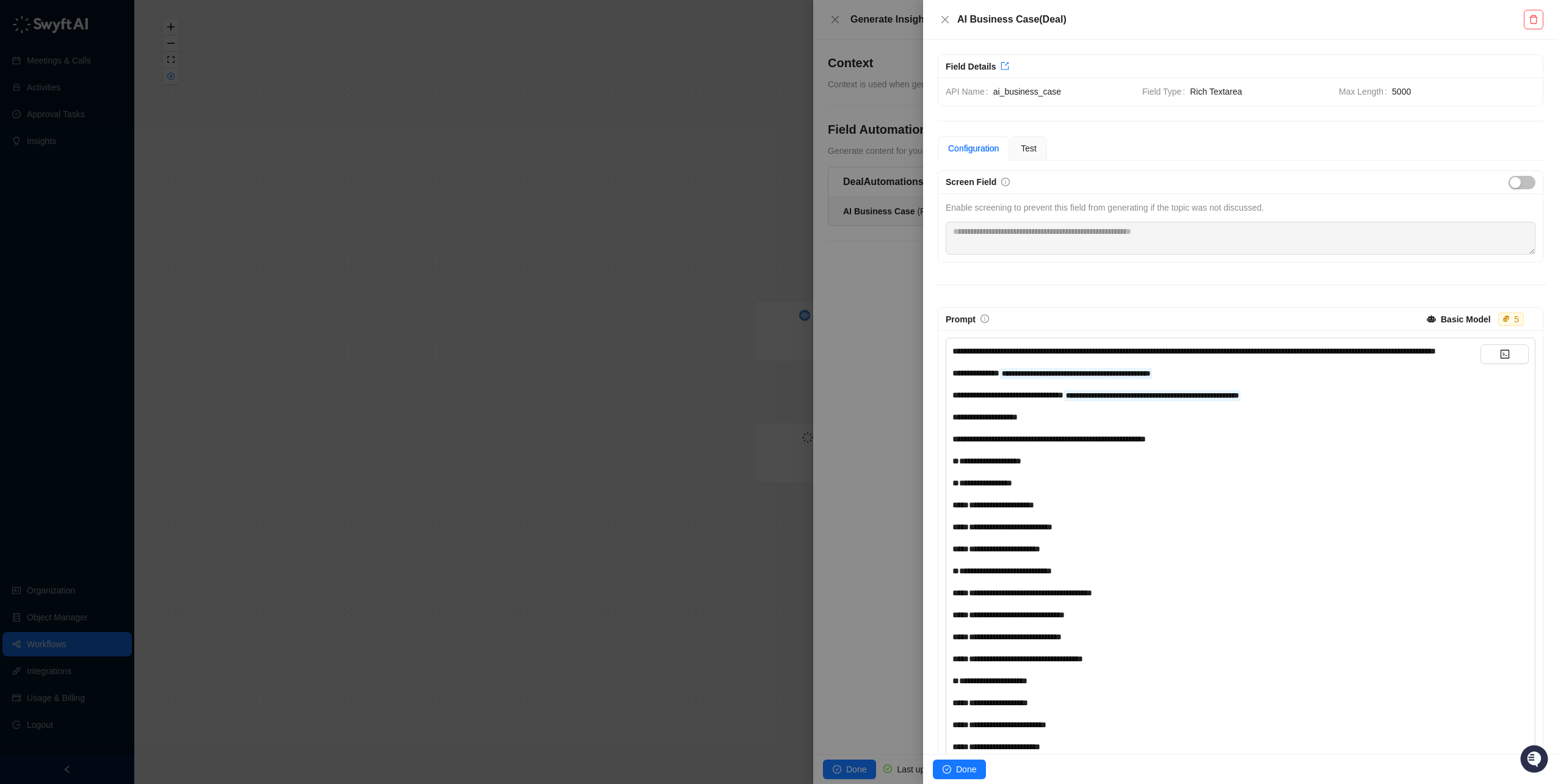
click at [1063, 399] on span "**********" at bounding box center [1008, 395] width 111 height 9
click at [958, 774] on span "Done" at bounding box center [966, 769] width 20 height 13
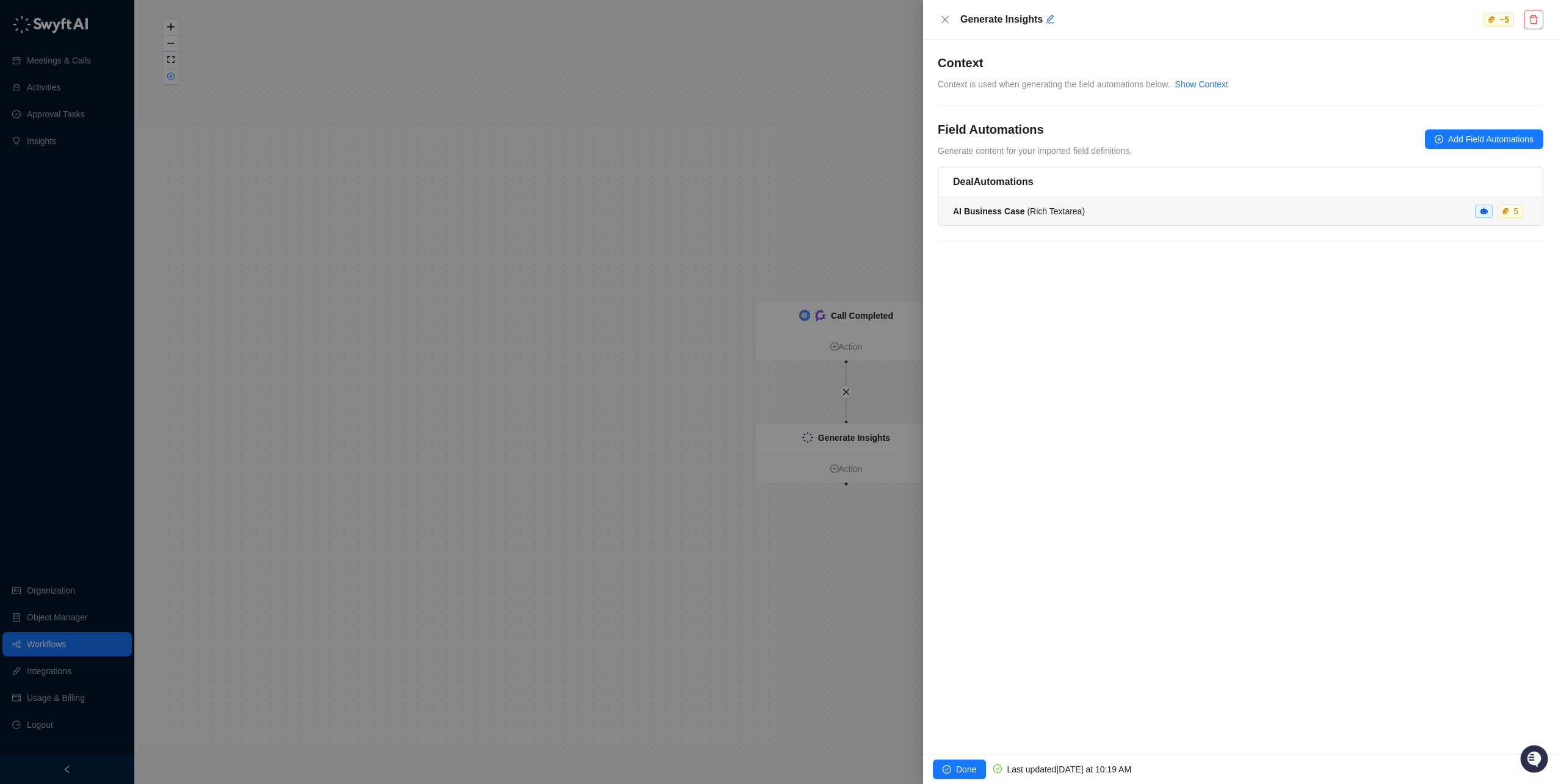
click at [1222, 213] on div "AI Business Case ( Rich Textarea ) 5" at bounding box center [1241, 211] width 575 height 13
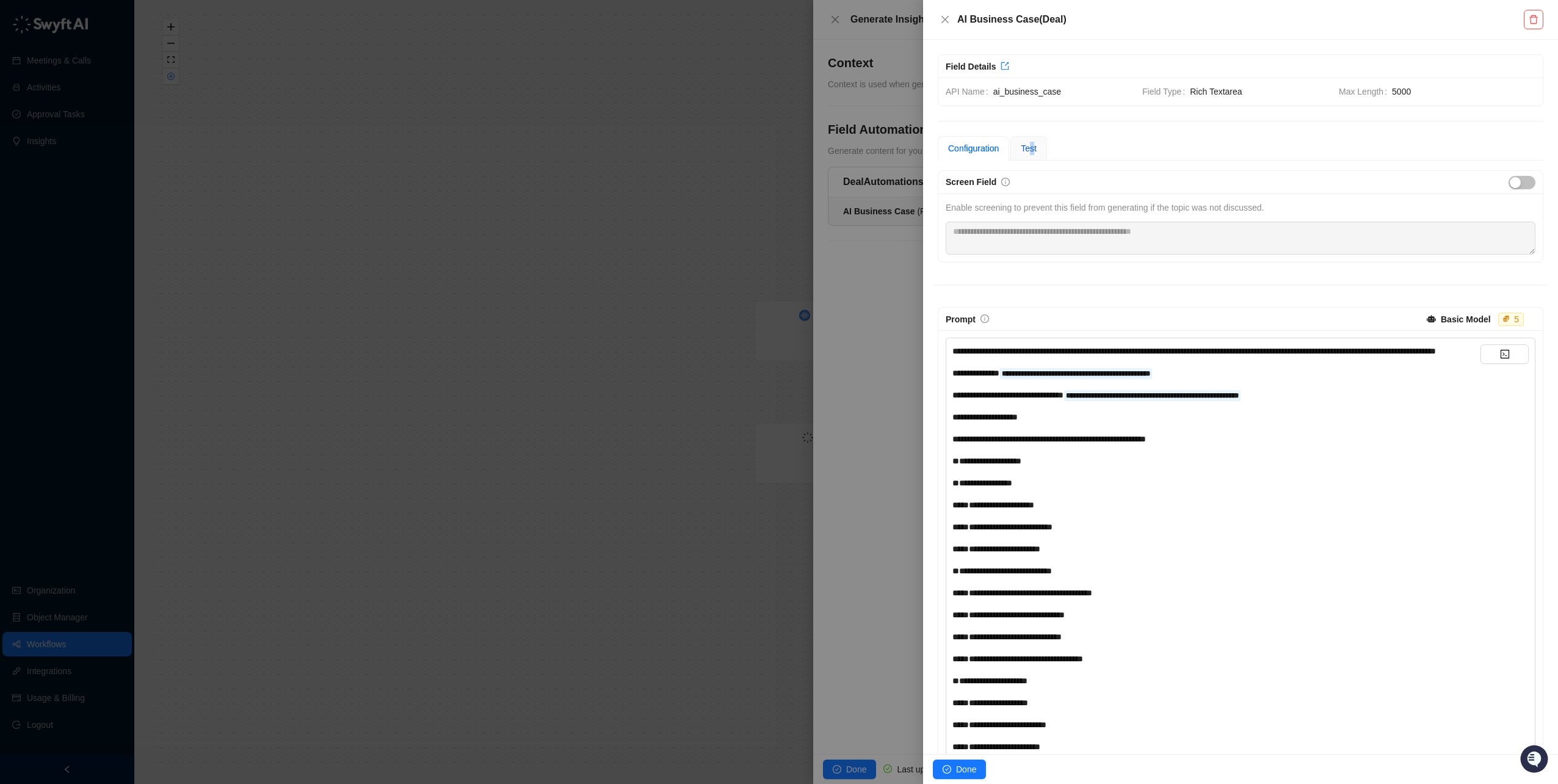
click at [1033, 146] on span "Test" at bounding box center [1029, 148] width 16 height 9
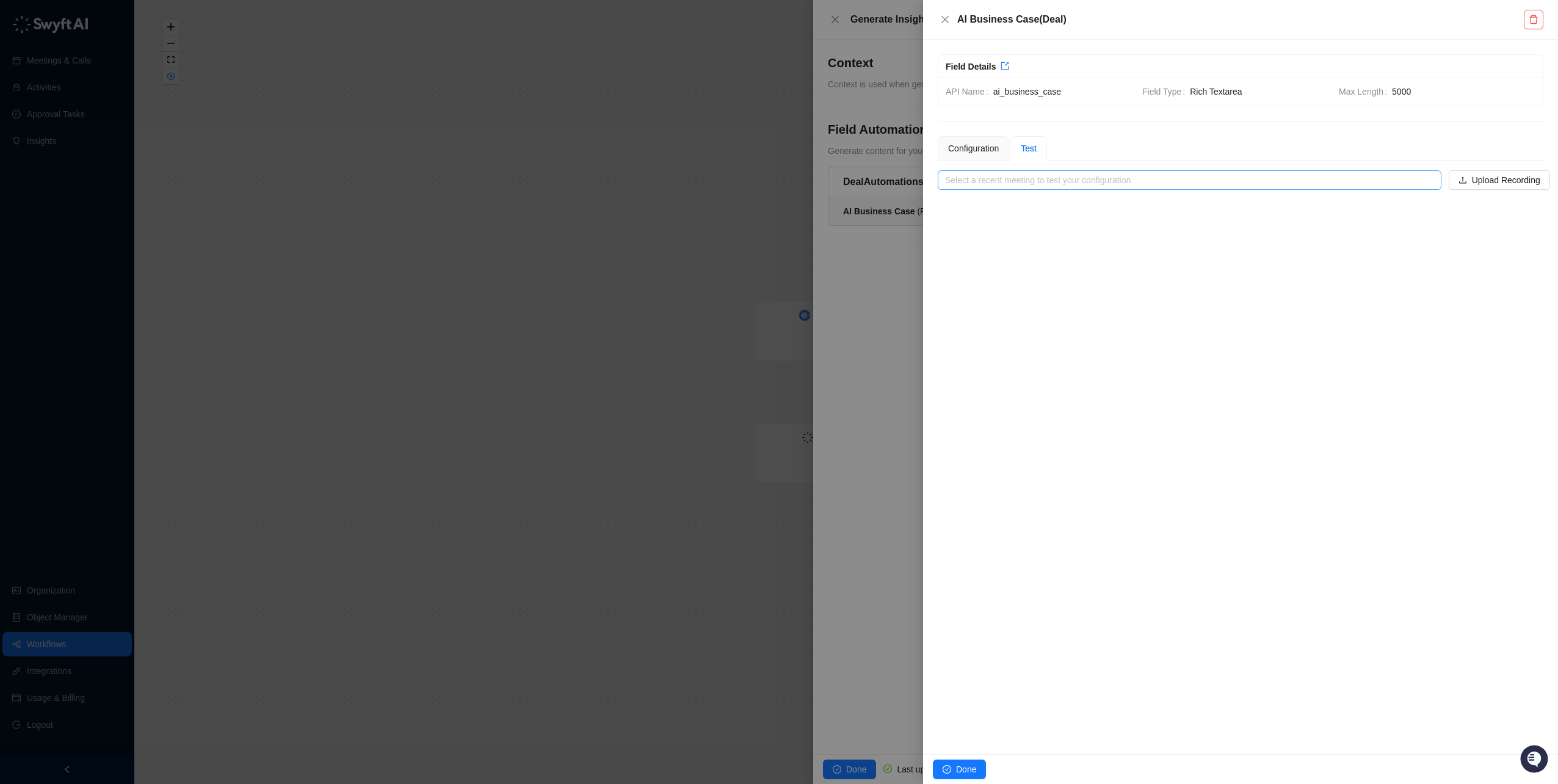
click at [1128, 176] on input "search" at bounding box center [1186, 180] width 482 height 18
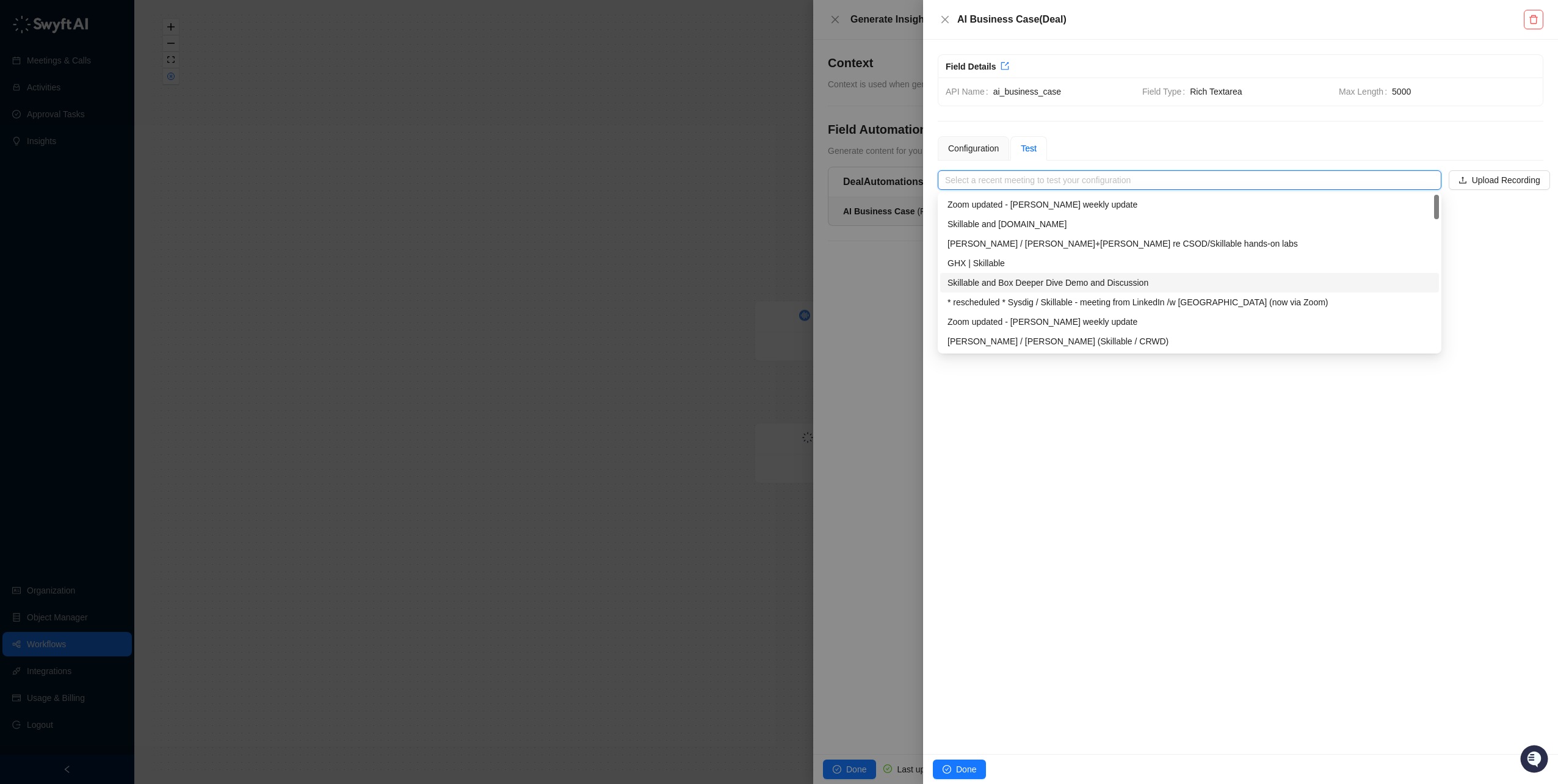
click at [1015, 286] on div "Skillable and Box Deeper Dive Demo and Discussion" at bounding box center [1190, 283] width 484 height 13
type input "**********"
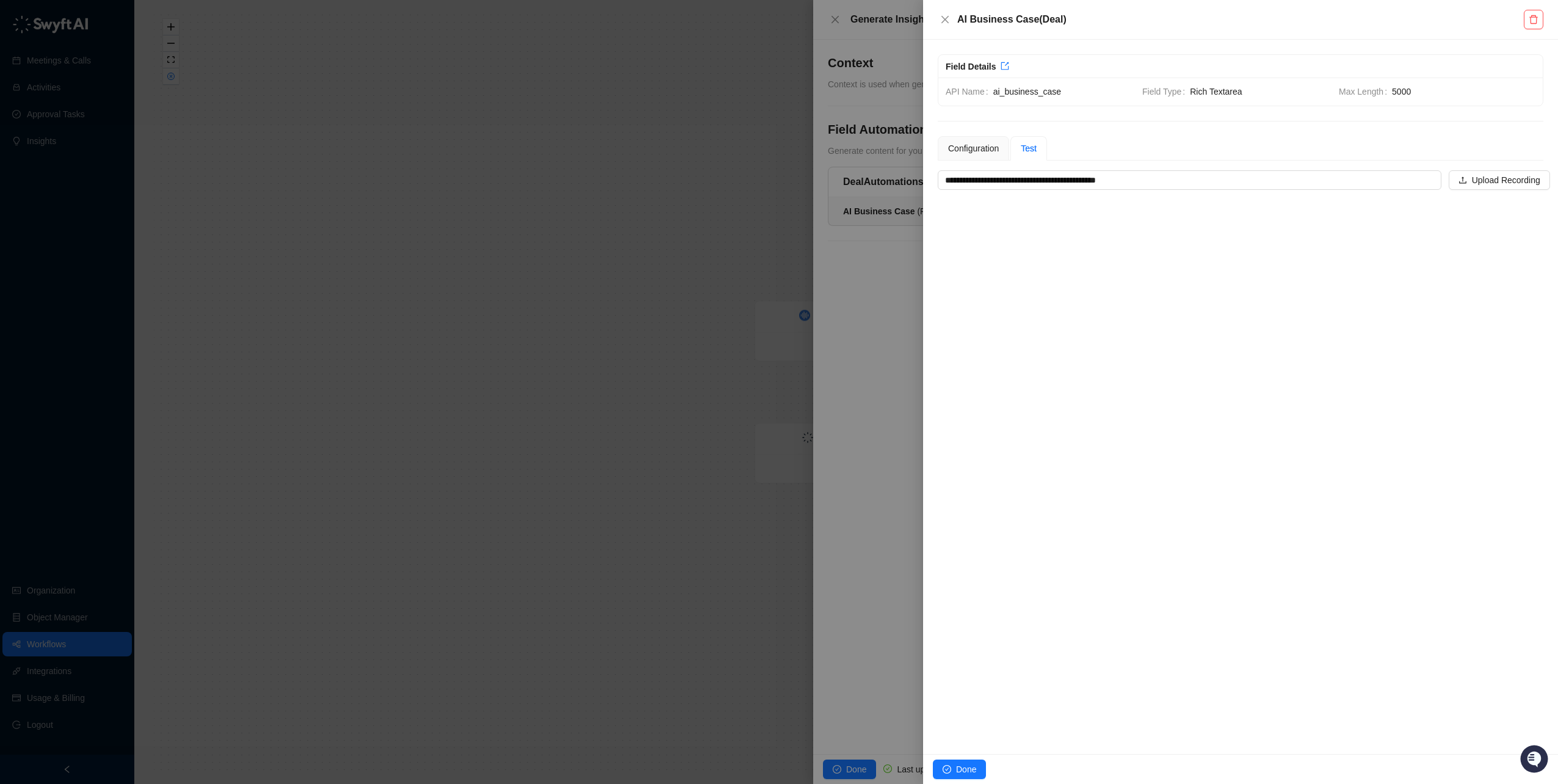
click at [1318, 340] on div "**********" at bounding box center [1241, 397] width 635 height 715
click at [1033, 145] on span "Test" at bounding box center [1029, 148] width 16 height 9
click at [979, 144] on div "Configuration" at bounding box center [973, 148] width 50 height 13
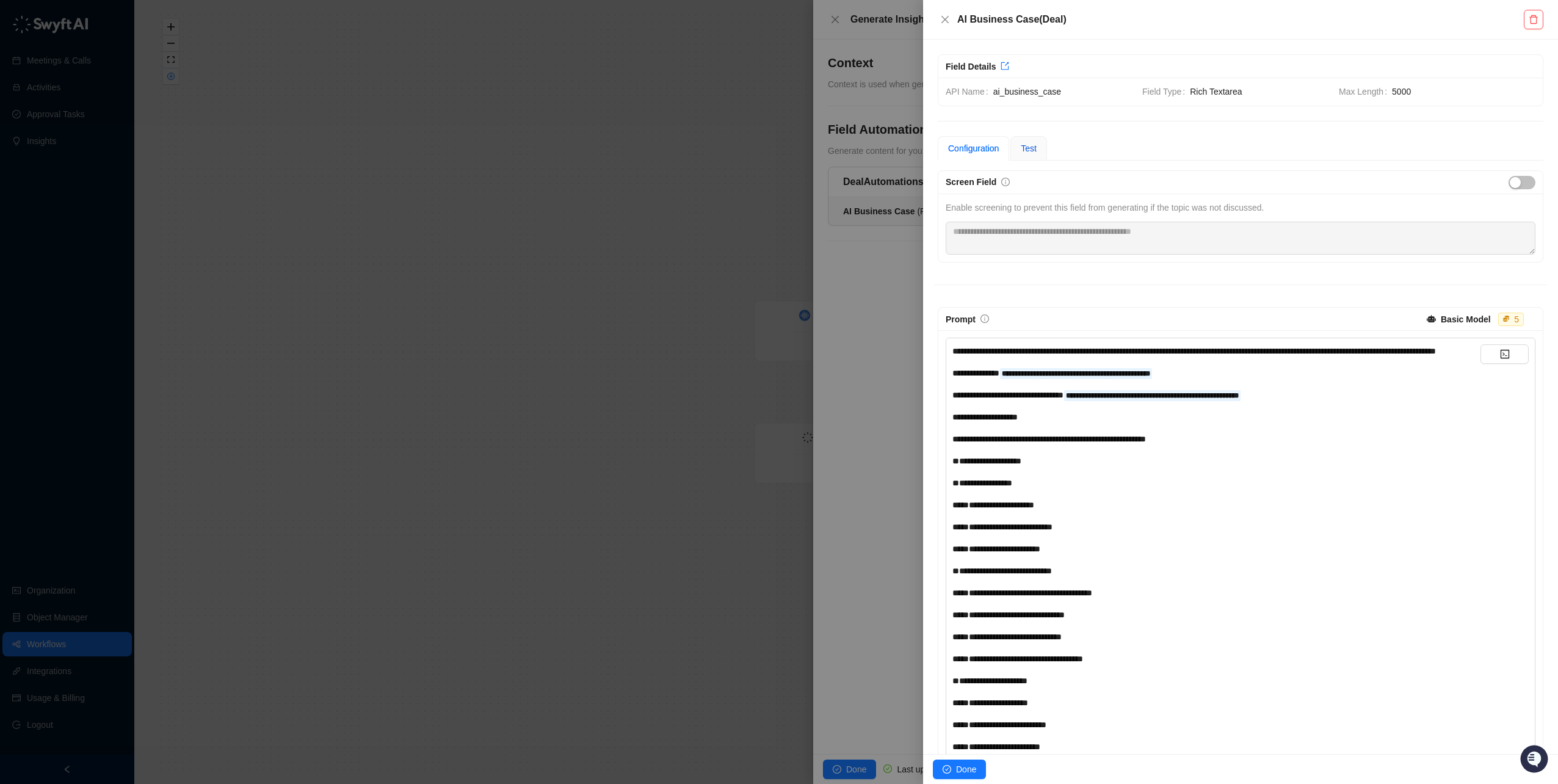
click at [1031, 143] on span "Test" at bounding box center [1029, 148] width 16 height 9
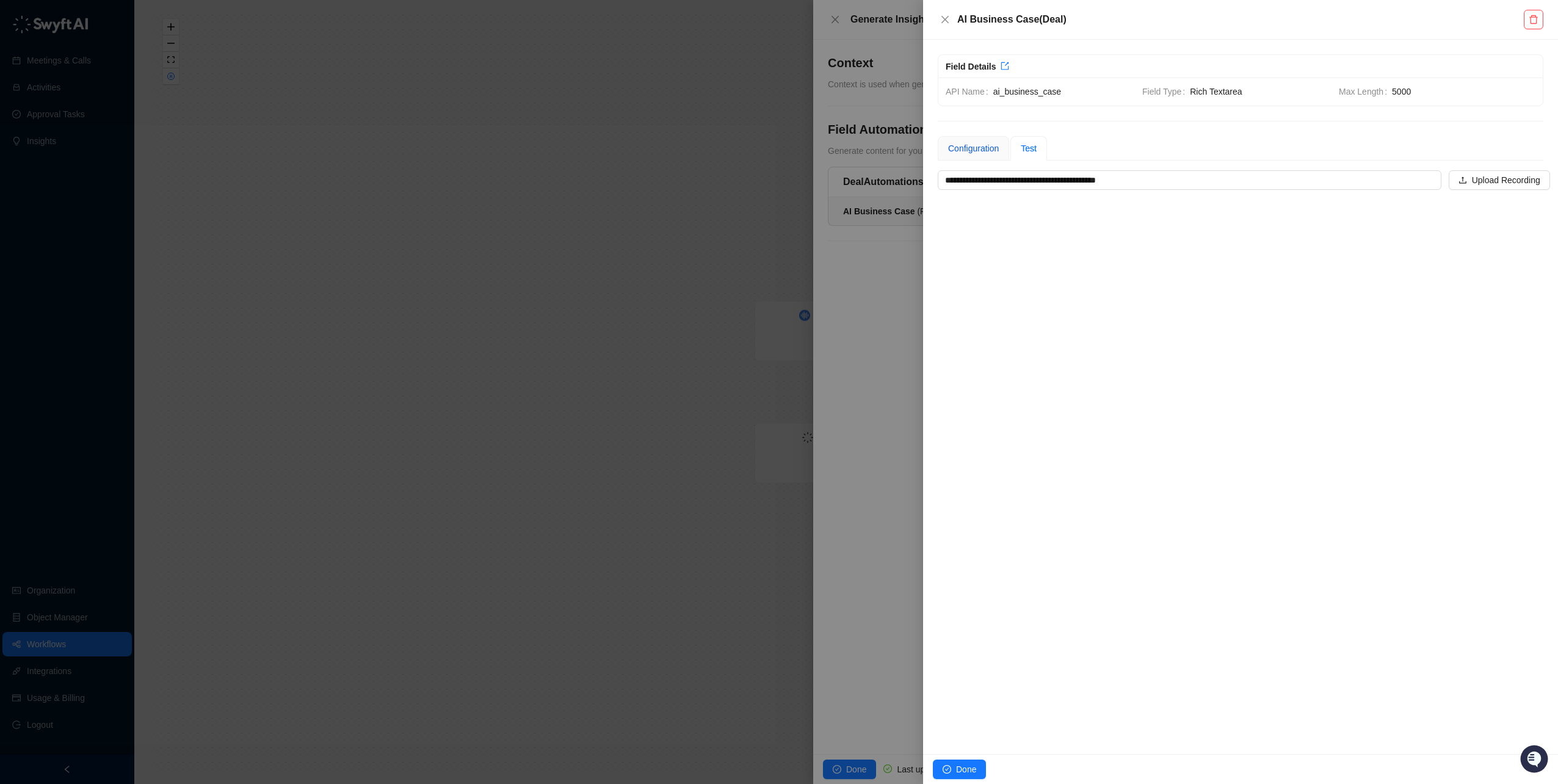
click at [992, 142] on div "Configuration" at bounding box center [973, 148] width 50 height 13
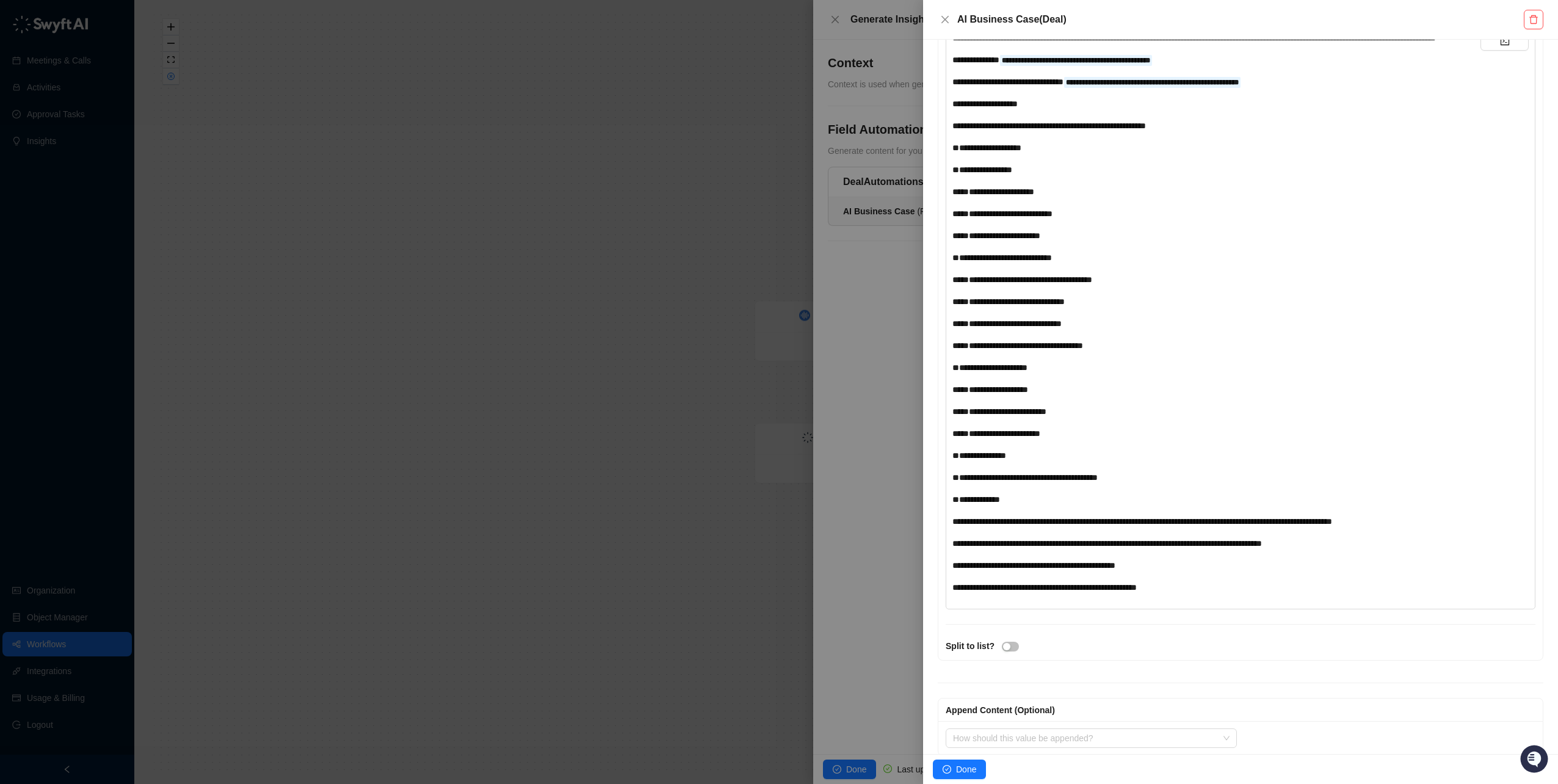
scroll to position [343, 0]
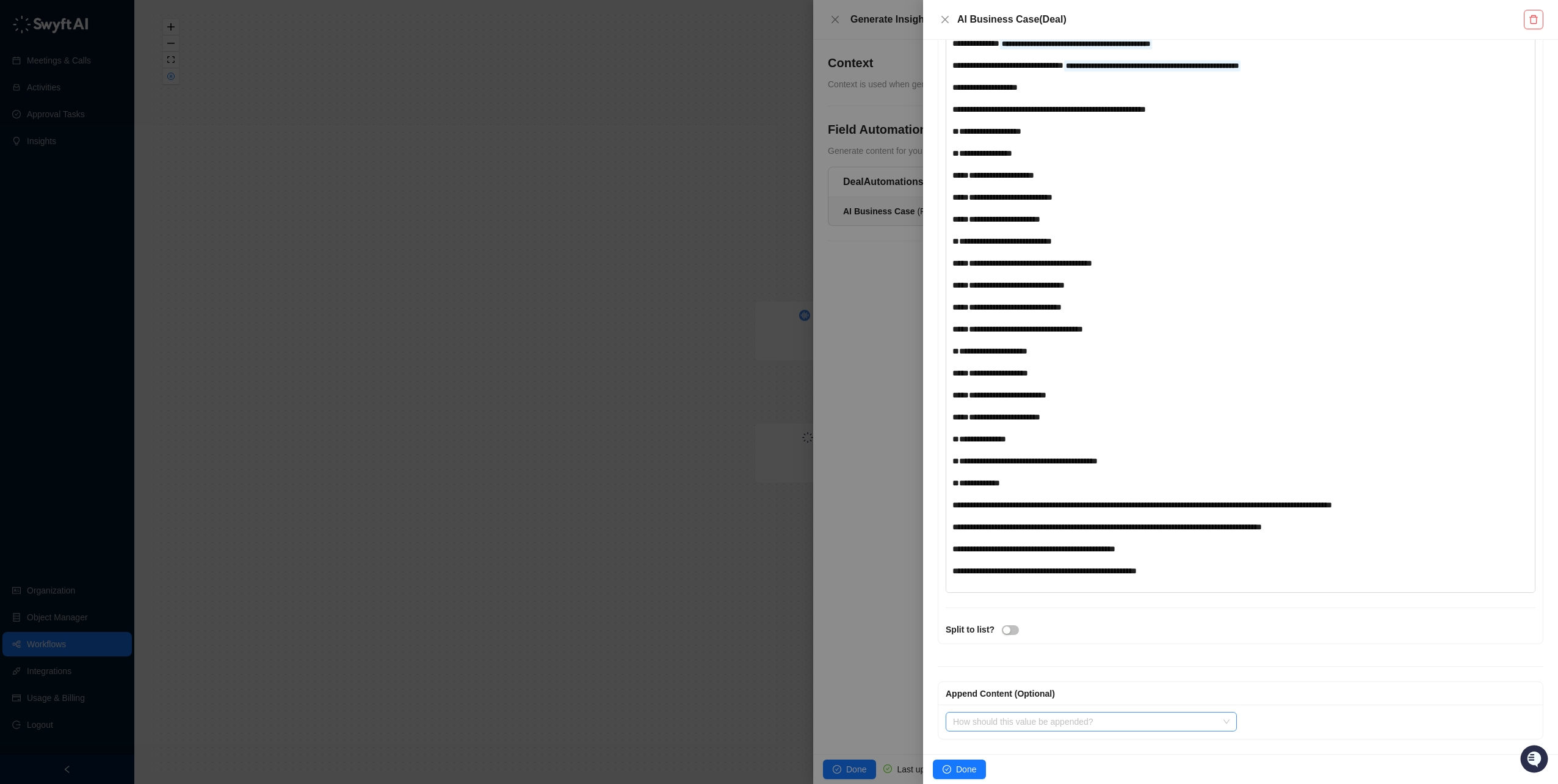
click at [1016, 722] on input "search" at bounding box center [1087, 722] width 269 height 18
click at [1014, 652] on div "Combine Intelligently" at bounding box center [1089, 658] width 267 height 13
click at [1308, 722] on input "search" at bounding box center [1374, 722] width 245 height 18
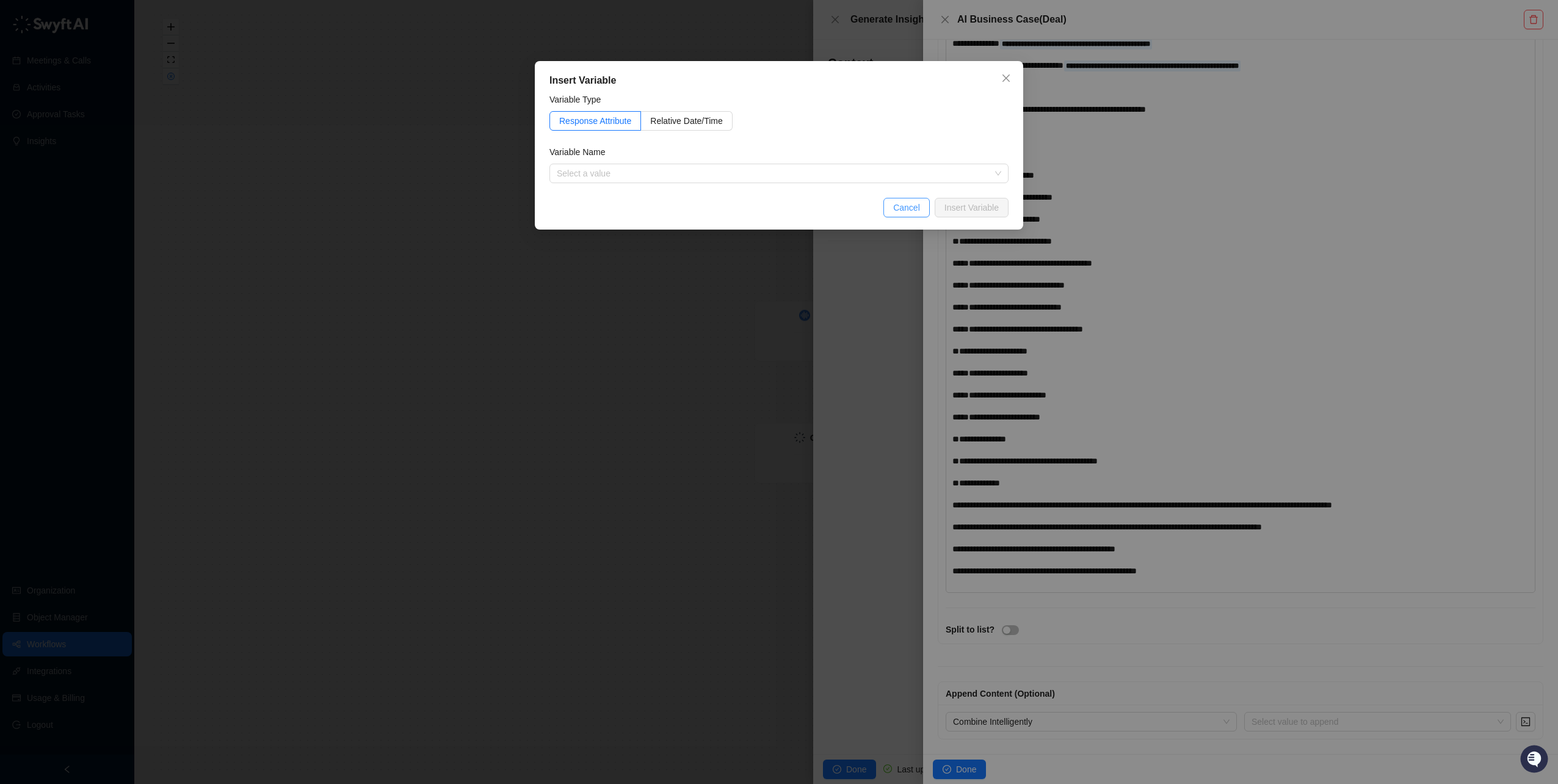
click at [916, 206] on span "Cancel" at bounding box center [906, 207] width 27 height 13
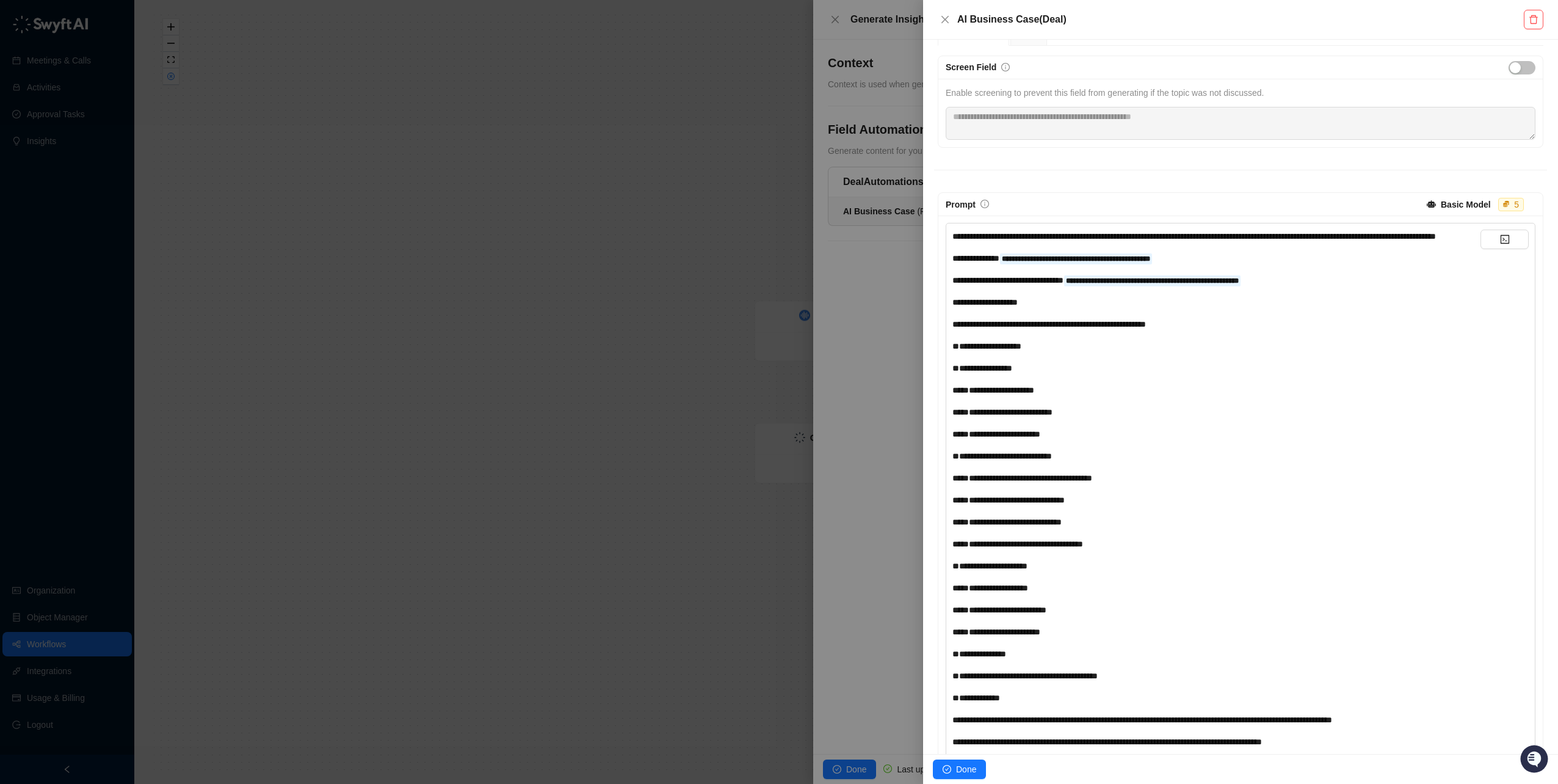
scroll to position [0, 0]
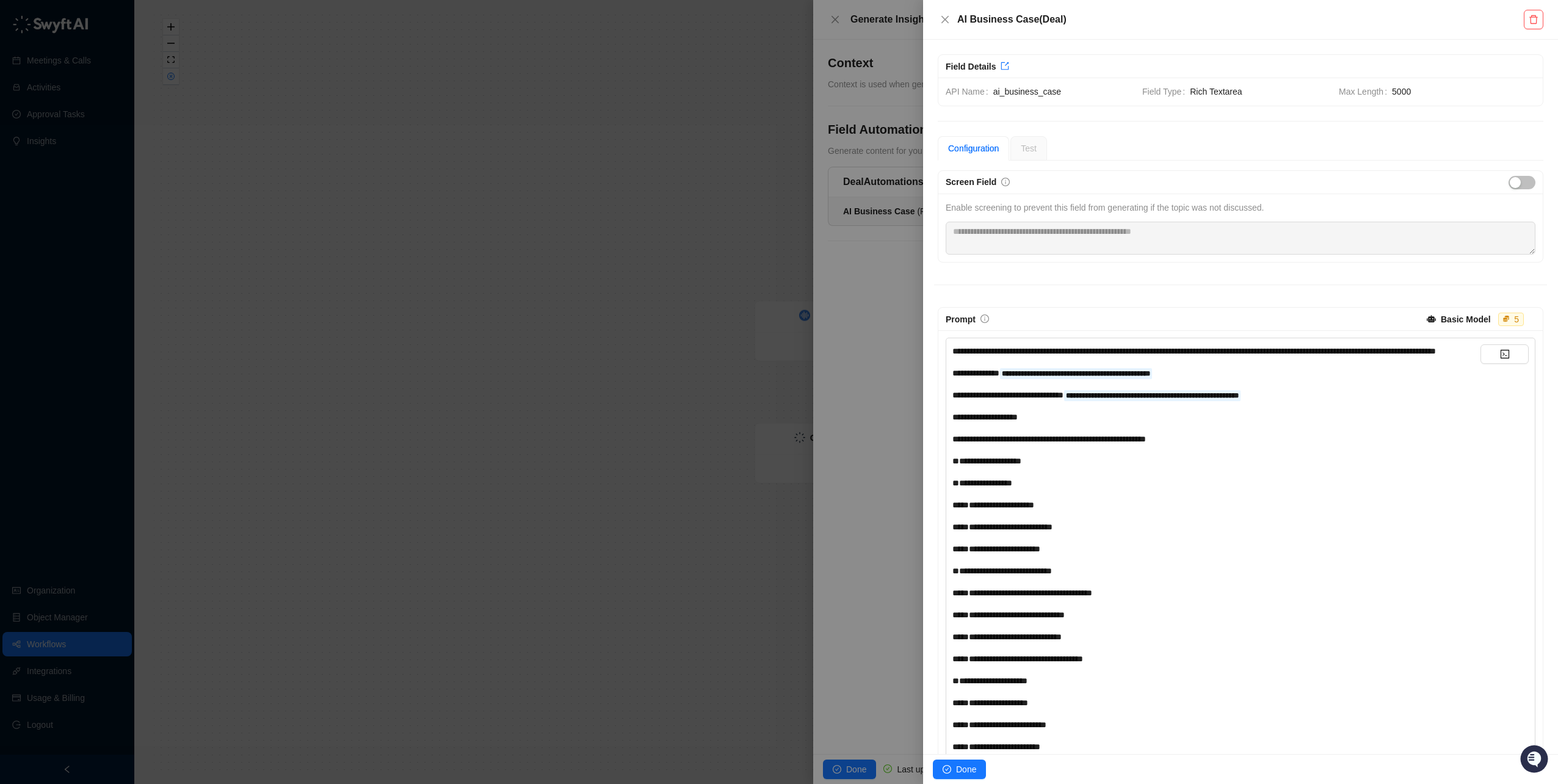
click at [959, 377] on span "**********" at bounding box center [976, 373] width 47 height 9
click at [954, 377] on span "**********" at bounding box center [976, 373] width 47 height 9
drag, startPoint x: 962, startPoint y: 412, endPoint x: 1142, endPoint y: 419, distance: 180.1
click at [1142, 419] on div "**********" at bounding box center [1216, 626] width 528 height 563
click at [1142, 424] on div "**********" at bounding box center [1216, 417] width 528 height 13
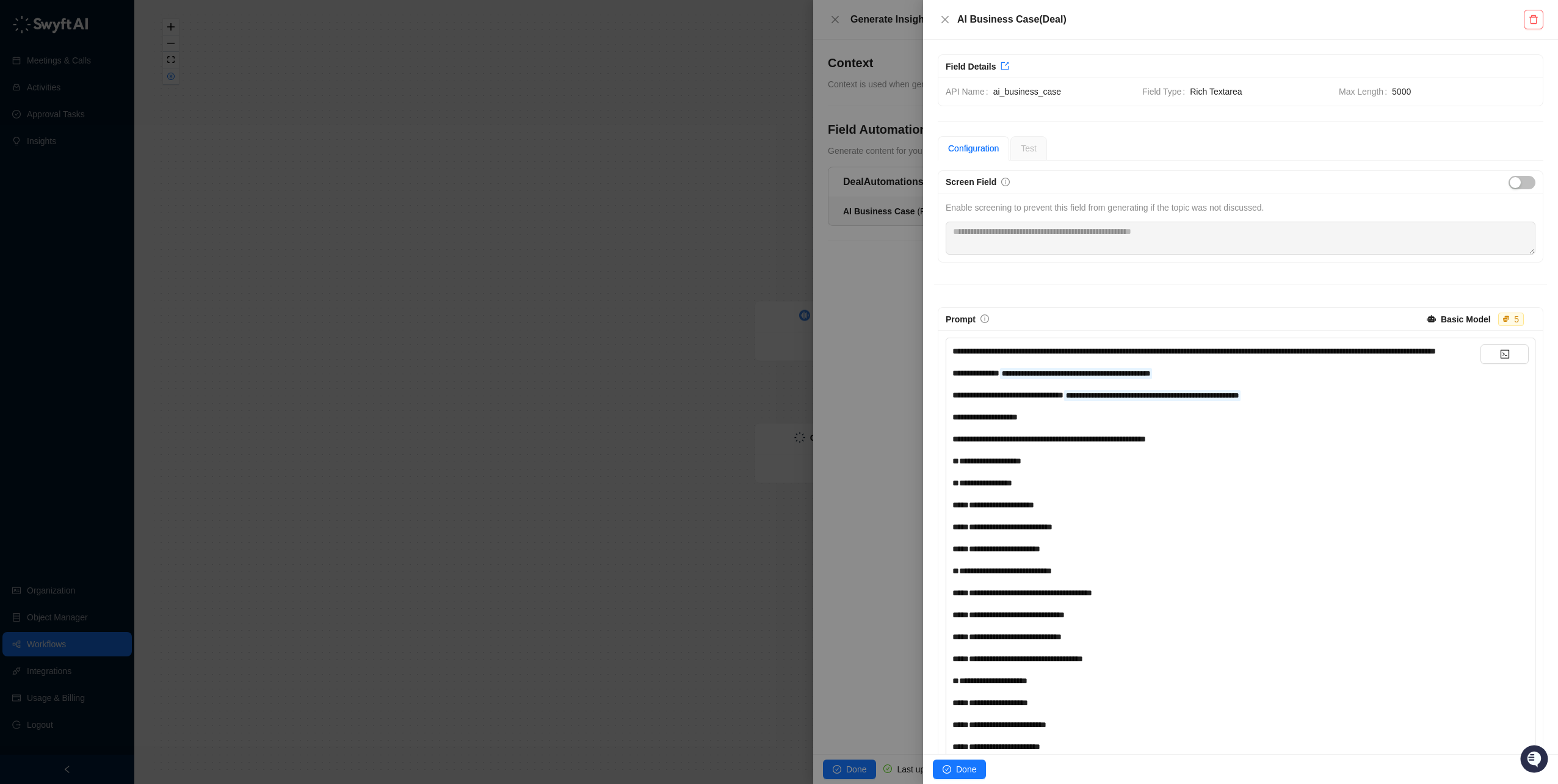
scroll to position [343, 0]
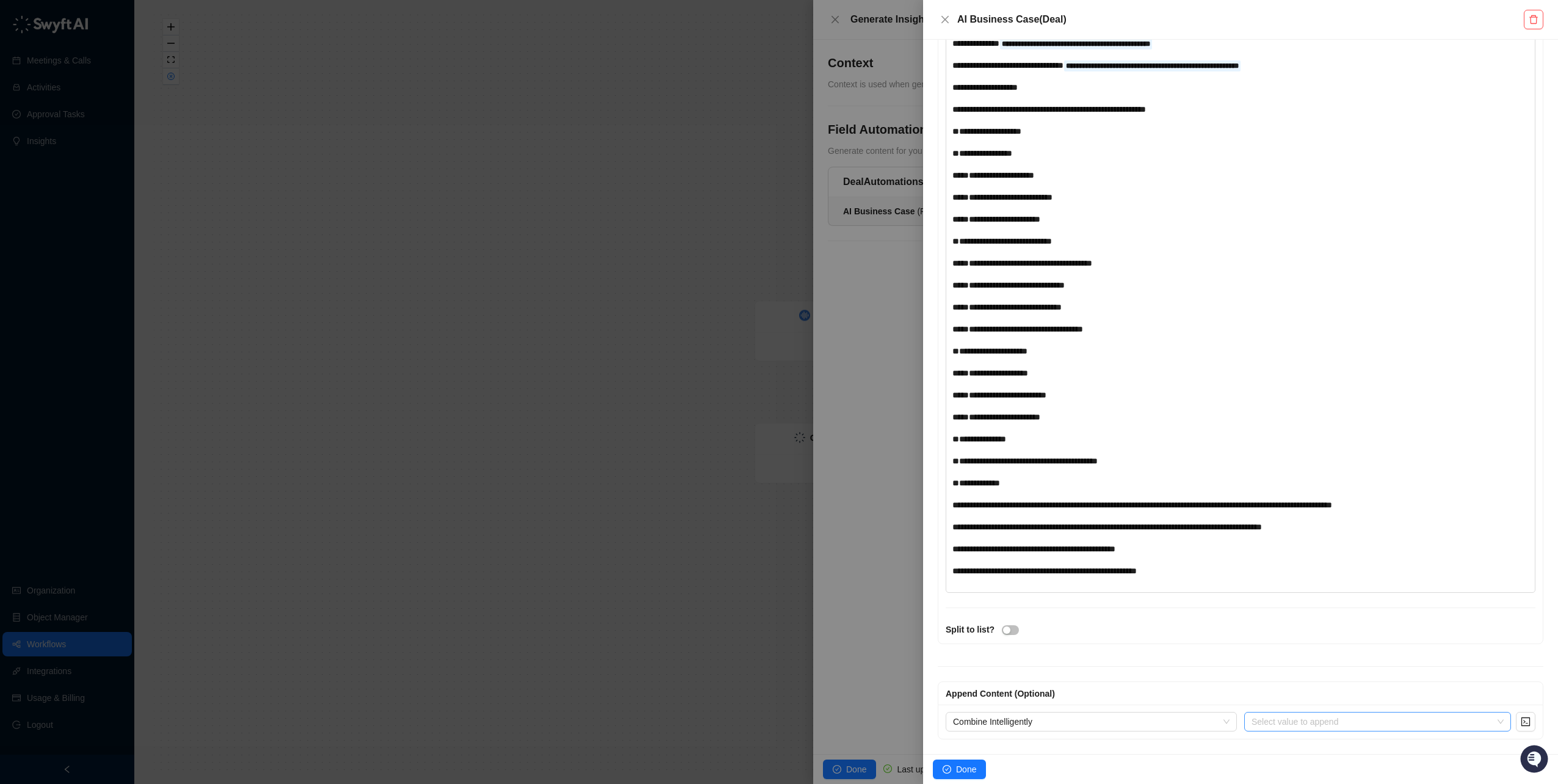
click at [1286, 717] on input "search" at bounding box center [1374, 722] width 245 height 18
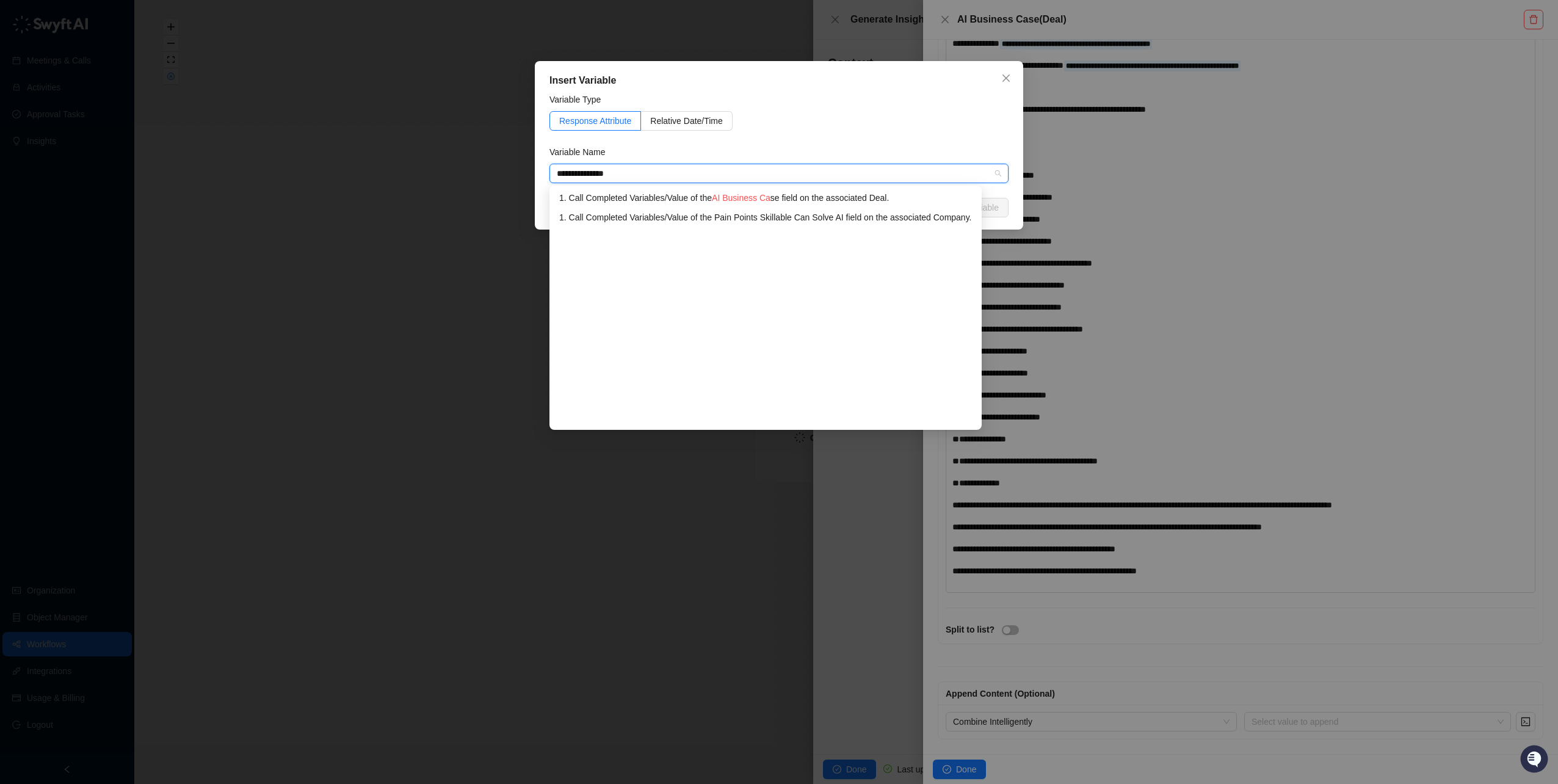
type input "**********"
click at [730, 199] on span "AI Business Case" at bounding box center [746, 197] width 67 height 9
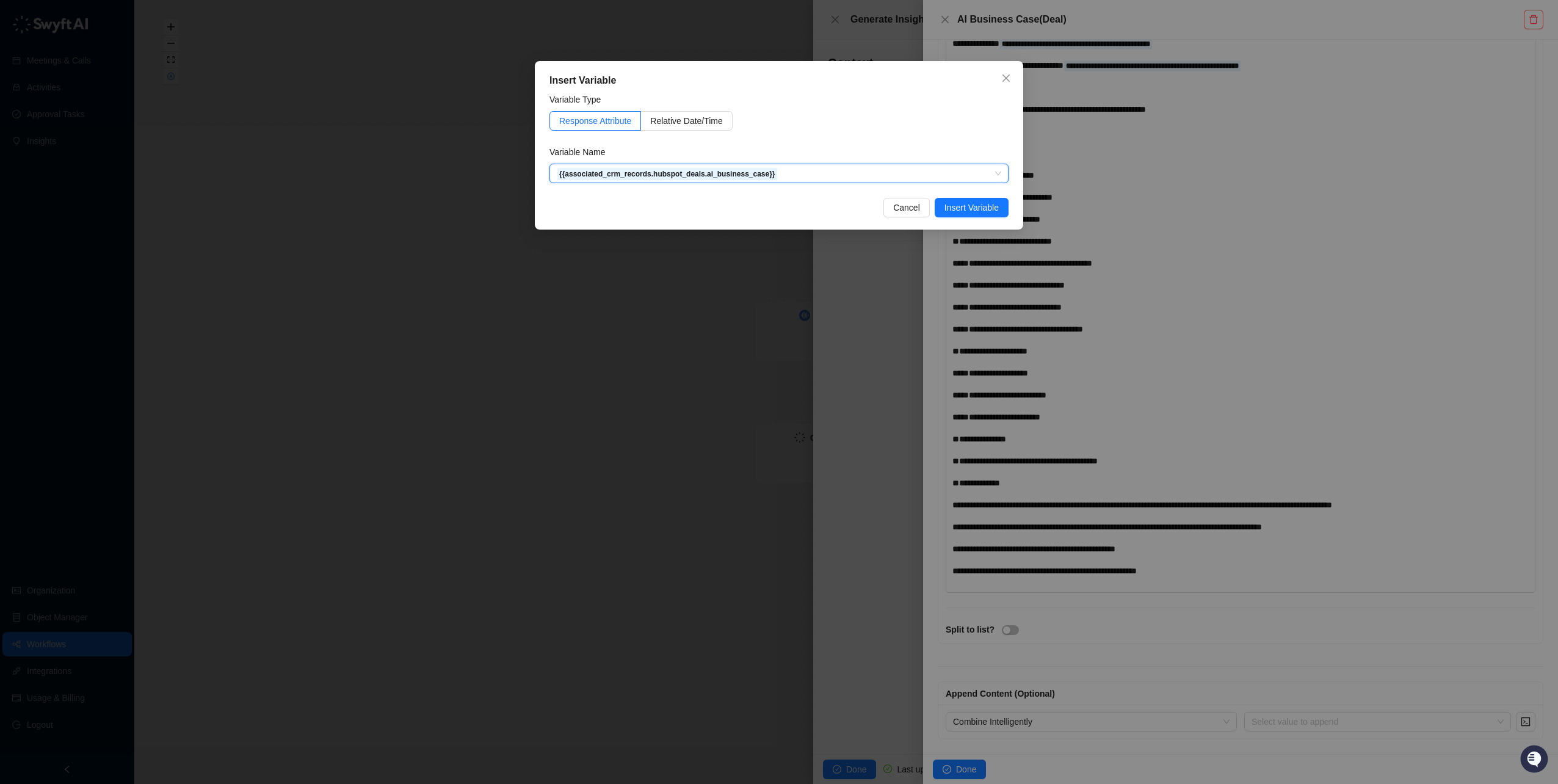
click at [961, 204] on span "Insert Variable" at bounding box center [972, 207] width 54 height 13
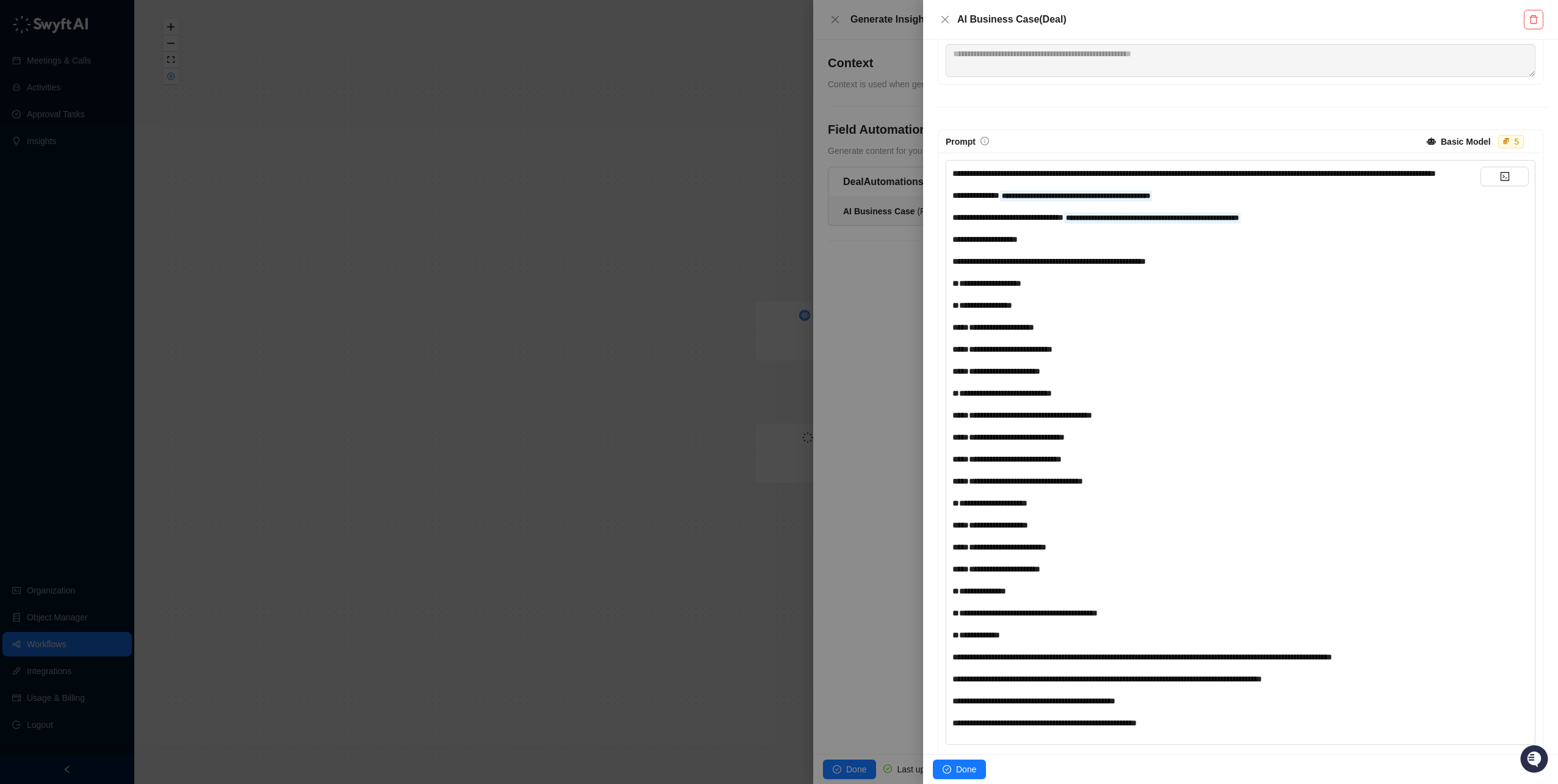
scroll to position [0, 0]
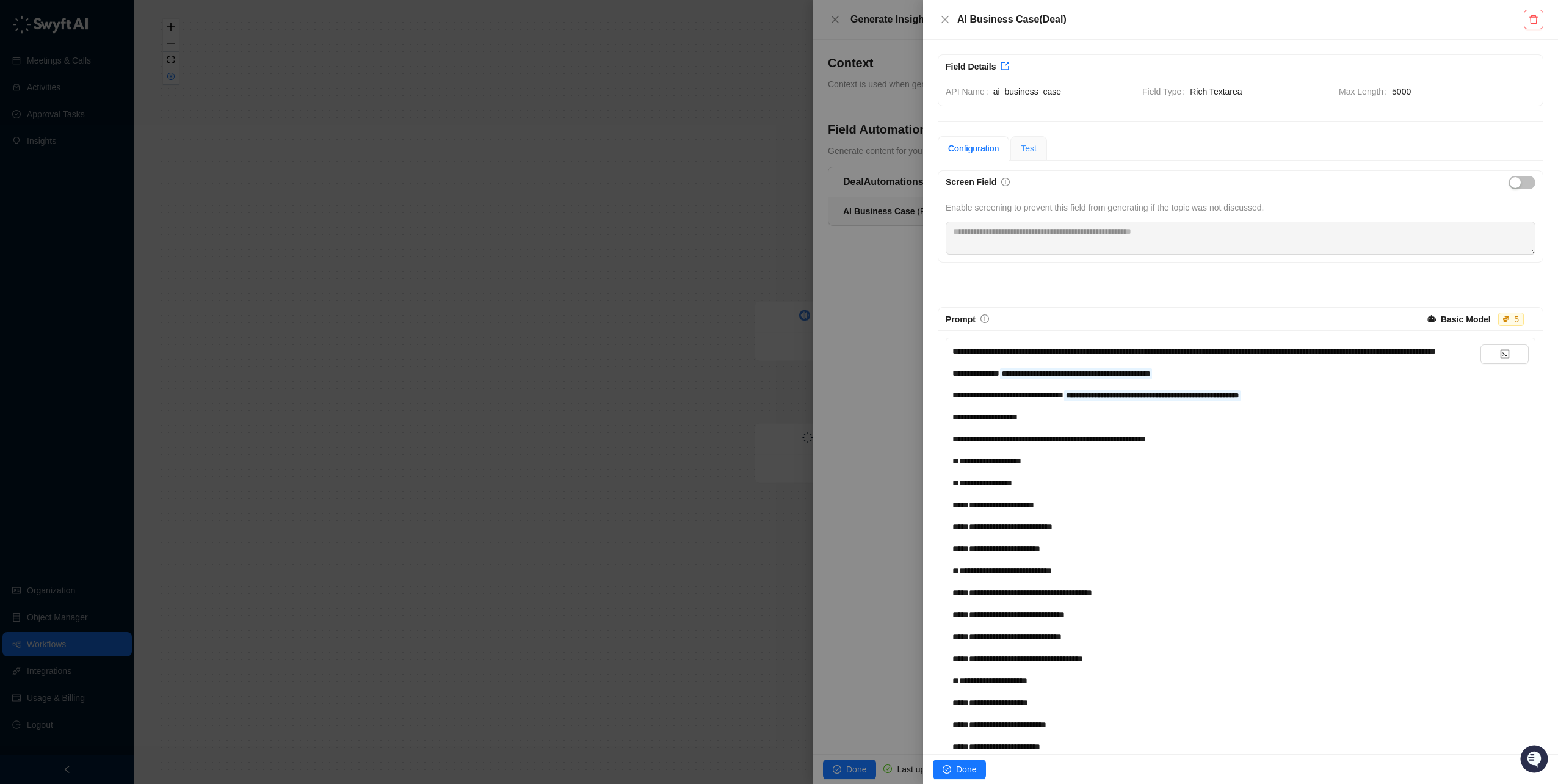
click at [1037, 144] on div "Test" at bounding box center [1029, 148] width 37 height 25
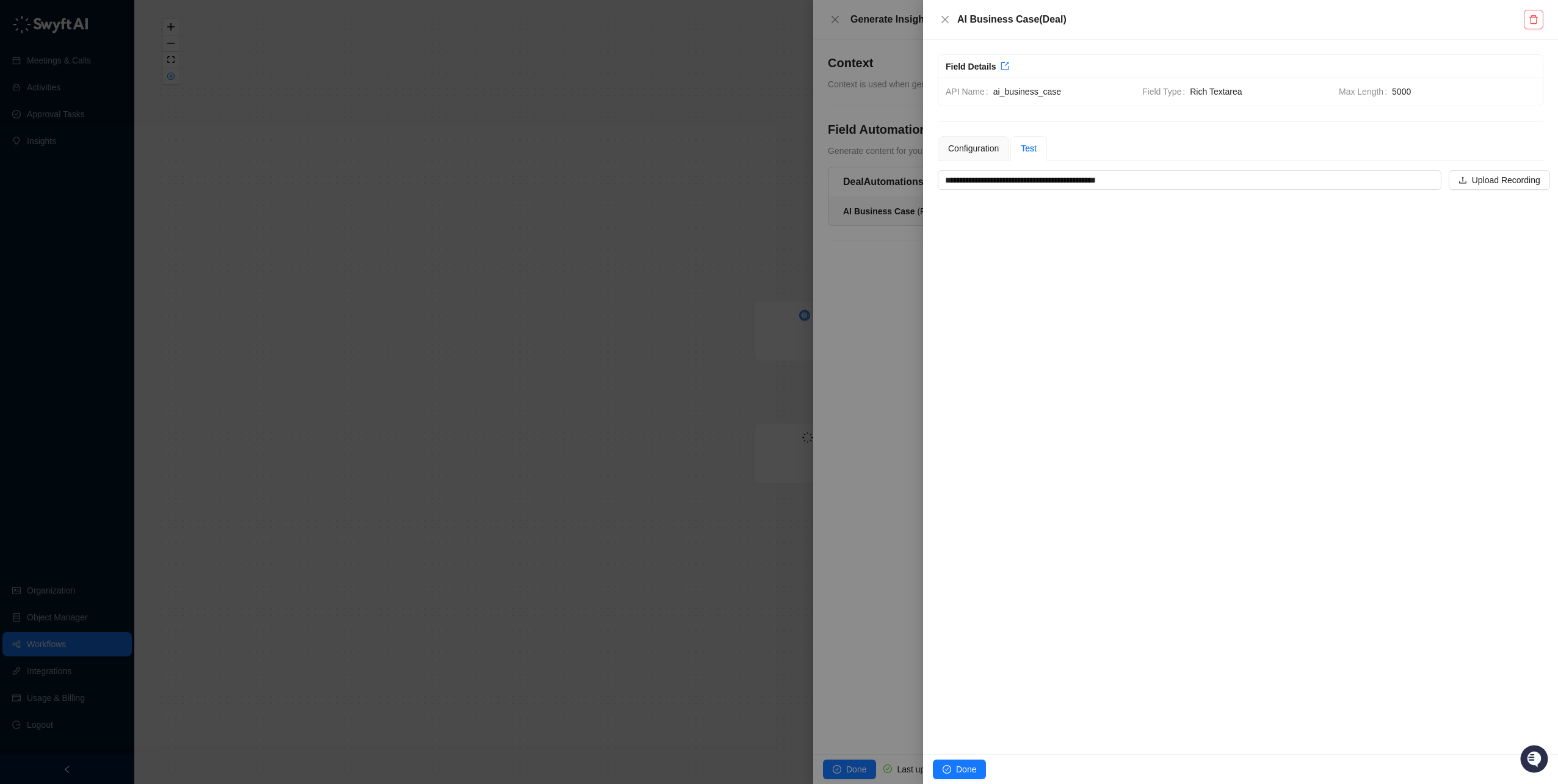
click at [1177, 169] on div "**********" at bounding box center [1241, 163] width 606 height 54
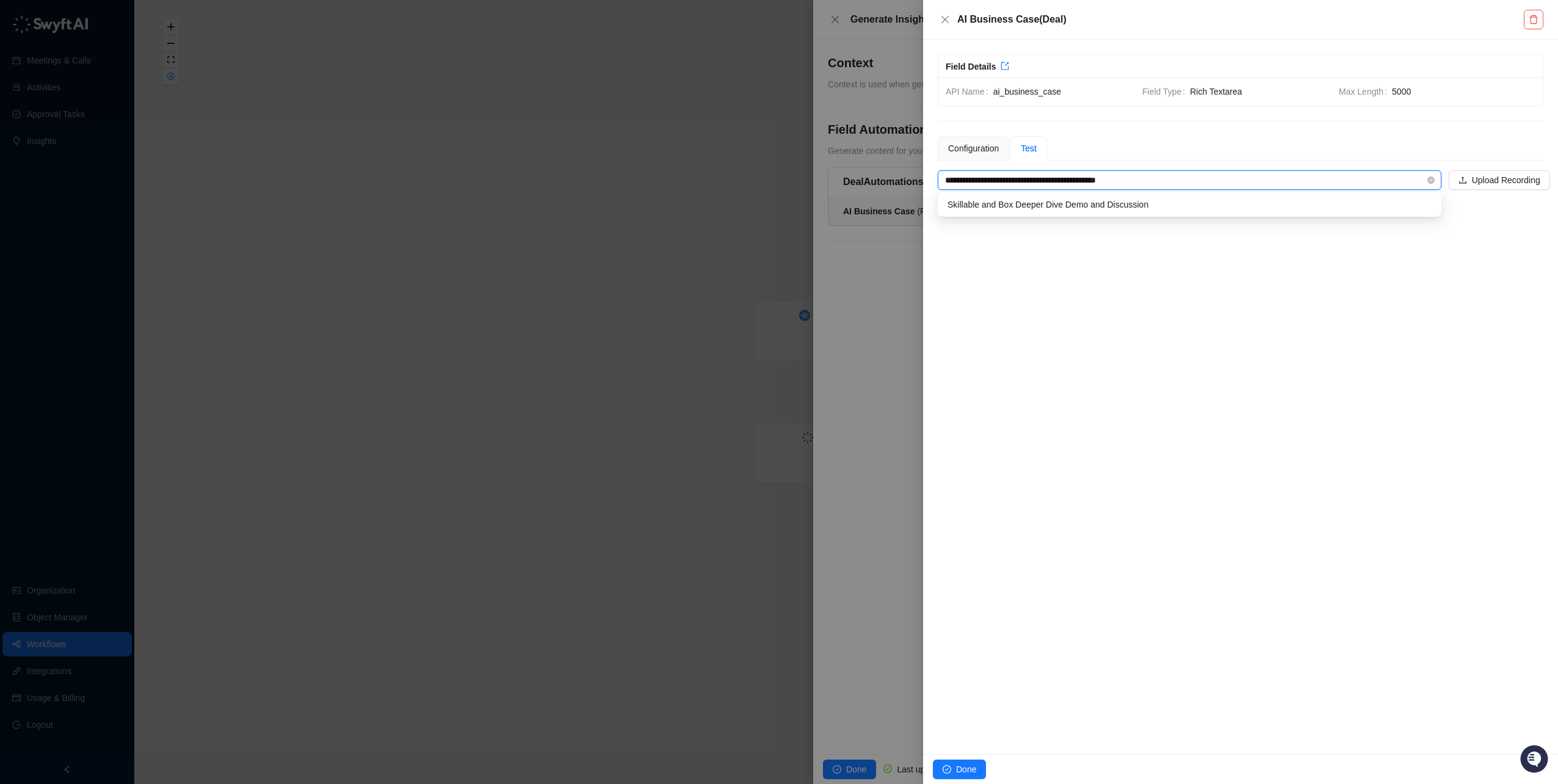
drag, startPoint x: 1176, startPoint y: 178, endPoint x: 1335, endPoint y: 180, distance: 159.0
click at [1176, 178] on input "**********" at bounding box center [1186, 180] width 482 height 18
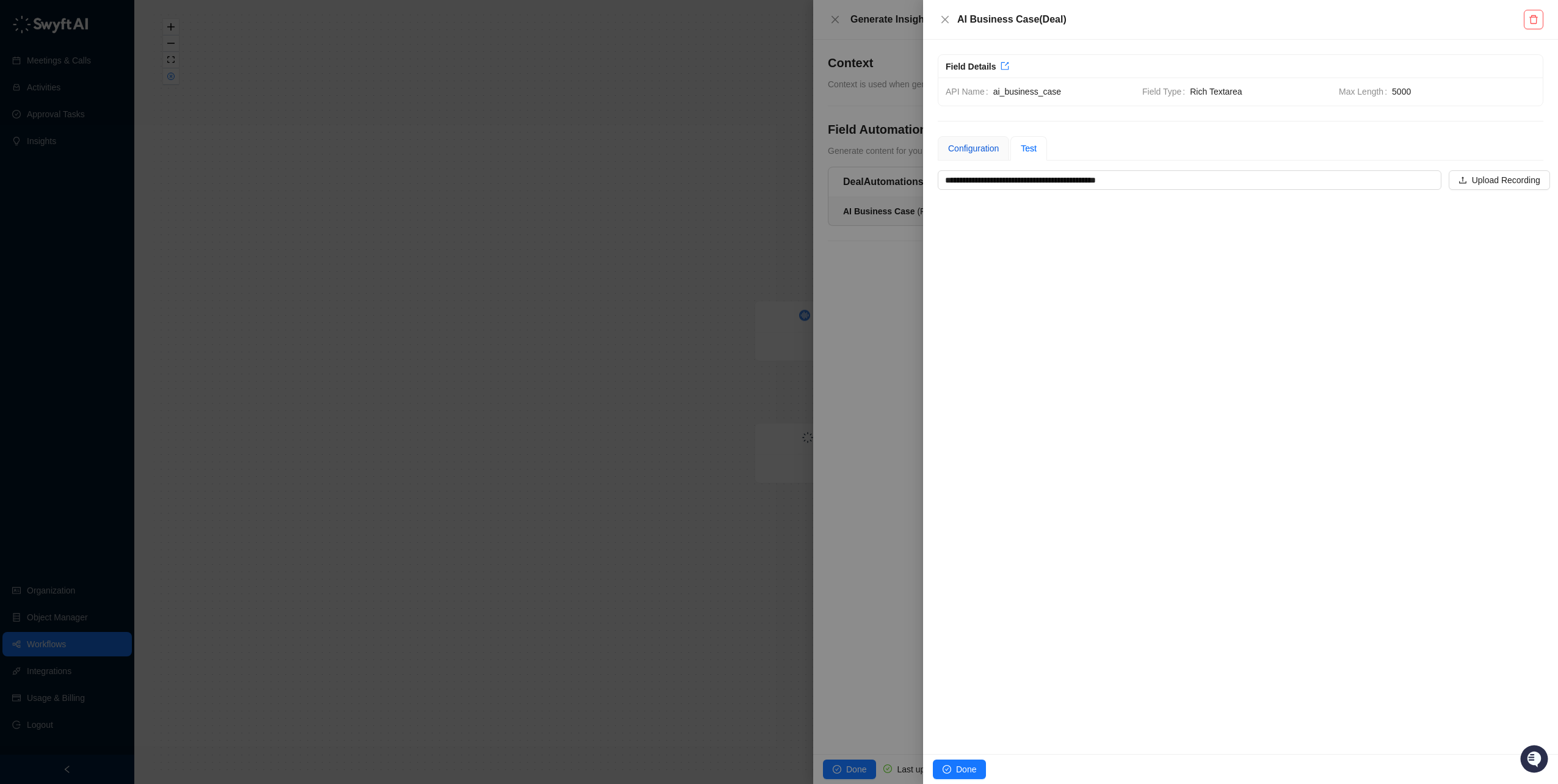
click at [990, 149] on div "Configuration" at bounding box center [973, 148] width 50 height 13
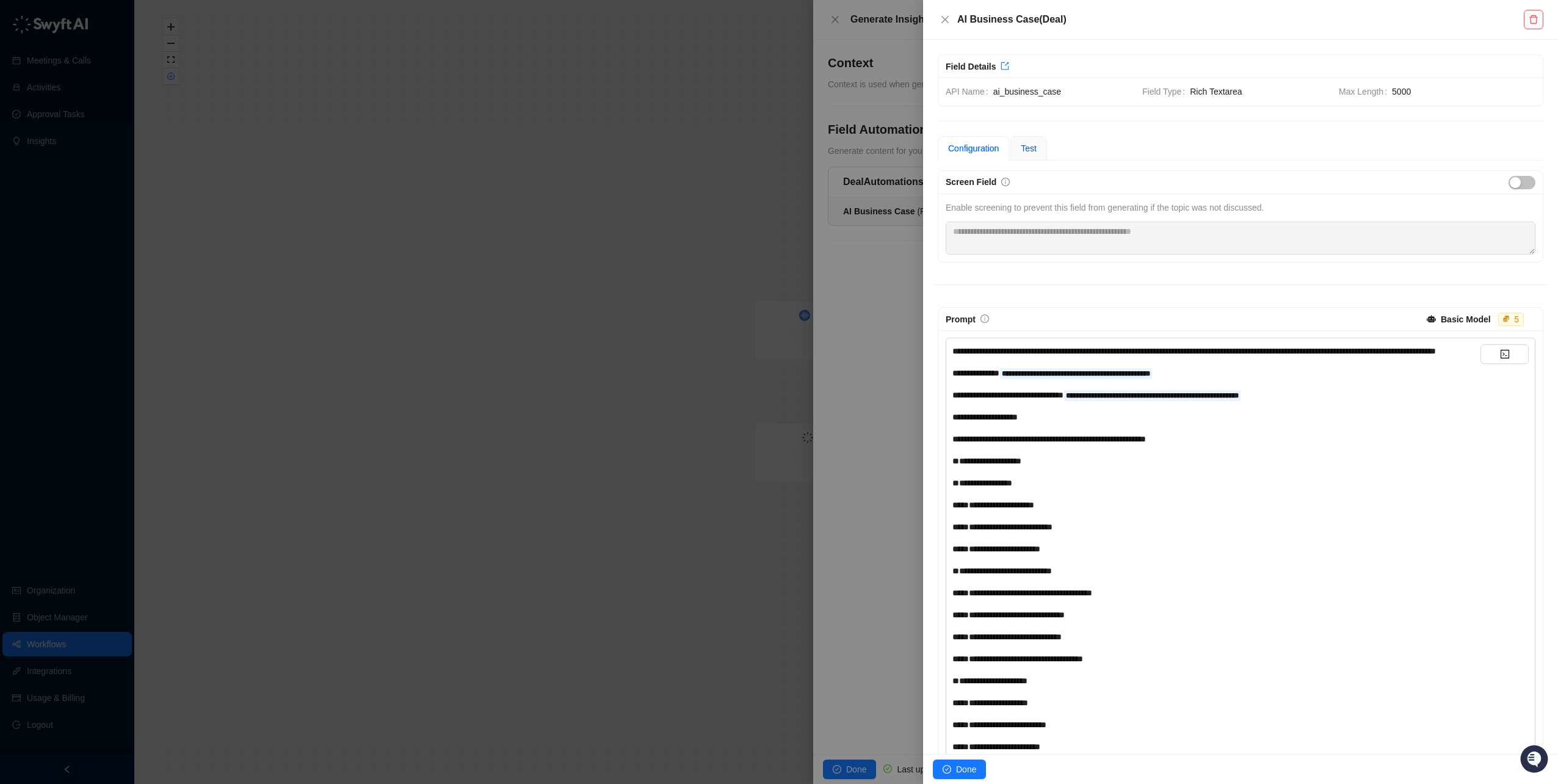
click at [1022, 149] on span "Test" at bounding box center [1029, 148] width 16 height 9
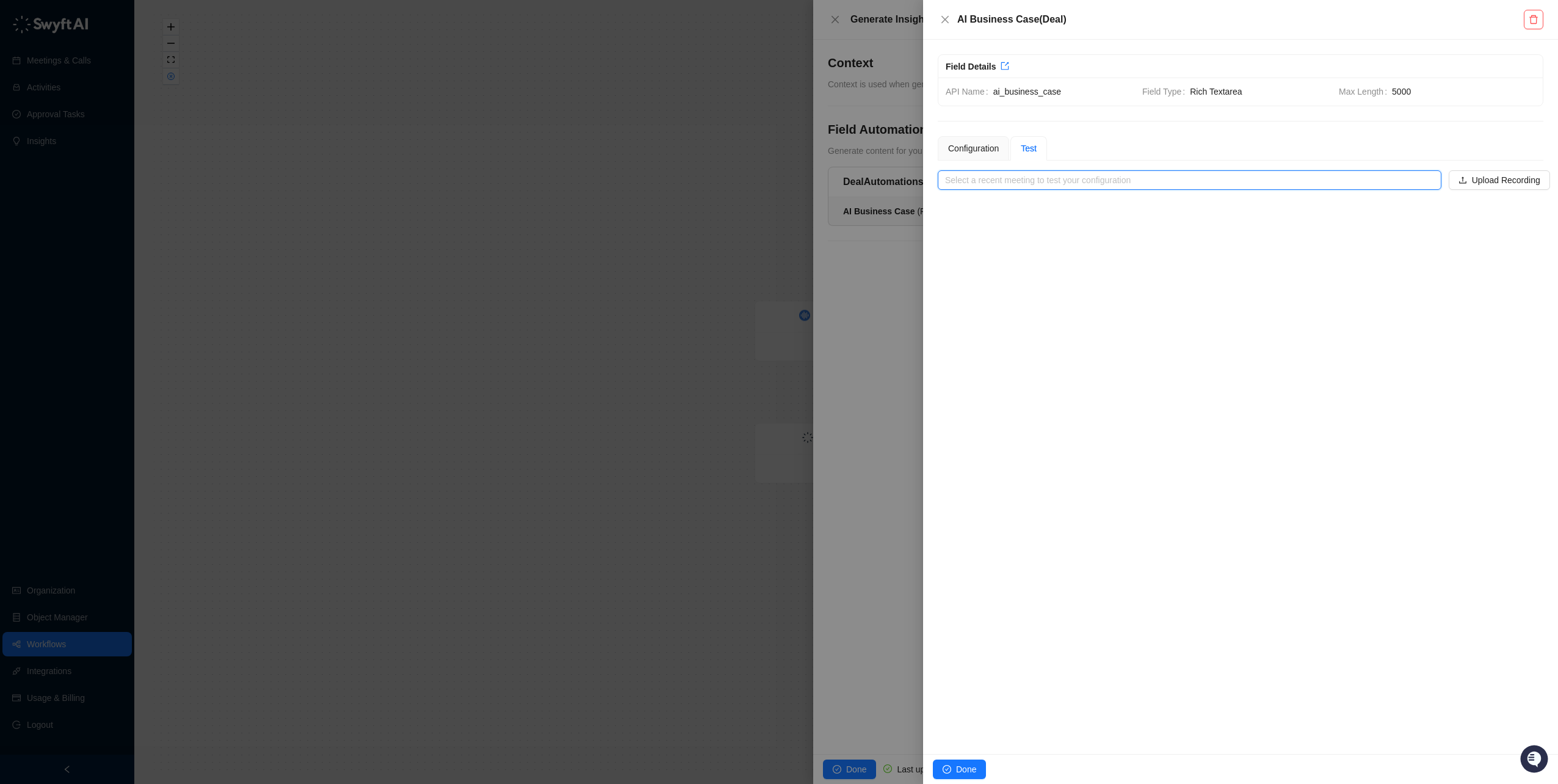
click at [1013, 188] on input "search" at bounding box center [1186, 180] width 482 height 18
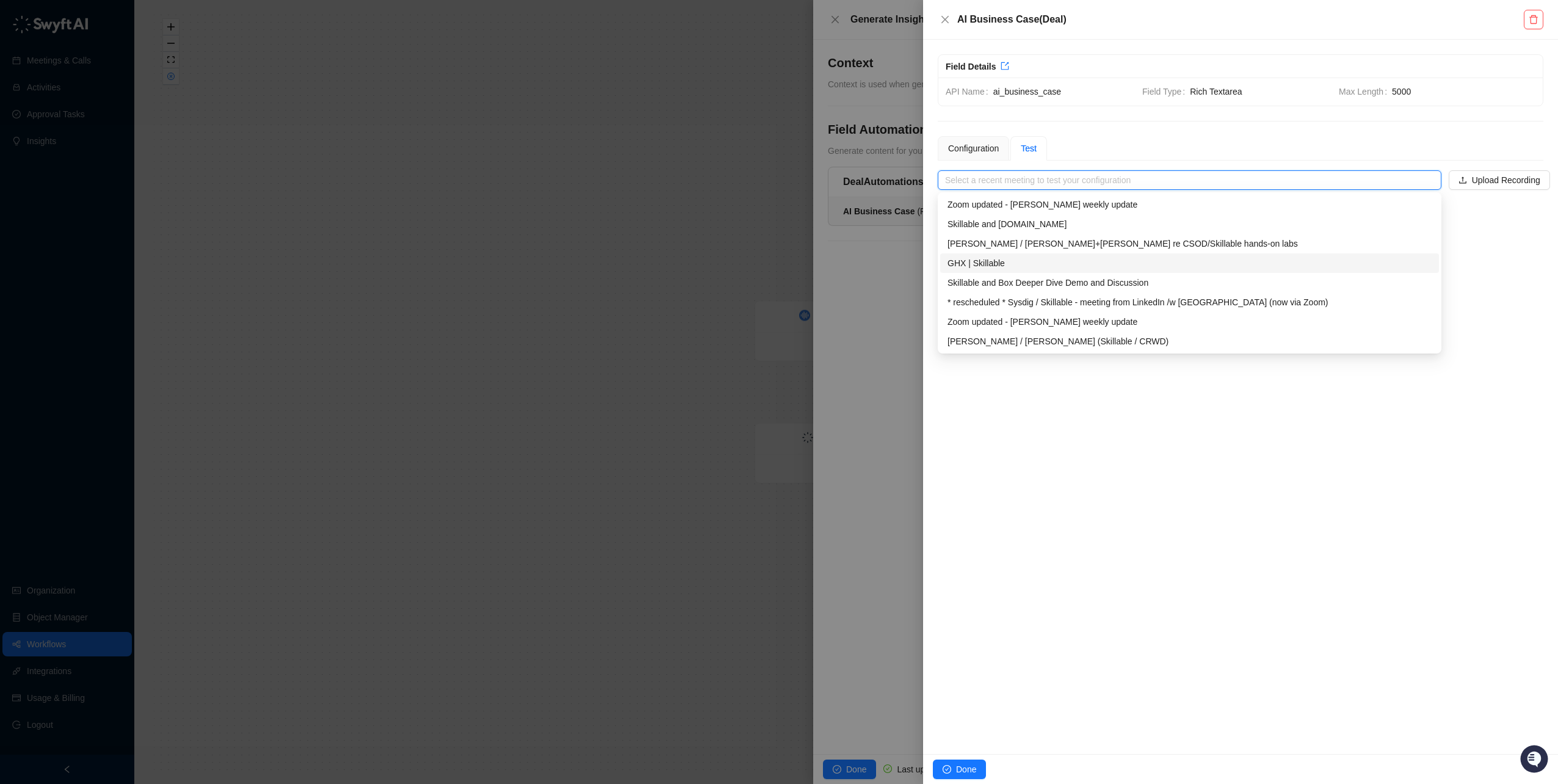
click at [986, 258] on div "GHX | Skillable" at bounding box center [1190, 263] width 484 height 13
type input "**********"
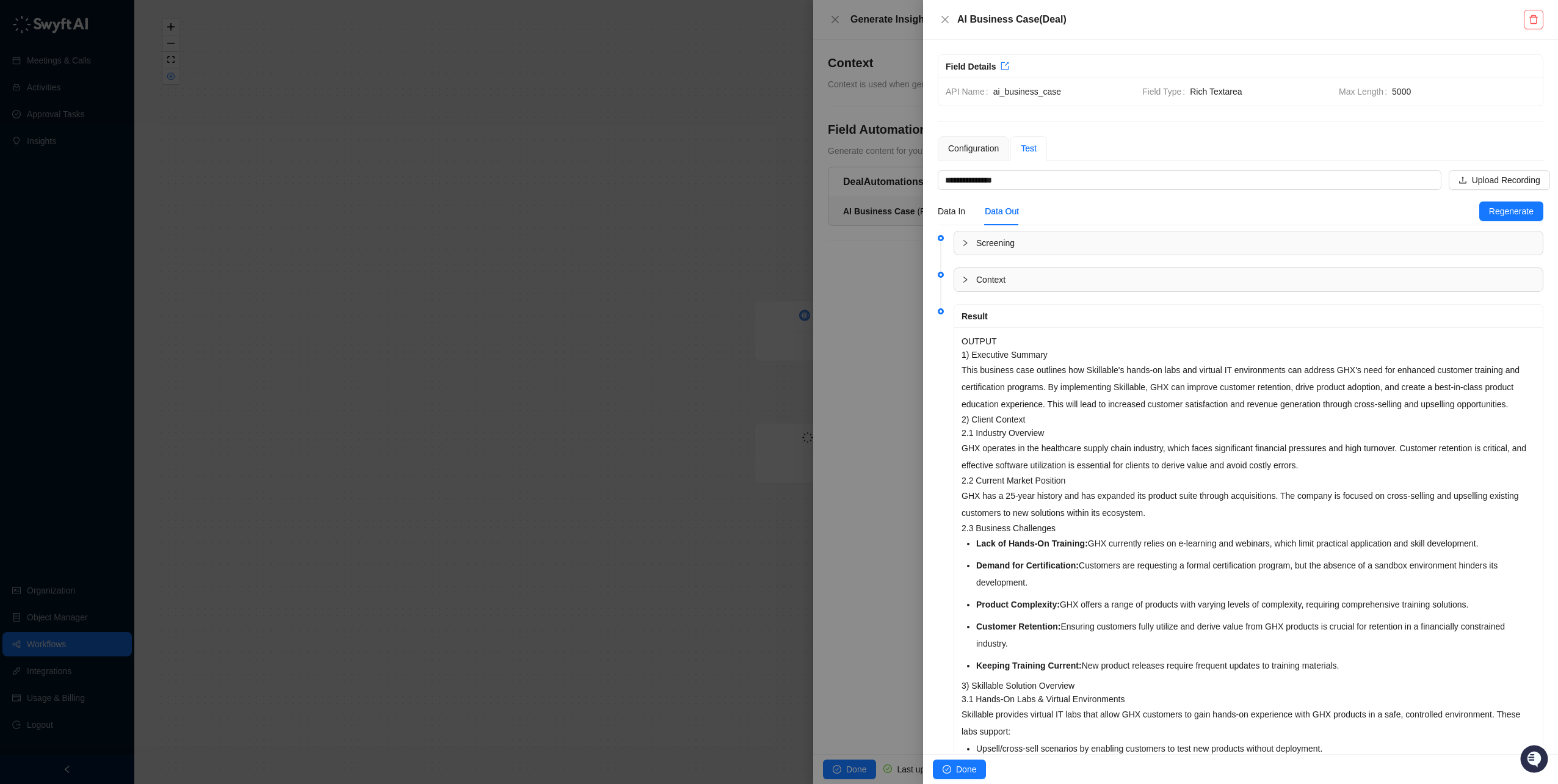
drag, startPoint x: 1381, startPoint y: 710, endPoint x: 965, endPoint y: 339, distance: 557.4
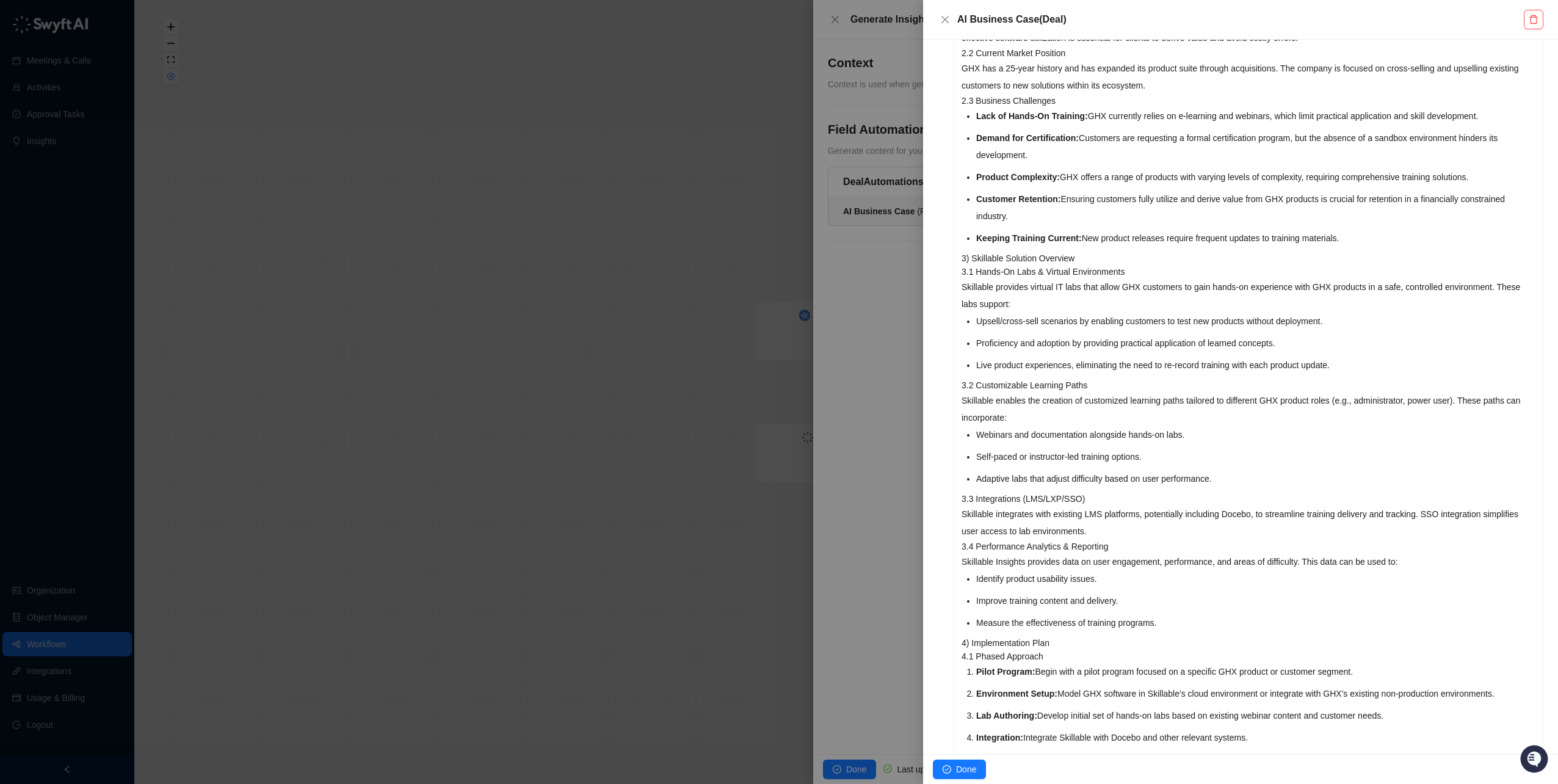
scroll to position [122, 0]
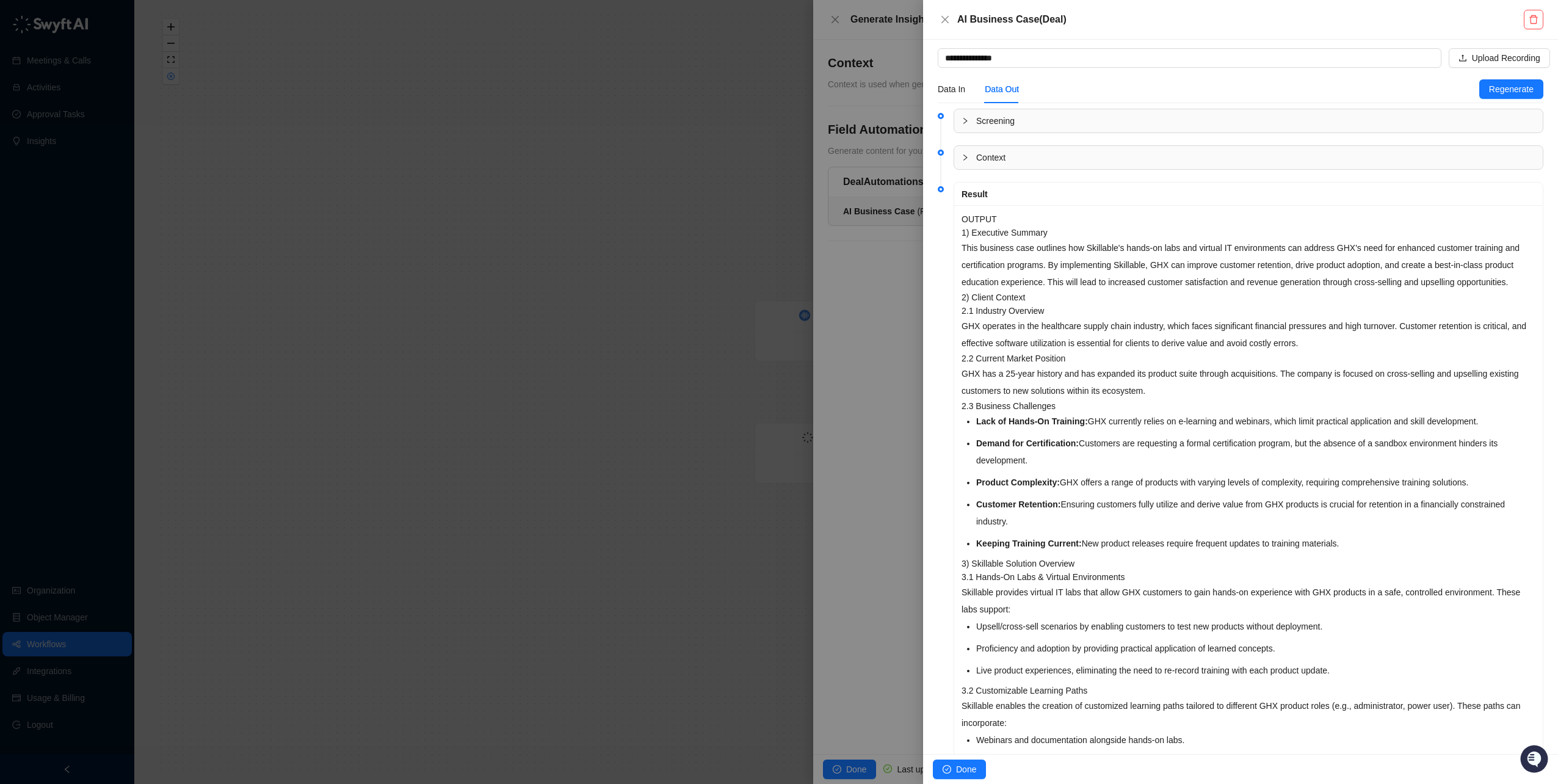
click at [991, 243] on p "This business case outlines how Skillable's hands-on labs and virtual IT enviro…" at bounding box center [1249, 264] width 574 height 51
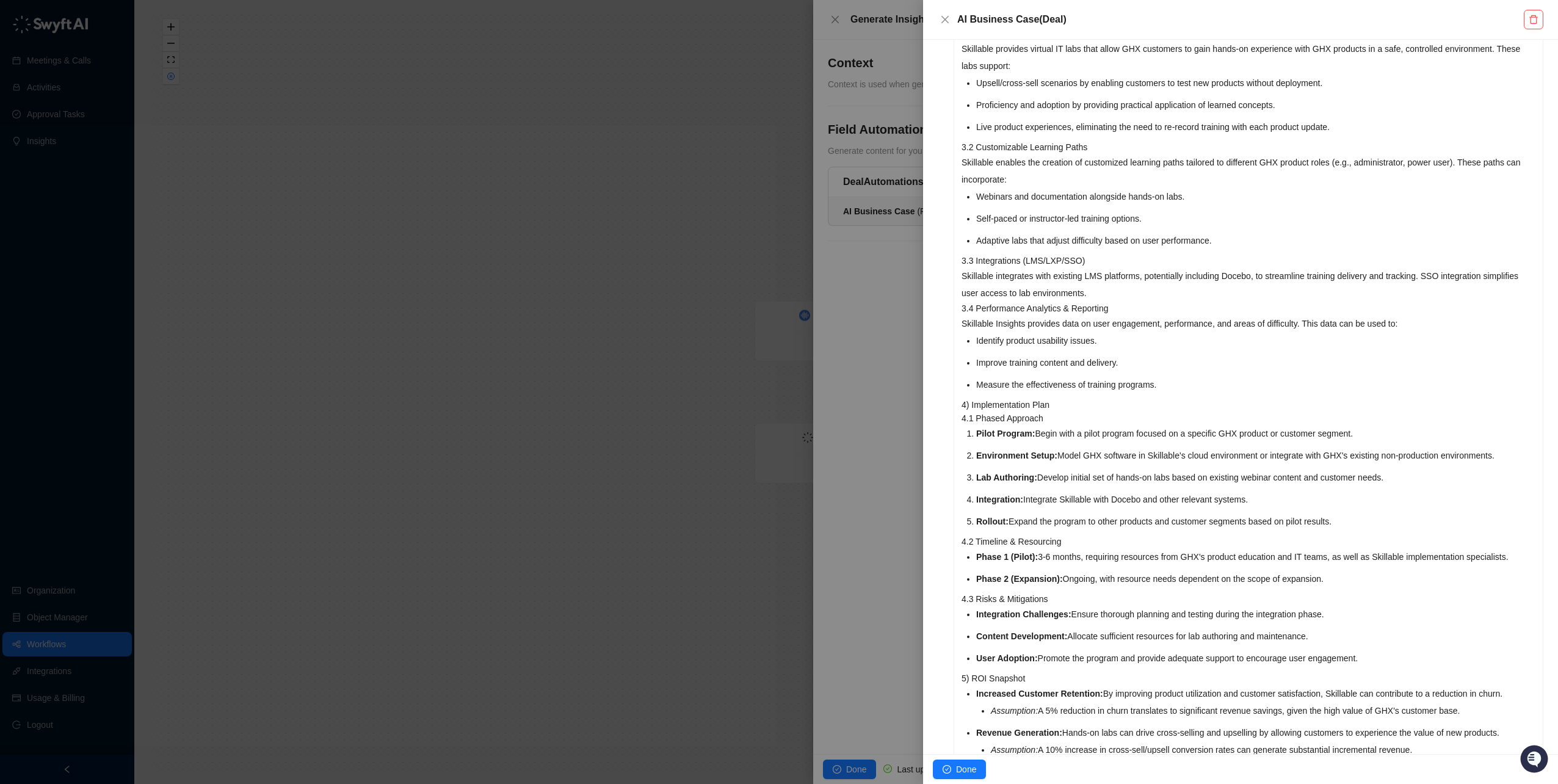
scroll to position [735, 0]
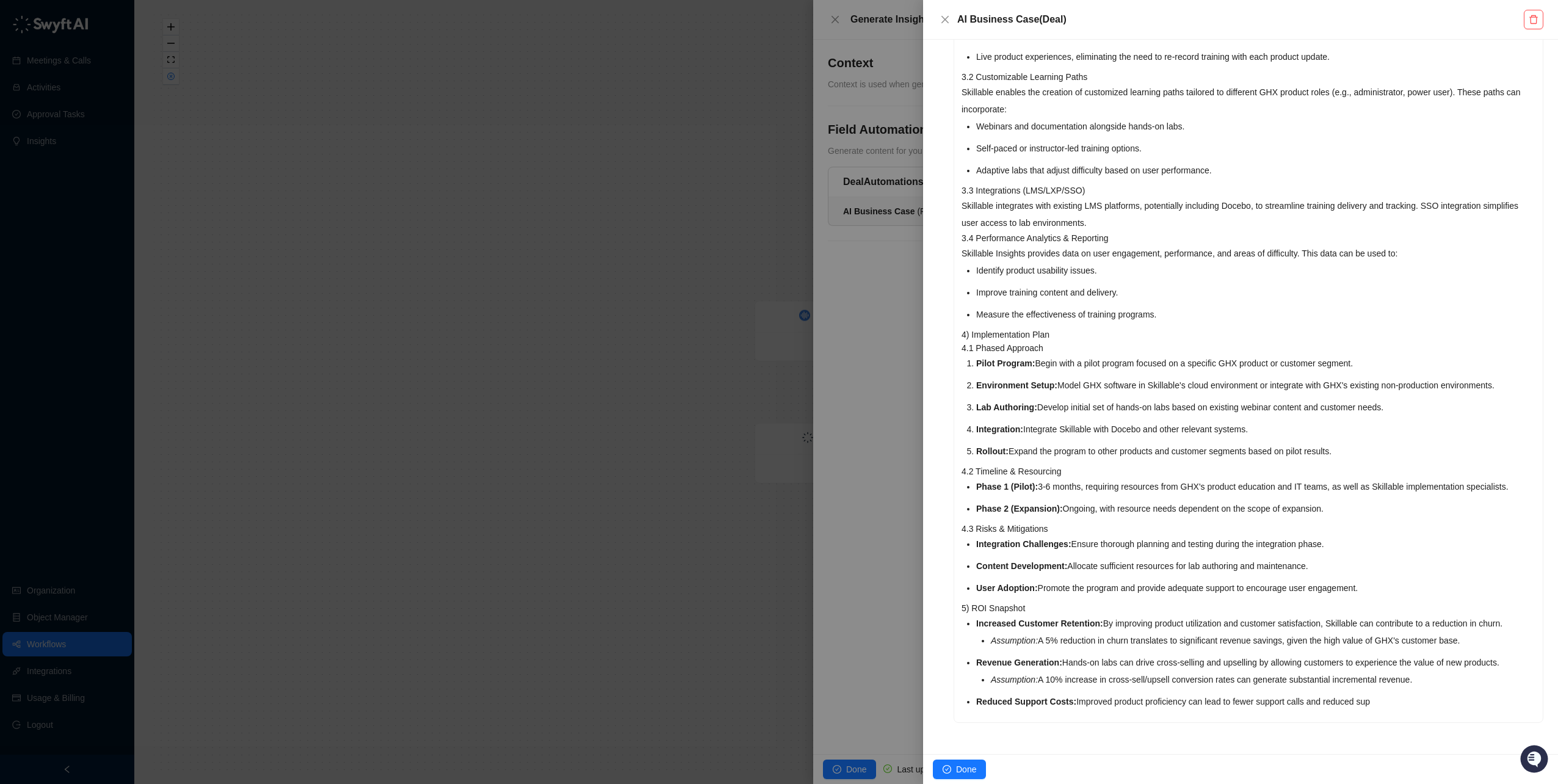
drag, startPoint x: 960, startPoint y: 232, endPoint x: 1208, endPoint y: 782, distance: 603.3
click at [1208, 782] on div "**********" at bounding box center [1241, 392] width 635 height 784
copy div "1) Executive Summary This business case outlines how Skillable's hands-on labs …"
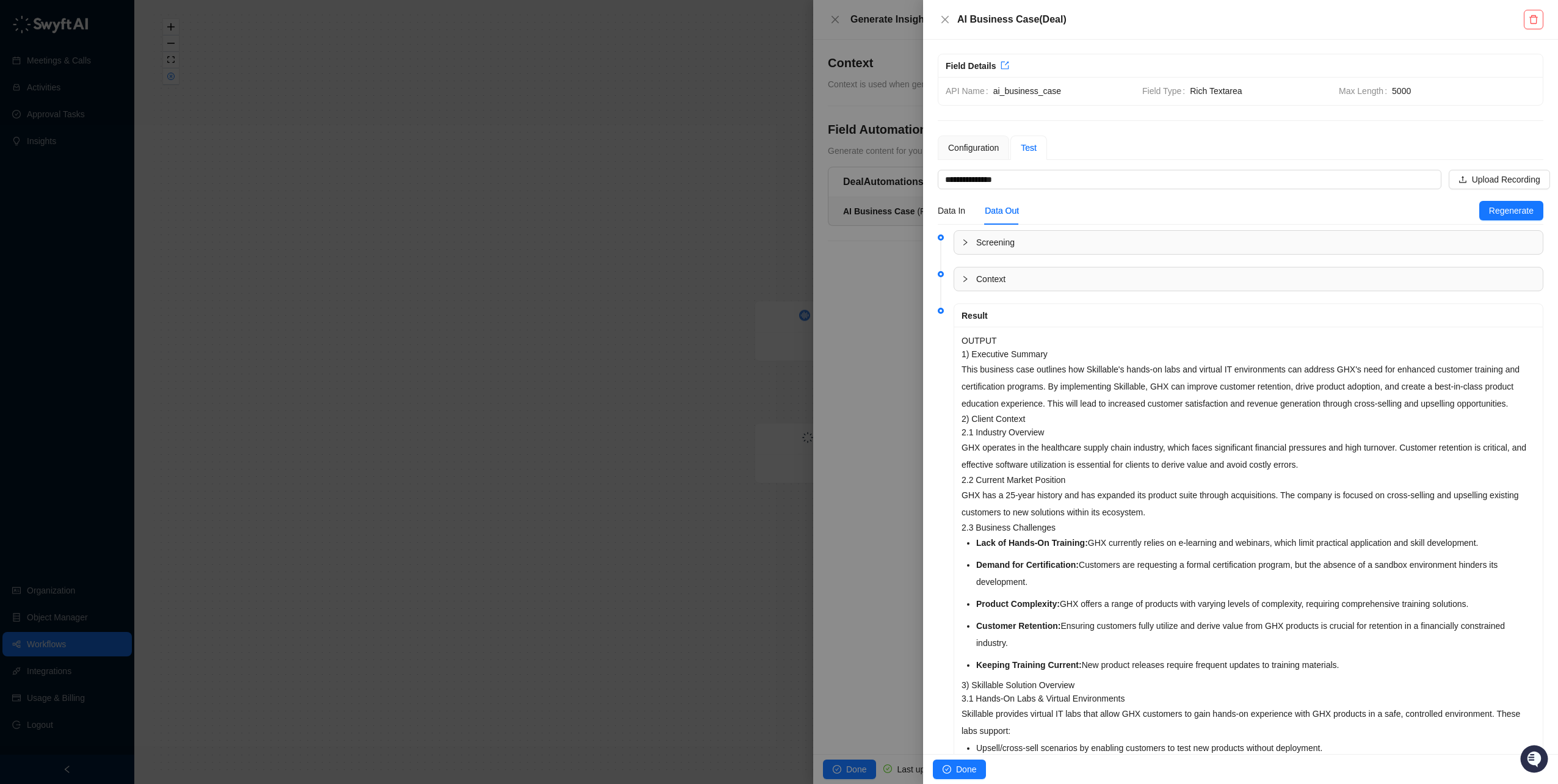
scroll to position [0, 0]
click at [967, 278] on icon "collapsed" at bounding box center [966, 280] width 8 height 8
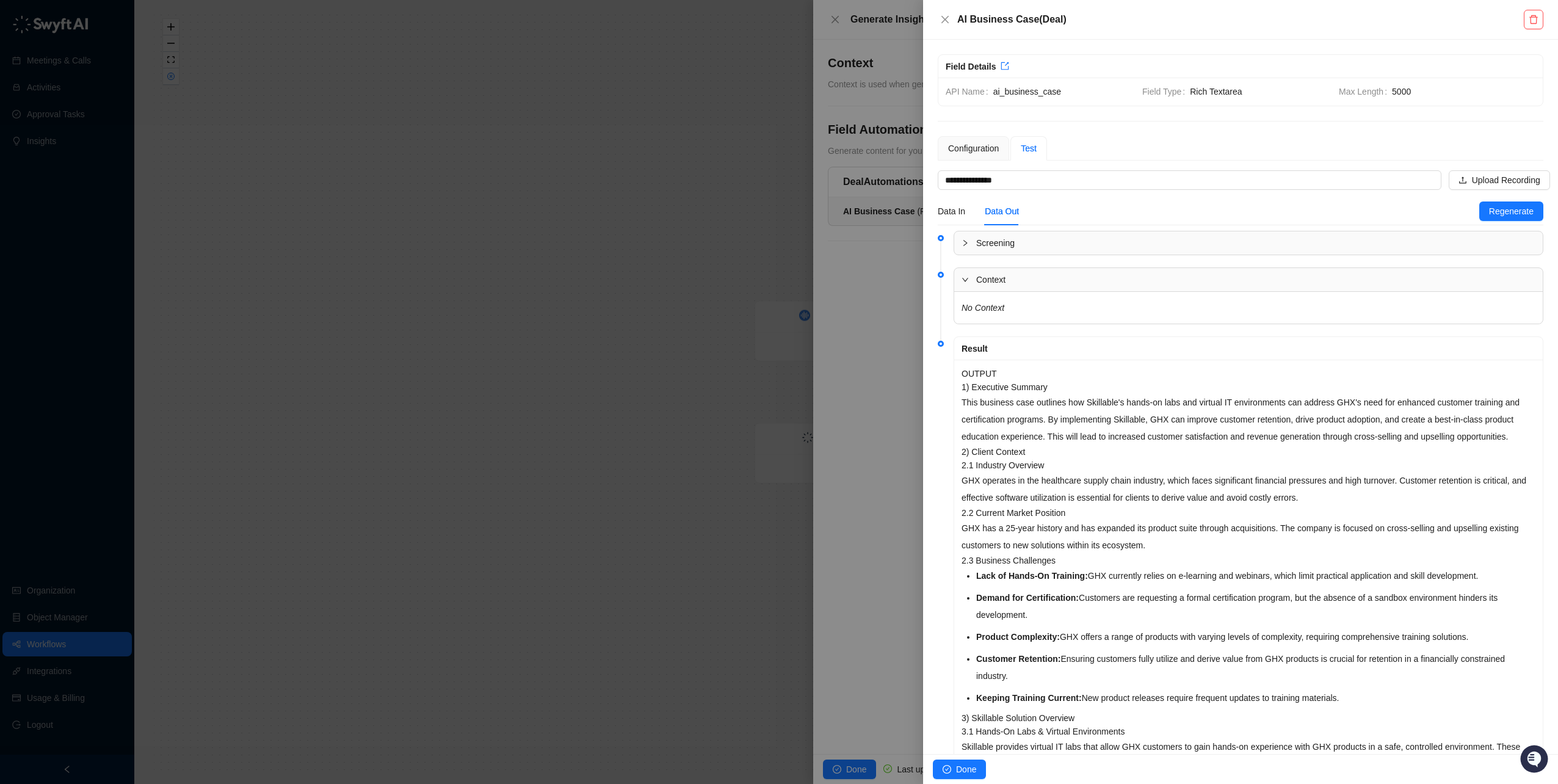
click at [966, 278] on icon "expanded" at bounding box center [966, 280] width 8 height 8
click at [483, 256] on div at bounding box center [779, 392] width 1558 height 784
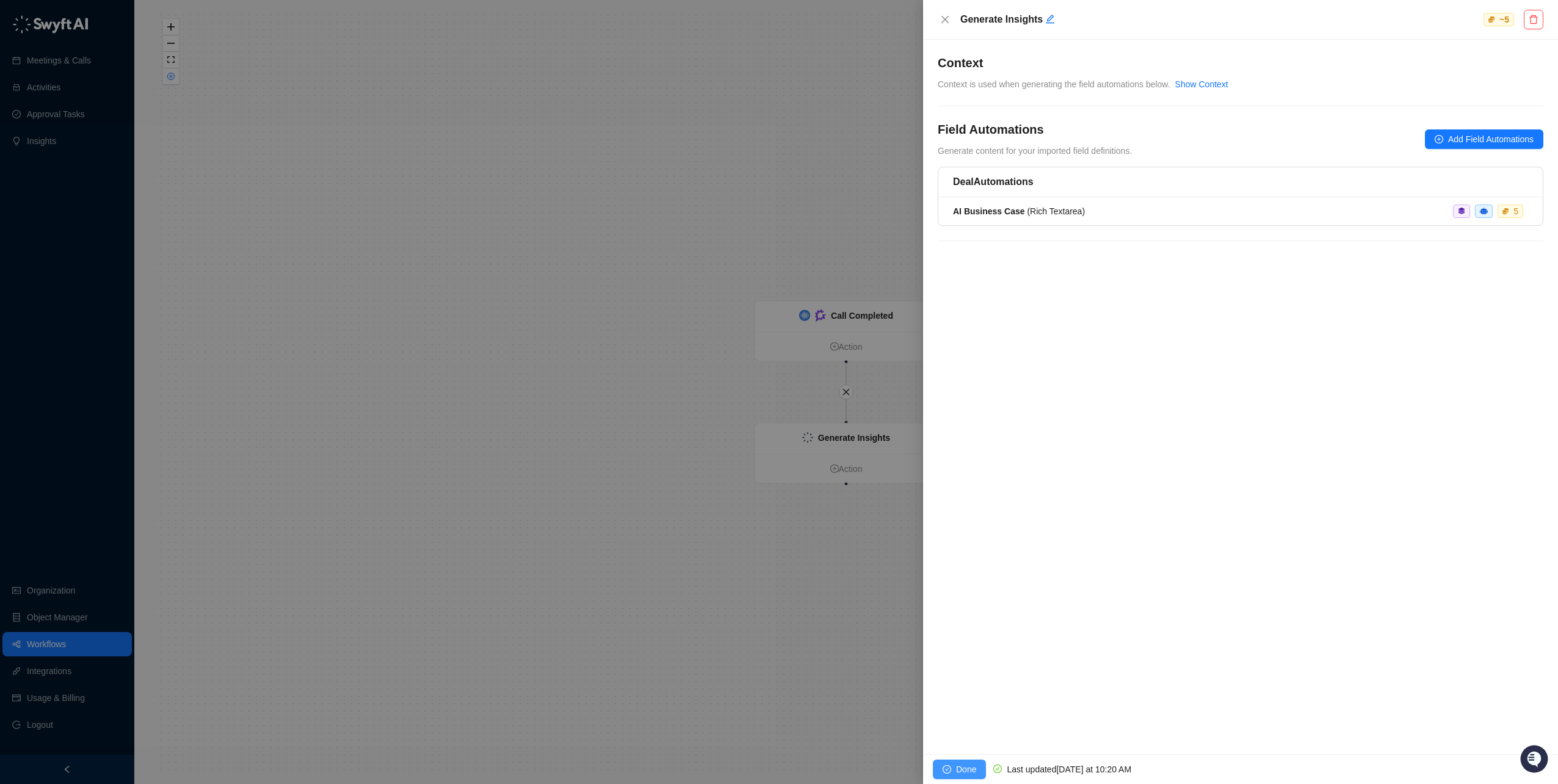
click at [967, 766] on span "Done" at bounding box center [966, 769] width 20 height 13
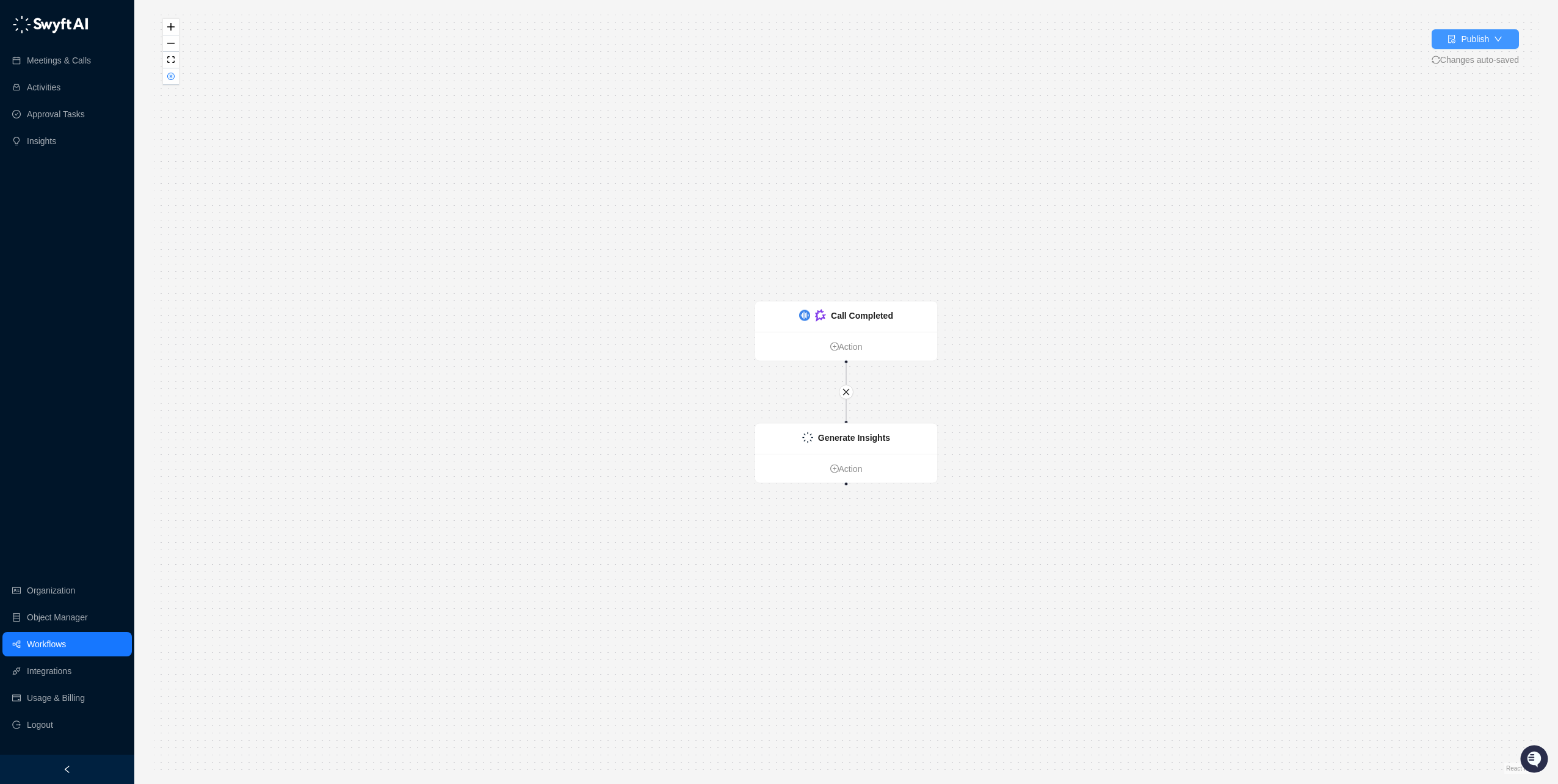
click at [1471, 41] on div "Publish" at bounding box center [1475, 38] width 28 height 13
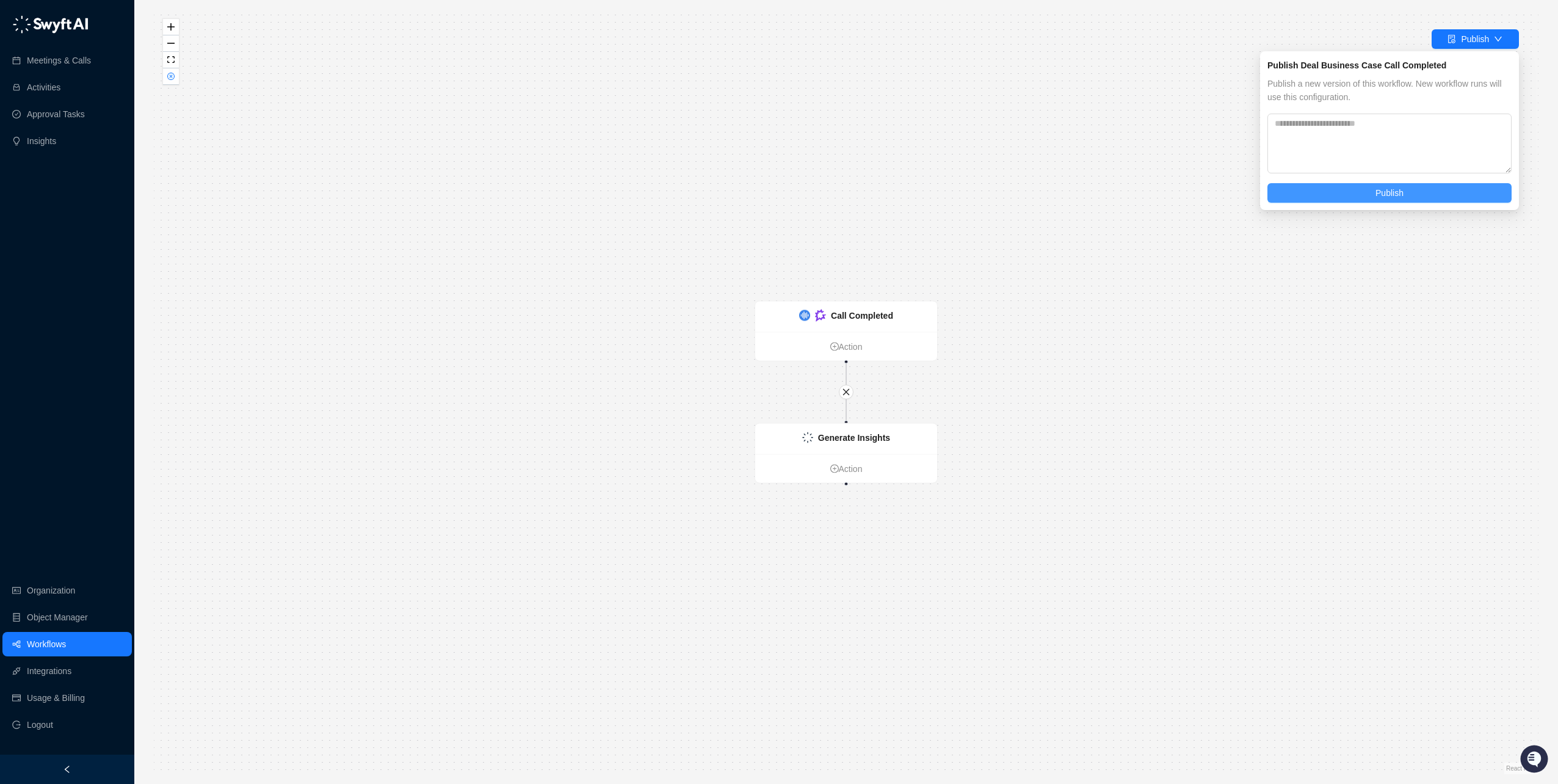
click at [1350, 195] on button "Publish" at bounding box center [1390, 192] width 244 height 20
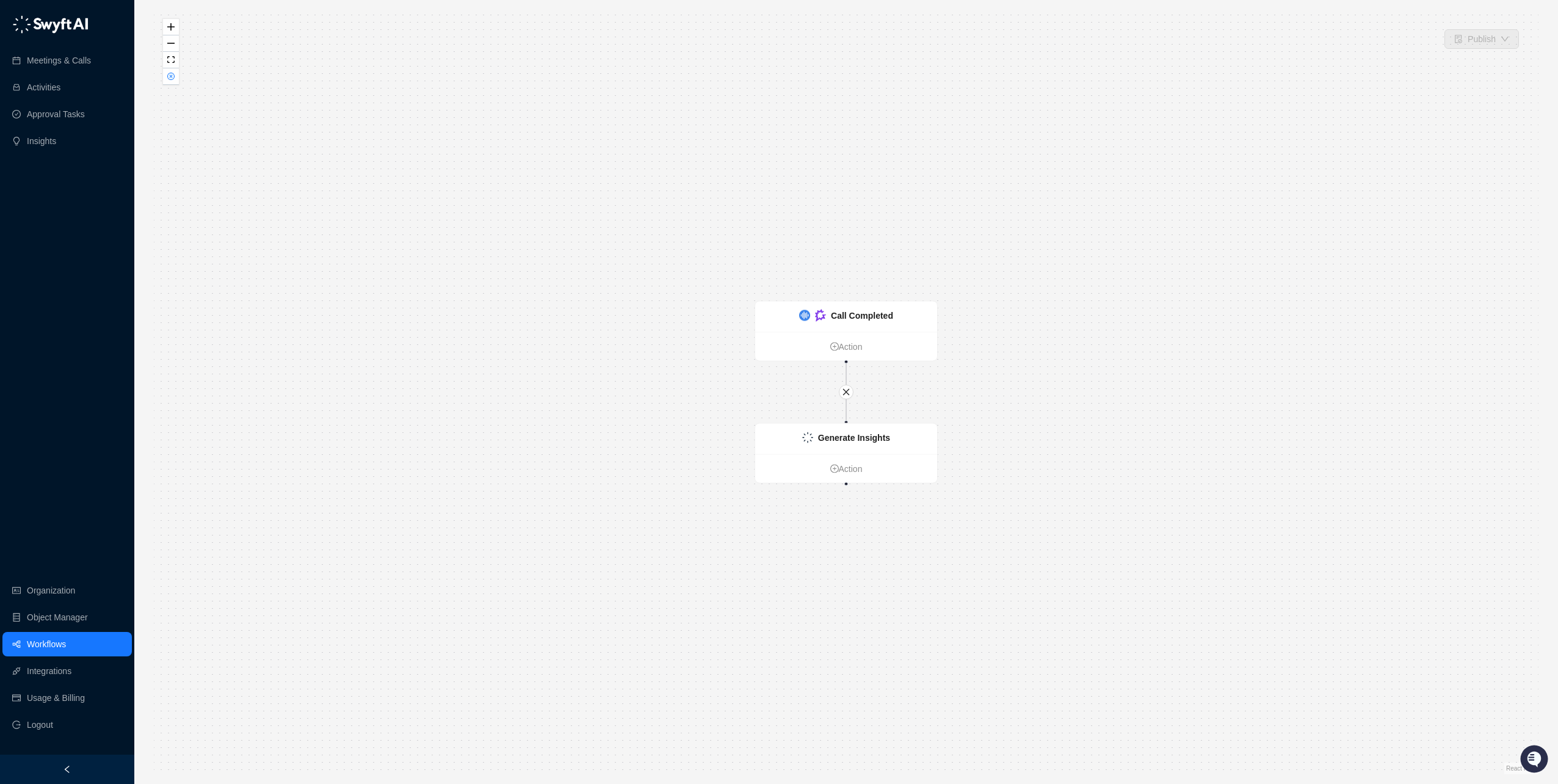
click at [436, 107] on div "Call Completed Action Generate Insights Action" at bounding box center [846, 392] width 1385 height 764
